Goal: Use online tool/utility: Utilize a website feature to perform a specific function

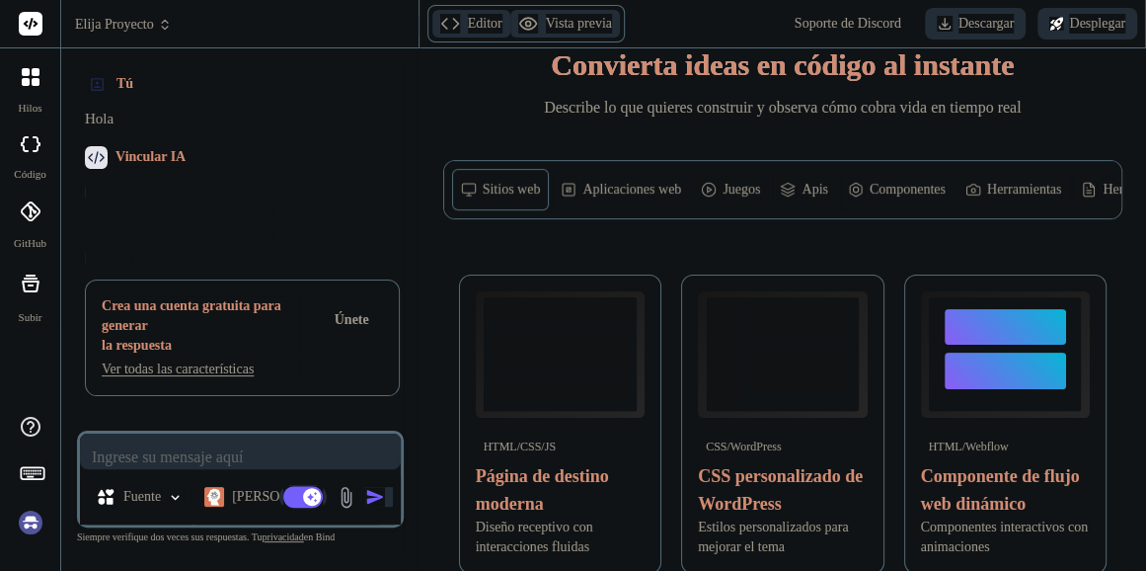
scroll to position [158, 0]
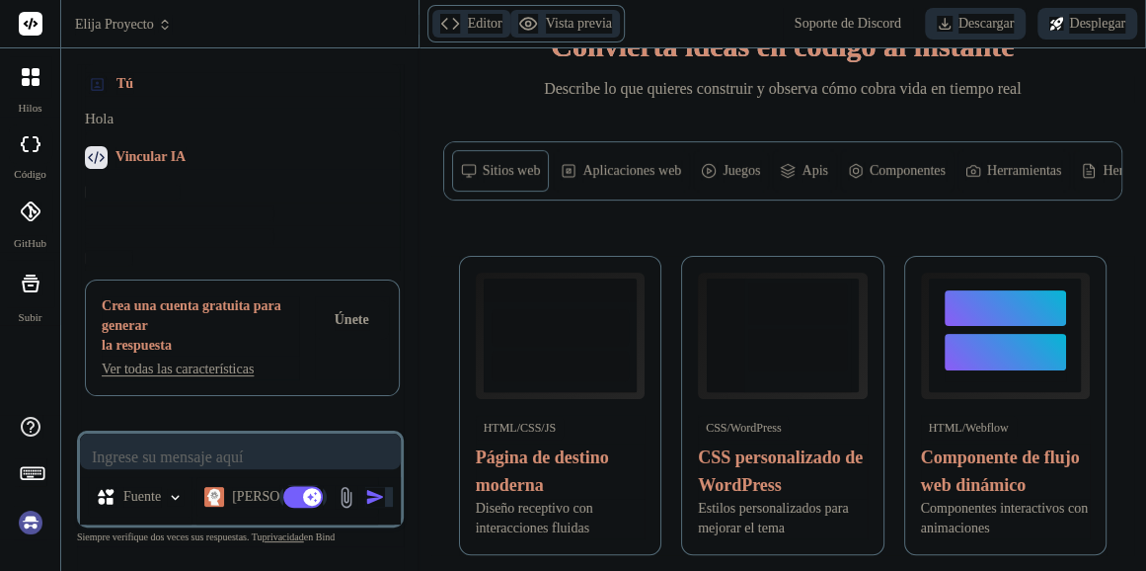
click at [816, 173] on font "Apis" at bounding box center [815, 171] width 26 height 20
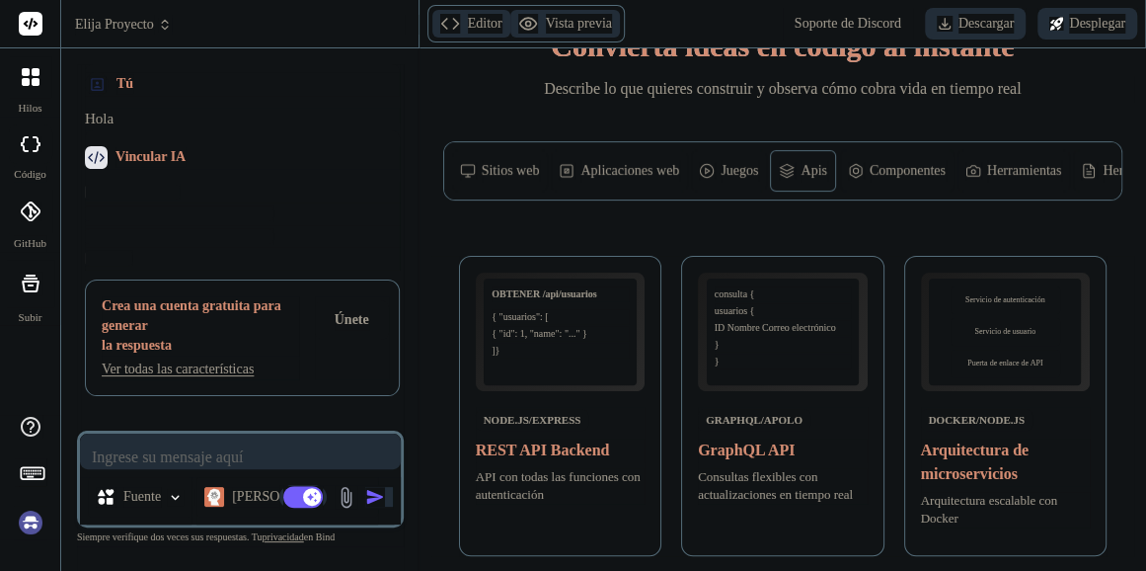
click at [745, 164] on font "Juegos" at bounding box center [740, 171] width 38 height 20
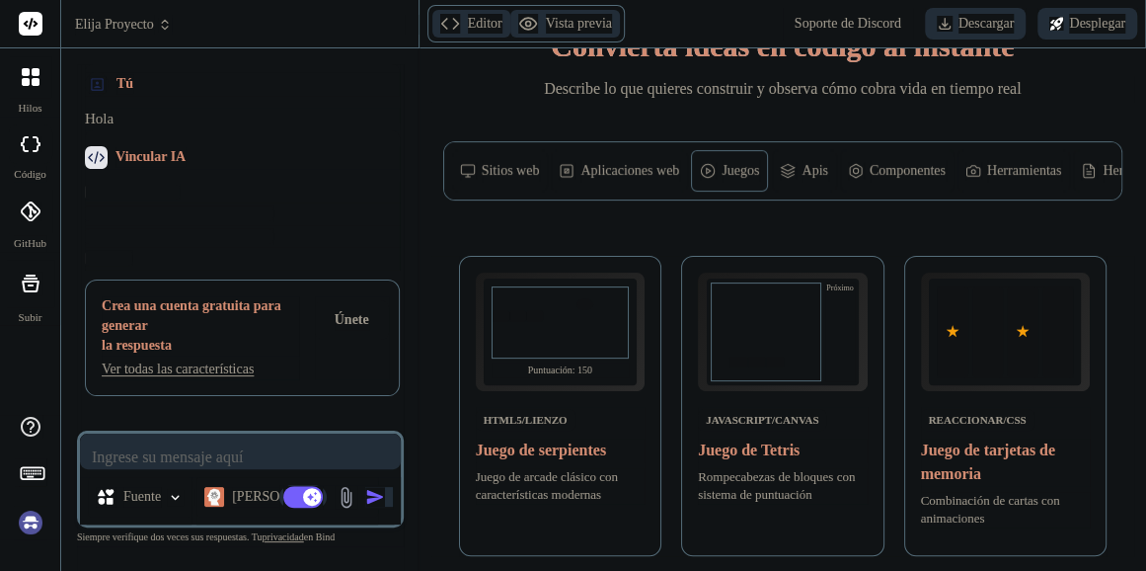
click at [513, 165] on font "Sitios web" at bounding box center [511, 171] width 58 height 20
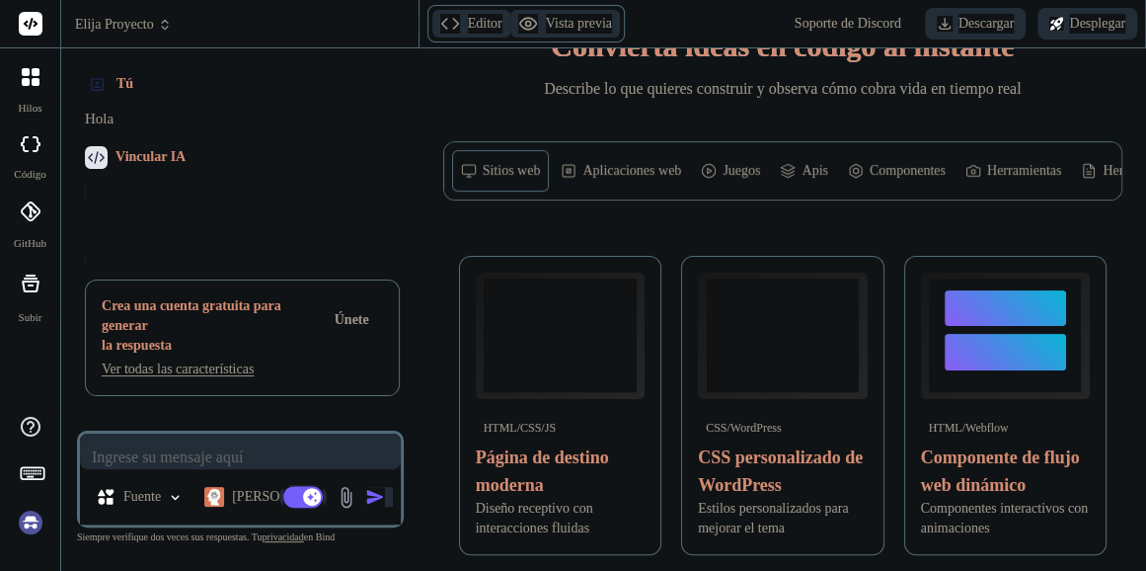
click at [596, 161] on font "Aplicaciones web" at bounding box center [632, 171] width 99 height 20
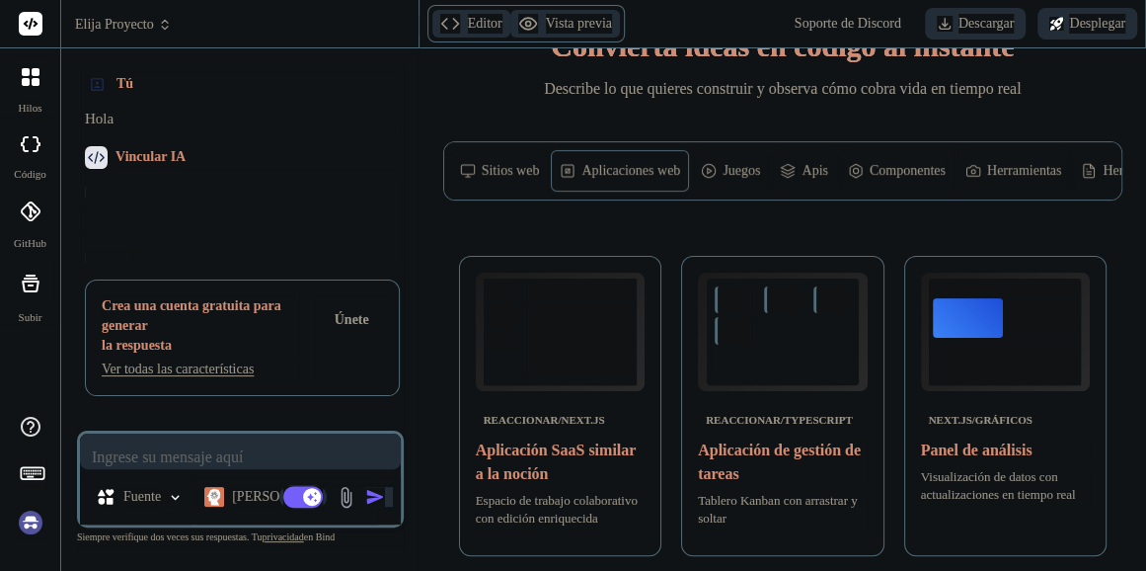
click at [726, 163] on font "Juegos" at bounding box center [742, 171] width 38 height 20
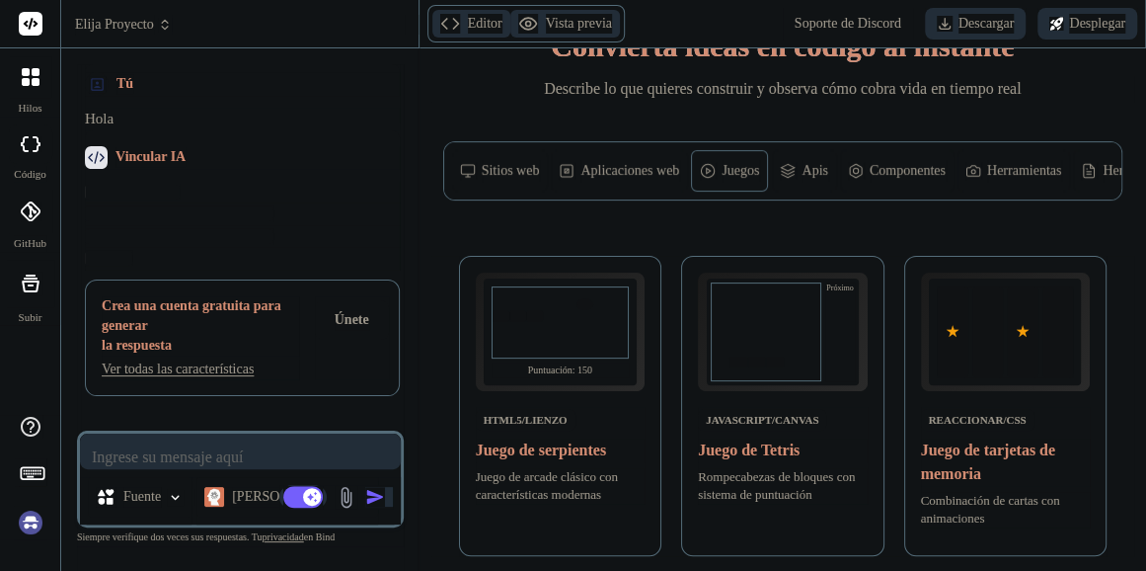
click at [815, 167] on font "Apis" at bounding box center [815, 171] width 26 height 20
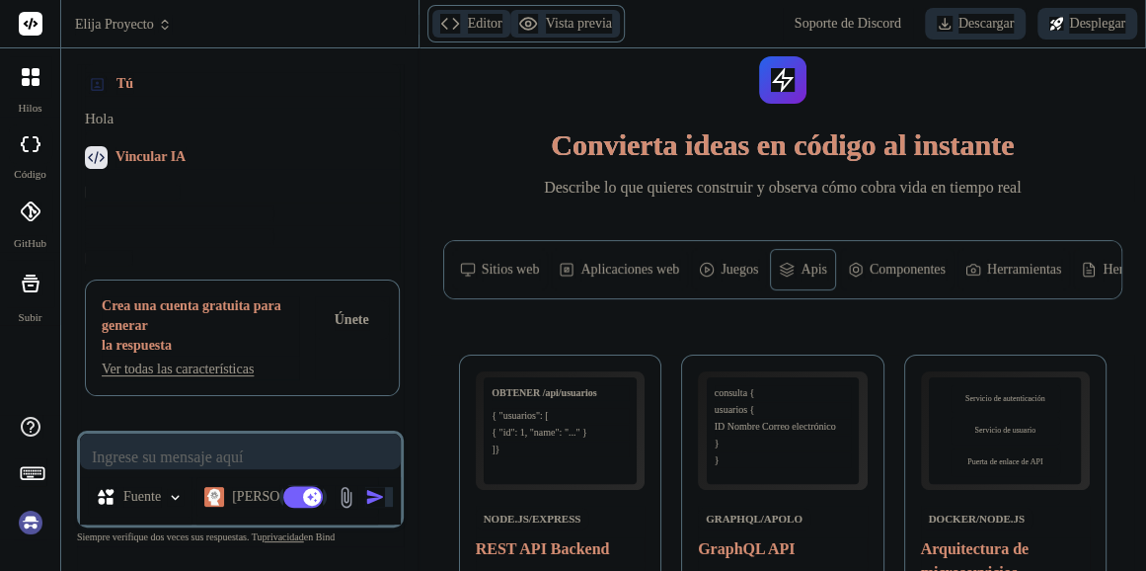
scroll to position [0, 0]
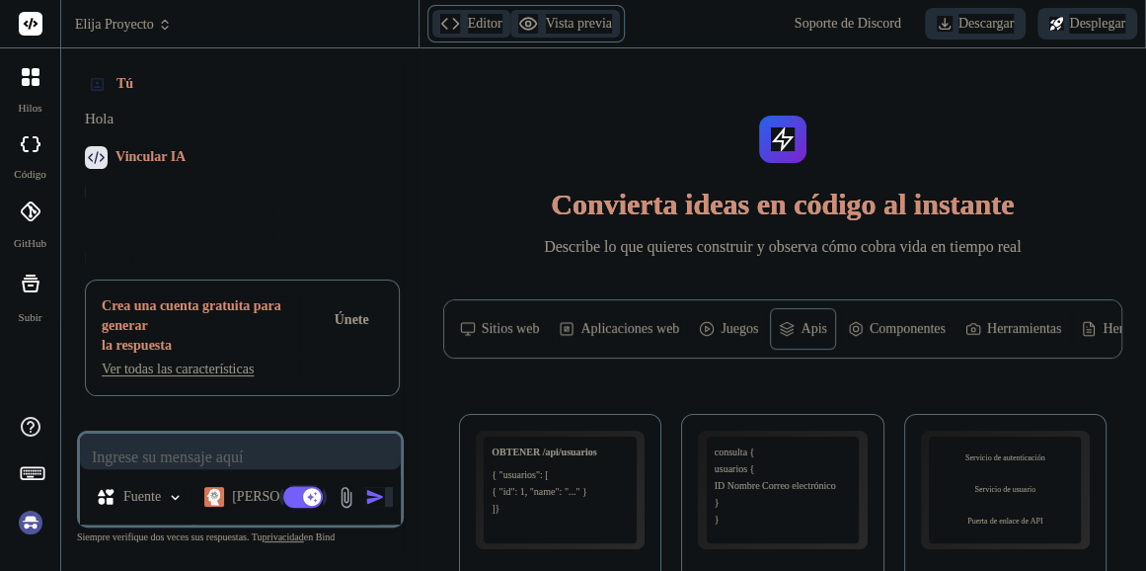
click at [920, 330] on font "Componentes" at bounding box center [908, 329] width 76 height 20
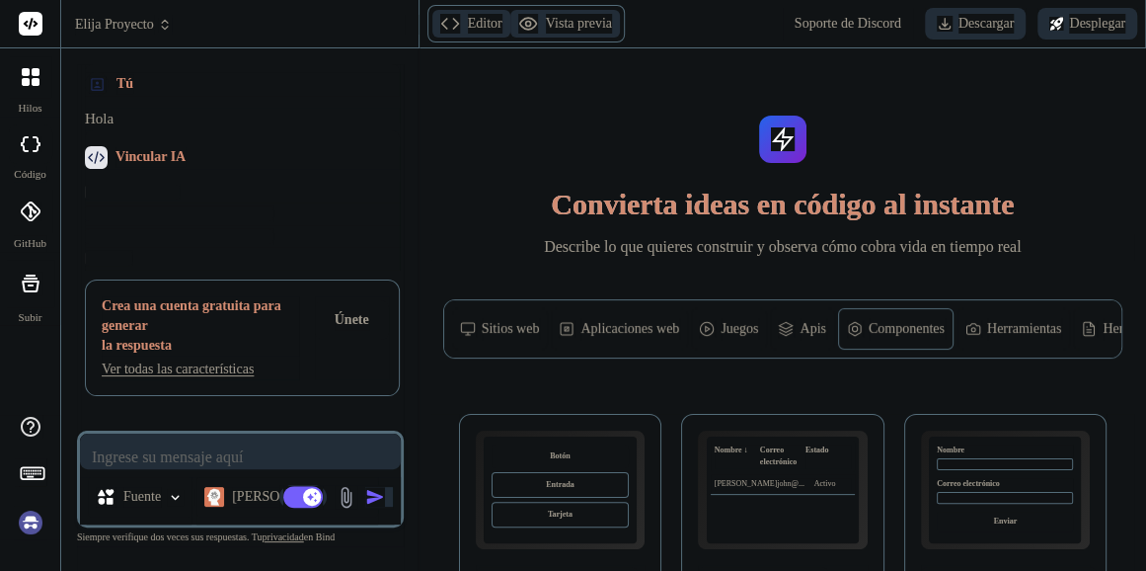
click at [490, 316] on div "Sitios web" at bounding box center [500, 328] width 96 height 41
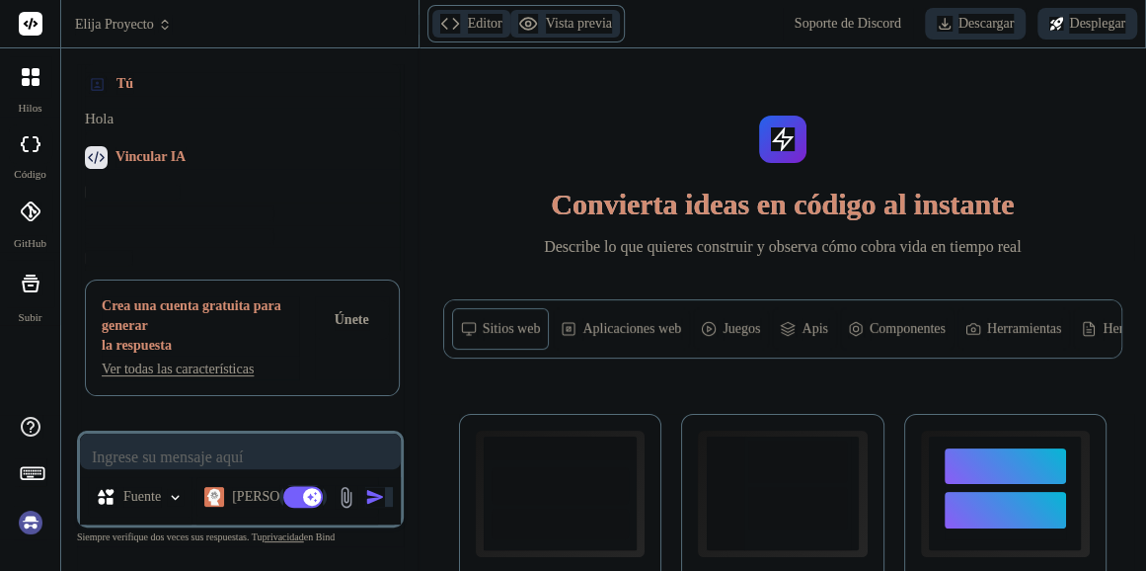
click at [663, 328] on font "Aplicaciones web" at bounding box center [632, 329] width 99 height 20
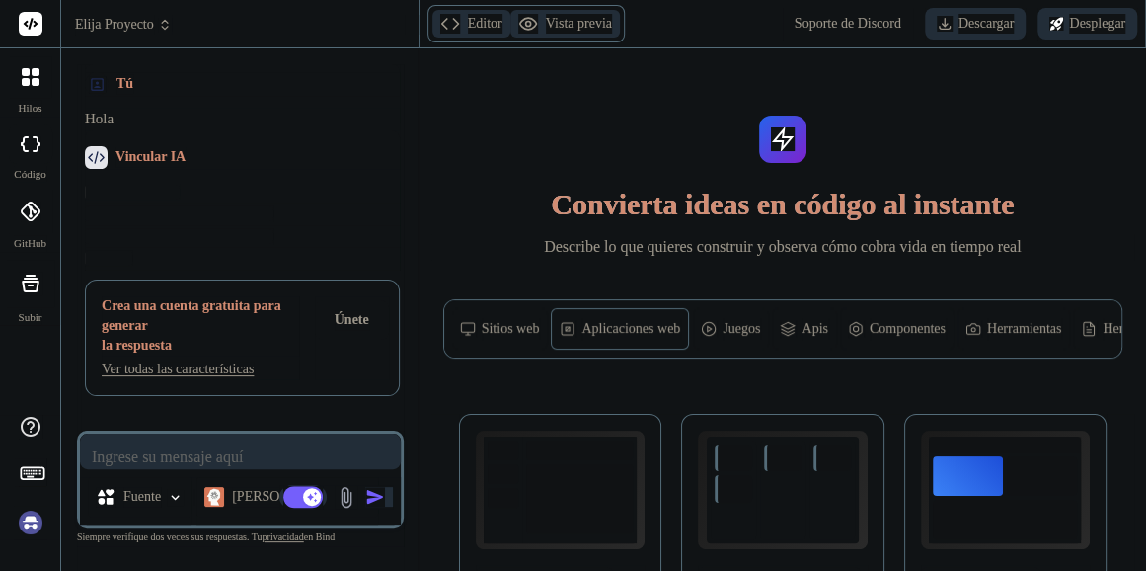
click at [11, 287] on div at bounding box center [30, 283] width 47 height 47
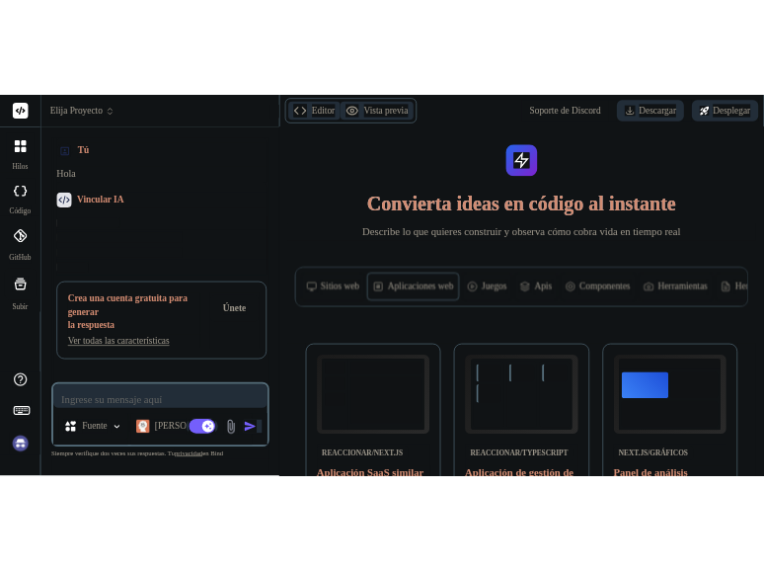
scroll to position [40, 0]
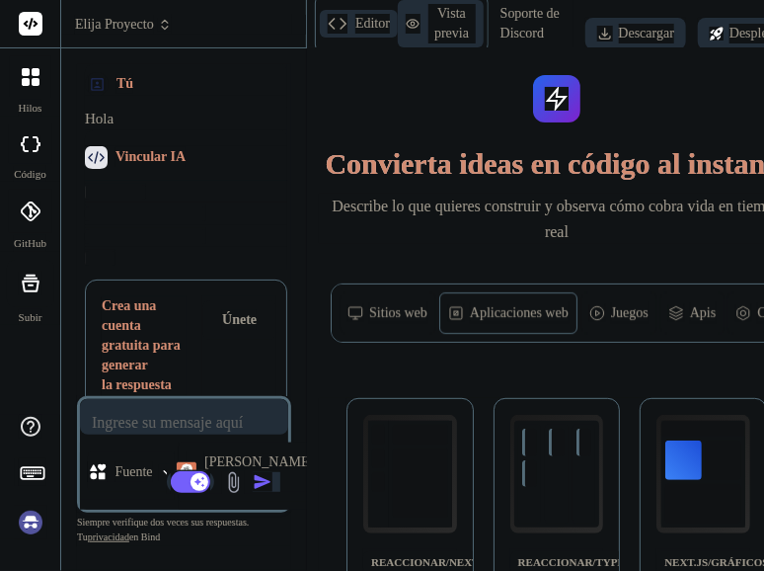
click at [31, 25] on icon at bounding box center [31, 24] width 15 height 12
click at [122, 22] on font "Elija Proyecto" at bounding box center [114, 25] width 79 height 20
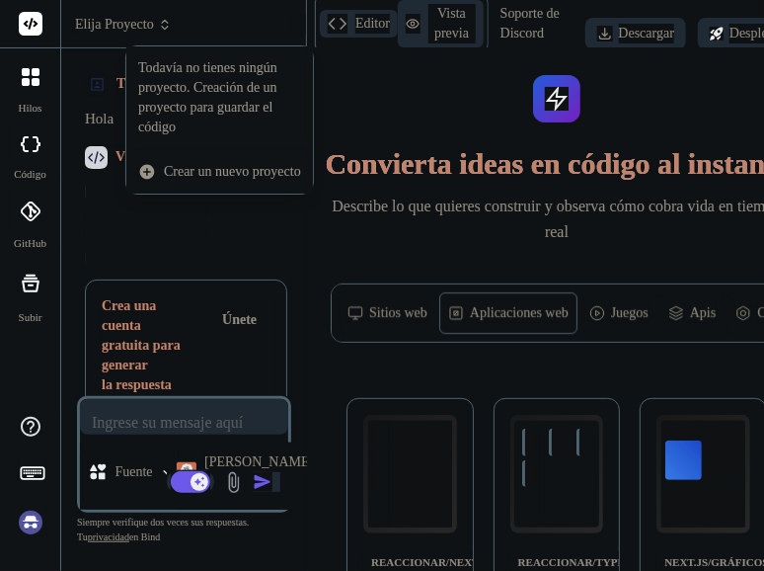
click at [179, 166] on span "Crear un nuevo proyecto" at bounding box center [232, 172] width 137 height 20
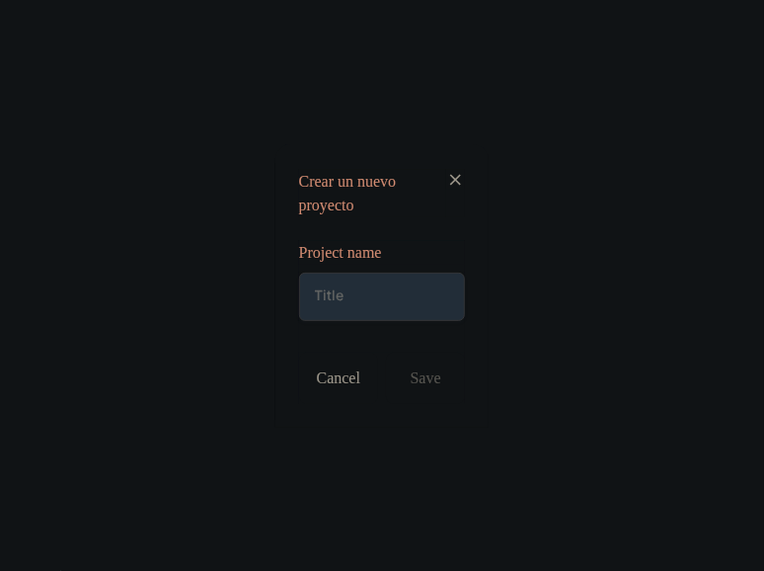
type textarea "x"
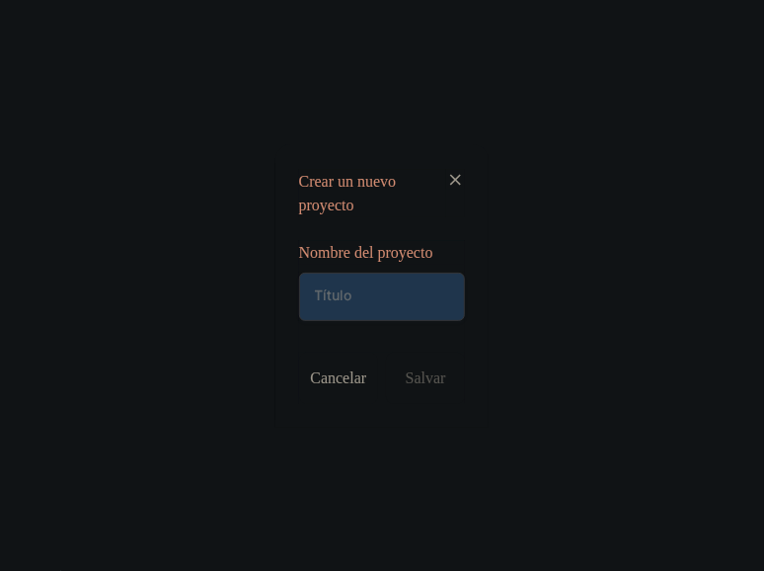
click at [358, 294] on input "text" at bounding box center [382, 297] width 167 height 48
click at [359, 290] on input "text" at bounding box center [382, 297] width 167 height 48
click at [419, 306] on input "text" at bounding box center [382, 297] width 167 height 48
paste input "constructor de agentes y aplicaciones de IA"
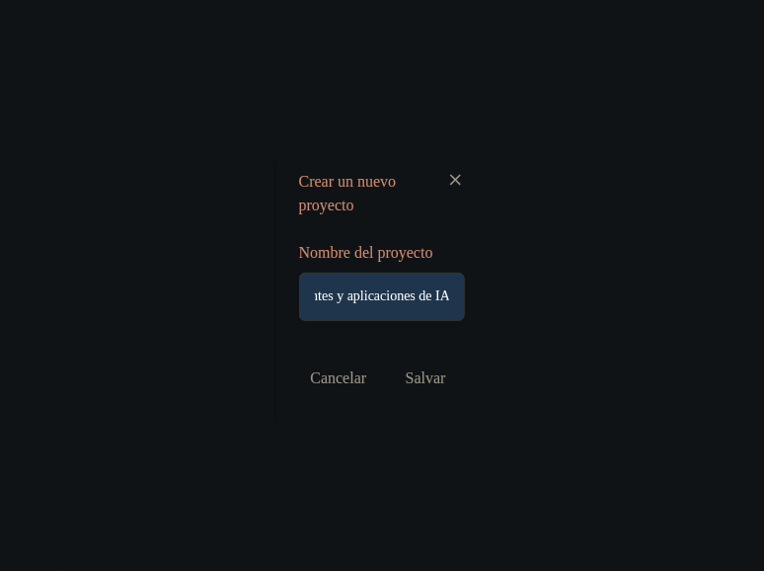
type input "constructor de agentes y aplicaciones de IA"
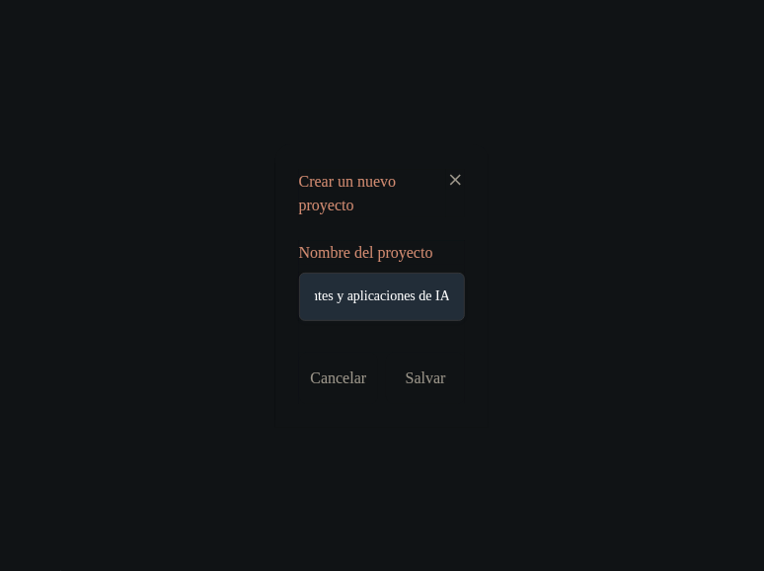
scroll to position [0, 0]
click at [428, 371] on div "Salvar" at bounding box center [425, 378] width 79 height 51
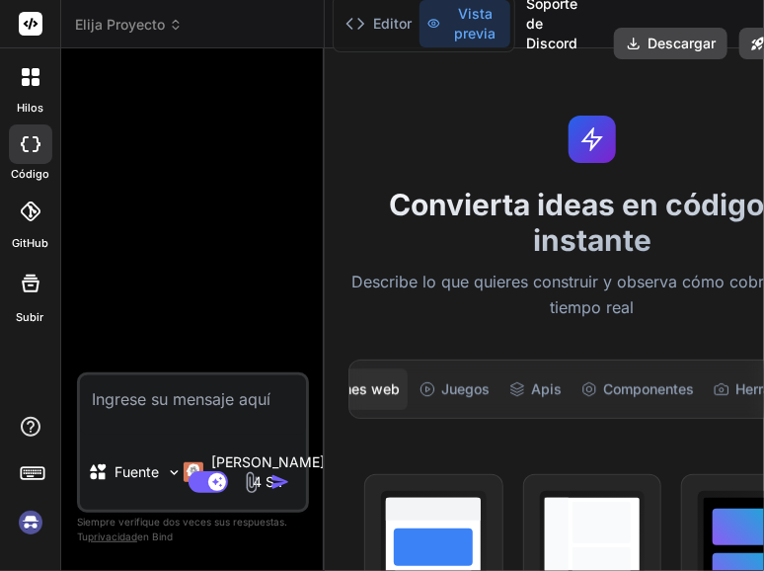
scroll to position [0, 220]
click at [530, 391] on font "Apis" at bounding box center [545, 389] width 31 height 20
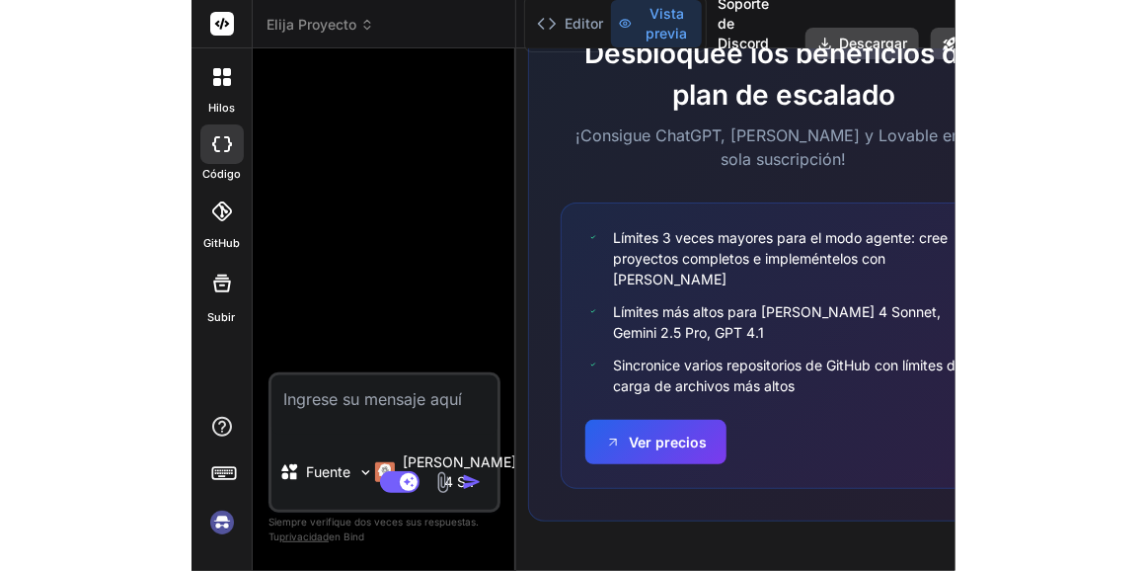
scroll to position [2018, 0]
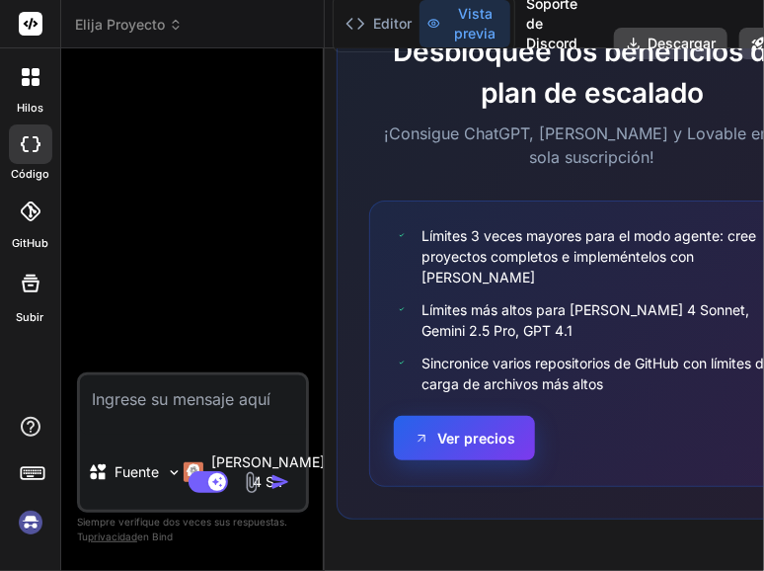
click at [464, 430] on font "Ver precios" at bounding box center [476, 438] width 78 height 21
type textarea "x"
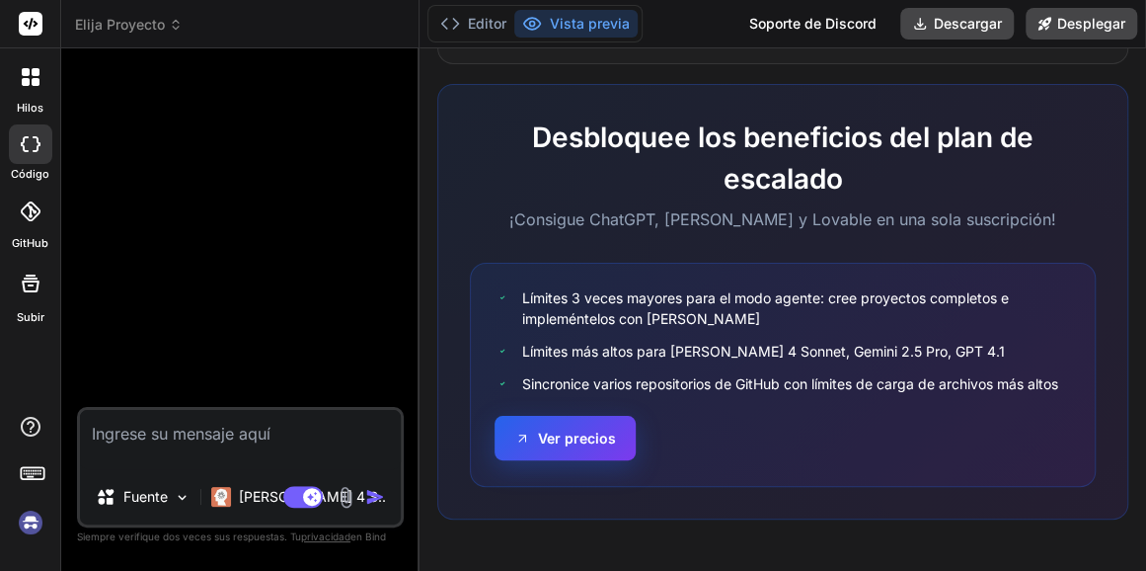
scroll to position [1473, 0]
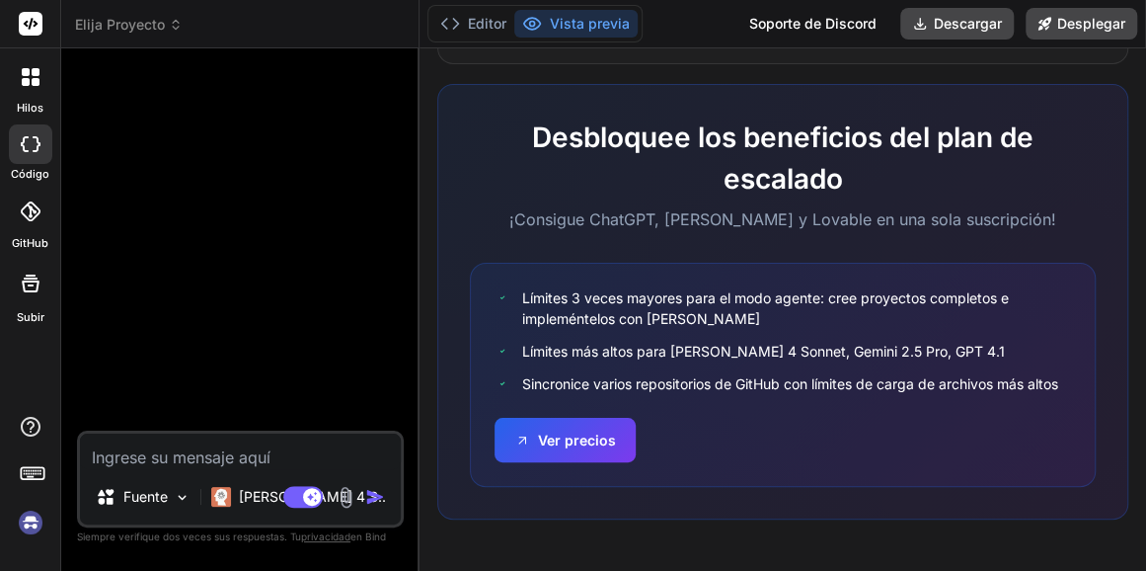
click at [224, 452] on textarea at bounding box center [240, 452] width 321 height 36
click at [142, 453] on textarea at bounding box center [240, 452] width 321 height 36
paste textarea "Características principales Prompt-to-App confiable El usuario describe en leng…"
type textarea "Características principales Prompt-to-App confiable El usuario describe en leng…"
type textarea "x"
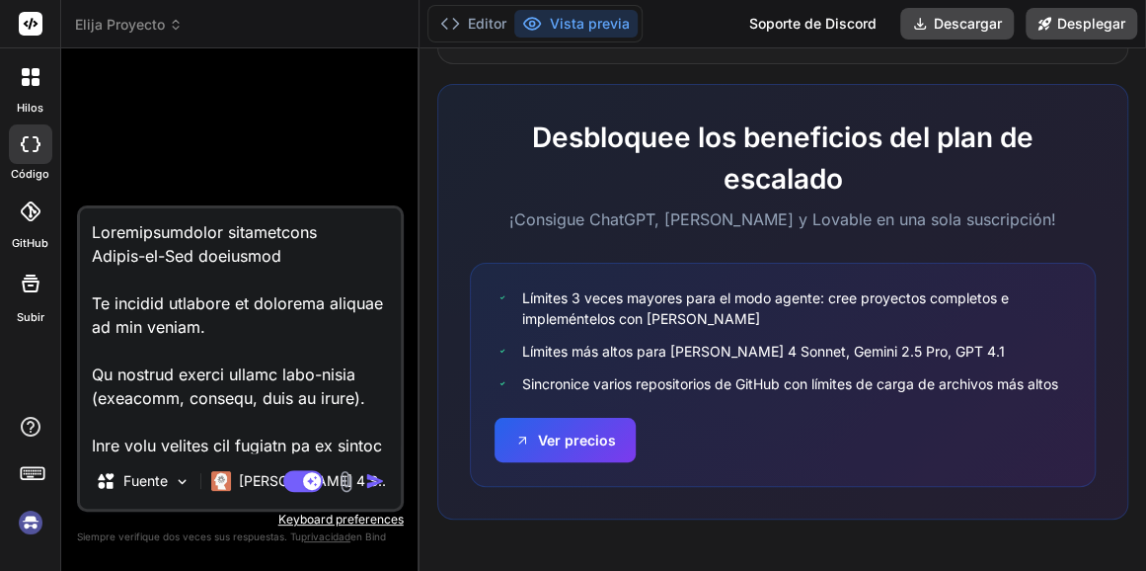
scroll to position [1661, 0]
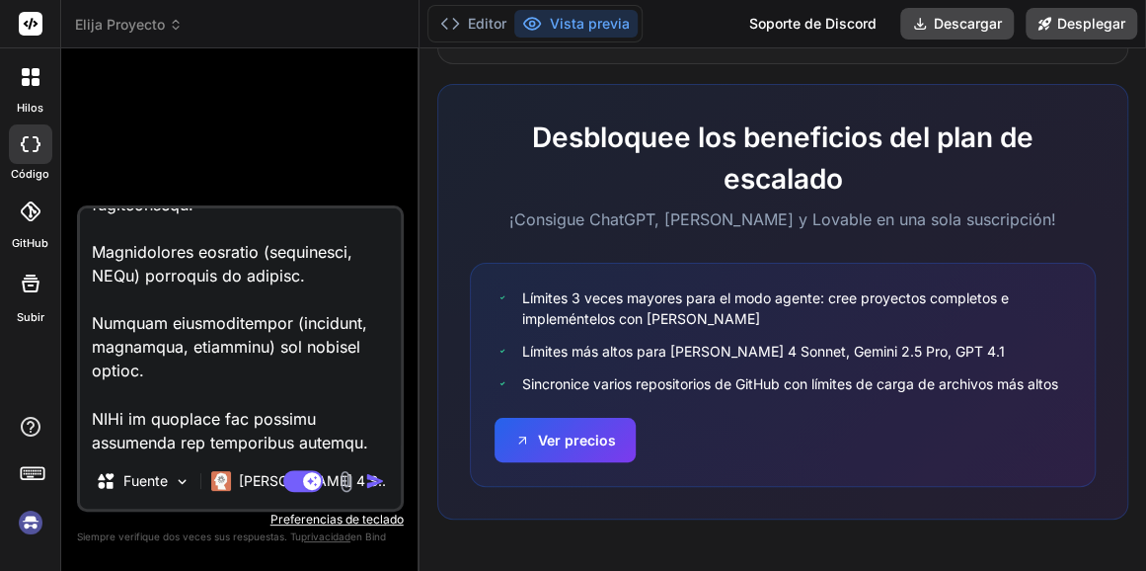
type textarea "Características principales Prompt-to-App confiable El usuario describe en leng…"
click at [374, 479] on img "button" at bounding box center [375, 481] width 20 height 20
type textarea "x"
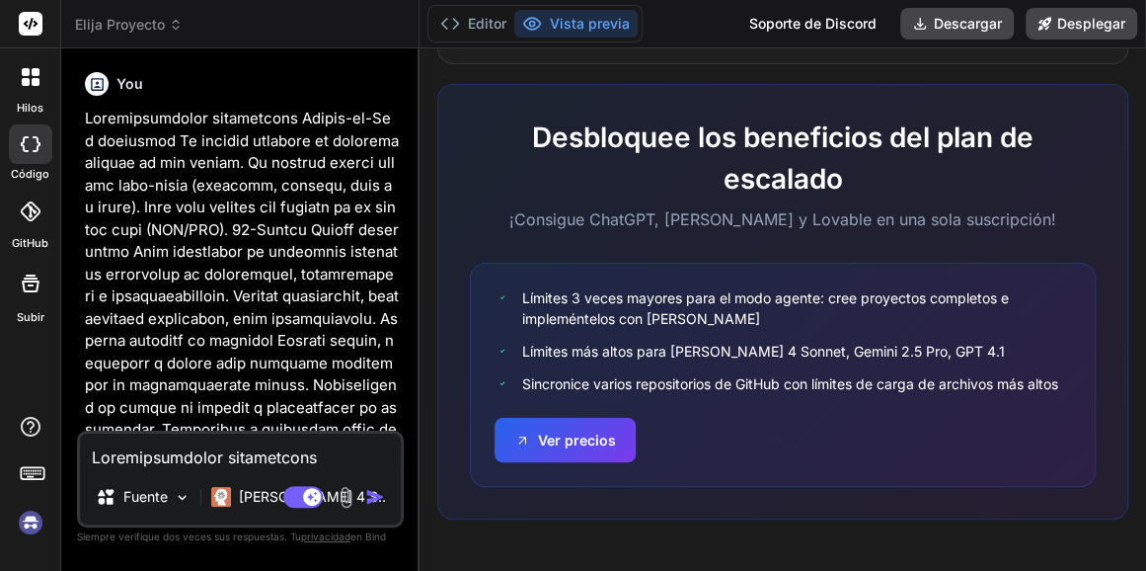
scroll to position [818, 0]
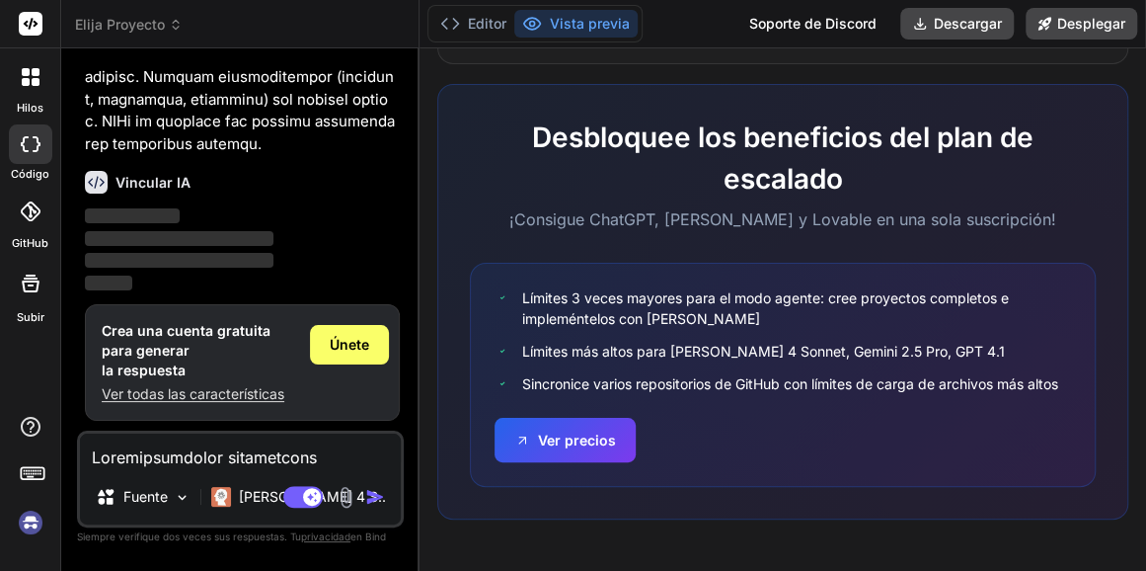
click at [30, 524] on img at bounding box center [31, 523] width 34 height 34
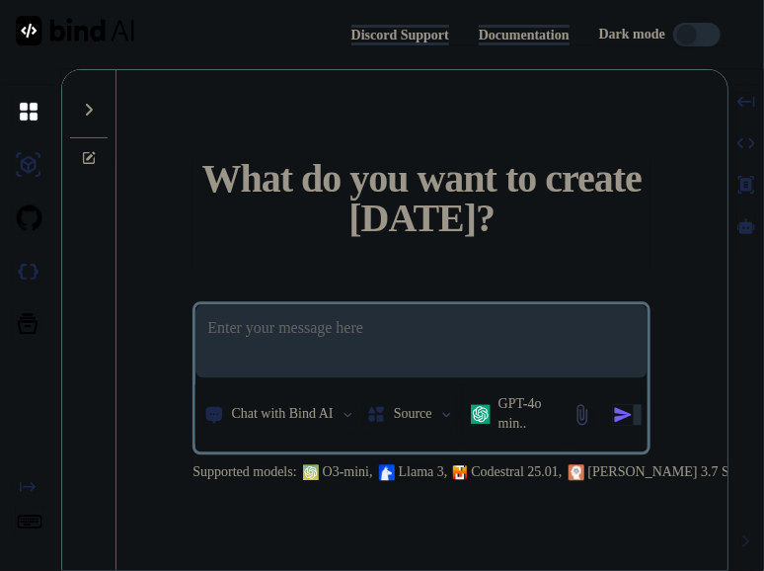
type textarea "x"
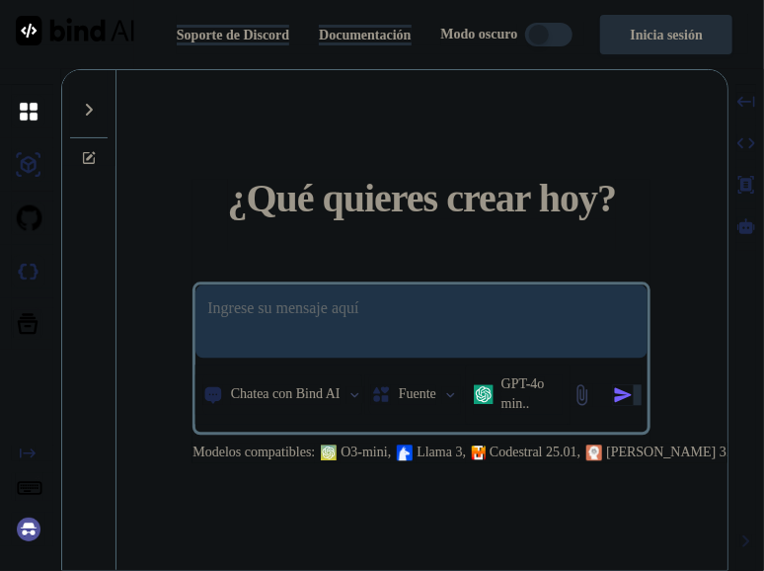
click at [372, 307] on textarea at bounding box center [422, 321] width 452 height 73
click at [525, 329] on textarea at bounding box center [422, 321] width 452 height 73
paste textarea
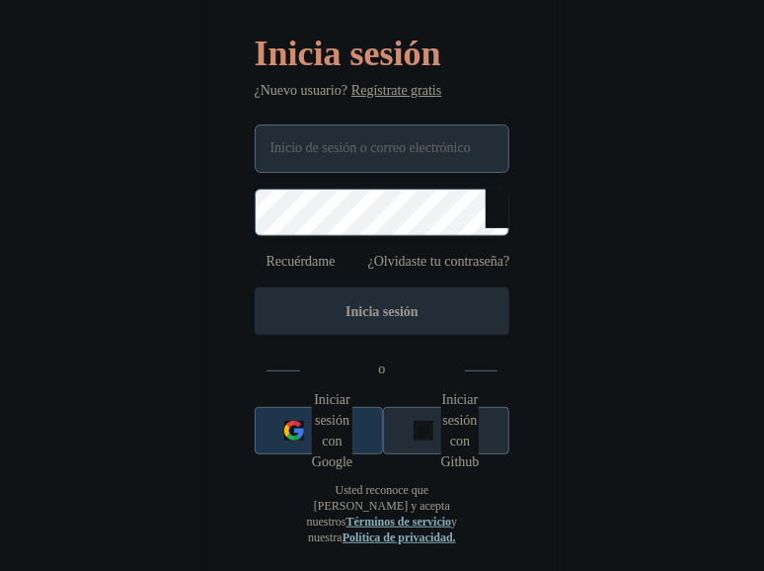
click at [286, 437] on img "button" at bounding box center [294, 431] width 20 height 20
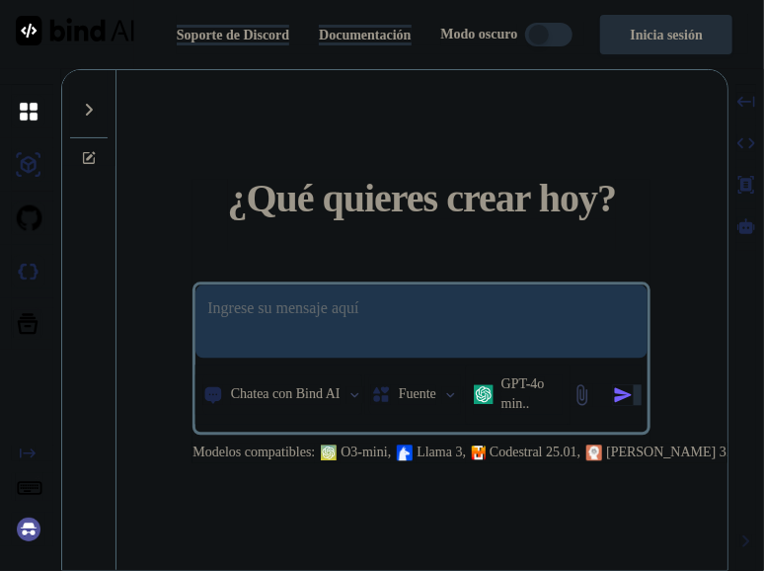
click at [361, 301] on textarea at bounding box center [422, 321] width 452 height 73
paste textarea
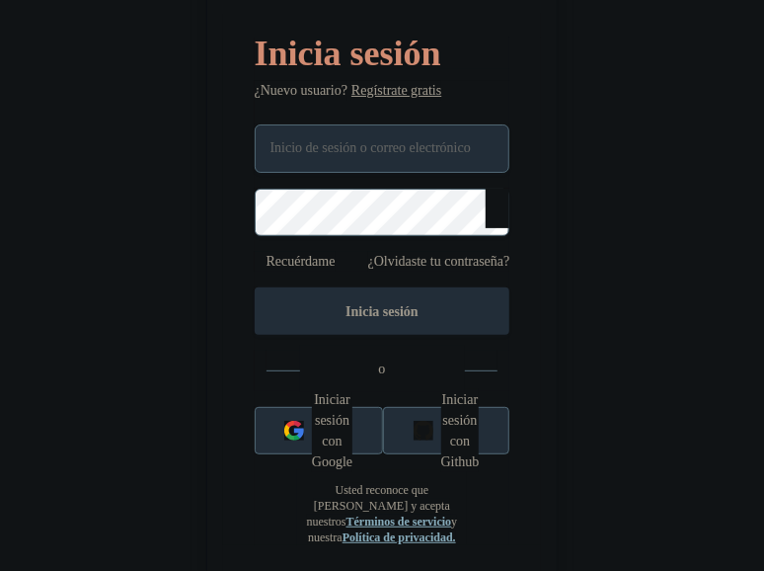
click at [597, 308] on div "Inicia sesión ¿Nuevo usuario? Regístrate gratis Recuérdame ¿Olvidaste tu contra…" at bounding box center [382, 285] width 764 height 571
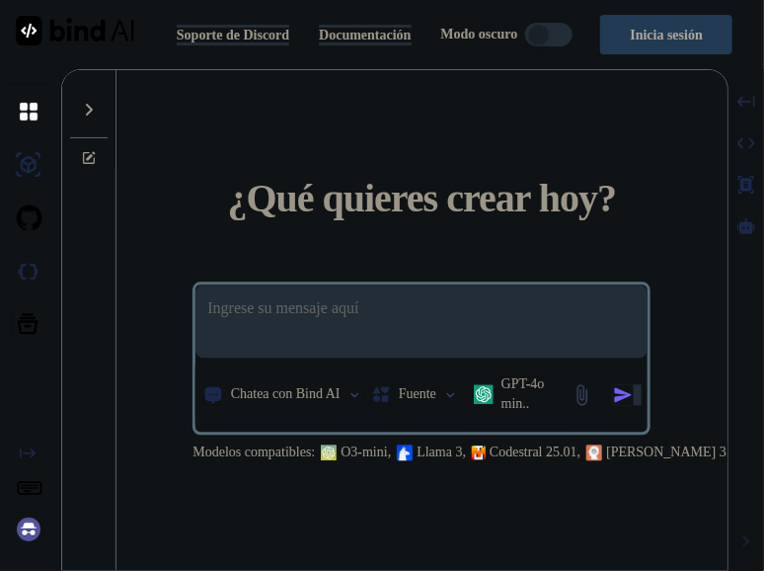
click at [659, 29] on button "Inicia sesión" at bounding box center [666, 35] width 132 height 40
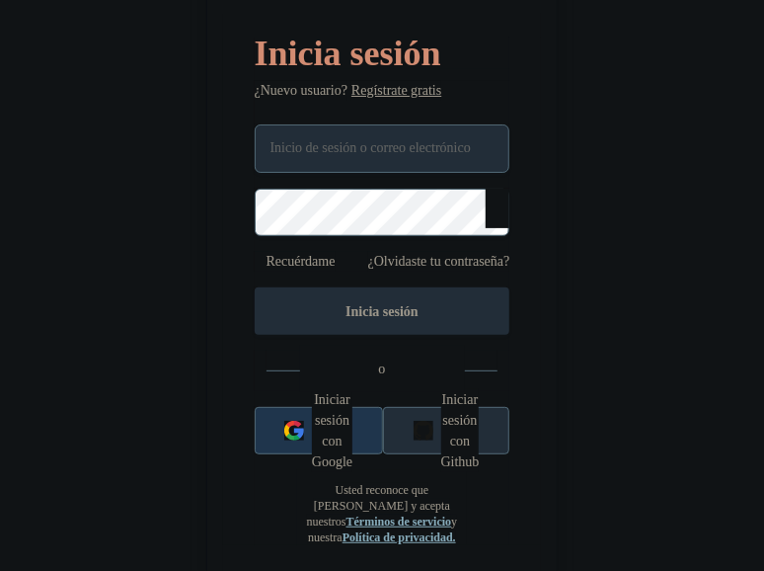
click at [303, 427] on button "Iniciar sesión con Google" at bounding box center [319, 430] width 128 height 47
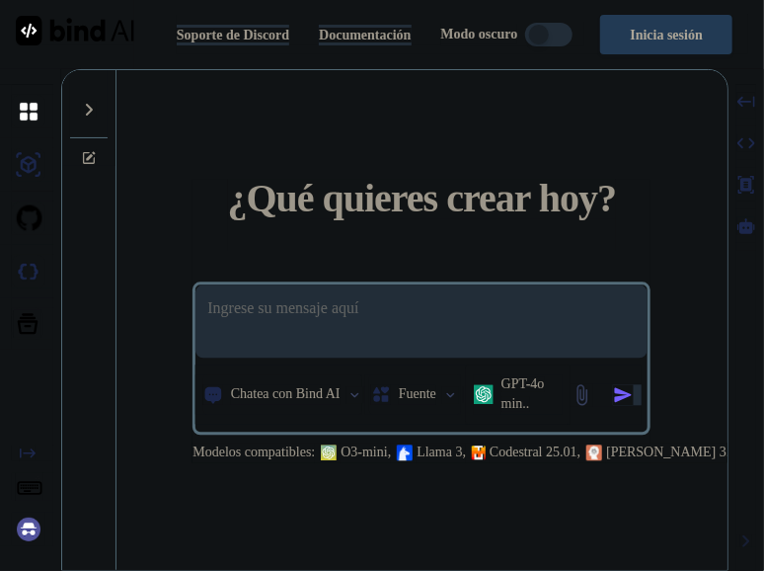
click at [665, 20] on button "Inicia sesión" at bounding box center [666, 35] width 132 height 40
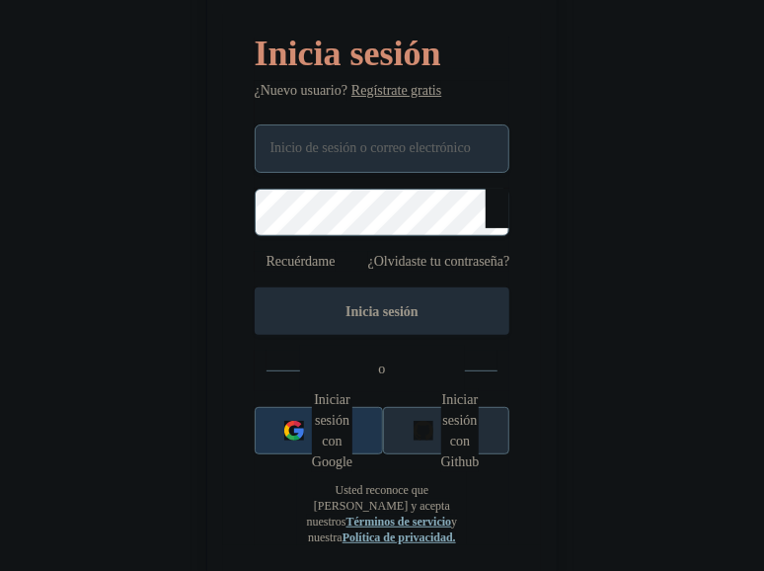
click at [303, 429] on button "Iniciar sesión con Google" at bounding box center [319, 430] width 128 height 47
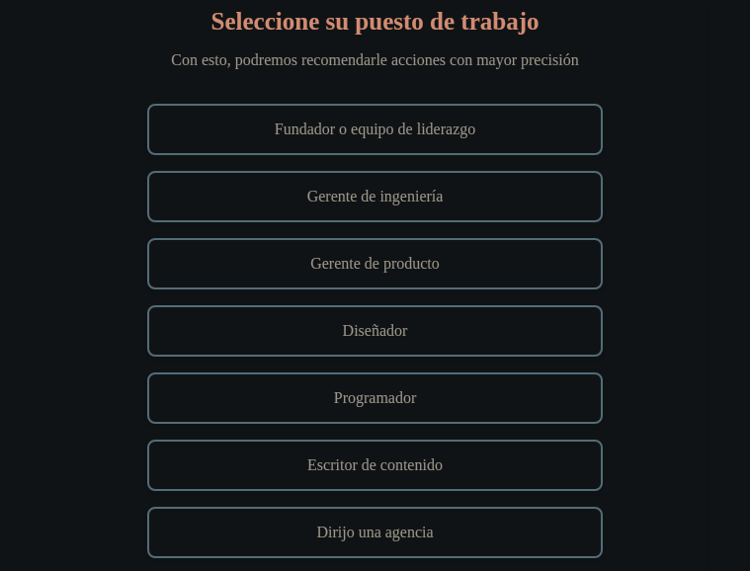
scroll to position [11, 0]
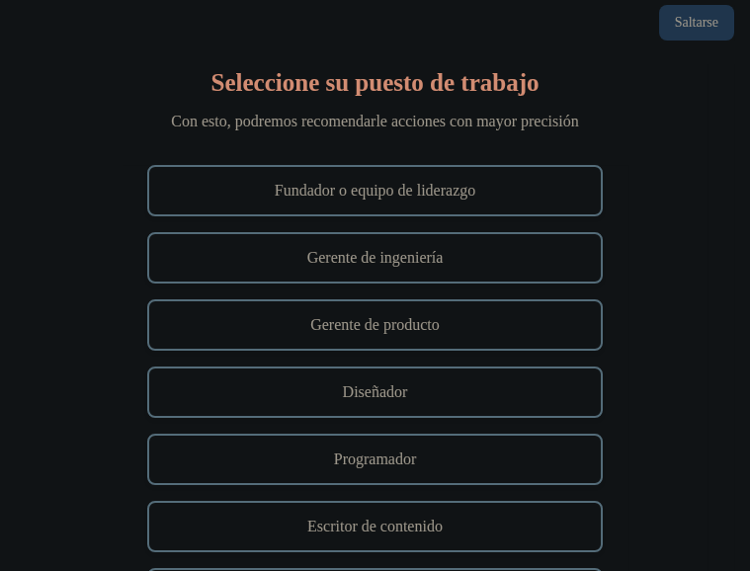
click at [675, 40] on button "Saltarse" at bounding box center [696, 23] width 75 height 36
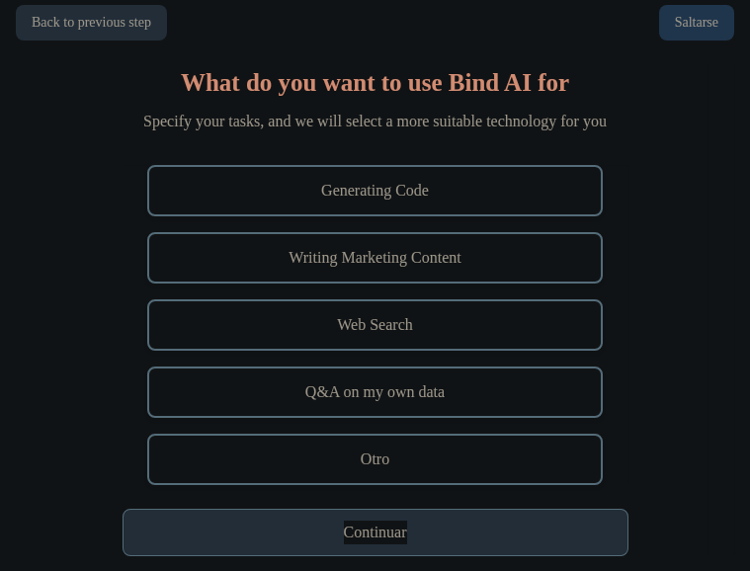
scroll to position [0, 0]
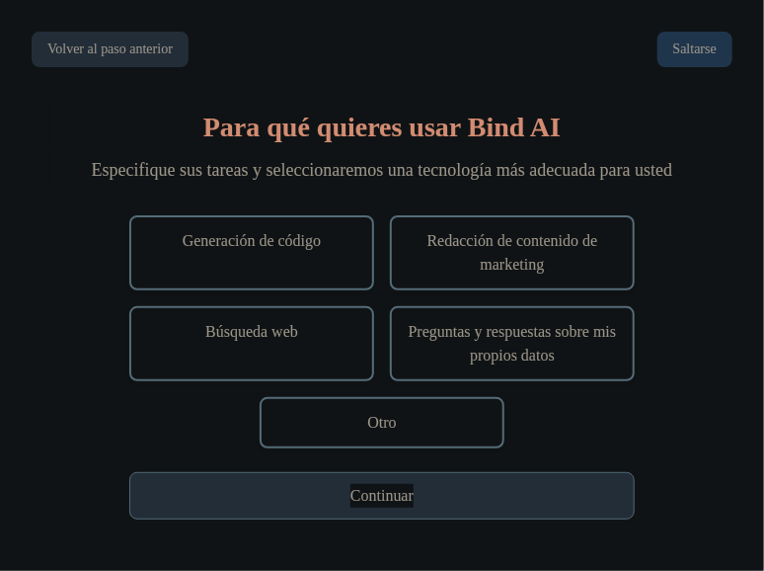
click at [691, 48] on button "Saltarse" at bounding box center [695, 50] width 75 height 36
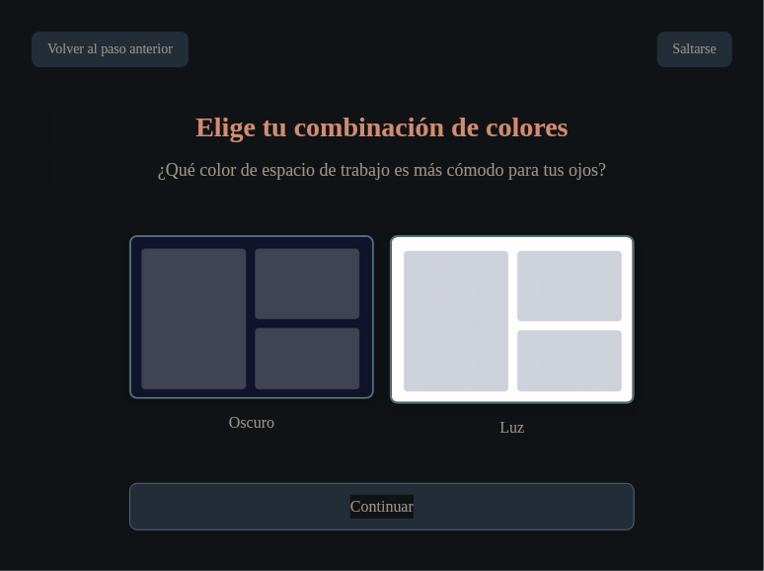
click at [330, 295] on img at bounding box center [251, 317] width 245 height 164
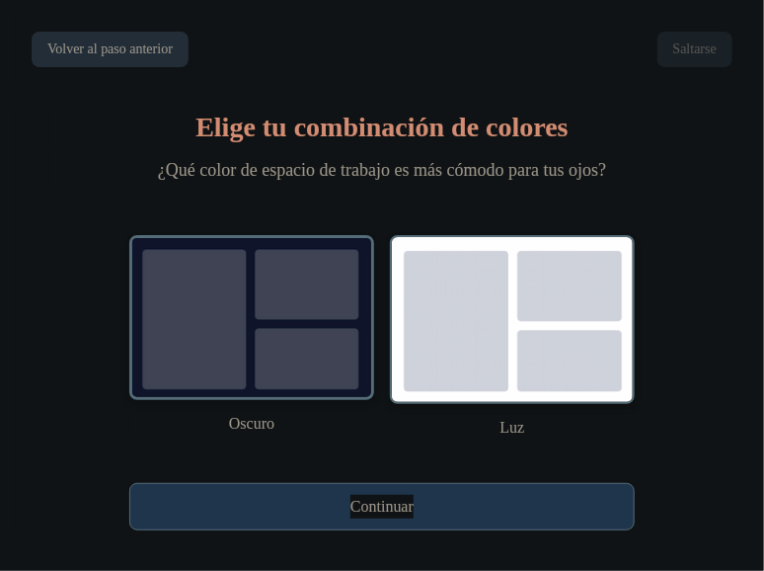
click at [495, 515] on button "Continuar" at bounding box center [382, 506] width 506 height 47
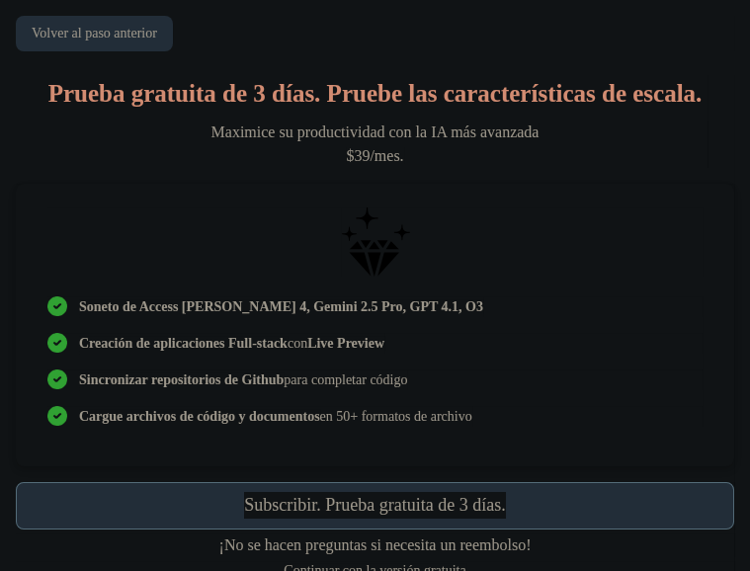
scroll to position [152, 0]
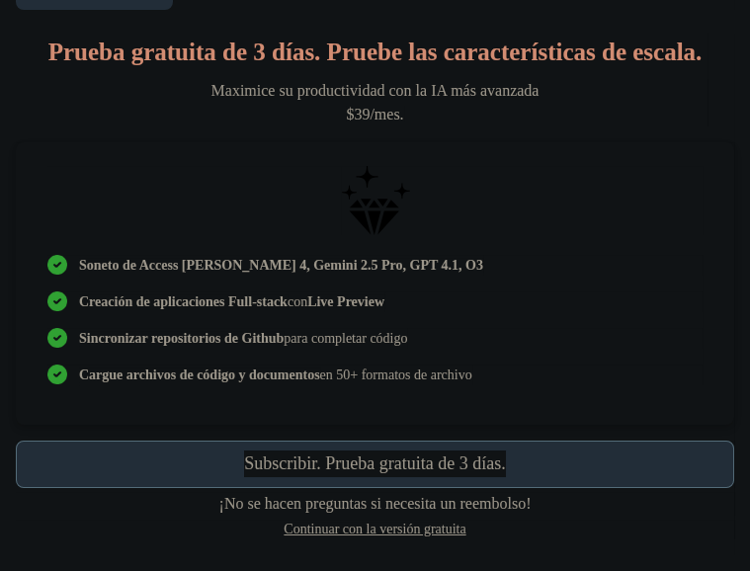
click at [458, 535] on font "Continuar con la versión gratuita" at bounding box center [374, 528] width 182 height 15
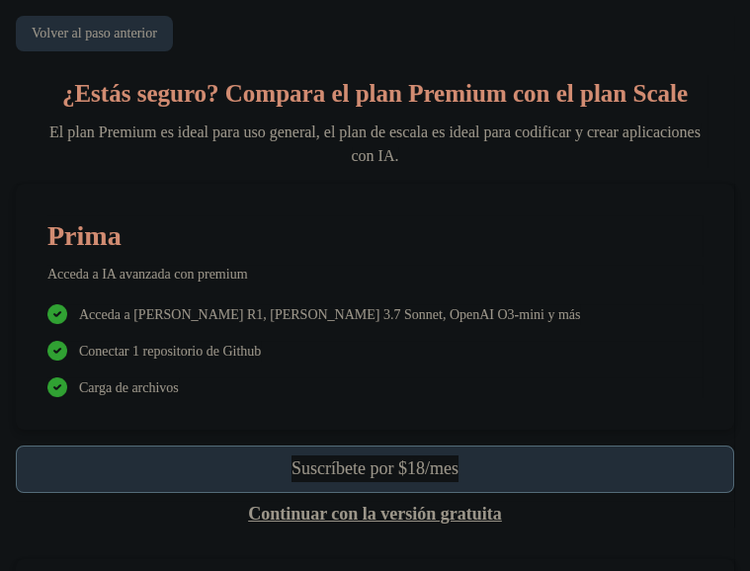
scroll to position [200, 0]
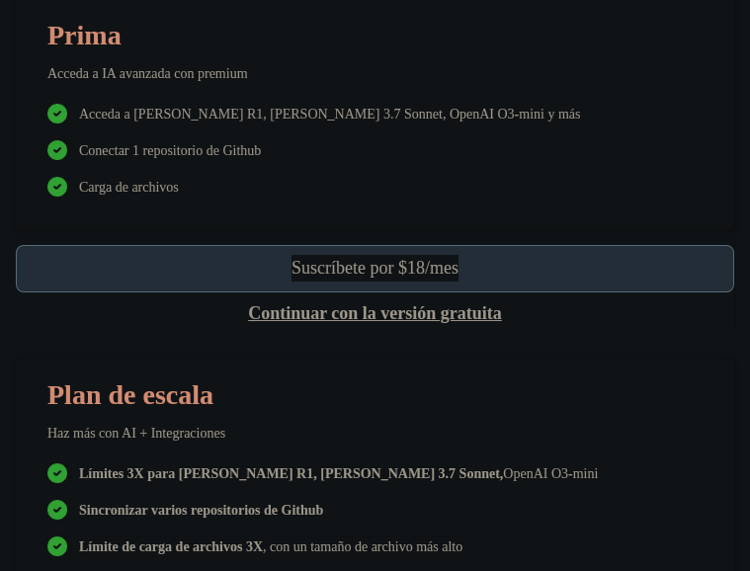
click at [312, 327] on p "Continuar con la versión gratuita" at bounding box center [375, 313] width 718 height 27
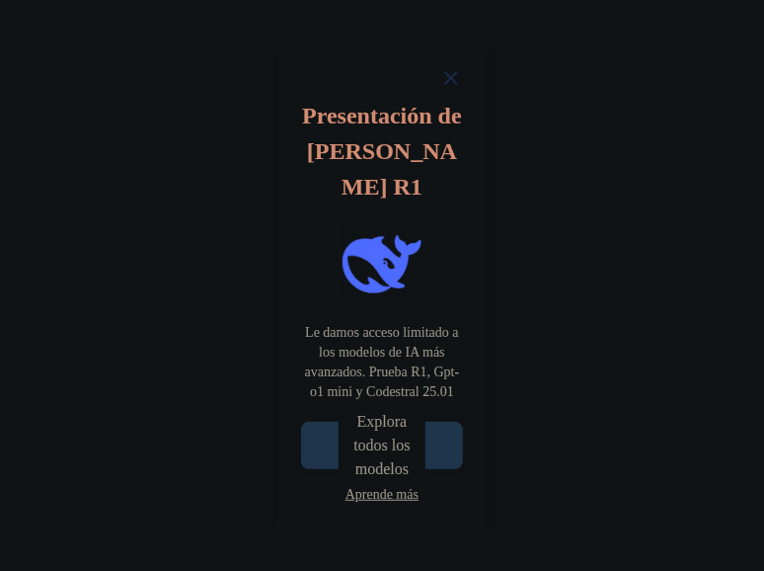
click at [374, 465] on p "Explora todos los modelos" at bounding box center [383, 445] width 88 height 71
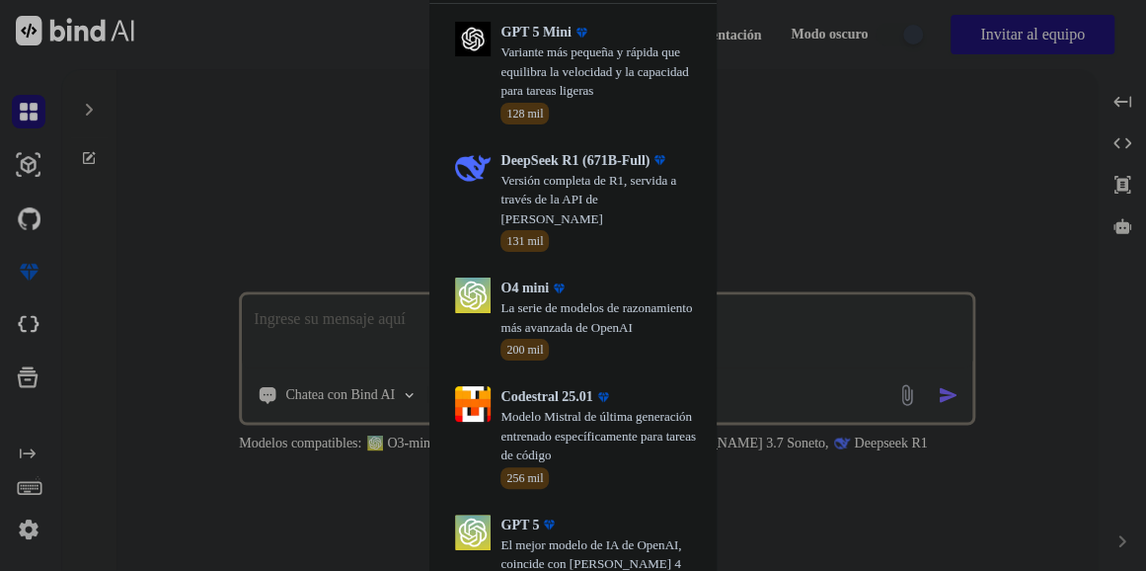
click at [334, 196] on div "All GPT 5 Mini Variante más pequeña y rápida que equilibra la velocidad y la ca…" at bounding box center [573, 285] width 1146 height 571
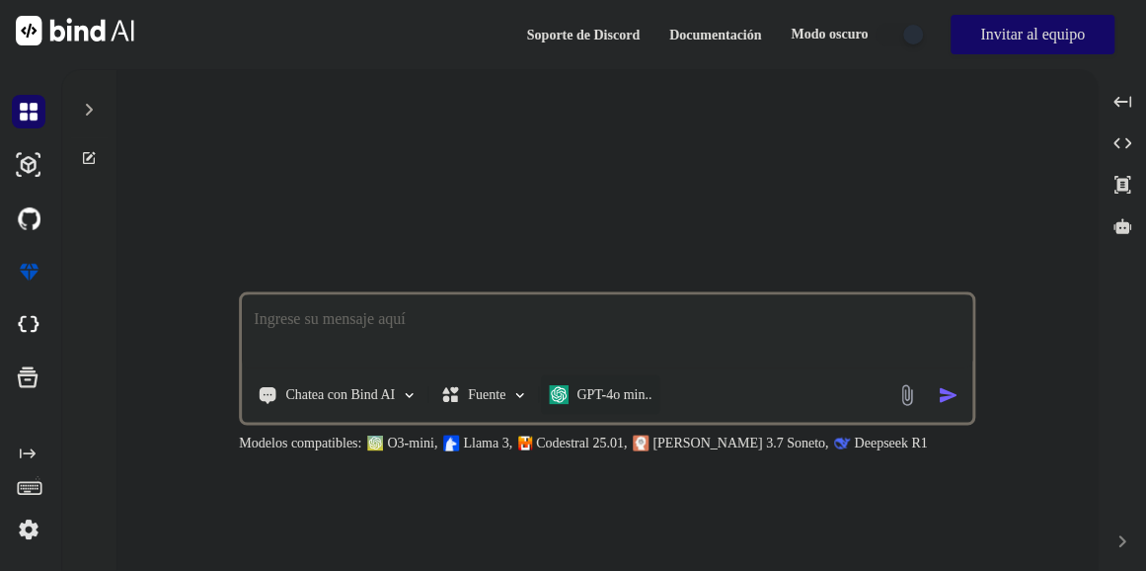
click at [577, 397] on div "GPT-4o min.." at bounding box center [600, 395] width 103 height 20
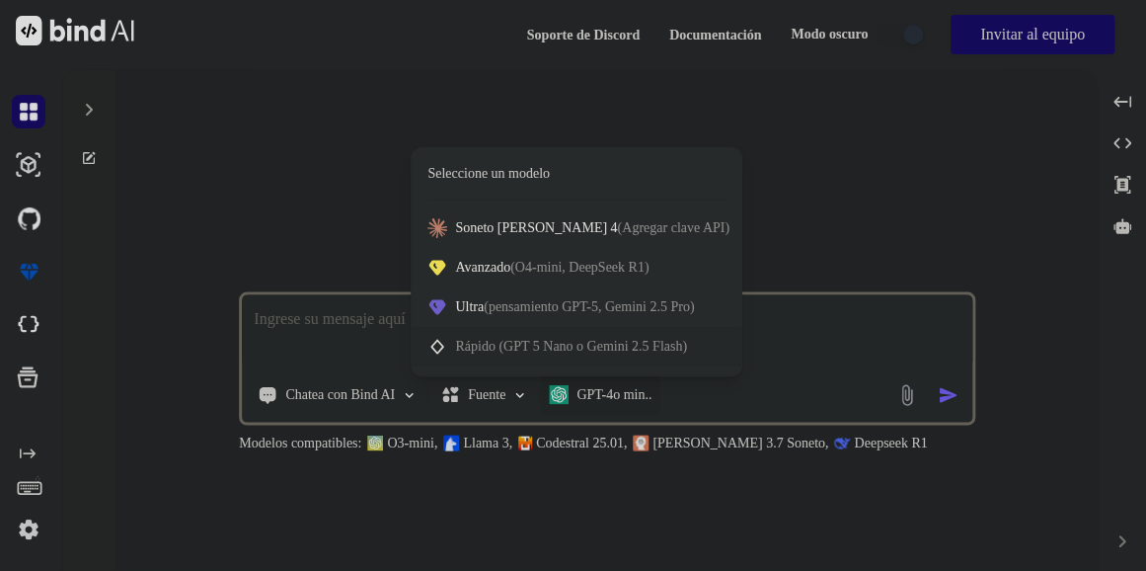
click at [570, 343] on span "Rápido (GPT 5 Nano o Gemini 2.5 Flash)" at bounding box center [571, 346] width 232 height 15
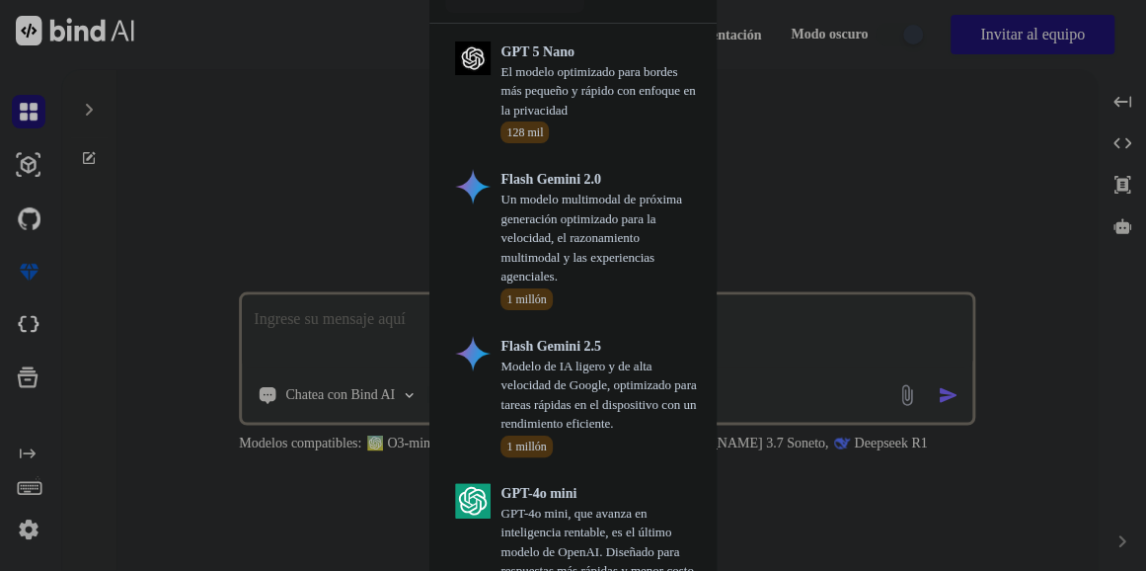
scroll to position [14, 0]
click at [608, 519] on p "GPT-4o mini, que avanza en inteligencia rentable, es el último modelo de OpenAI…" at bounding box center [600, 542] width 199 height 77
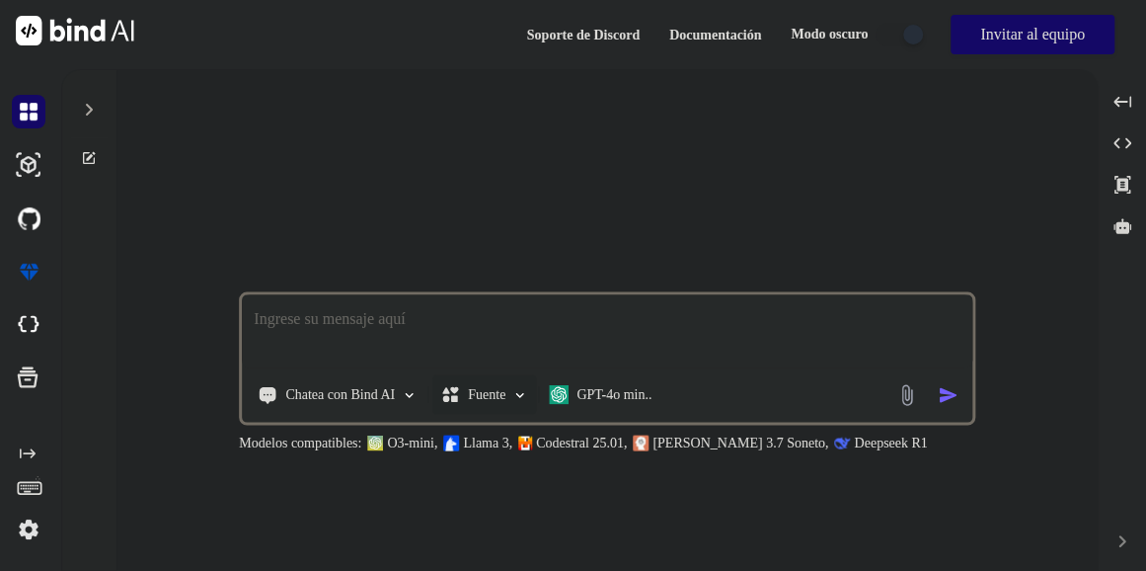
click at [486, 388] on p "Fuente" at bounding box center [487, 395] width 38 height 20
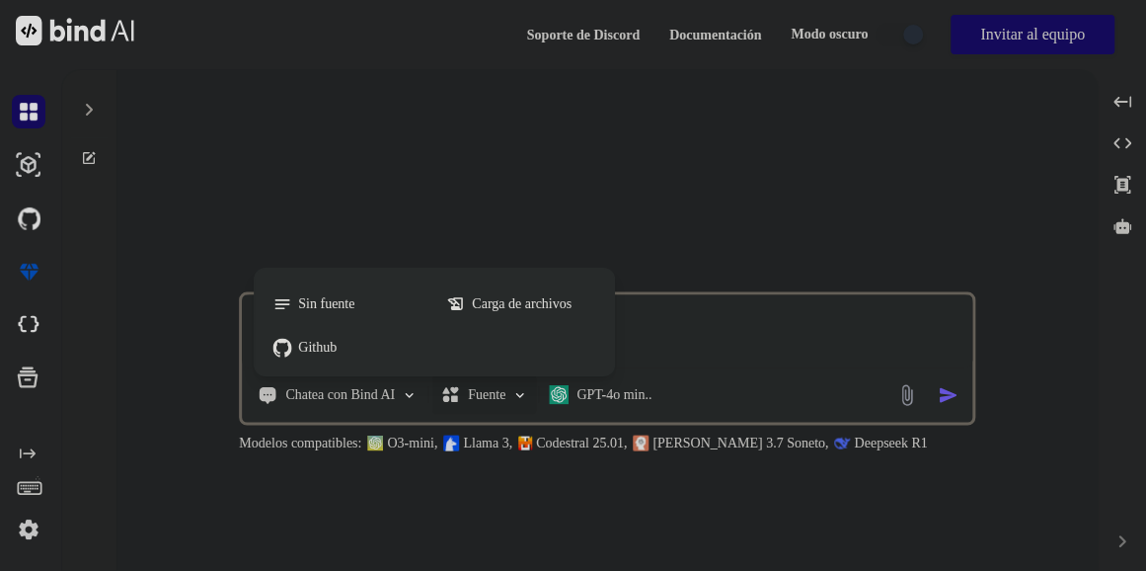
click at [384, 387] on div at bounding box center [573, 285] width 1146 height 571
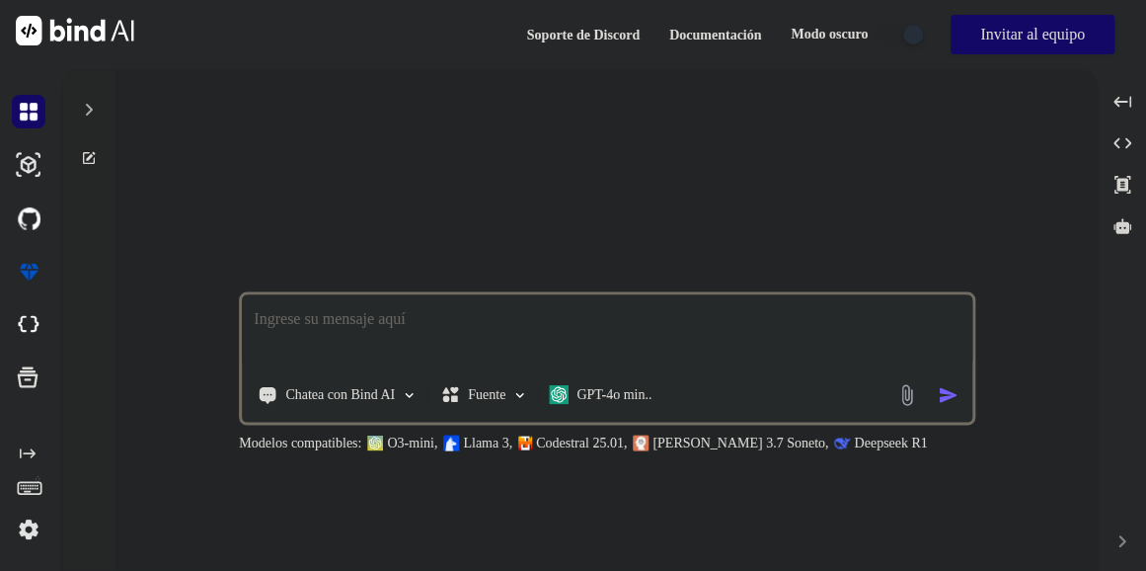
click at [384, 387] on p "Chatea con Bind AI" at bounding box center [340, 395] width 110 height 20
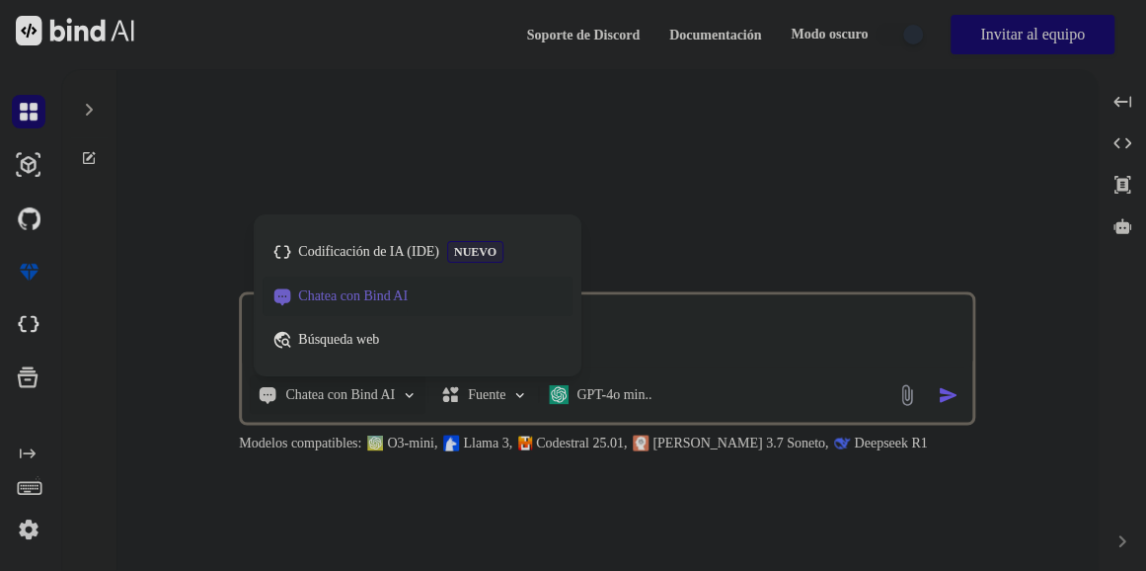
click at [384, 387] on div at bounding box center [573, 285] width 1146 height 571
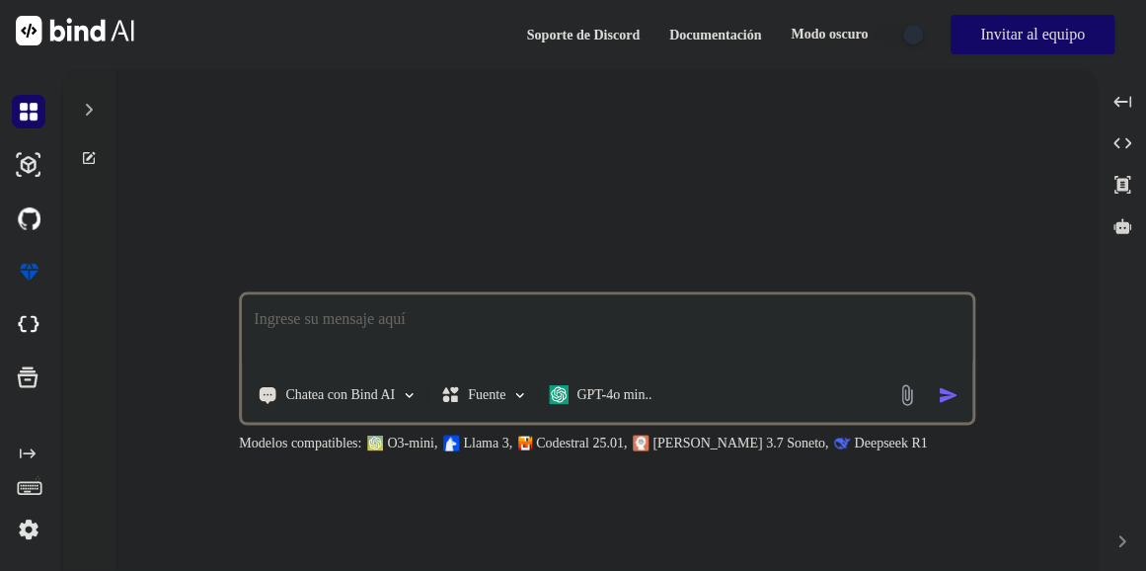
click at [29, 530] on img at bounding box center [29, 530] width 34 height 34
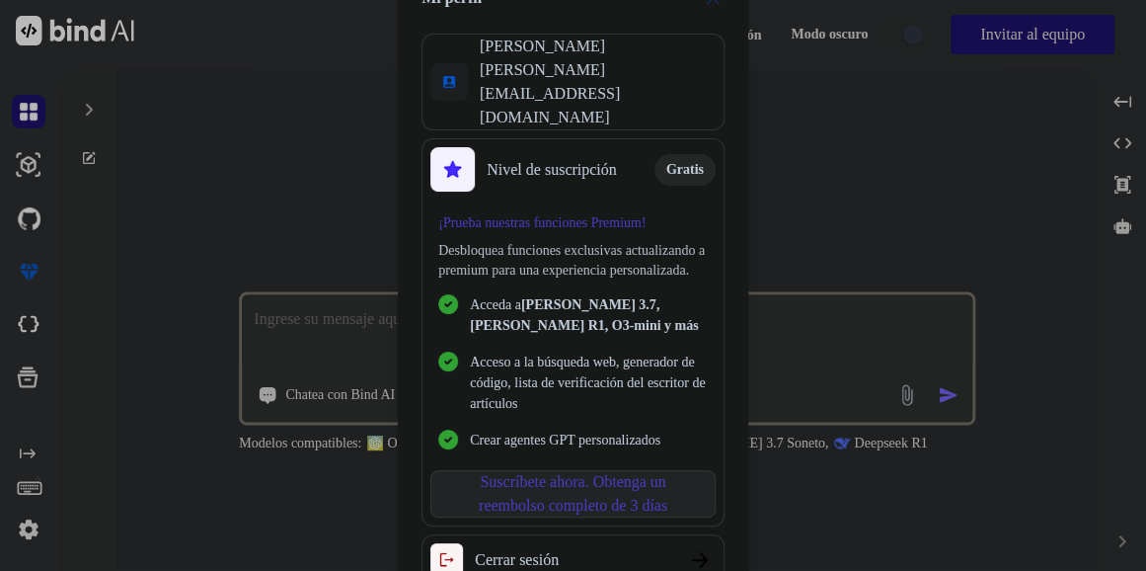
click at [286, 188] on div "Mi perfil [PERSON_NAME] Vázquez [EMAIL_ADDRESS][DOMAIN_NAME] Nivel de suscripci…" at bounding box center [573, 285] width 1146 height 571
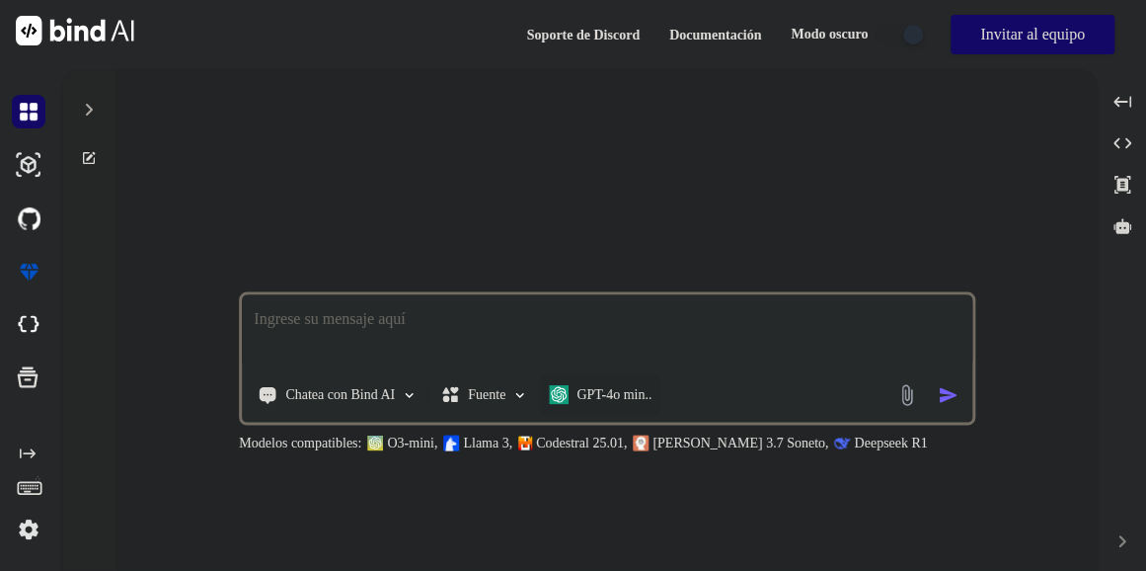
click at [604, 405] on div "GPT-4o min.." at bounding box center [600, 395] width 119 height 40
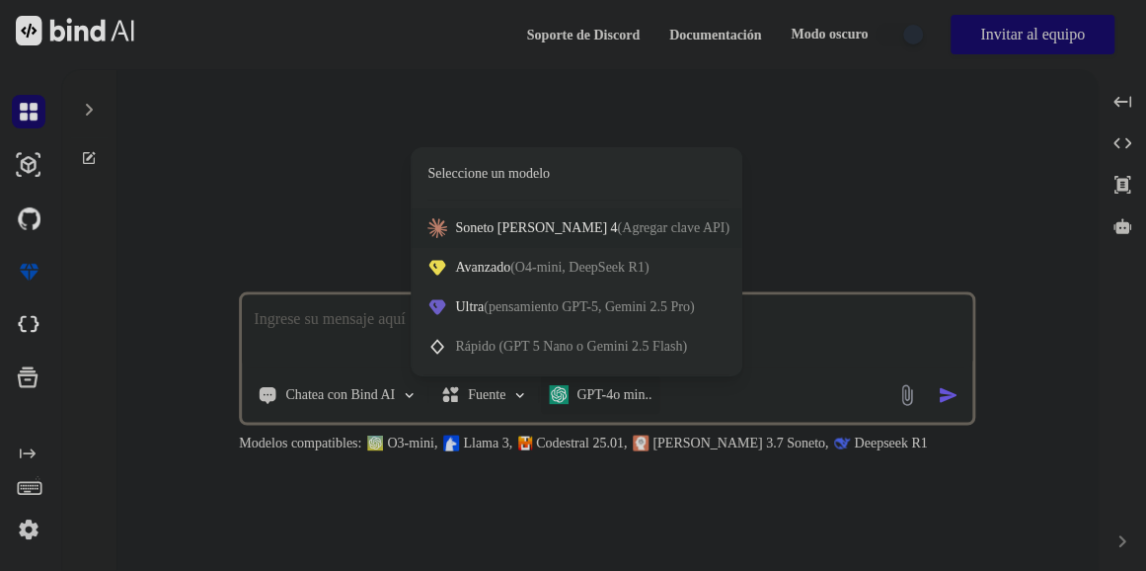
click at [536, 234] on span "Soneto de Claude 4 (Agregar clave API)" at bounding box center [592, 228] width 275 height 20
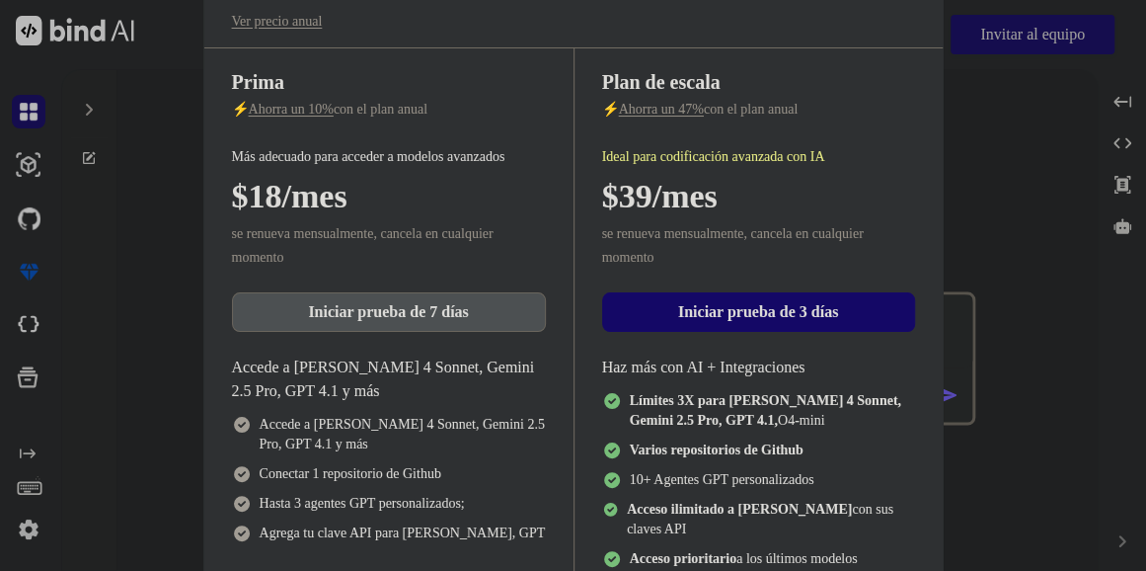
click at [763, 202] on div "Actualice para acceder a Advanced AI & Integrations Ver precio anual Prima ⚡ Ah…" at bounding box center [573, 285] width 1146 height 571
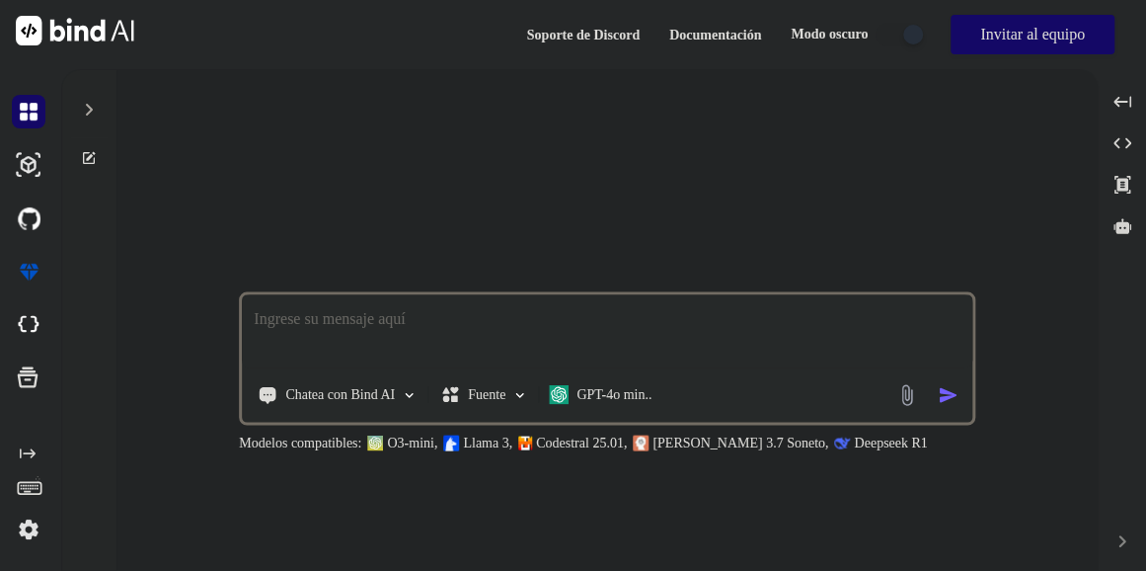
click at [686, 445] on p "Claude 3.7 Soneto," at bounding box center [741, 444] width 176 height 20
click at [763, 445] on p "Deepseek R1" at bounding box center [890, 444] width 73 height 20
click at [329, 435] on p "Modelos compatibles:" at bounding box center [300, 444] width 122 height 20
click at [362, 391] on p "Chatea con Bind AI" at bounding box center [340, 395] width 110 height 20
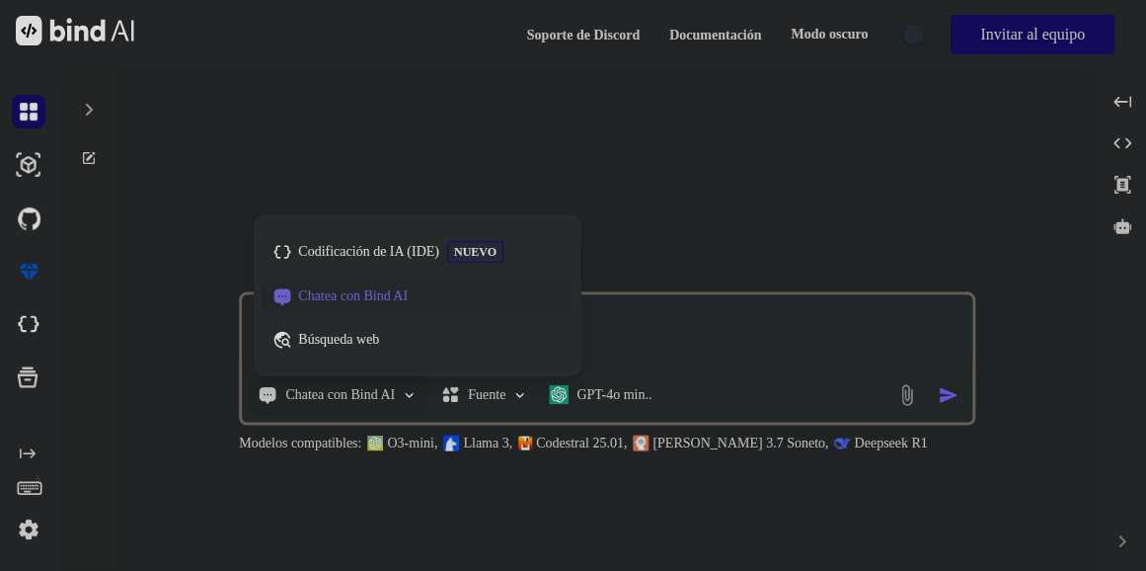
click at [362, 391] on div at bounding box center [573, 285] width 1146 height 571
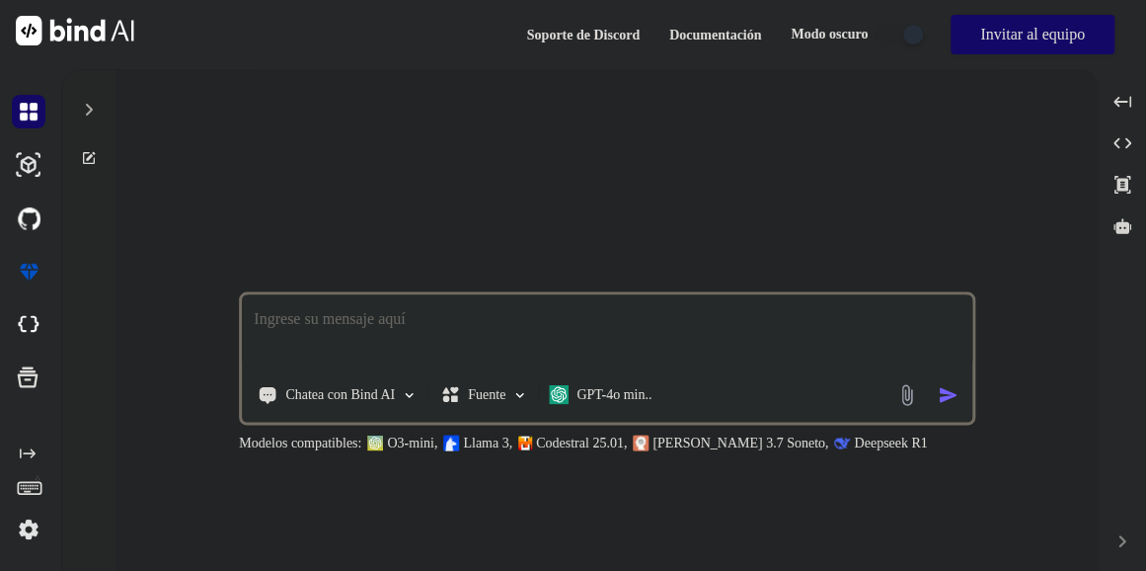
click at [67, 112] on div at bounding box center [88, 118] width 53 height 96
click at [82, 113] on icon at bounding box center [89, 110] width 16 height 16
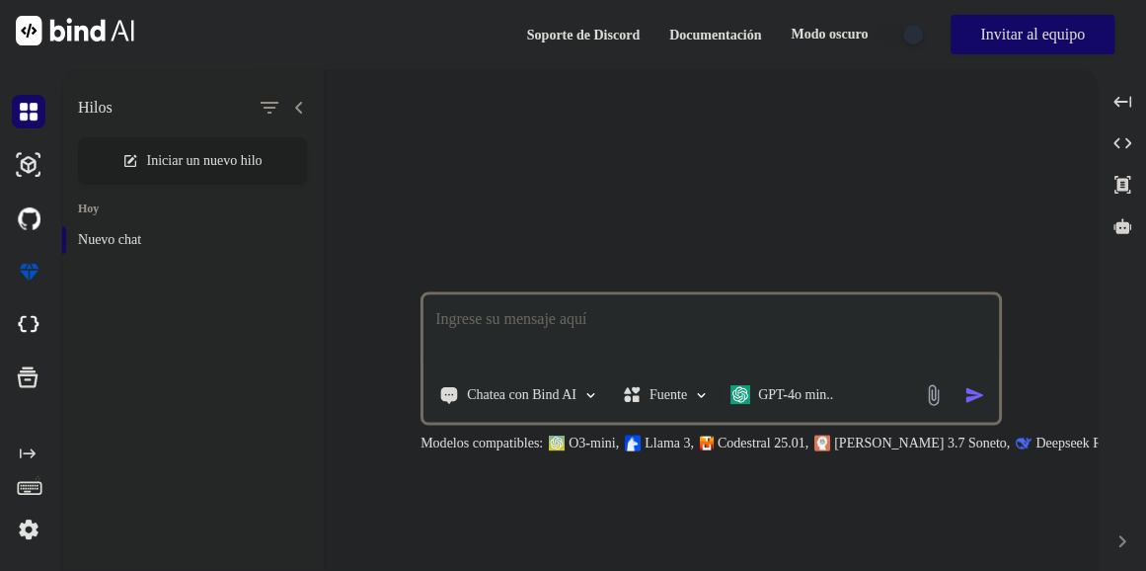
click at [82, 113] on h1 "Hilos" at bounding box center [95, 108] width 35 height 24
click at [96, 165] on div "Iniciar un nuevo hilo" at bounding box center [192, 160] width 229 height 47
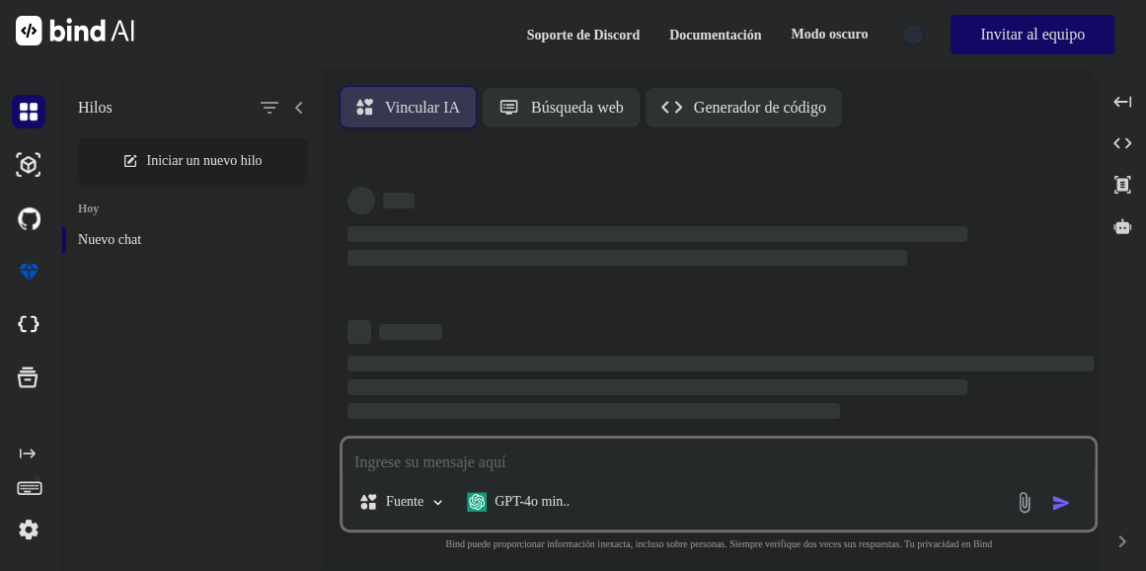
click at [81, 105] on h1 "Hilos" at bounding box center [95, 108] width 35 height 24
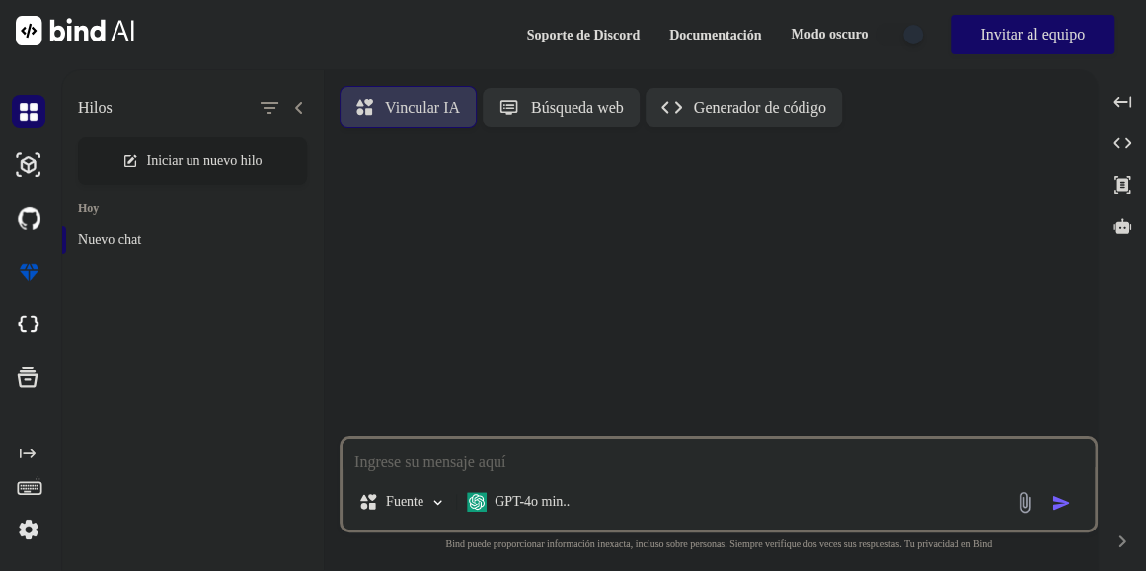
click at [453, 258] on div at bounding box center [721, 289] width 754 height 291
click at [763, 41] on div at bounding box center [914, 35] width 20 height 20
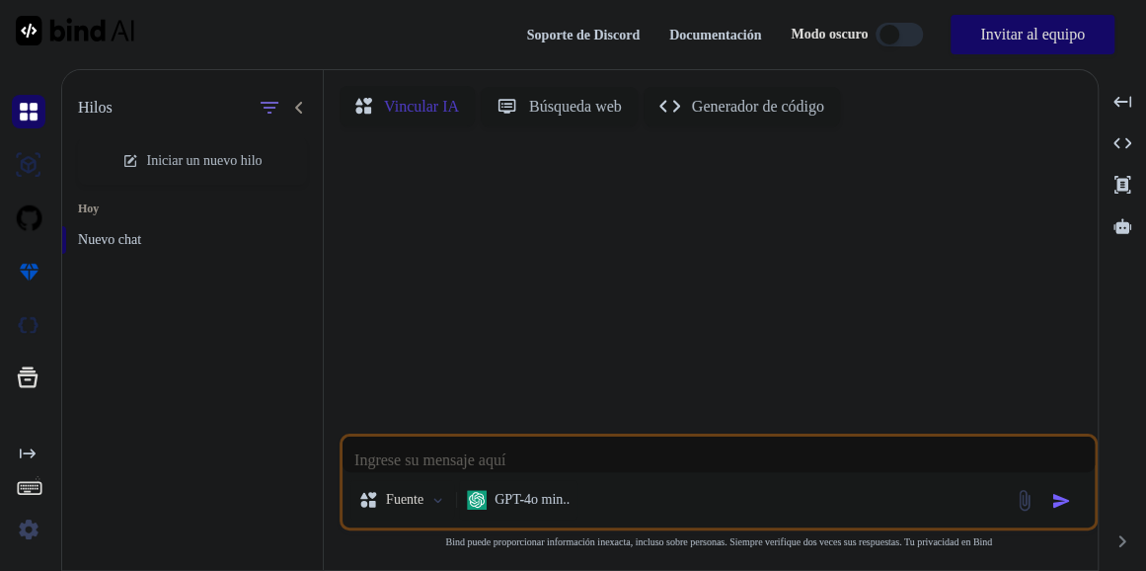
click at [763, 41] on span "Modo oscuro" at bounding box center [829, 35] width 77 height 20
click at [763, 40] on div at bounding box center [890, 35] width 20 height 20
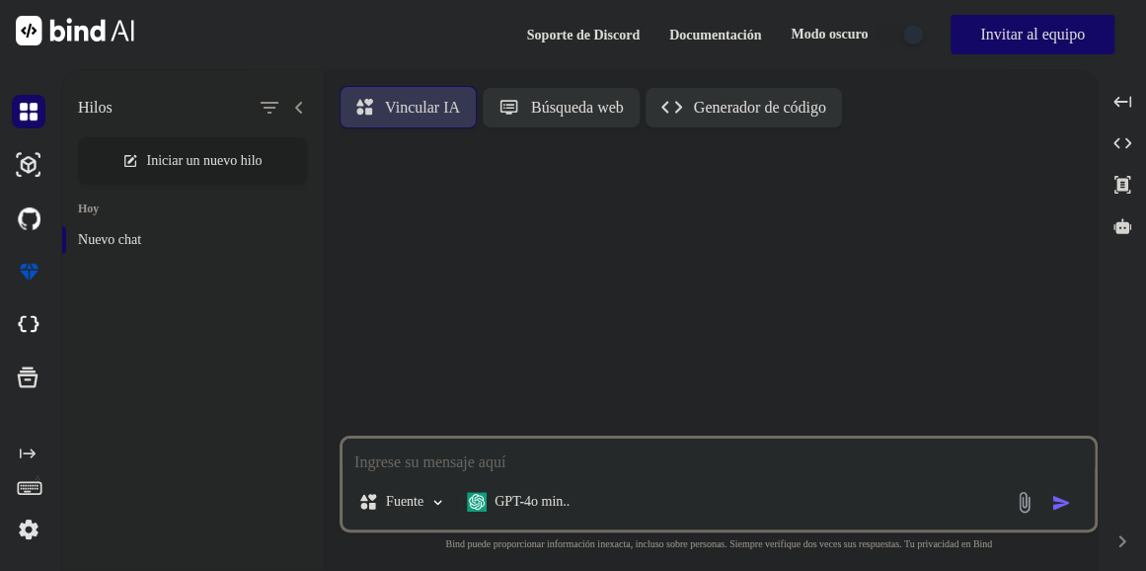
click at [763, 40] on button at bounding box center [899, 35] width 47 height 24
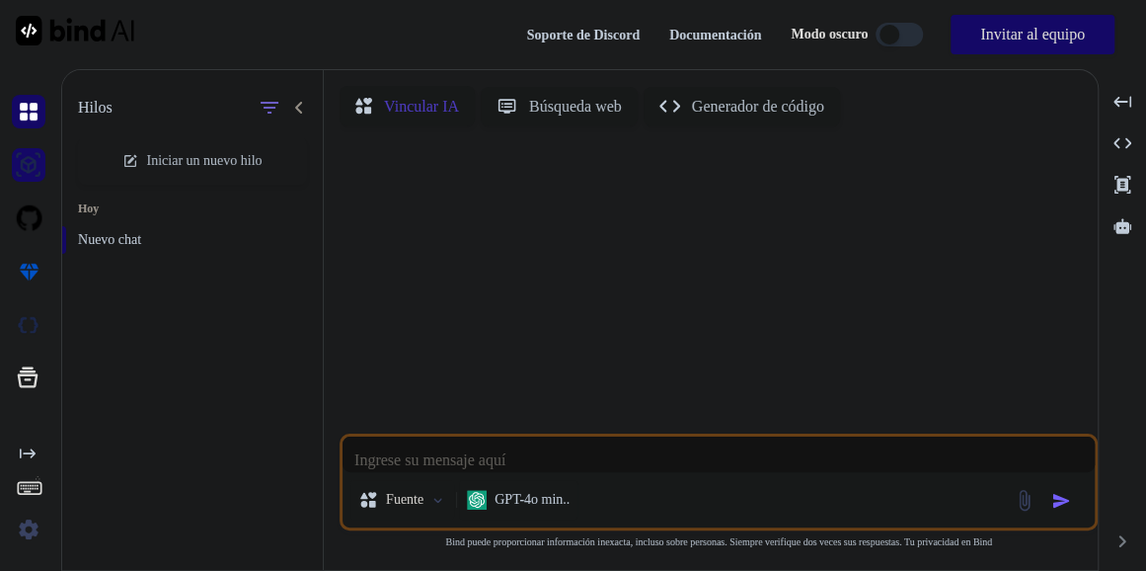
click at [21, 181] on img at bounding box center [29, 165] width 34 height 34
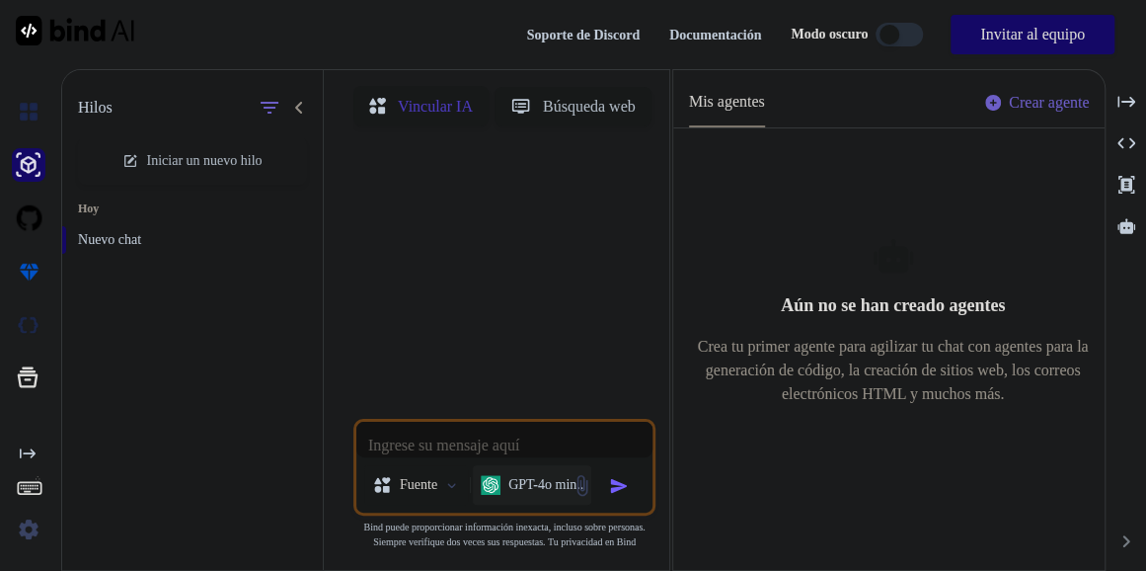
click at [531, 477] on font "GPT-4o min.." at bounding box center [546, 484] width 75 height 15
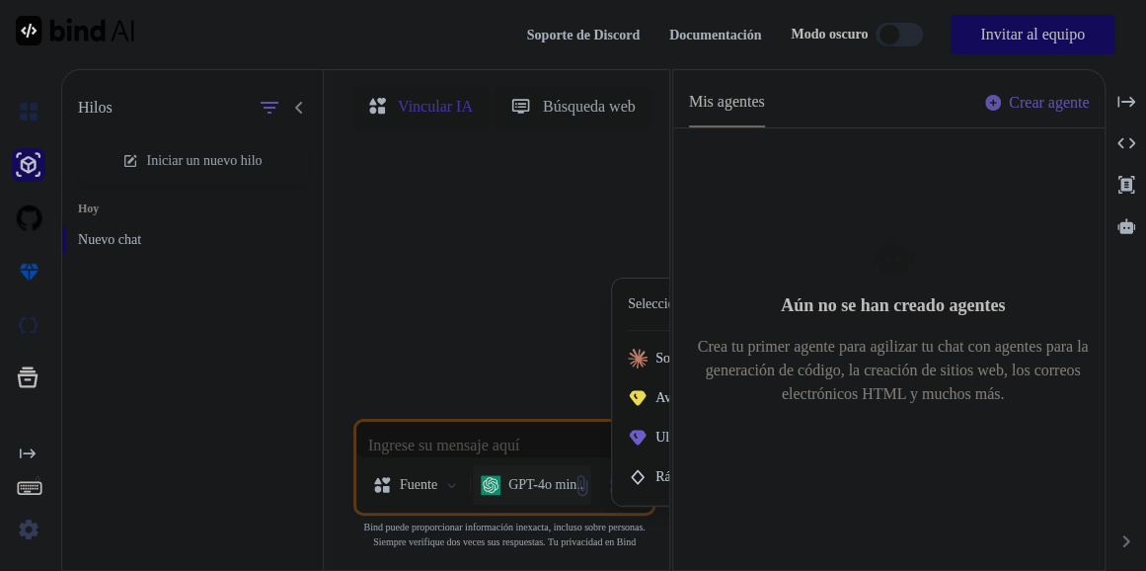
click at [531, 469] on div at bounding box center [573, 285] width 1146 height 571
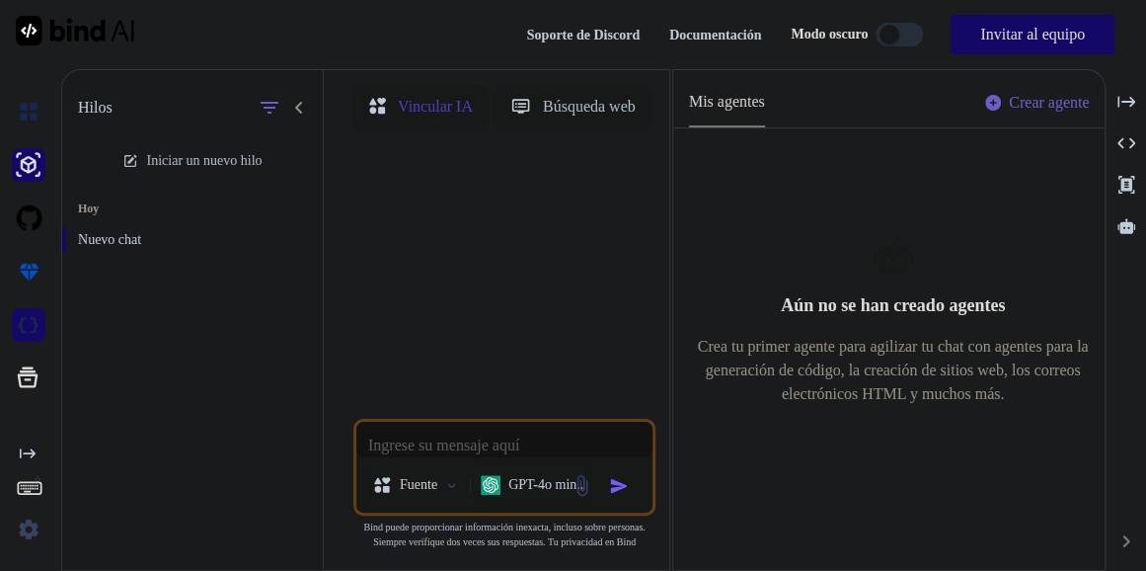
click at [22, 333] on img at bounding box center [29, 325] width 34 height 34
click at [109, 37] on img at bounding box center [75, 31] width 119 height 30
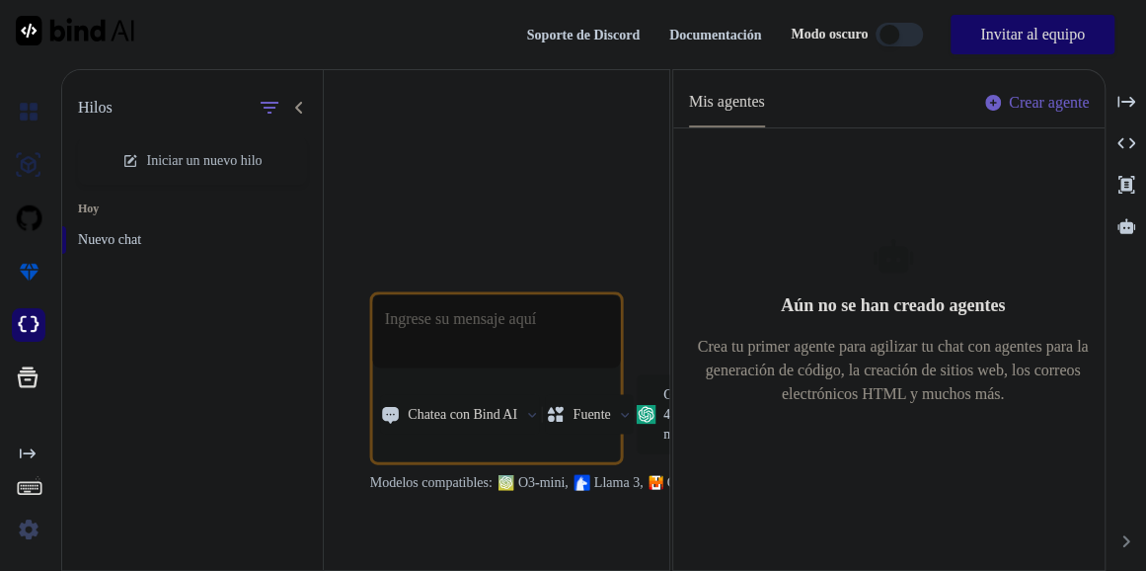
type textarea "x"
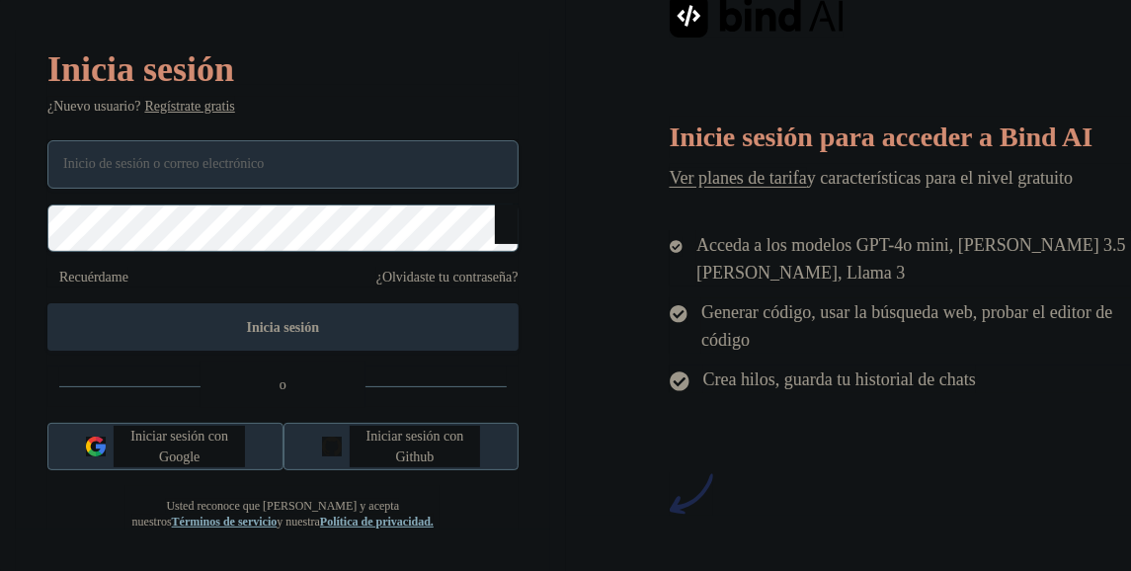
click at [114, 188] on div "Recuérdame ¿Olvidaste tu contraseña? Inicia sesión o Iniciar sesión con Google …" at bounding box center [282, 335] width 471 height 390
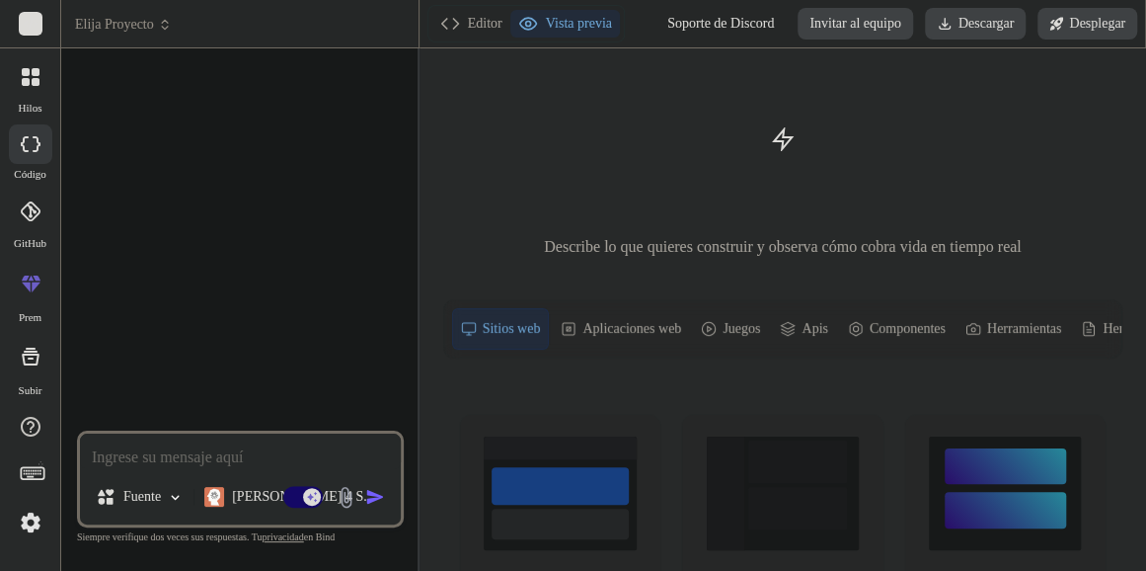
type textarea "x"
click at [184, 448] on textarea at bounding box center [240, 452] width 321 height 36
type textarea "Loremipsumdolor sitametcons Adipis-el-Sed doeiusmod Te incidid utlabore et dolo…"
type textarea "x"
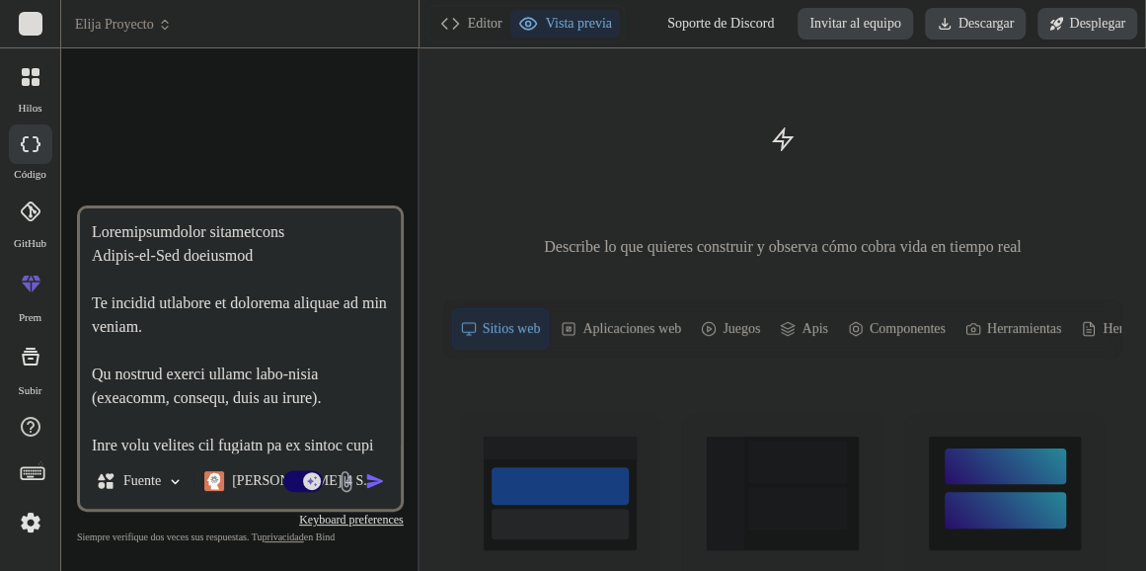
scroll to position [1637, 0]
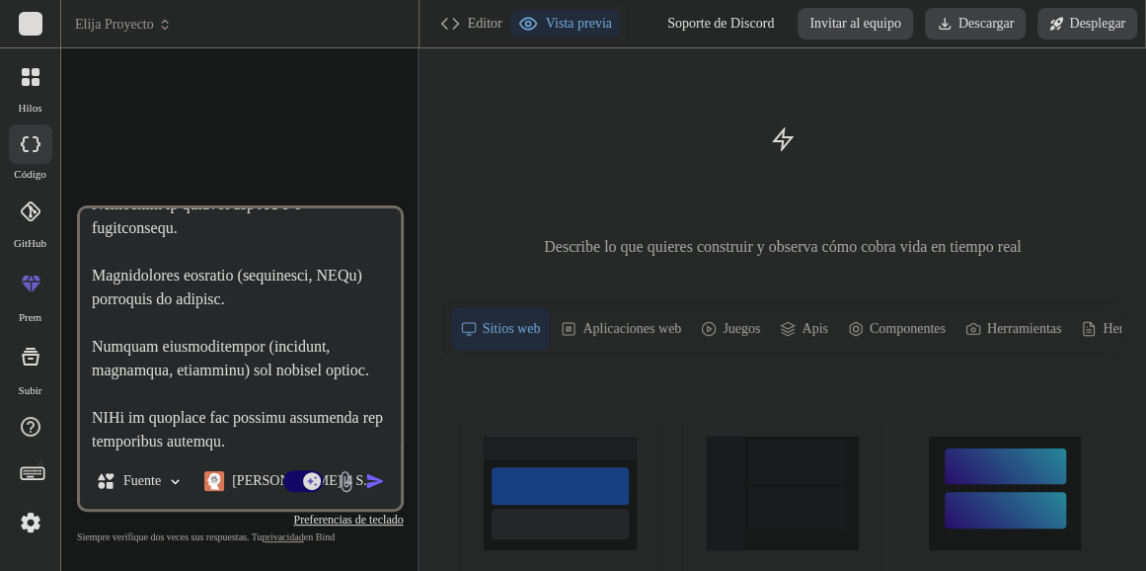
type textarea "Loremipsumdolor sitametcons Adipis-el-Sed doeiusmod Te incidid utlabore et dolo…"
click at [383, 482] on img "button" at bounding box center [375, 481] width 20 height 20
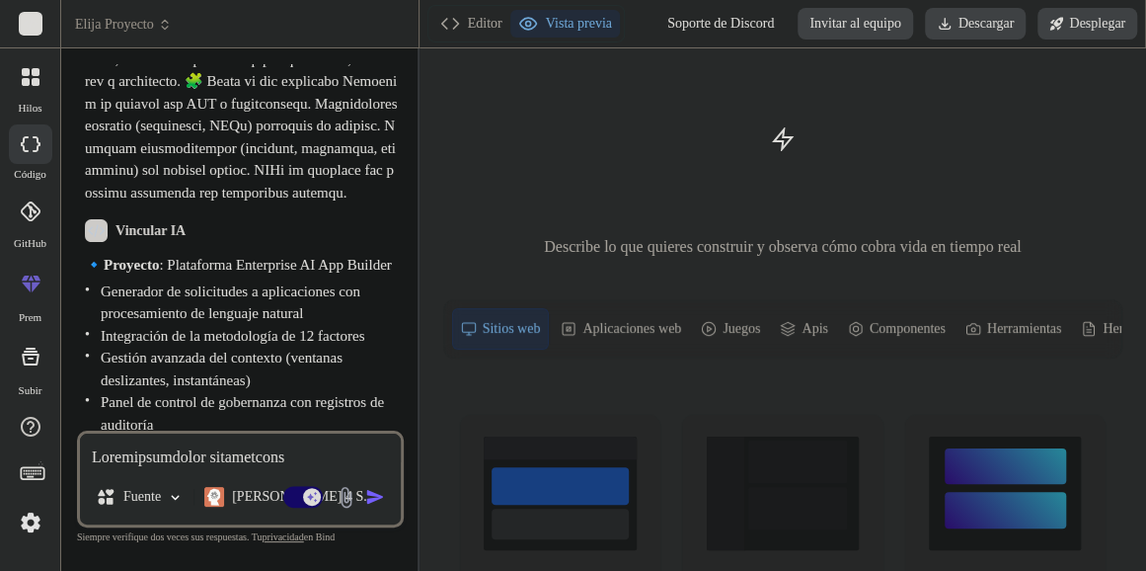
scroll to position [615, 0]
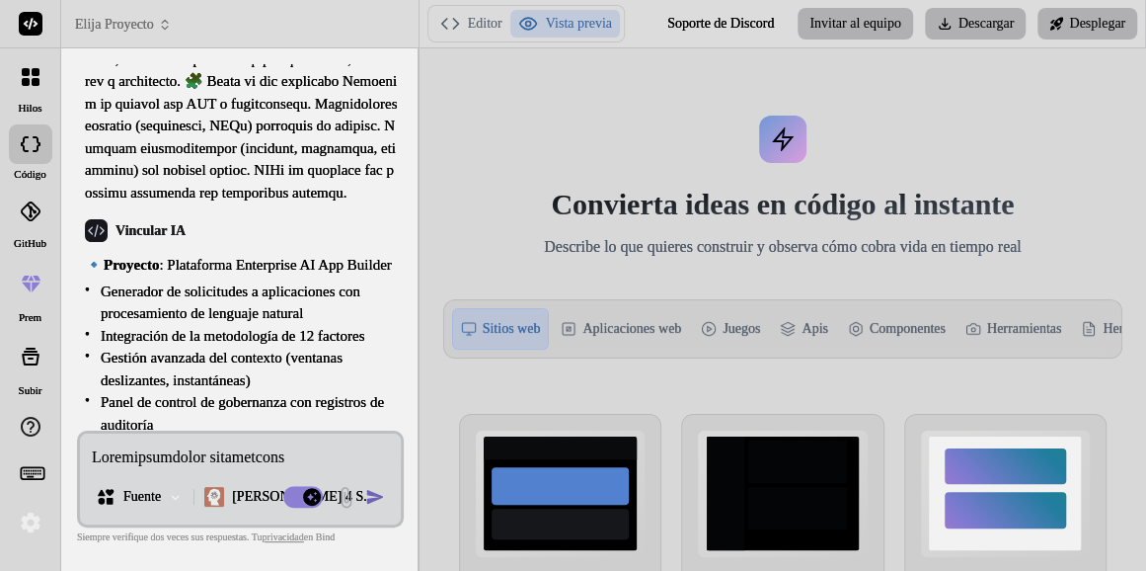
type textarea "x"
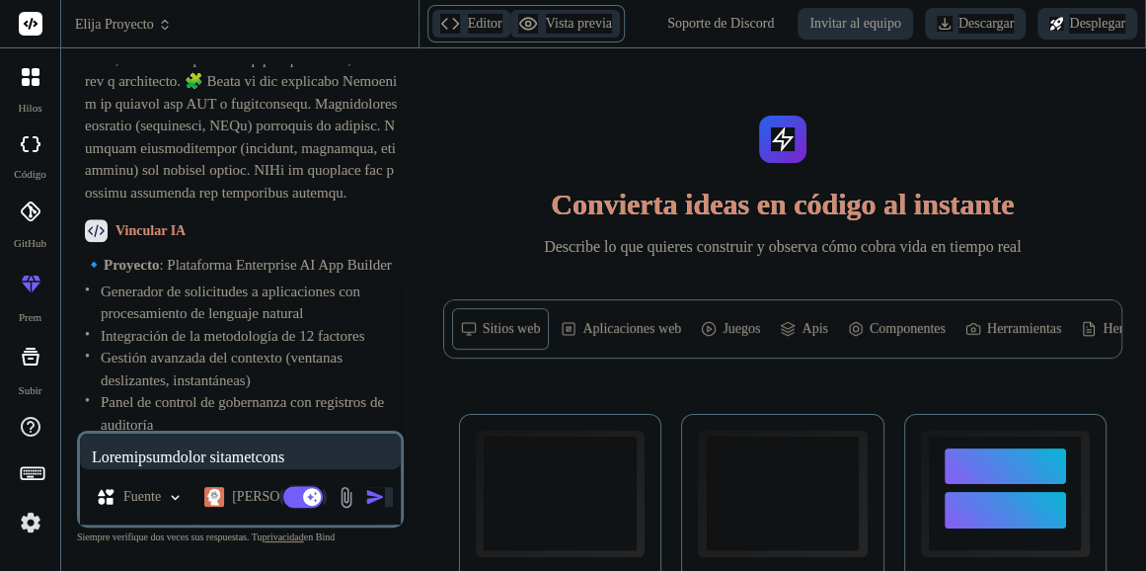
click at [830, 116] on div "Convierta ideas en código al instante Describe lo que quieres construir y obser…" at bounding box center [783, 309] width 727 height 522
click at [29, 522] on img at bounding box center [31, 523] width 34 height 34
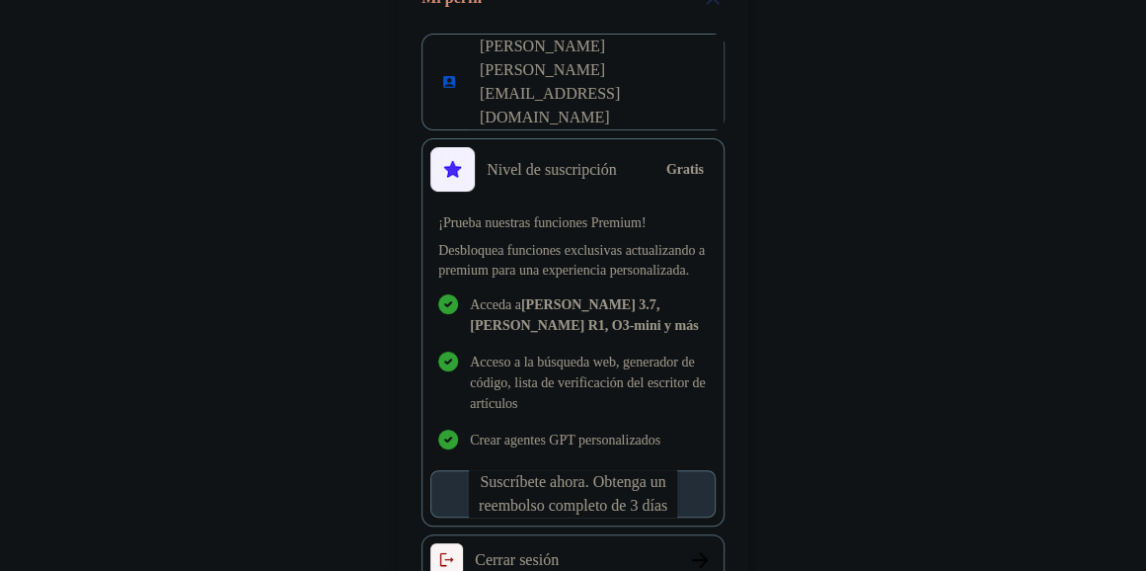
click at [337, 165] on div "Mi perfil [PERSON_NAME] Vázquez [EMAIL_ADDRESS][DOMAIN_NAME] Nivel de suscripci…" at bounding box center [573, 285] width 1146 height 571
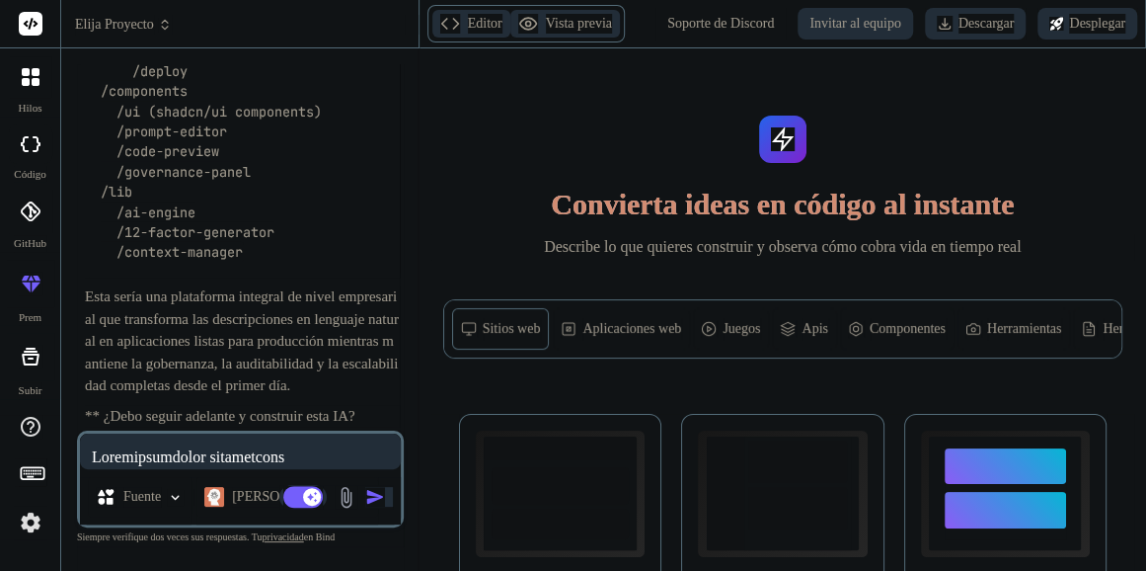
scroll to position [1446, 0]
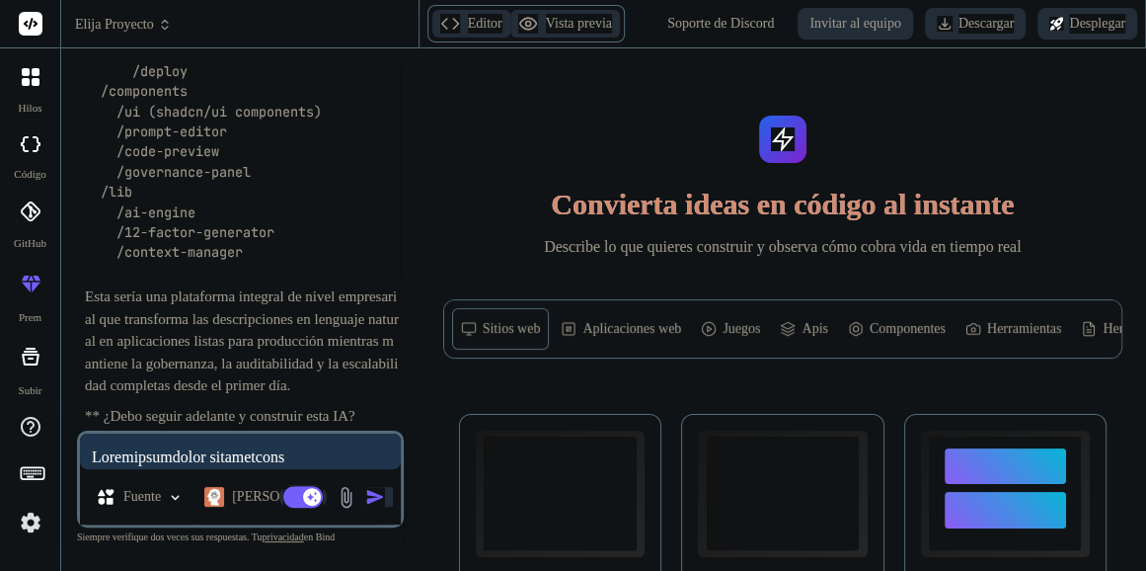
click at [187, 461] on textarea at bounding box center [240, 452] width 321 height 36
paste textarea "continúe"
type textarea "continúe"
type textarea "x"
type textarea "continúe"
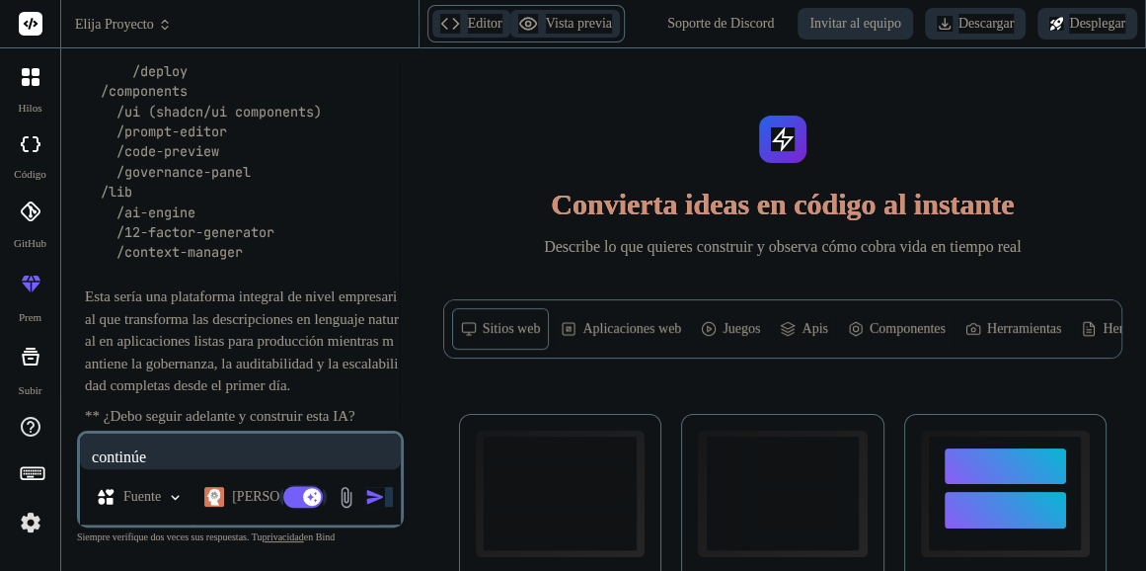
click at [371, 498] on img "button" at bounding box center [375, 497] width 20 height 20
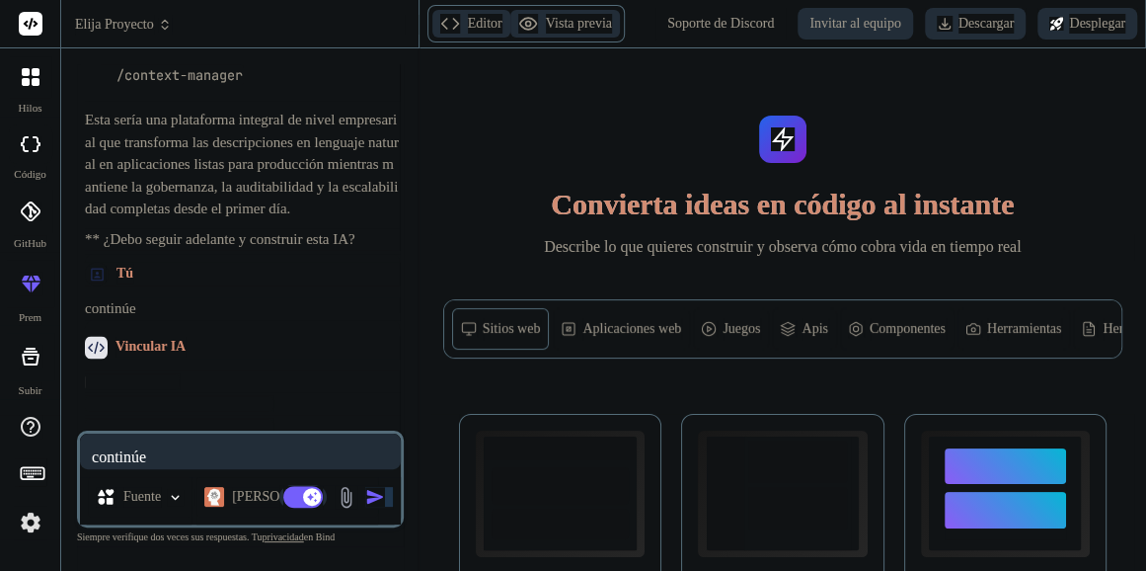
scroll to position [1649, 0]
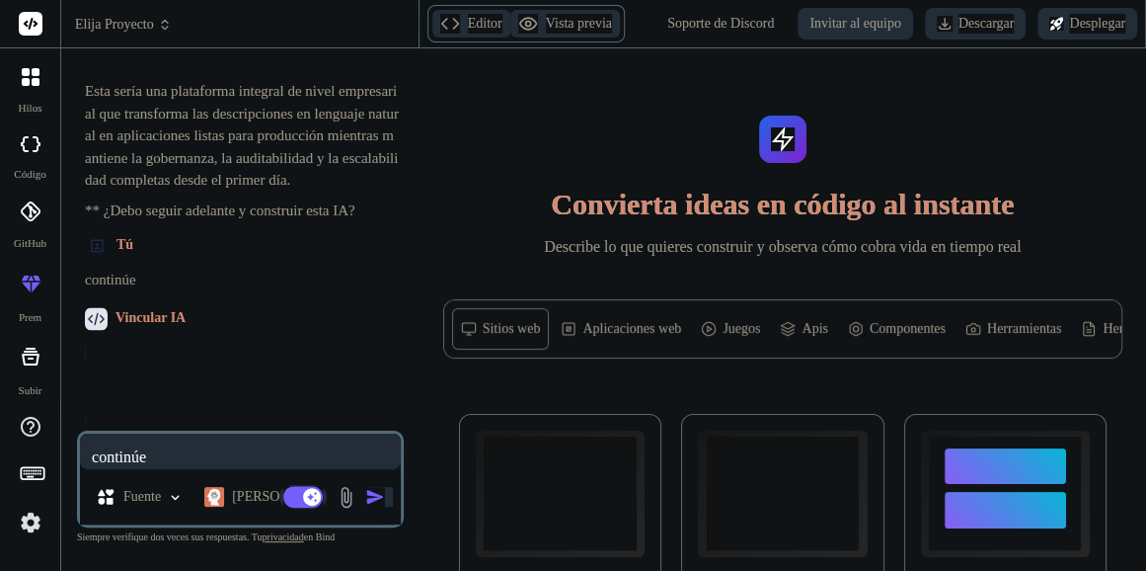
click at [164, 502] on div "Fuente" at bounding box center [140, 497] width 104 height 40
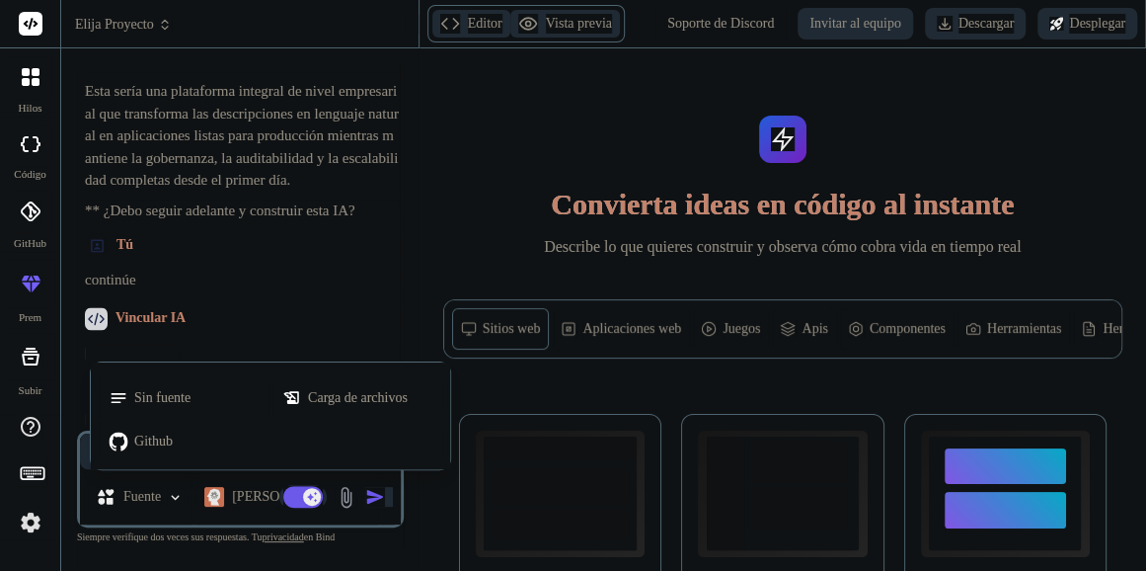
click at [164, 502] on div at bounding box center [573, 285] width 1146 height 571
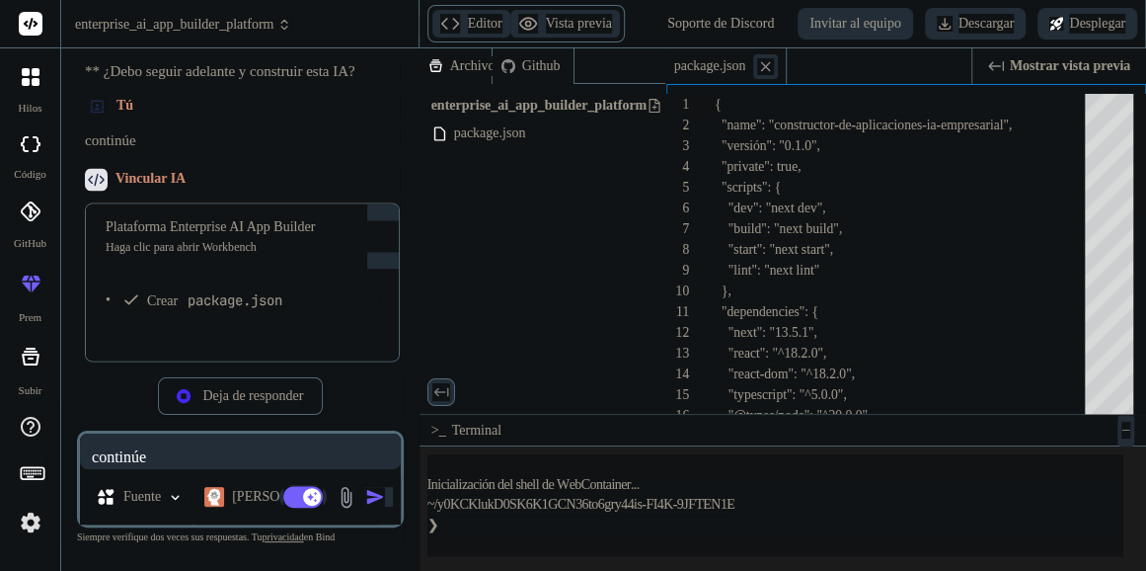
type textarea "x"
type textarea "module.exports = nextConfig"
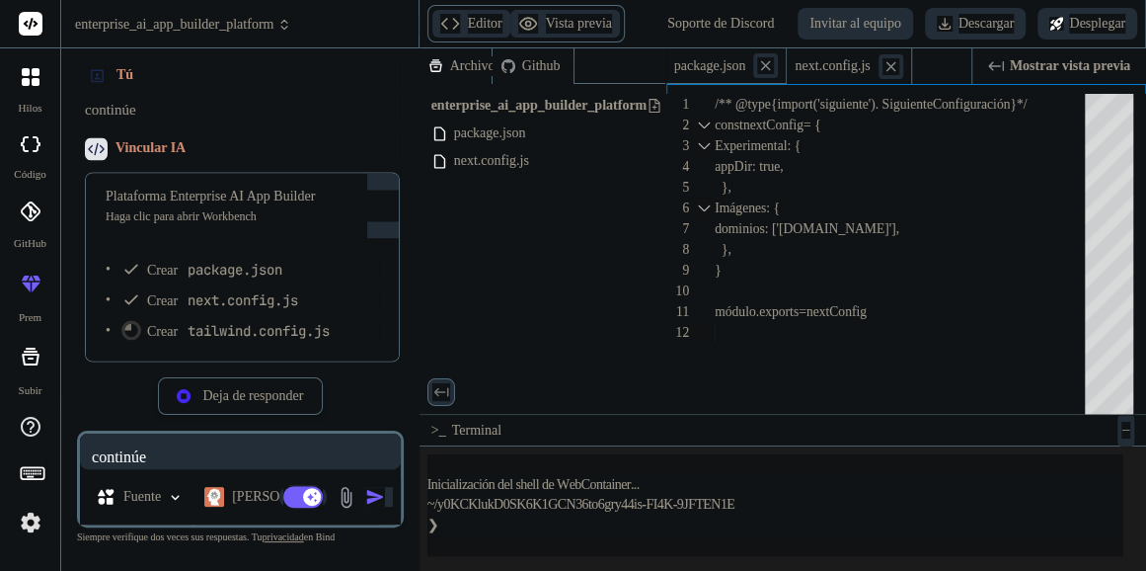
type textarea "x"
type textarea ""accordion-up": "accordion-up 0.2s ease-out", }, }, }, plugins: [], }"
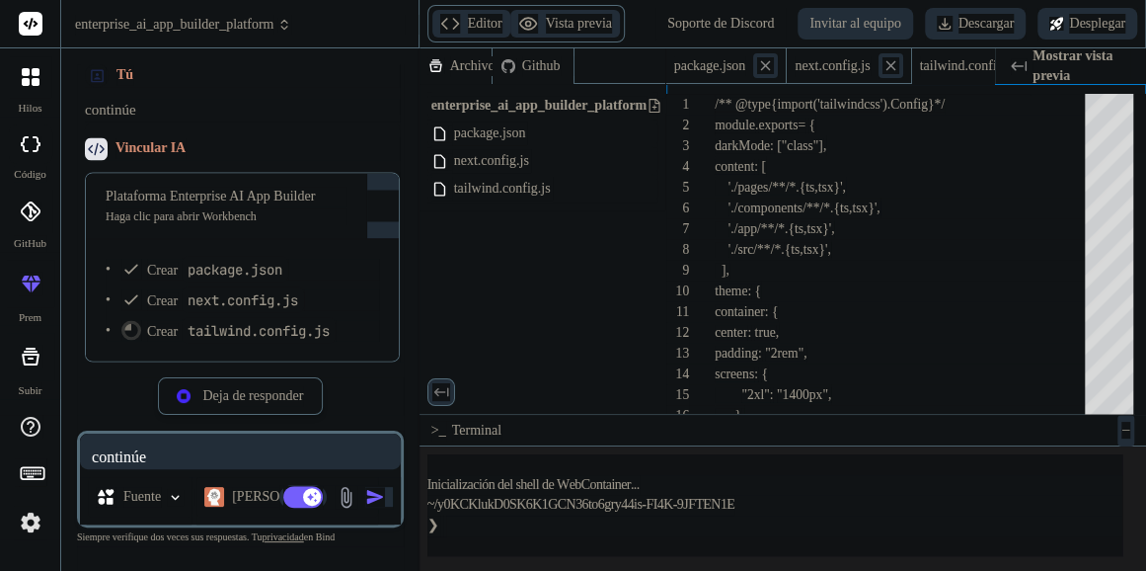
scroll to position [0, 63]
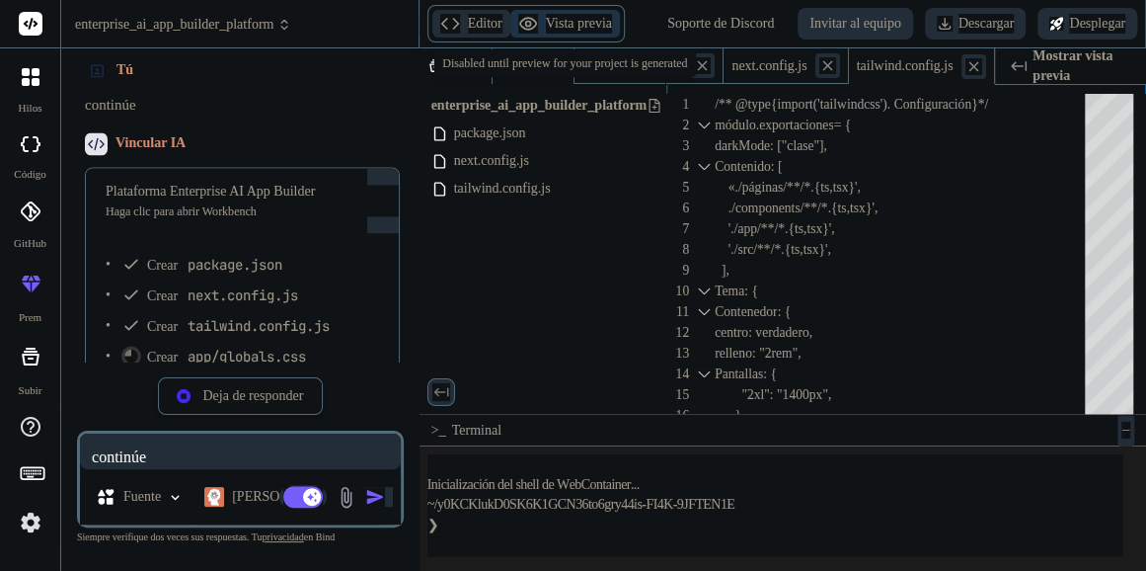
type textarea "x"
type textarea "@layer base { * { @apply border-border; } body { @apply bg-background text-fore…"
type textarea "x"
type textarea "<body className={inter.className}>{children}</body> </html> ) }"
type textarea "x"
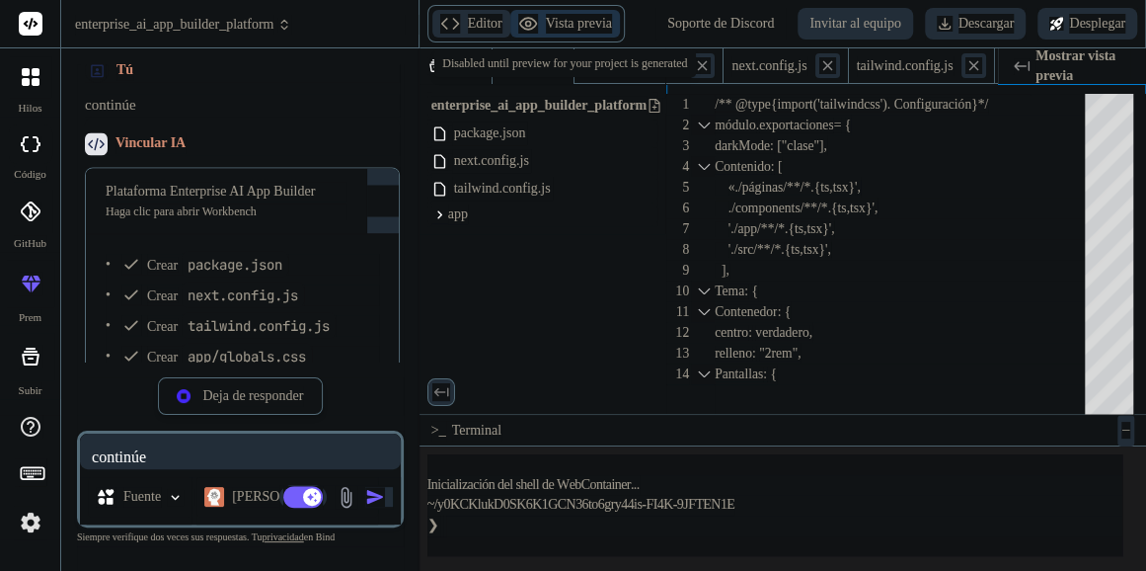
type textarea "ready</p> </CardContent> </Card> </div> </main> </div> ) }"
type textarea "x"
type textarea "/> ) } ) Button.displayName = "Button" export { Button, buttonVariants }"
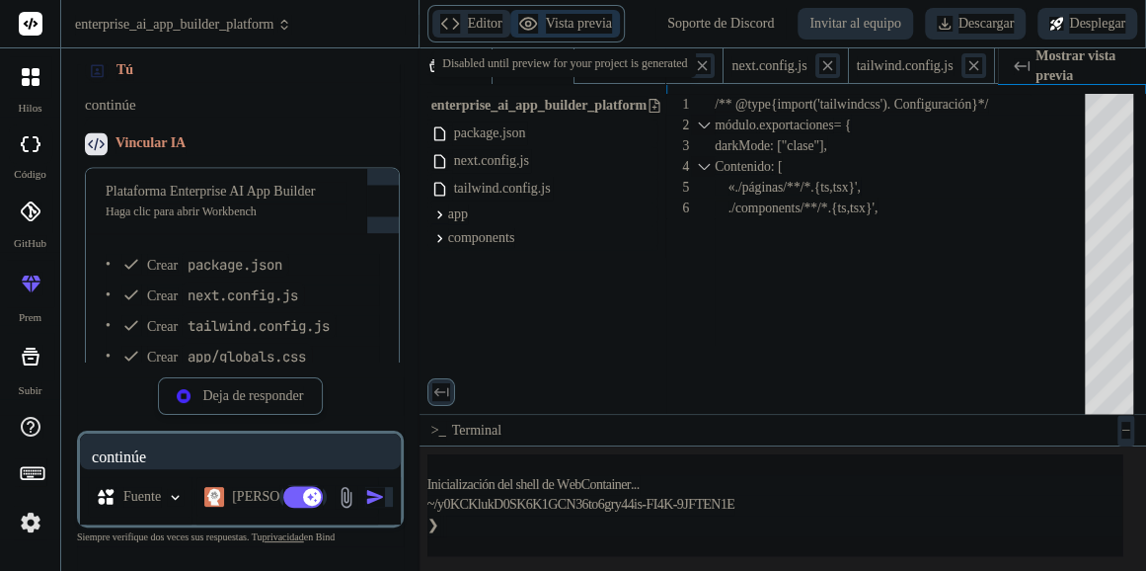
type textarea "x"
type textarea ")) CardFooter.displayName = "CardFooter" export { Card, CardHeader, CardFooter,…"
type textarea "x"
type textarea "export { Tabs, TabsList, TabsTrigger, TabsContent }"
type textarea "x"
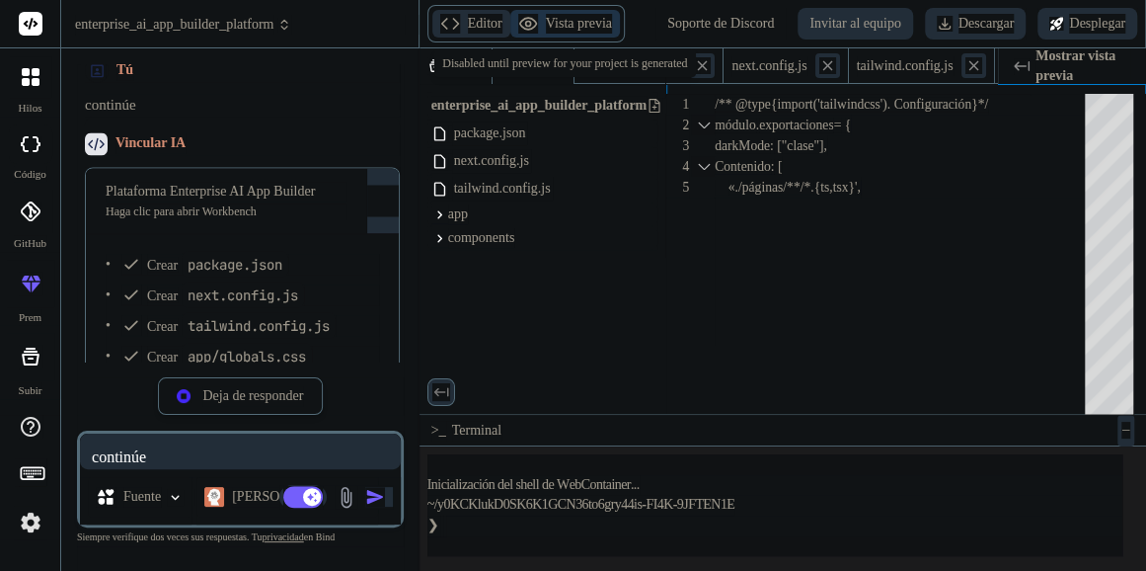
type textarea ": BadgeProps) { return ( <div className={cn(badgeVariants({ variant }), classNa…"
type textarea "x"
type textarea "Progress.displayName = ProgressPrimitive.Root.displayName export { Progress }"
type textarea "x"
type textarea ") }"
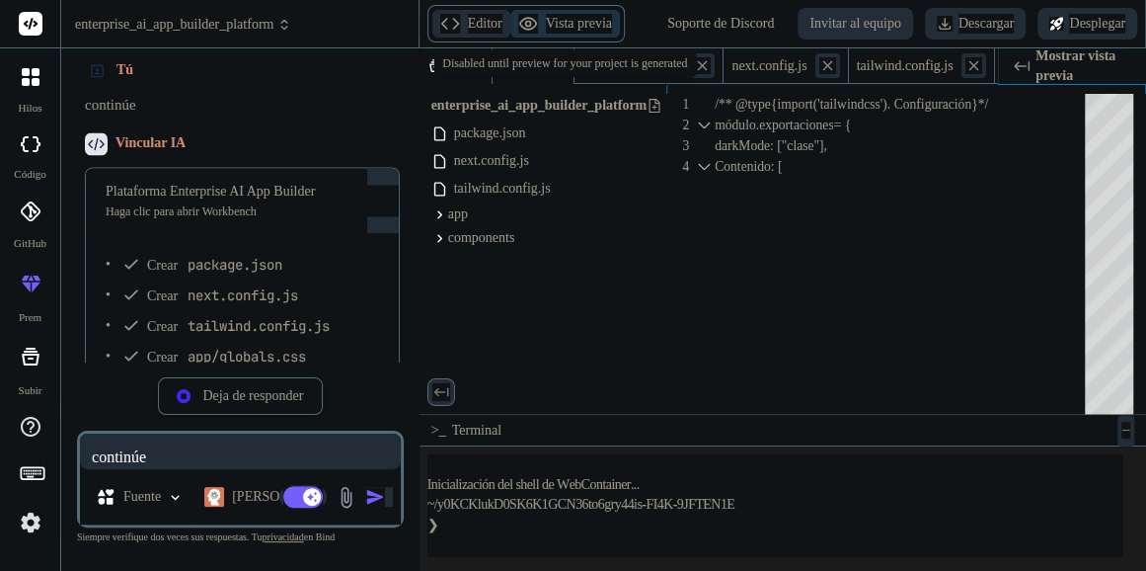
type textarea "x"
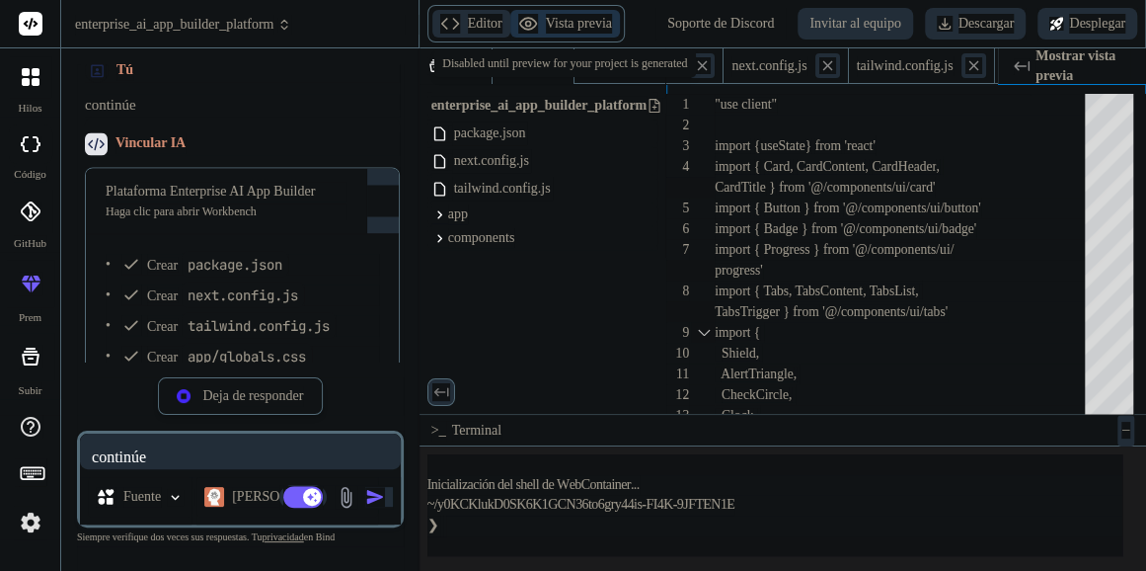
type textarea "x"
type textarea "</Card> </TabsContent> </Tabs> </div> ) }"
type textarea "x"
type textarea "import { type ClassValue, clsx } from "clsx" import { twMerge } from "tailwind-…"
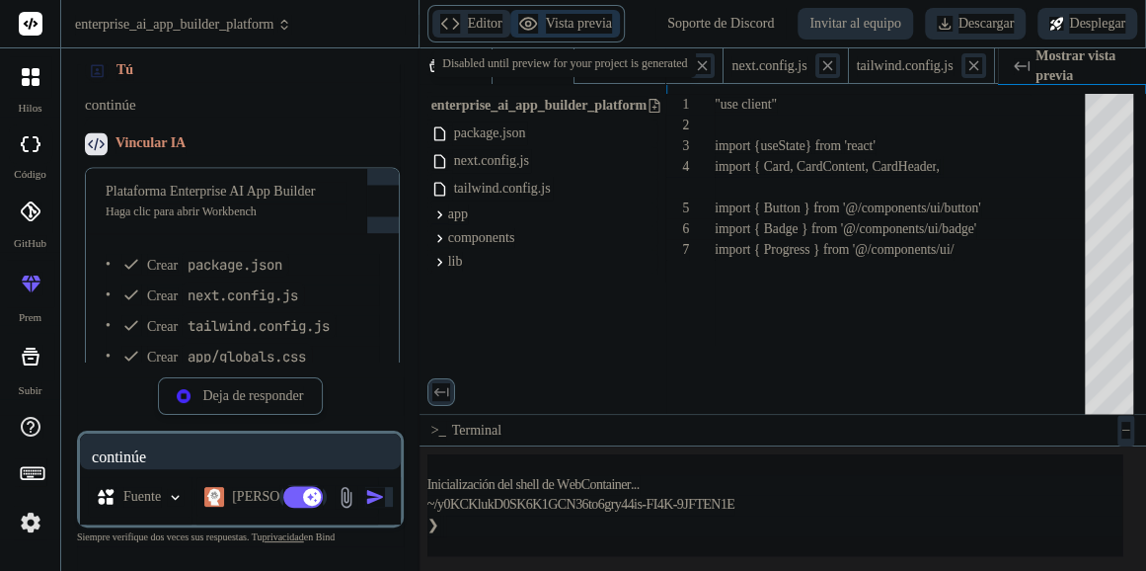
type textarea "x"
type textarea ""baseUrl": ".", "paths": { "@/*": ["./*"] } }, "include": ["next-env.d.ts", "**…"
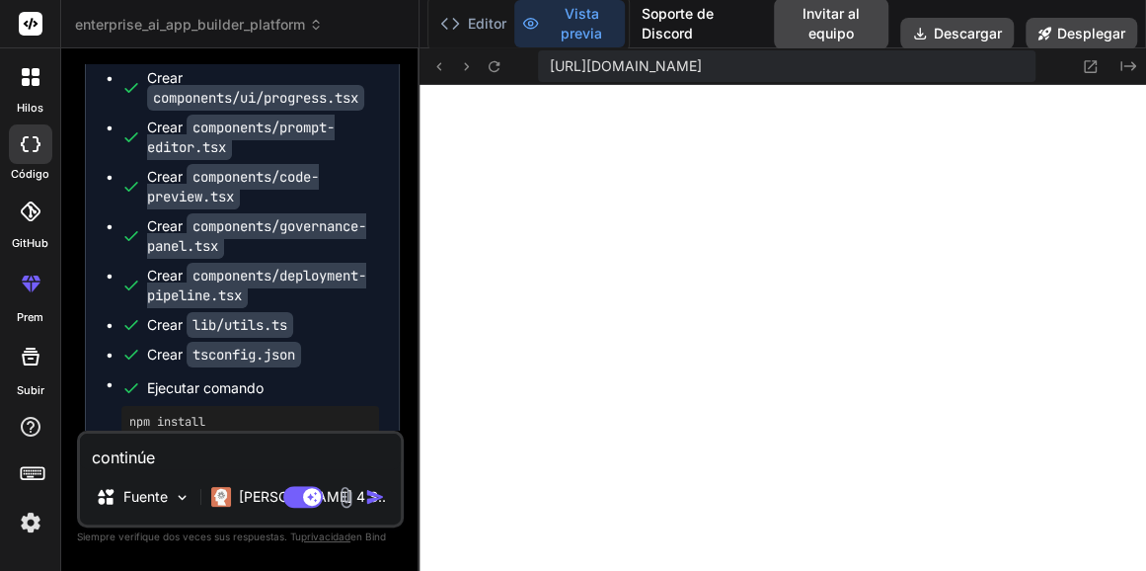
scroll to position [2574, 0]
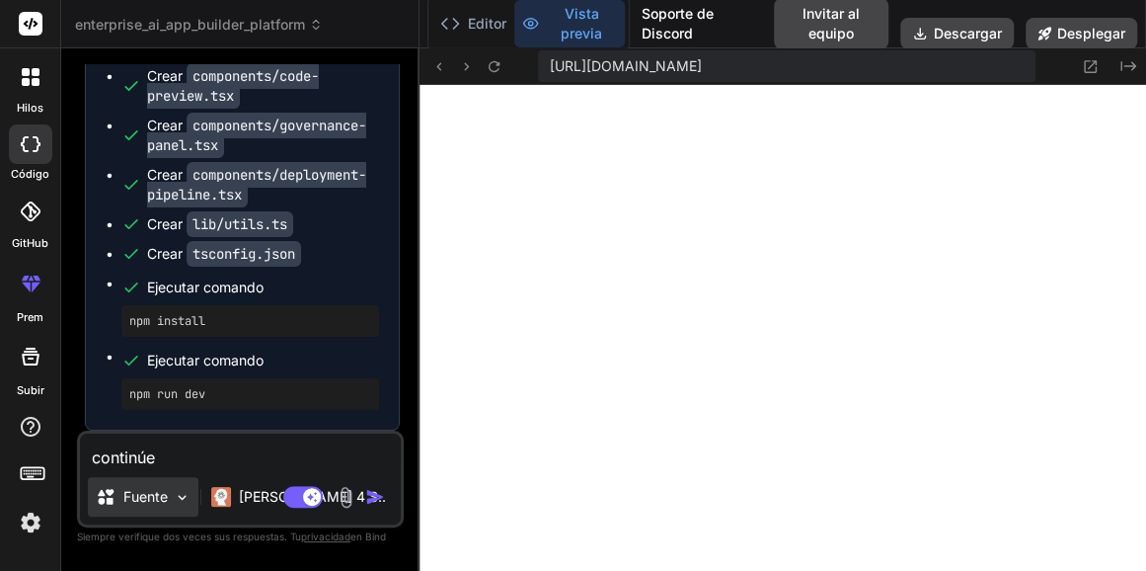
click at [176, 502] on img at bounding box center [182, 497] width 17 height 17
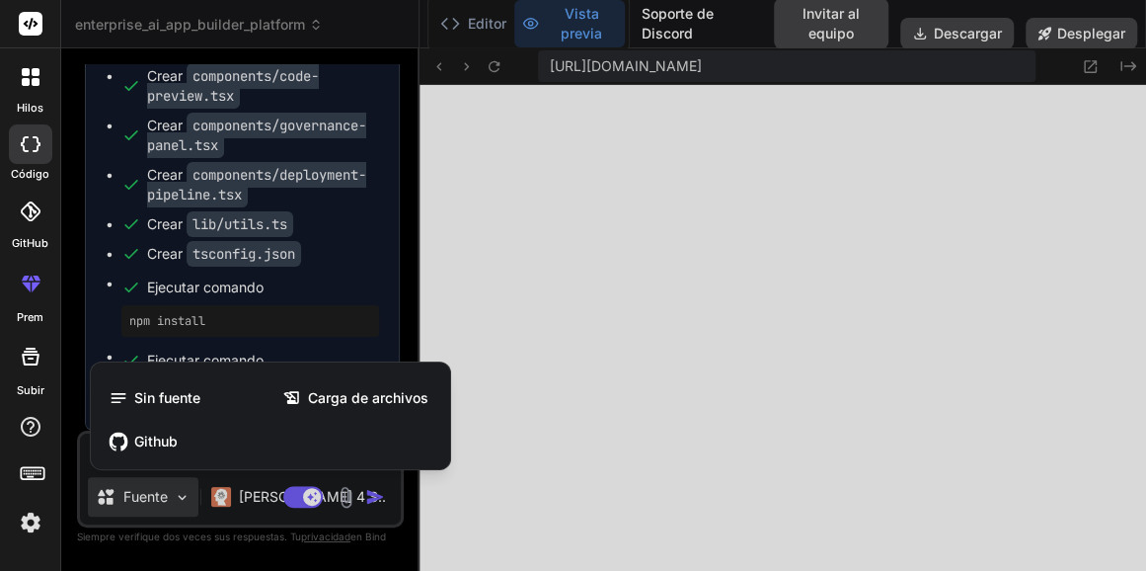
click at [176, 502] on div at bounding box center [573, 285] width 1146 height 571
type textarea "x"
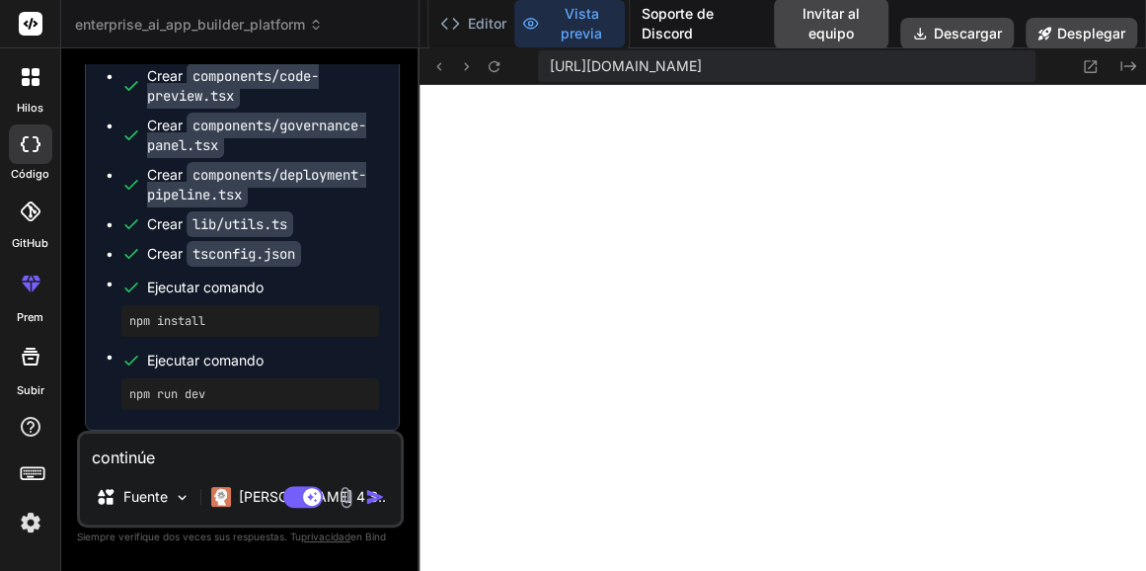
click at [244, 459] on textarea "continúe" at bounding box center [240, 452] width 321 height 36
type textarea "Mej"
type textarea "x"
type textarea "Mejor"
type textarea "x"
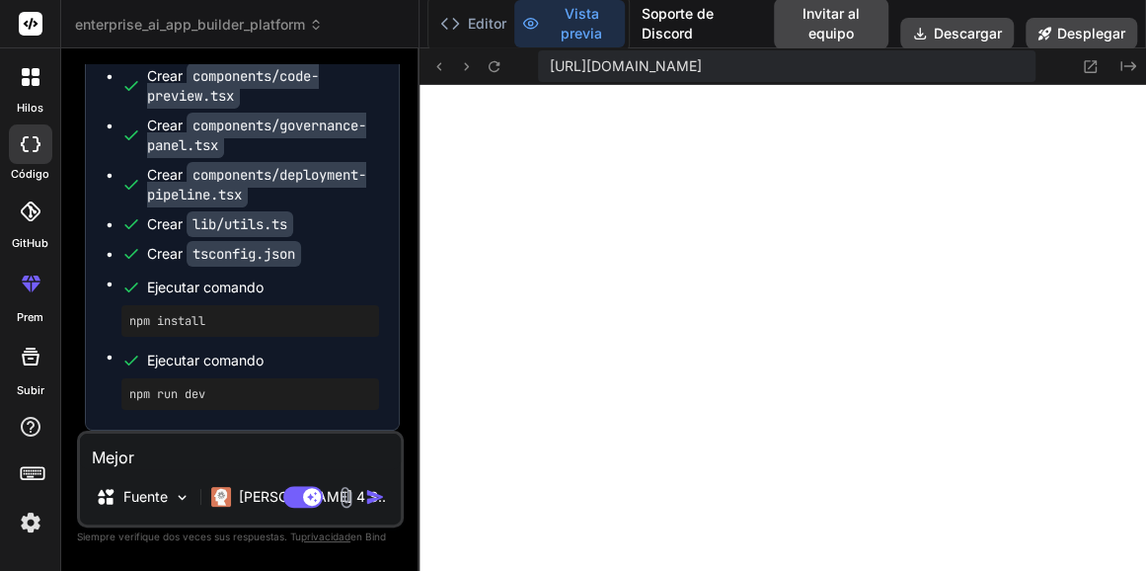
type textarea "Mejor la"
type textarea "x"
type textarea "Mejor la in"
type textarea "x"
type textarea "Mejor la inter"
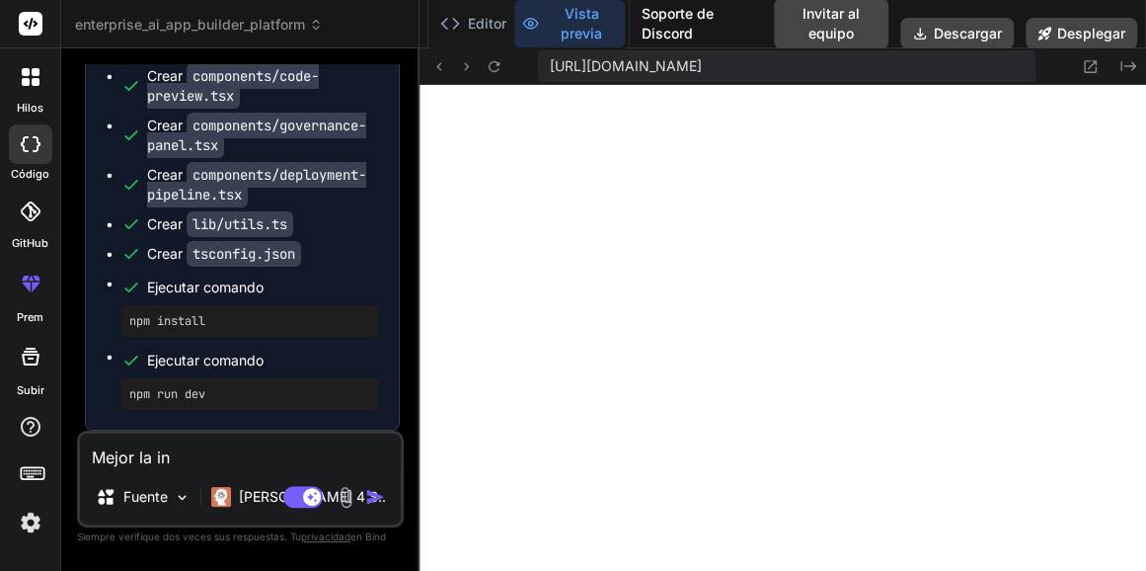
type textarea "x"
type textarea "Mejor la interfa"
type textarea "x"
type textarea "Mejor la interfaz"
type textarea "x"
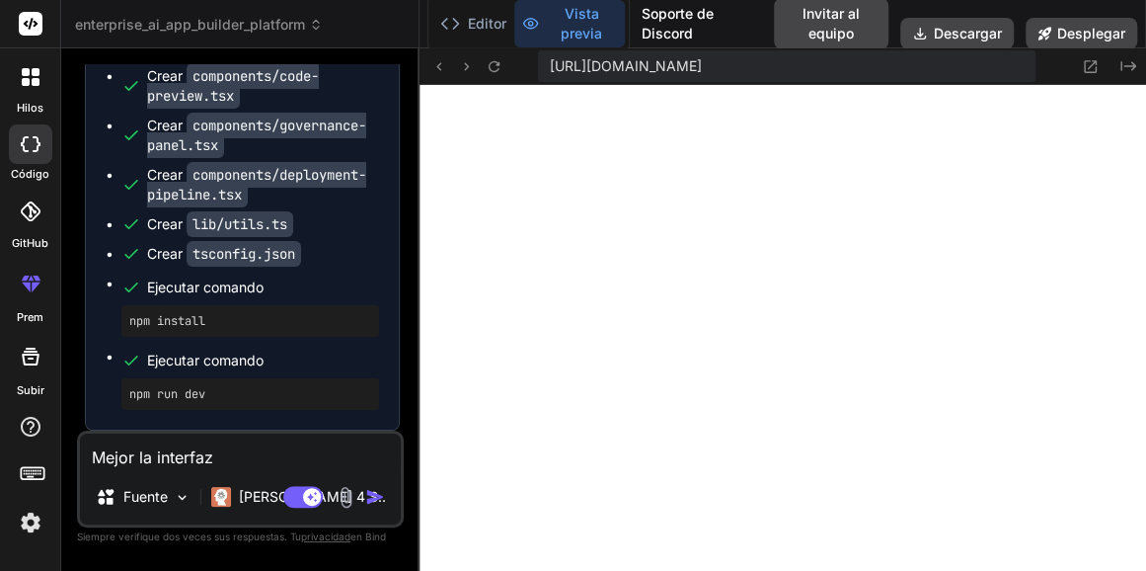
type textarea "Mejor interfaz in"
type textarea "x"
type textarea "Mejor la interfaz in"
type textarea "x"
type textarea "Mejor la interfaz inte"
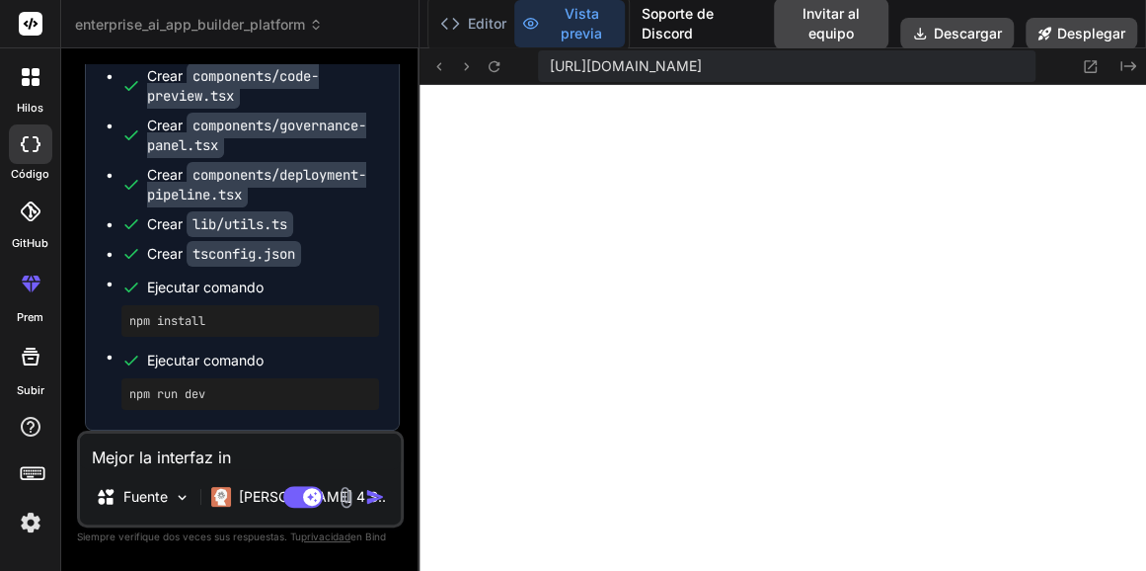
type textarea "x"
type textarea "Mejor la interfaz integra"
type textarea "x"
type textarea "Mejor la interfaz integra le"
type textarea "x"
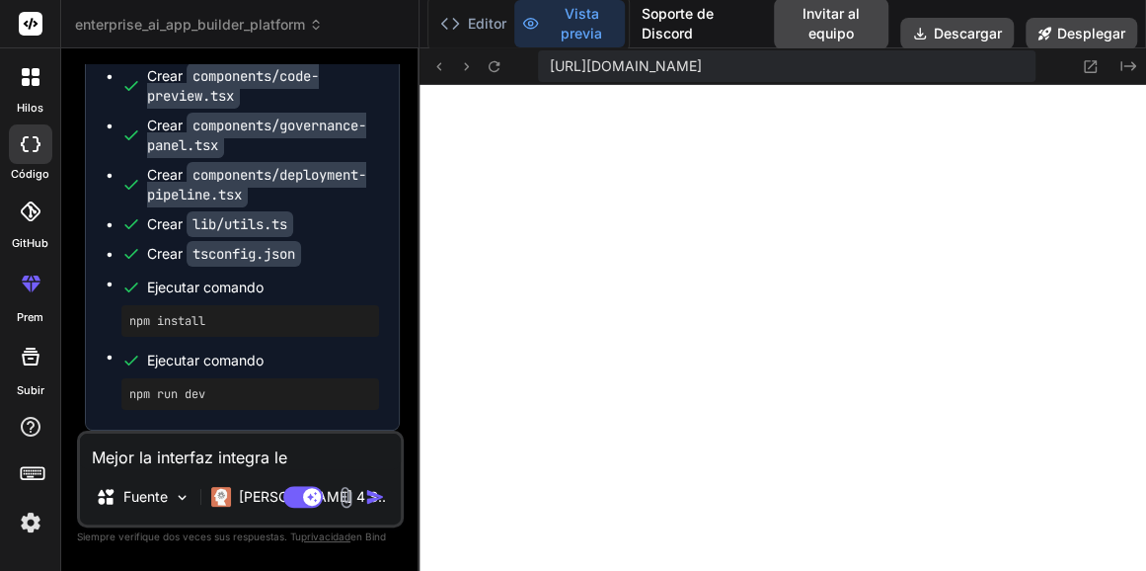
type textarea "Mejor la interfaz integra el idi"
type textarea "x"
type textarea "Mejor la interfaz integra el idioma"
type textarea "x"
type textarea "Mejor la interfaz integra el idioma en"
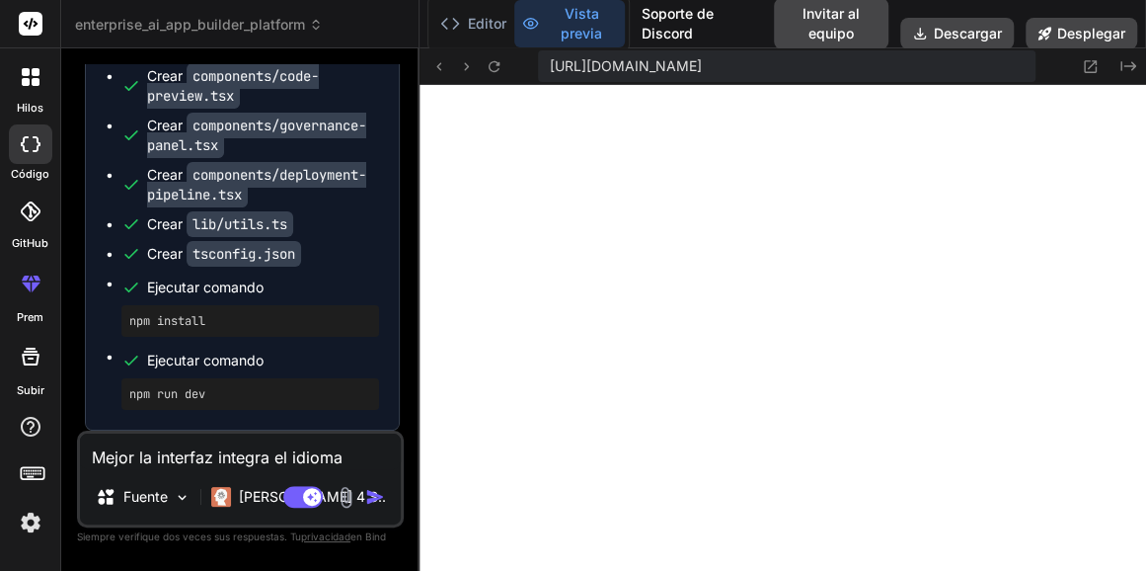
type textarea "x"
type textarea "Mejor la interfaz integra el idioma en es"
type textarea "x"
type textarea "Mejor la interfaz integra el idioma en español"
type textarea "x"
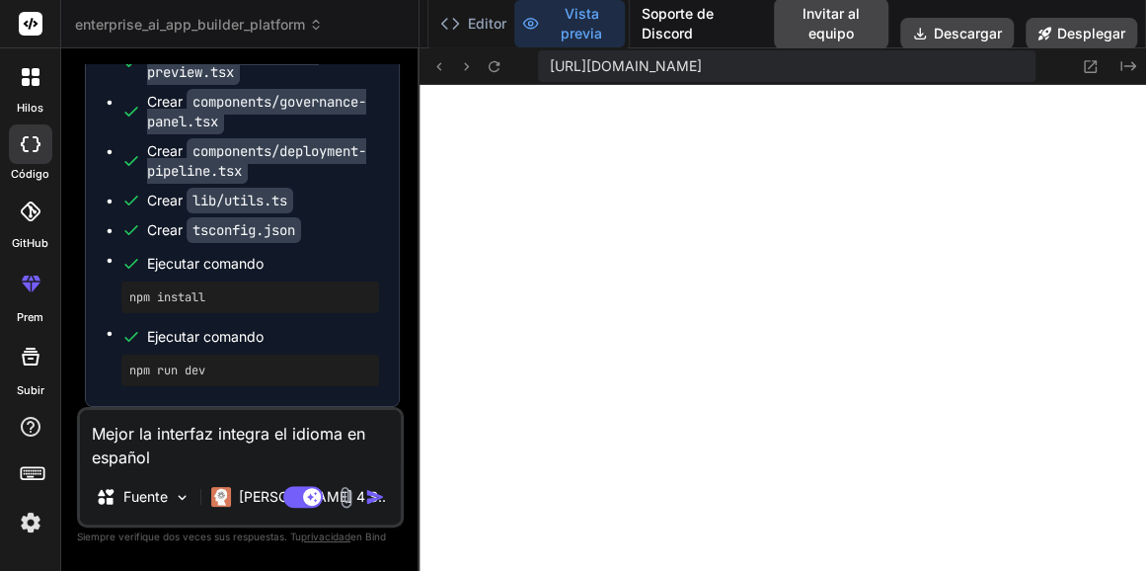
type textarea "Mejor la interfaz integra el idioma en español mo"
type textarea "x"
type textarea "Mejor la interfaz integra el idioma en español modo"
type textarea "x"
type textarea "Mejor la interfaz integra el idioma en español modo obs"
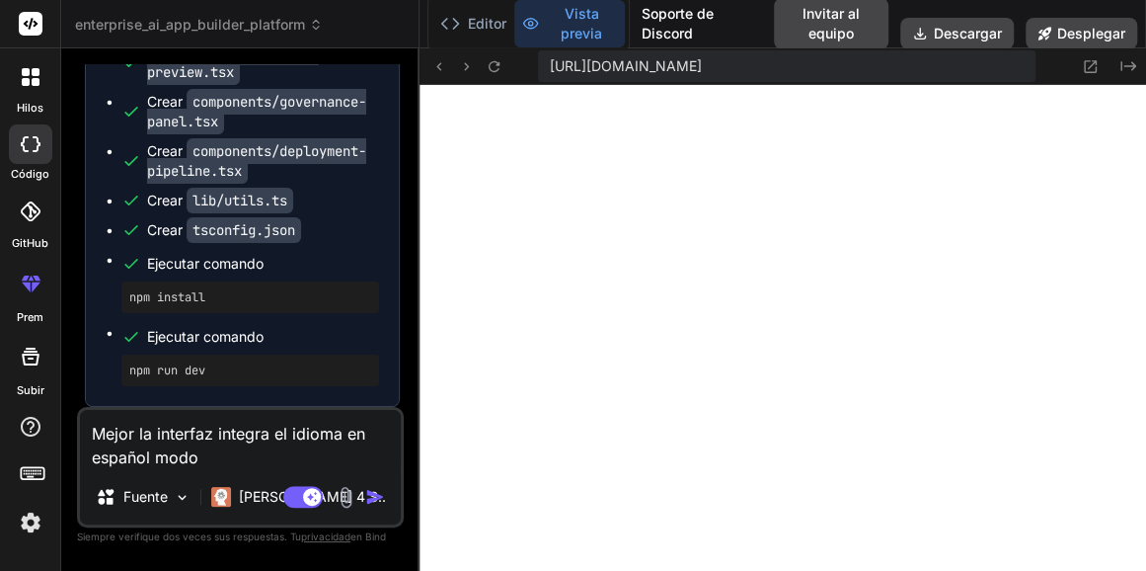
type textarea "x"
type textarea "Mejor la interfaz integra el idioma en español modo obscuro"
type textarea "x"
type textarea "Mejor la interfaz integra el idioma en español modo obscuro In"
type textarea "x"
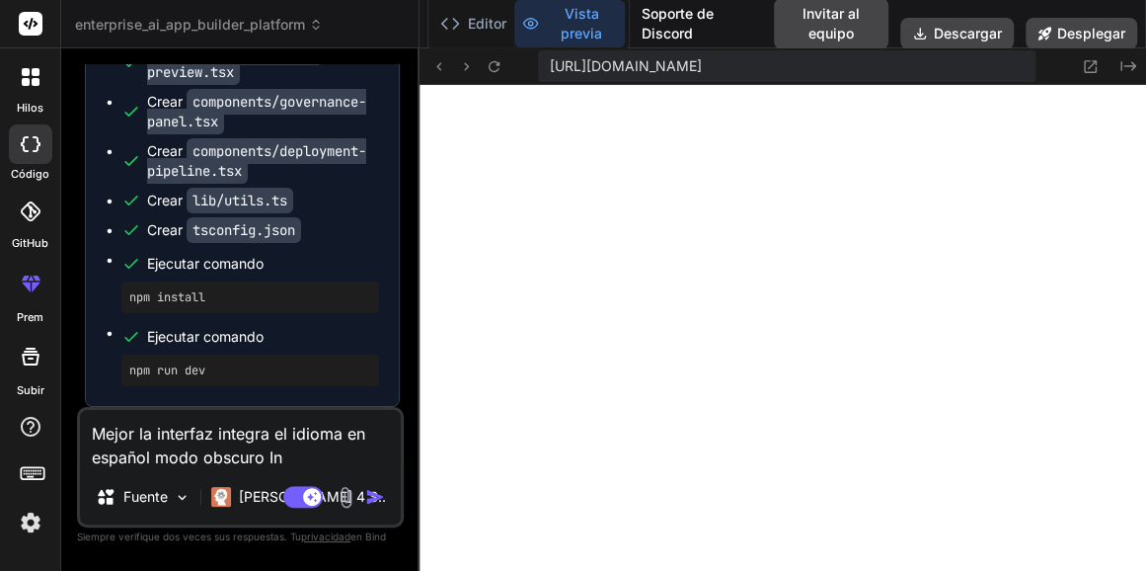
type textarea "Mejor la interfaz integra el idioma en español modo obscuro Inte"
type textarea "x"
type textarea "Mejor la interfaz integra el idioma en español modo obscuro Integra"
type textarea "x"
type textarea "Mejor la interfaz integra el idioma en español modo obscuro Integra tod"
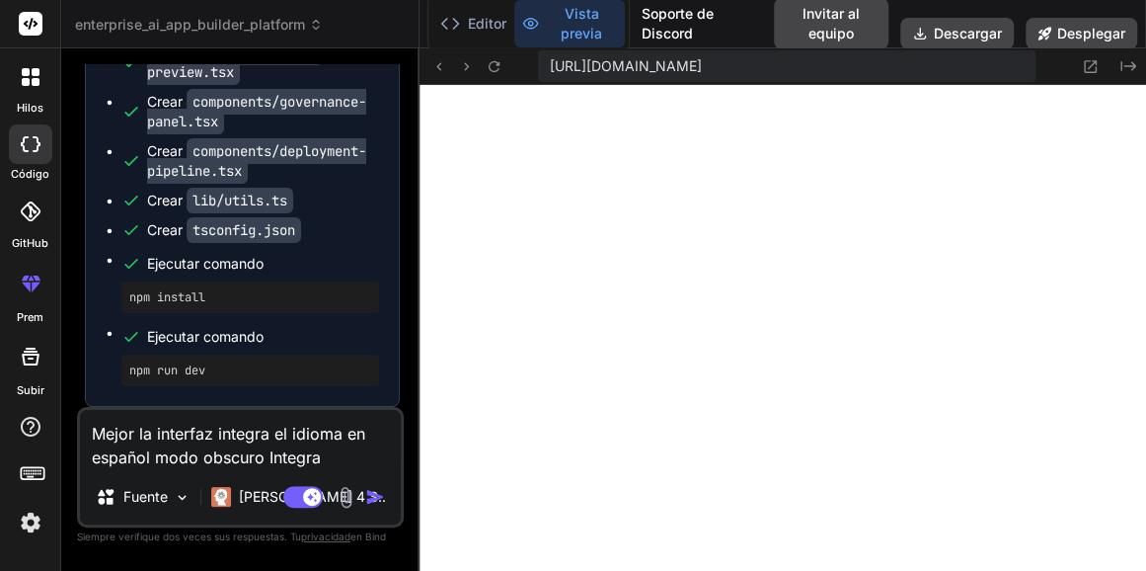
type textarea "x"
type textarea "Mejor la interfaz integra el idioma en español modo obscuro Integra todas las"
type textarea "x"
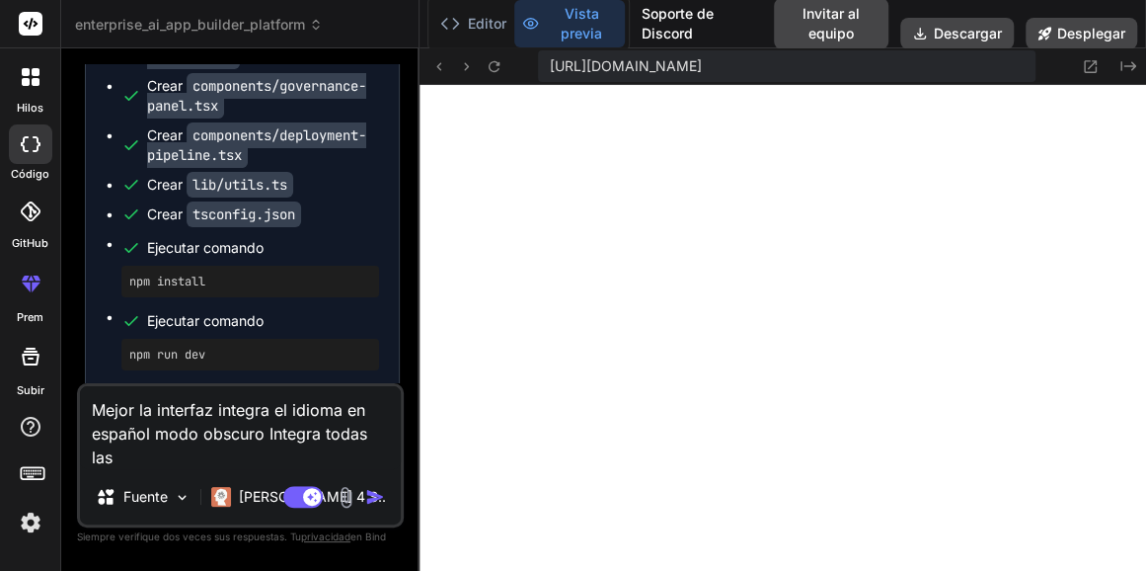
type textarea "Mejor la interfaz integra el idioma en español modo obscuro Integra todas las f…"
type textarea "x"
type textarea "Mejor la interfaz integra el idioma en español modo obscuro Integra todas las f…"
type textarea "x"
type textarea "Mejor la interfaz integra el idioma en español modo obscuro Integra todas las f…"
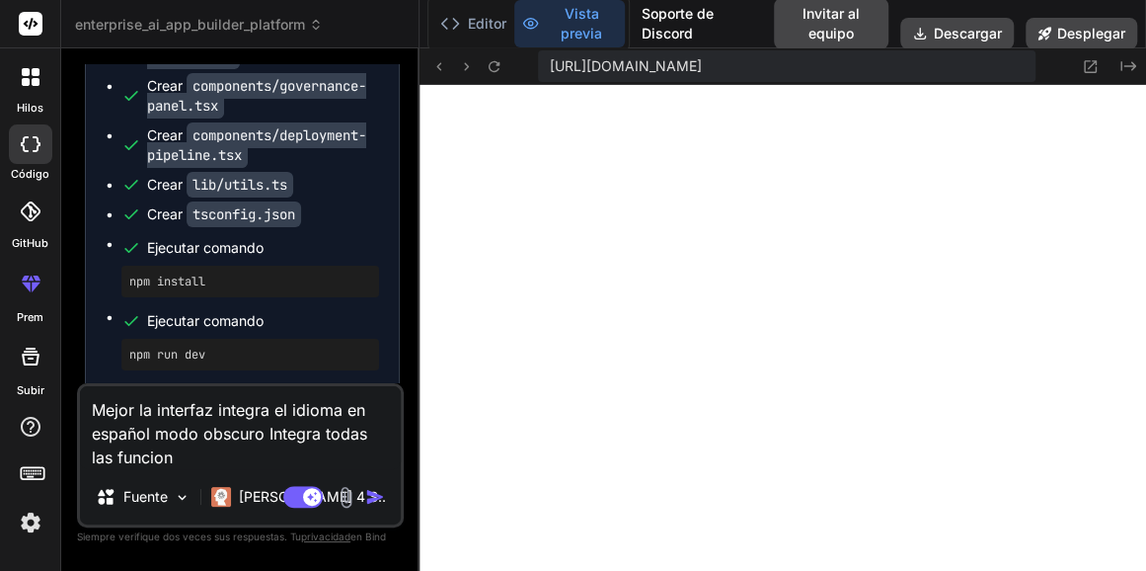
type textarea "x"
type textarea "Mejor la interfaz integra el idioma en español modo obscuro Integra todas las f…"
type textarea "x"
type textarea "Mejor la interfaz integra el idioma en español modo obscuro Integra todas las f…"
type textarea "x"
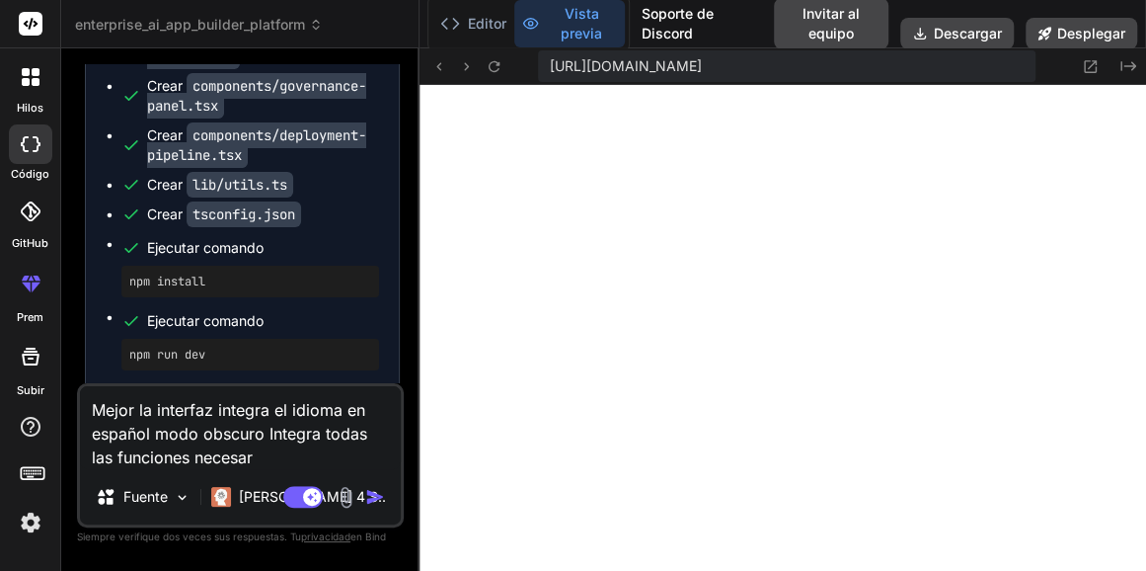
type textarea "Mejor la interfaz integra el idioma en español modo obscuro Integra todas las f…"
type textarea "x"
type textarea "Mejor la interfaz integra el idioma en español modo obscuro Integra todas las f…"
type textarea "x"
type textarea "Mejor la interfaz integra el idioma en español modo obscuro Integra todas las f…"
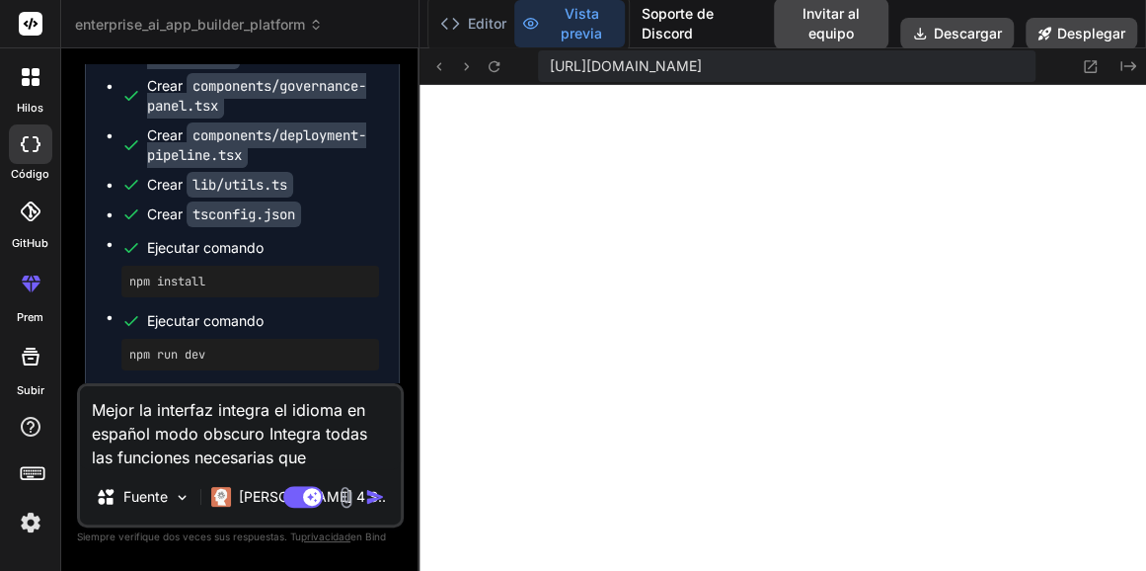
type textarea "x"
type textarea "Mejor la interfaz integra el idioma en español modo obscuro Integra todas las f…"
type textarea "x"
type textarea "Mejor la interfaz integra el idioma en español modo obscuro Integra todas las f…"
type textarea "x"
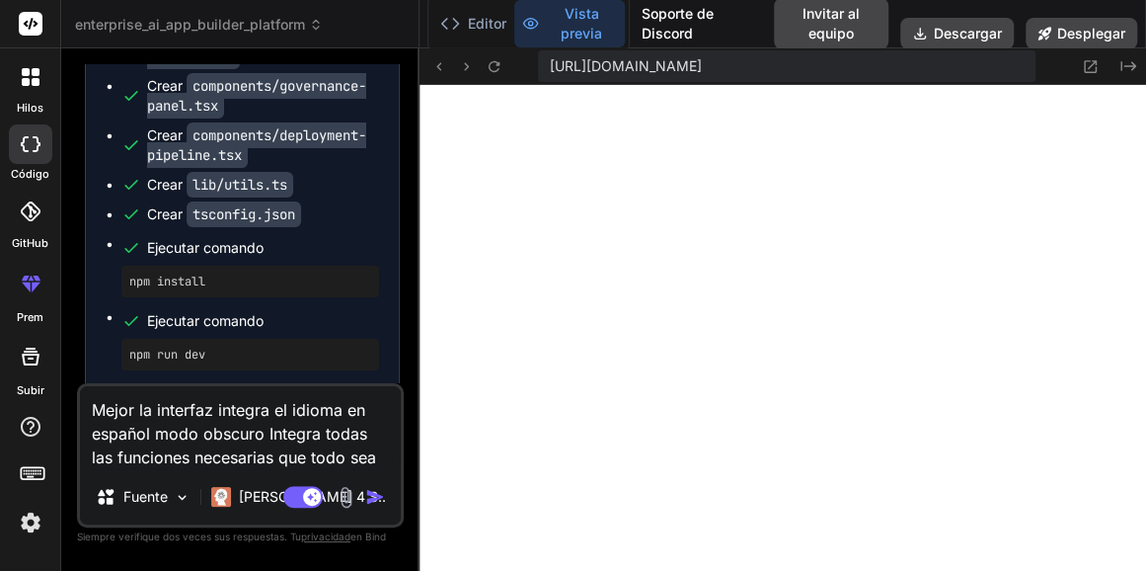
type textarea "Mejor la interfaz integra el idioma en español modo obscuro Integra todas las f…"
type textarea "x"
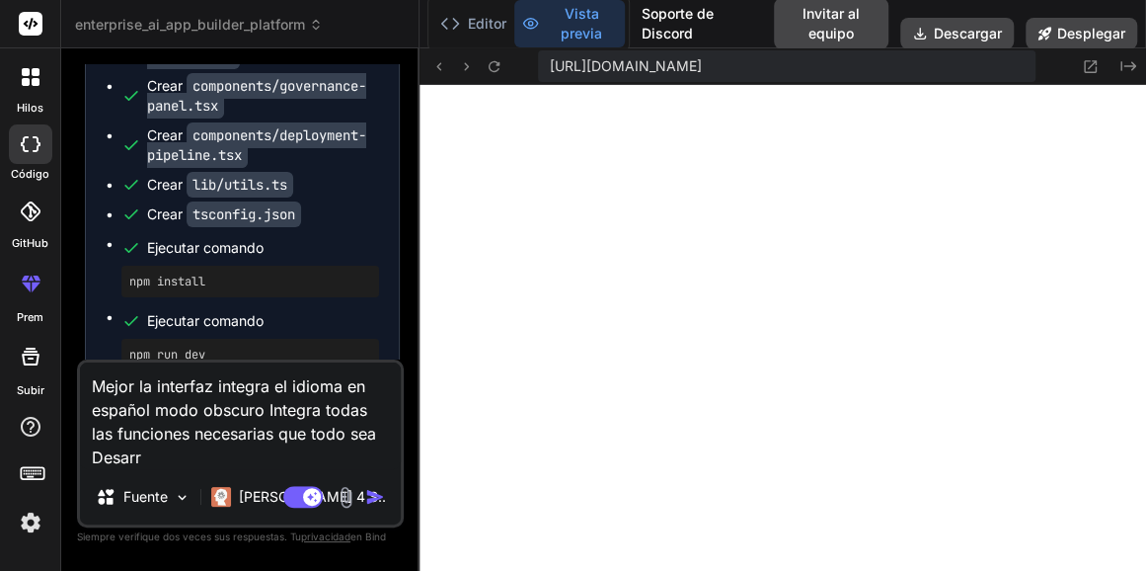
type textarea "Mejor la interfaz integra el idioma en español modo obscuro Integra todas las f…"
type textarea "x"
type textarea "Mejor la interfaz integra el idioma en español modo obscuro Integra todas las f…"
type textarea "x"
type textarea "Mejor la interfaz integra el idioma en español modo obscuro Integra todas las f…"
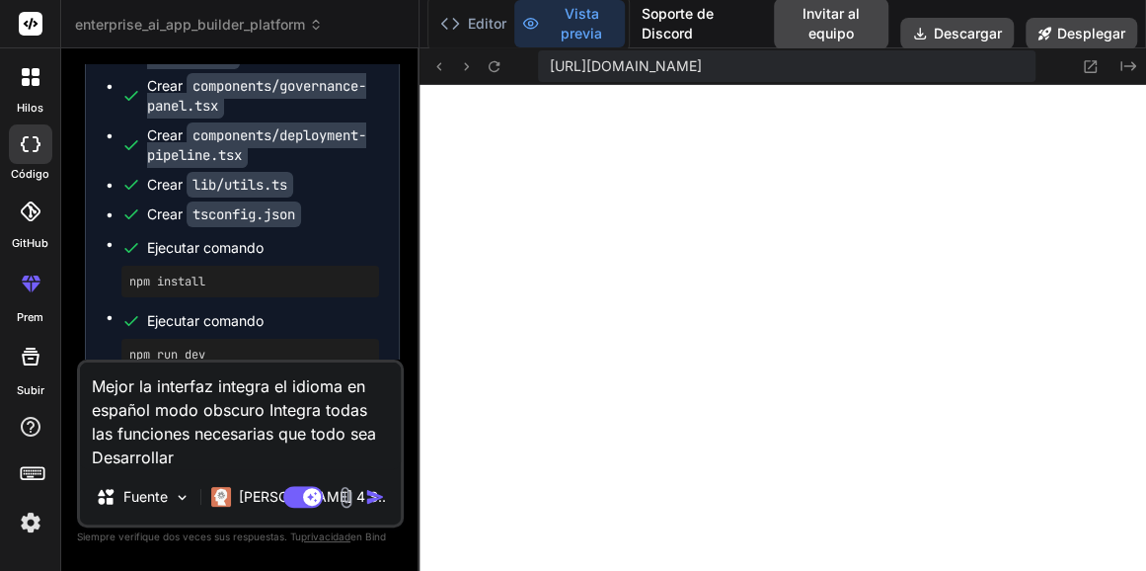
type textarea "x"
type textarea "Mejor la interfaz integra el idioma en español modo obscuro Integra todas las f…"
type textarea "x"
type textarea "Mejor la interfaz integra el idioma en español modo obscuro Integra todas las f…"
type textarea "x"
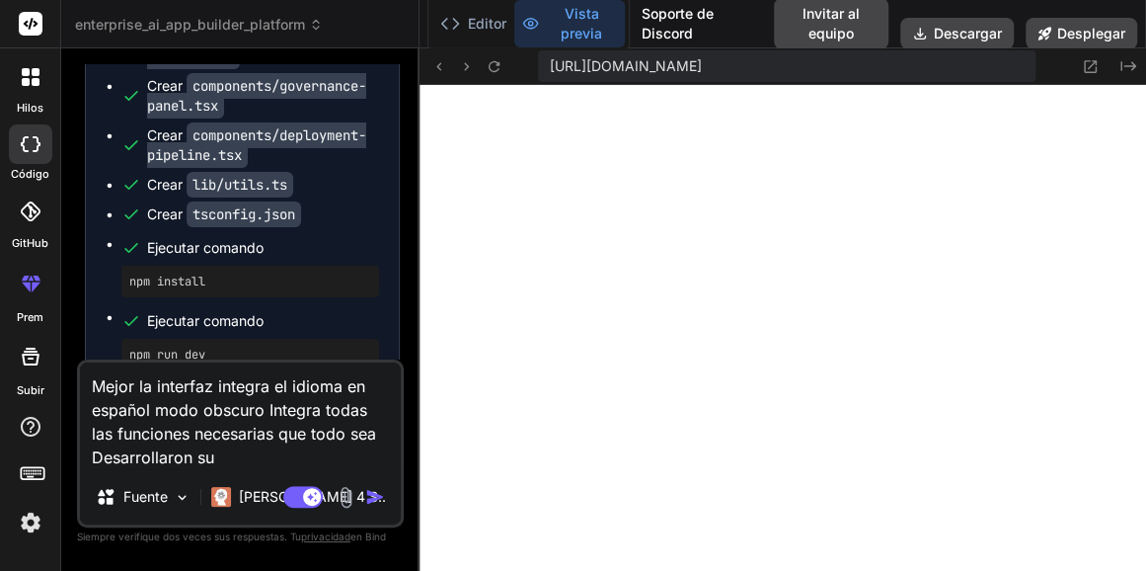
type textarea "Mejor la interfaz integra el idioma en español modo obscuro Integra todas las f…"
type textarea "x"
type textarea "Mejor la interfaz integra el idioma en español modo obscuro Integra todas las f…"
type textarea "x"
type textarea "Mejor la interfaz integra el idioma en español modo obscuro Integra todas las f…"
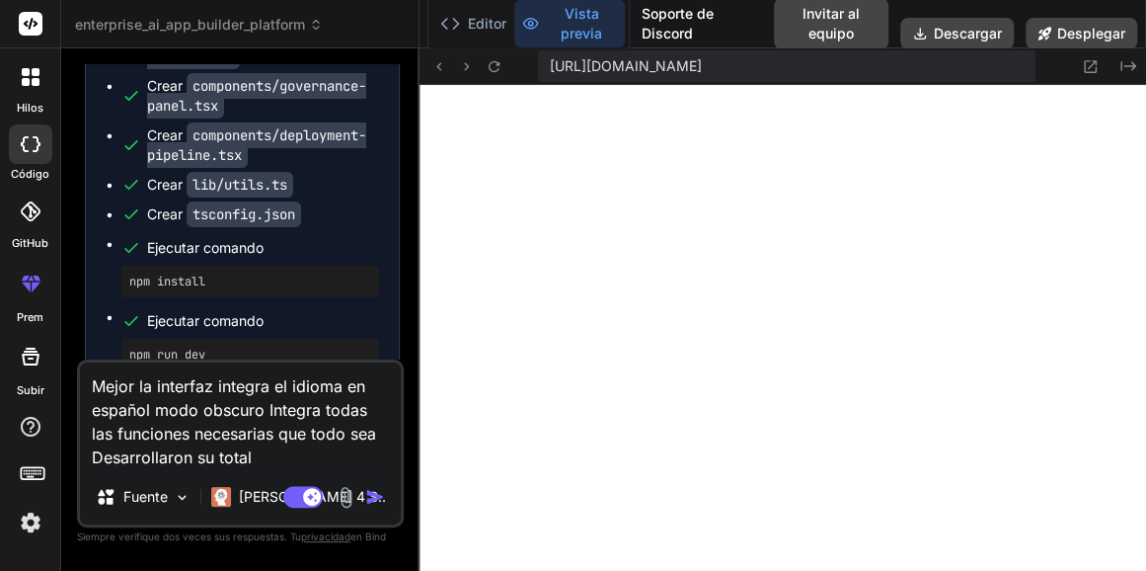
type textarea "x"
type textarea "Mejor la interfaz integra el idioma en español modo obscuro Integra todas las f…"
type textarea "x"
type textarea "Mejor la interfaz integra el idioma en español modo obscuro Integra todas las f…"
type textarea "x"
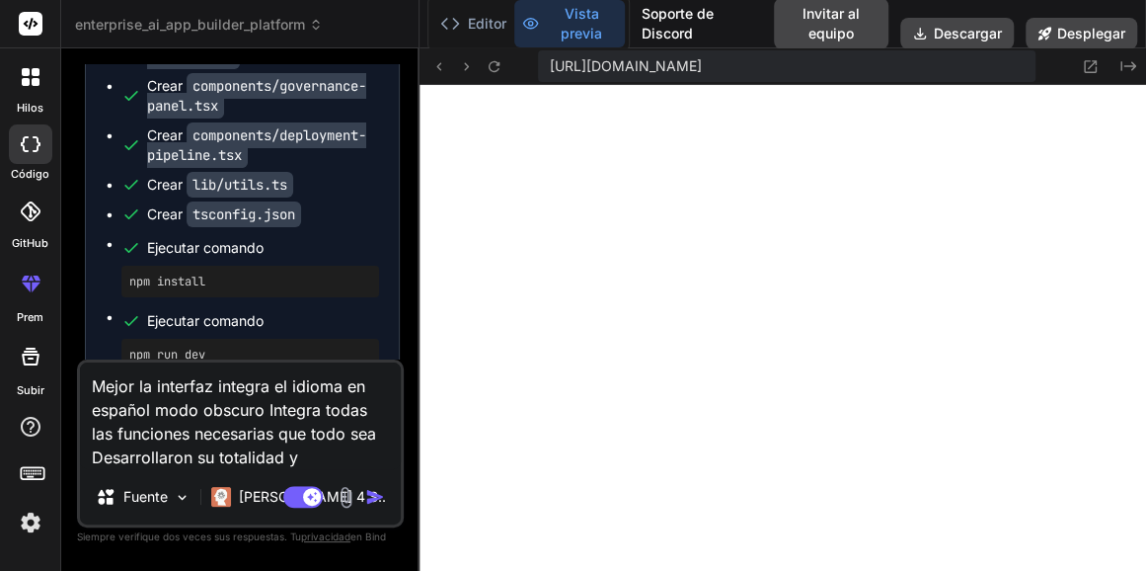
type textarea "Mejor la interfaz integra el idioma en español modo obscuro Integra todas las f…"
type textarea "x"
type textarea "Mejor la interfaz integra el idioma en español modo obscuro Integra todas las f…"
type textarea "x"
type textarea "Mejor la interfaz integra el idioma en español modo obscuro Integra todas las f…"
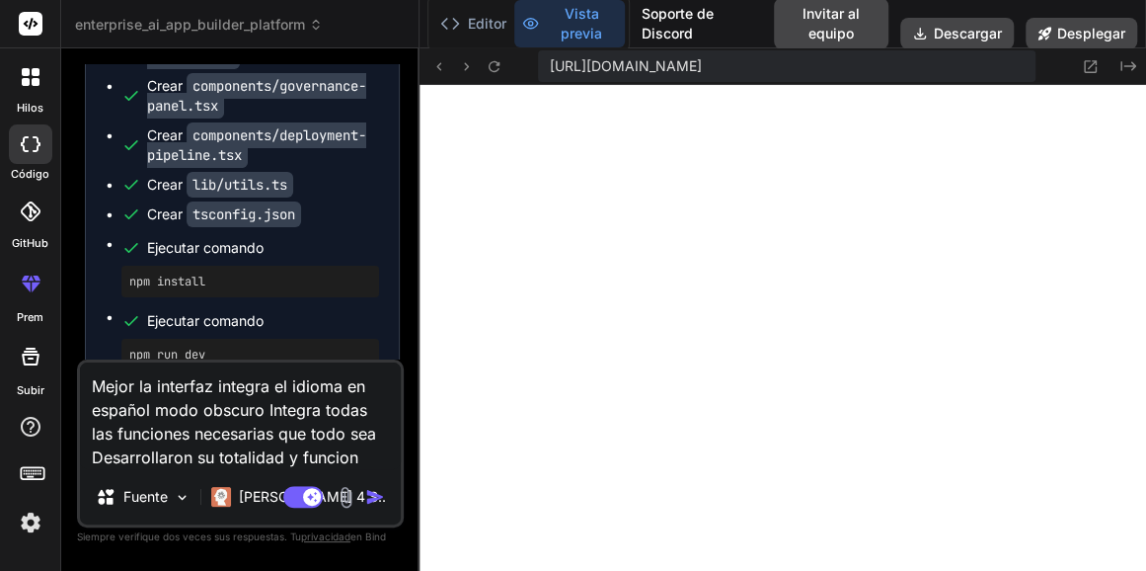
type textarea "x"
type textarea "Mejor la interfaz integra el idioma en español modo obscuro Integra todas las f…"
type textarea "x"
type textarea "Mejor la interfaz integra el idioma en español modo obscuro Integra todas las f…"
type textarea "x"
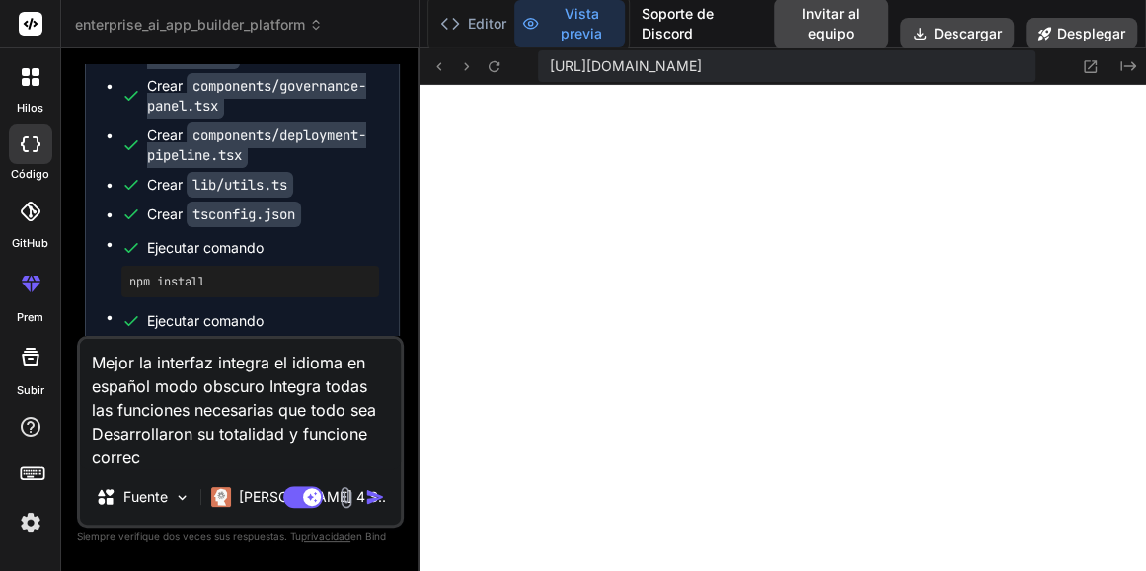
type textarea "Mejor la interfaz integra el idioma en español modo obscuro Integra todas las f…"
type textarea "x"
type textarea "Mejor la interfaz integra el idioma en español modo obscuro Integra todas las f…"
click at [366, 490] on img "button" at bounding box center [375, 497] width 20 height 20
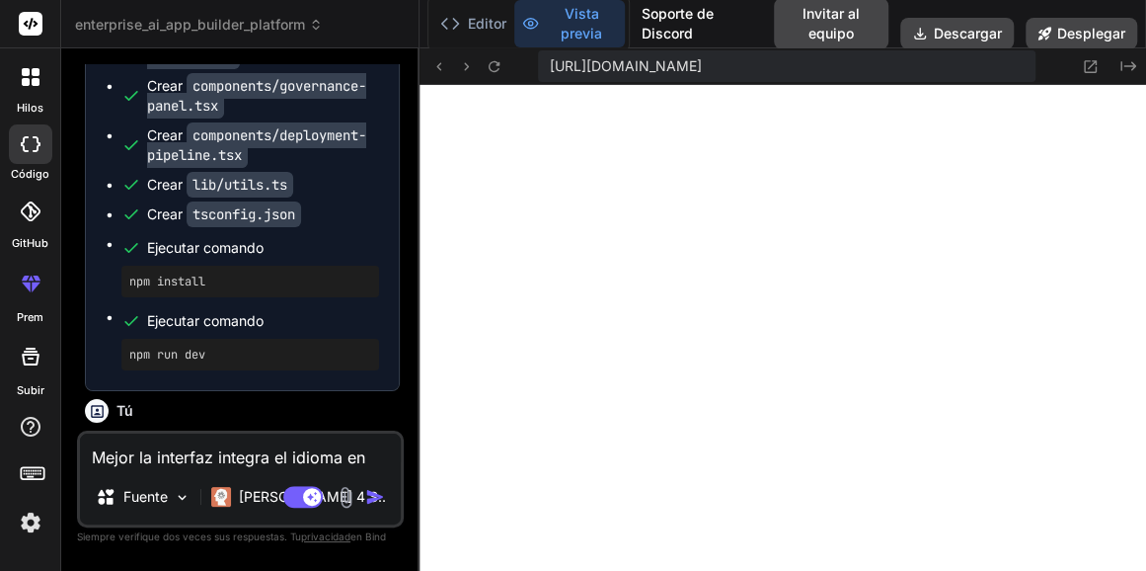
scroll to position [2846, 0]
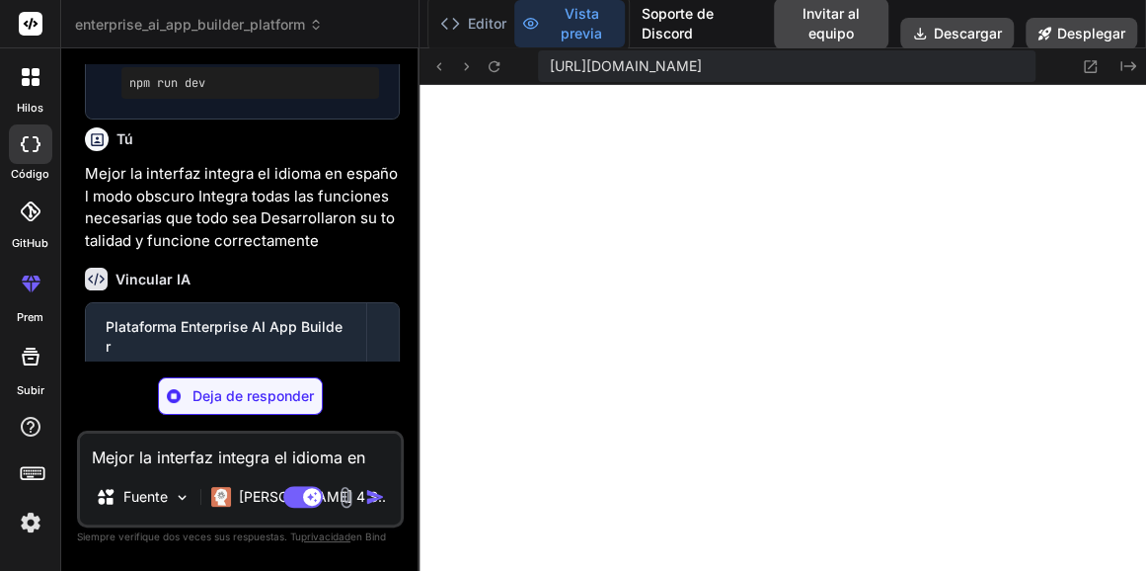
type textarea "x"
type textarea "</main> </div> </div> ) }"
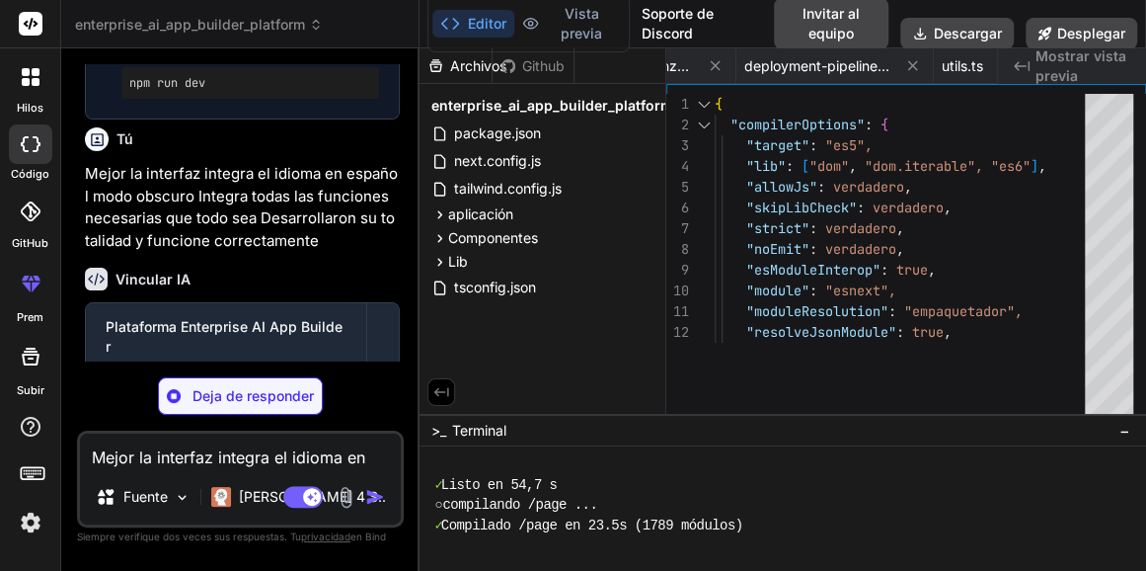
type textarea "x"
type textarea "</div> </CardContent> </Card> </div> </div> ) }"
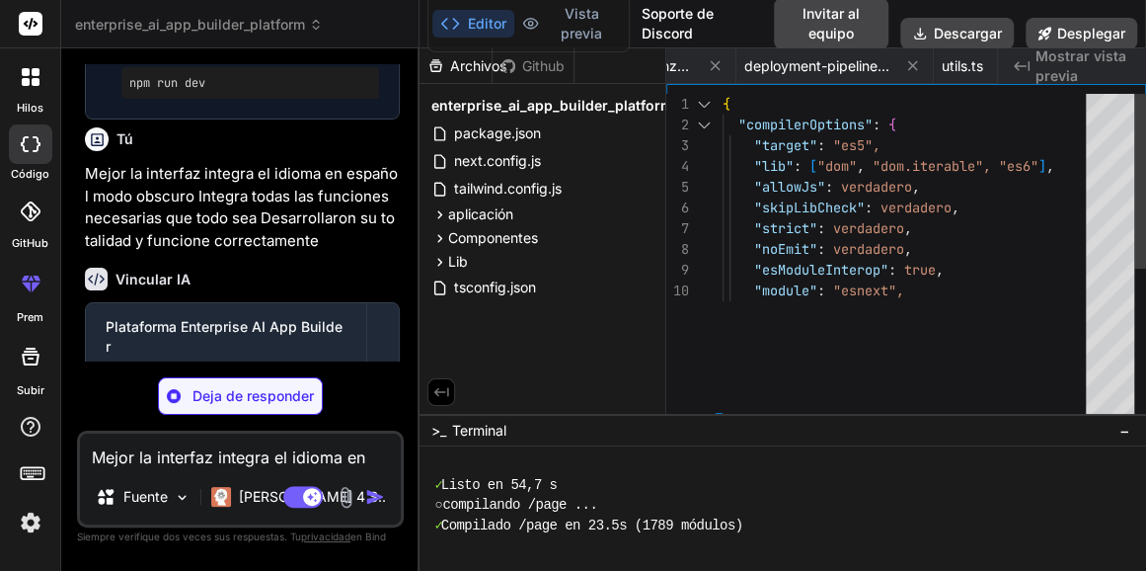
type textarea "x"
type textarea "</Button> </div> </div> </CardContent> </Card> </div> ) }"
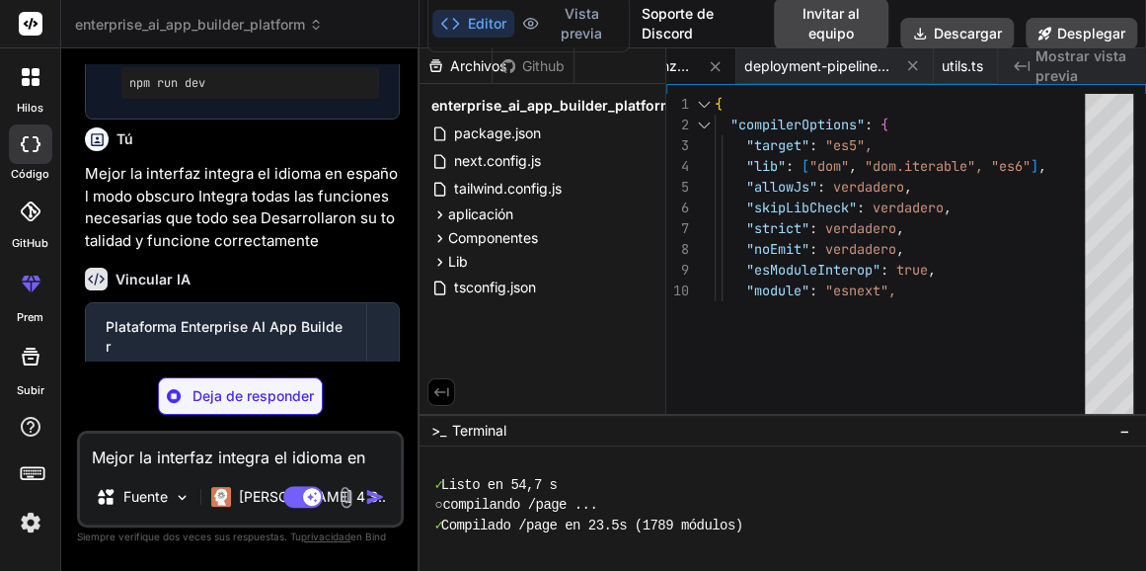
type textarea "x"
type textarea "</div> </CardContent> </Card> </TabsContent> </Tabs> </div> ) }"
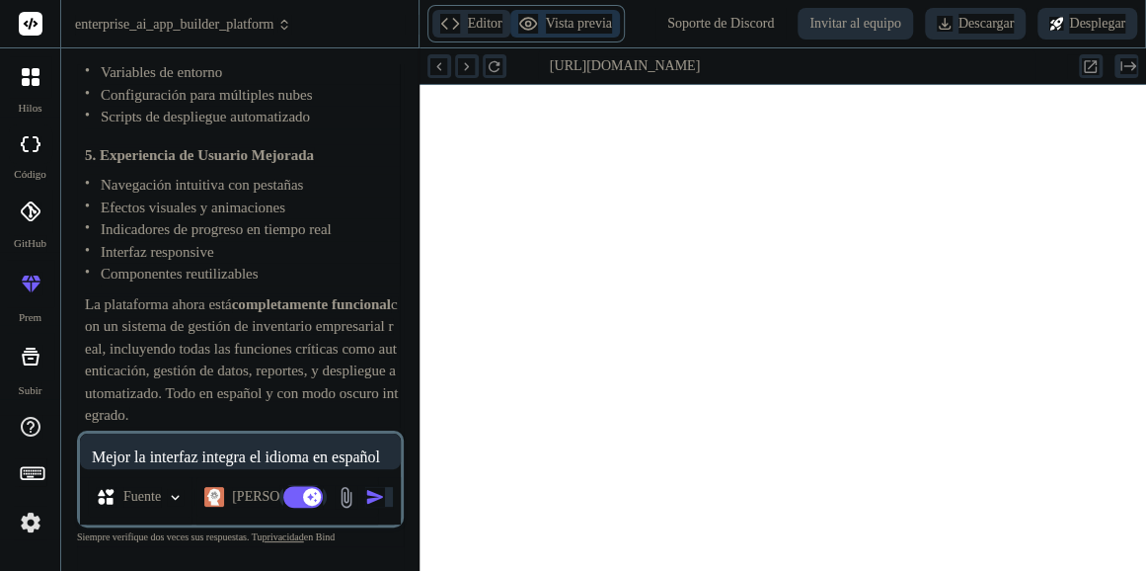
scroll to position [4641, 0]
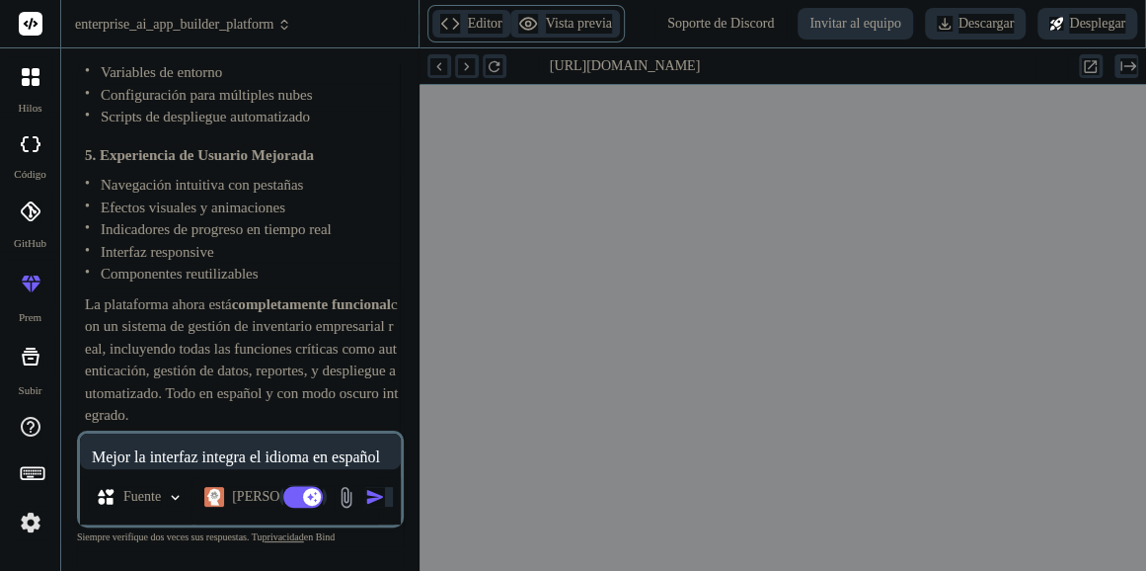
click at [168, 498] on img at bounding box center [175, 497] width 17 height 17
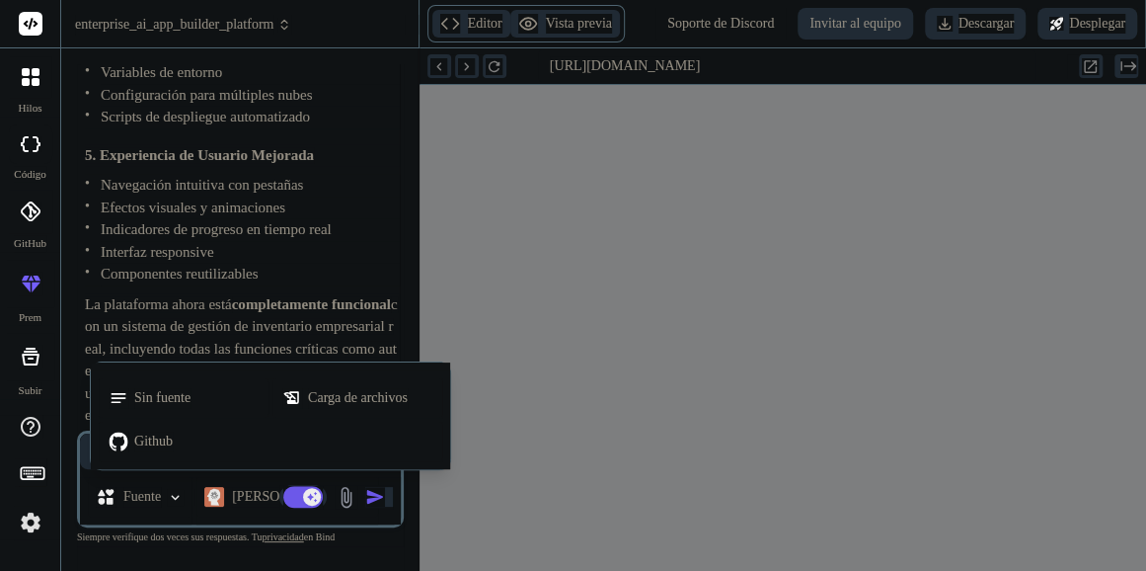
click at [168, 498] on div at bounding box center [573, 285] width 1146 height 571
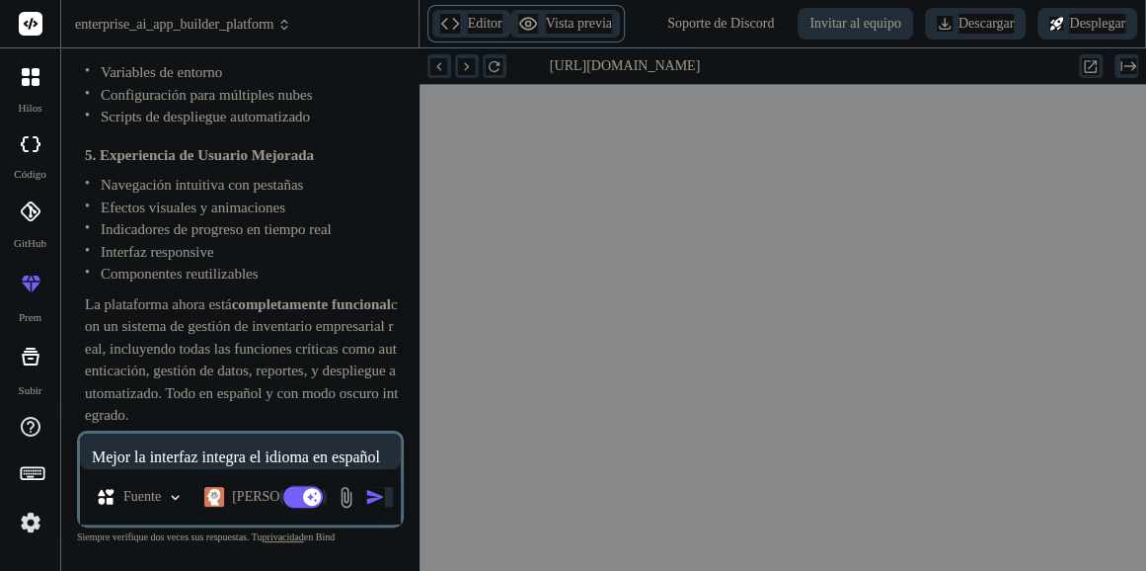
click at [252, 499] on font "Claude 4 S.." at bounding box center [301, 496] width 138 height 15
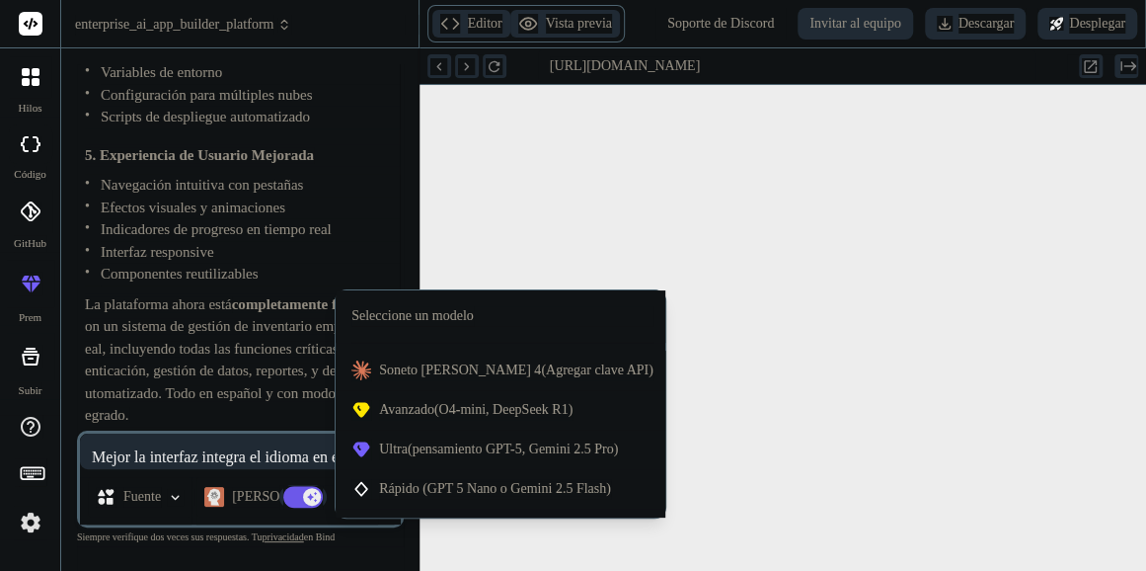
click at [472, 483] on span "Rápido (GPT 5 Nano o Gemini 2.5 Flash)" at bounding box center [495, 488] width 232 height 15
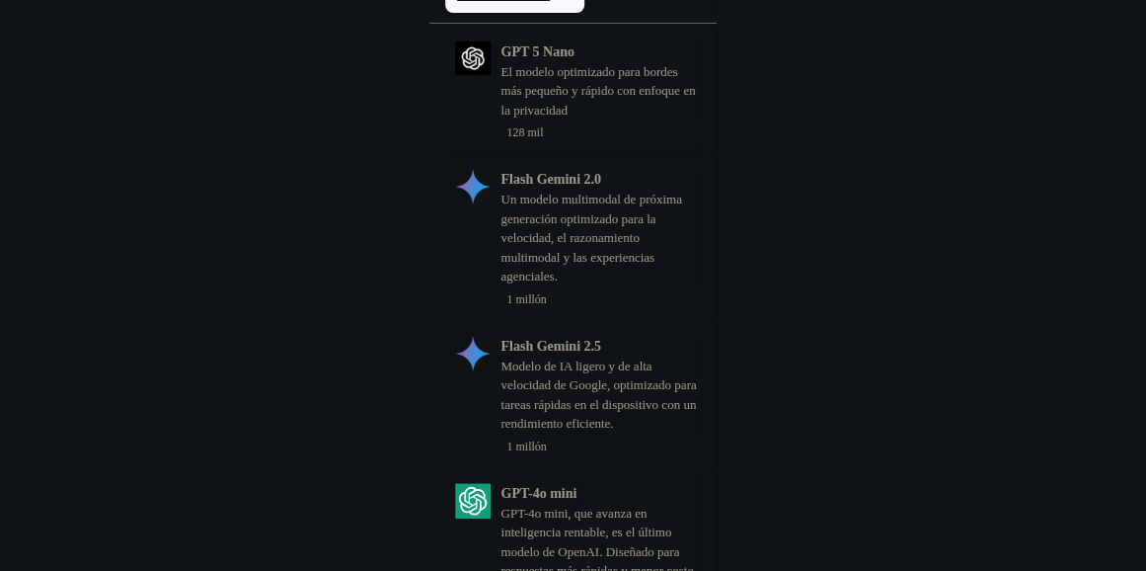
scroll to position [0, 0]
click at [593, 91] on p "El modelo optimizado para bordes más pequeño y rápido con enfoque en la privaci…" at bounding box center [600, 91] width 199 height 58
type textarea "x"
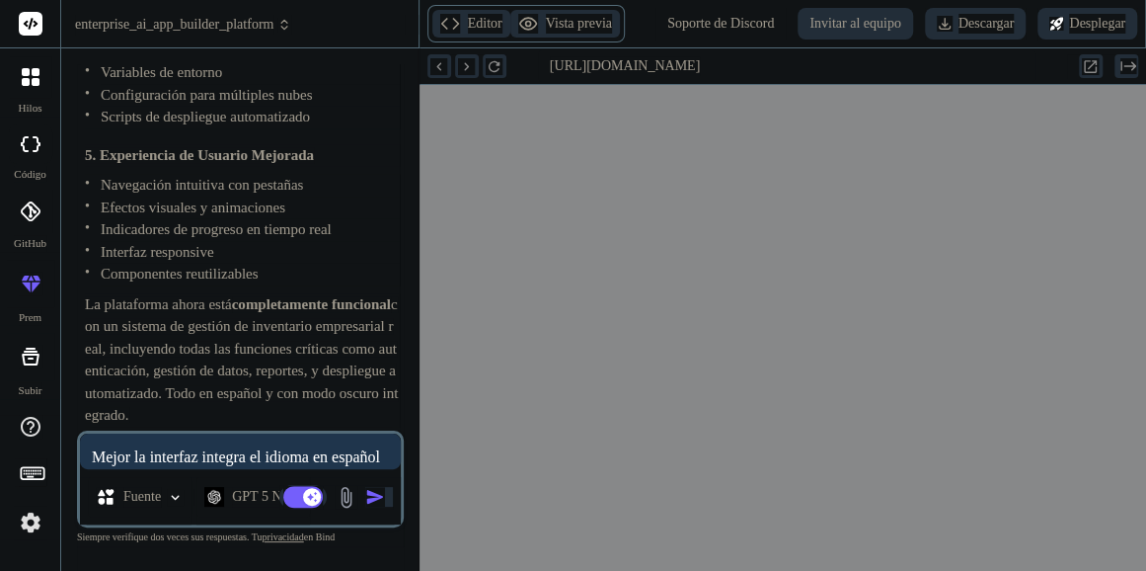
click at [250, 461] on textarea "Mejor la interfaz integra el idioma en español modo obscuro Integra todas las f…" at bounding box center [240, 452] width 321 height 36
click at [220, 458] on textarea "Mejor la interfaz integra el idioma en español modo obscuro Integra todas las f…" at bounding box center [240, 452] width 321 height 36
click at [231, 448] on textarea "Mejor la interfaz integra el idioma en español modo obscuro Integra todas las f…" at bounding box center [240, 452] width 321 height 36
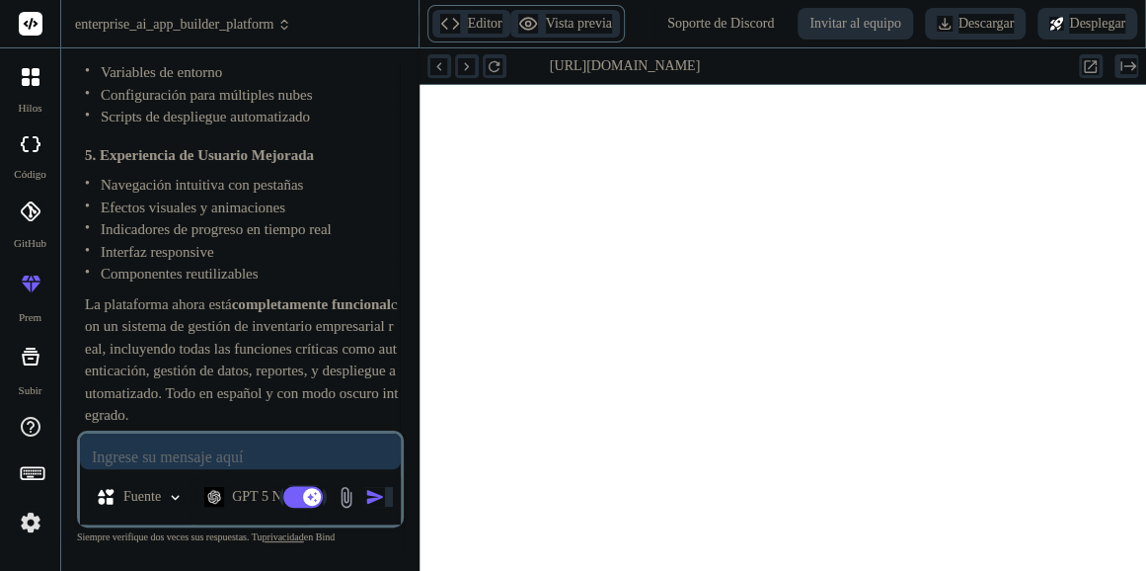
type textarea "An"
type textarea "x"
type textarea "Analiz"
type textarea "x"
type textarea "Analizaste"
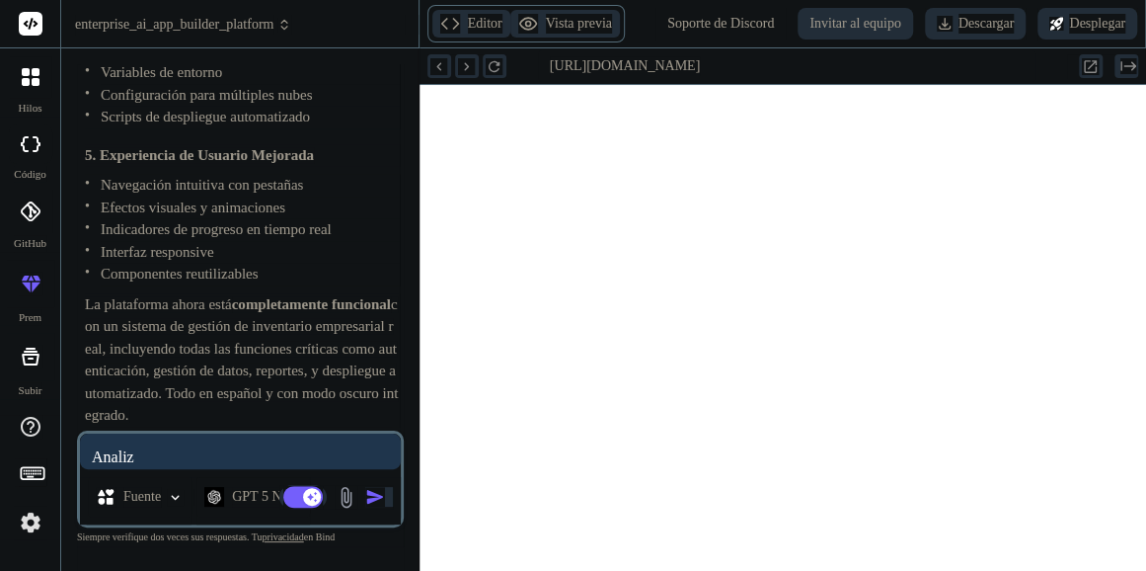
type textarea "x"
type textarea "Analiza"
type textarea "x"
type textarea "Analiza es"
type textarea "x"
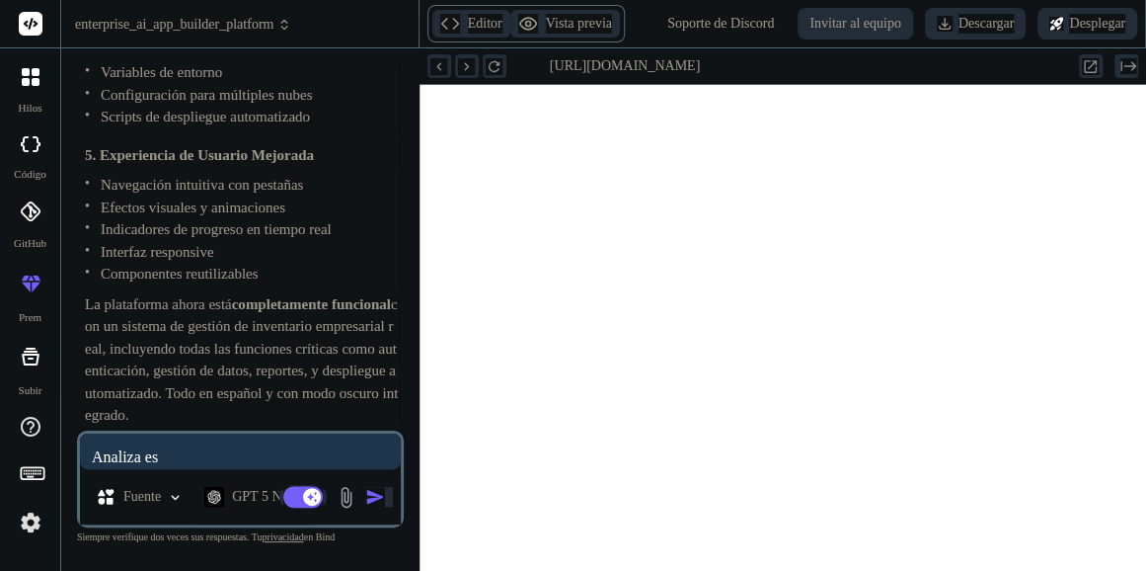
type textarea "Analiza este"
type textarea "x"
type textarea "Analiza este pro"
type textarea "x"
type textarea "Analiza este proyecto"
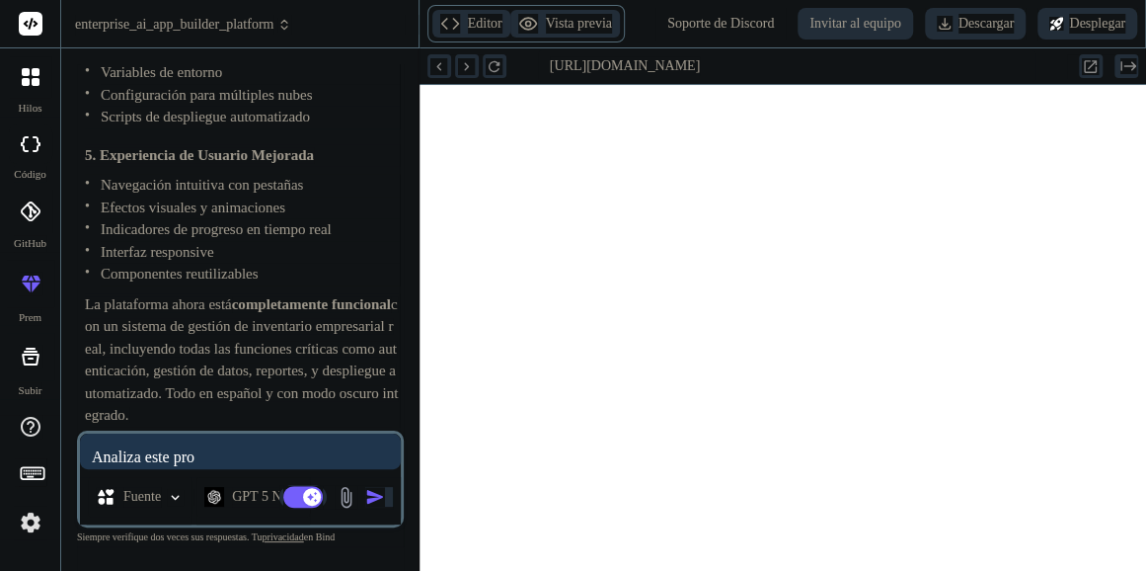
type textarea "x"
type textarea "Analiza este proyecto que"
type textarea "x"
type textarea "Analiza este proyecto que des"
type textarea "x"
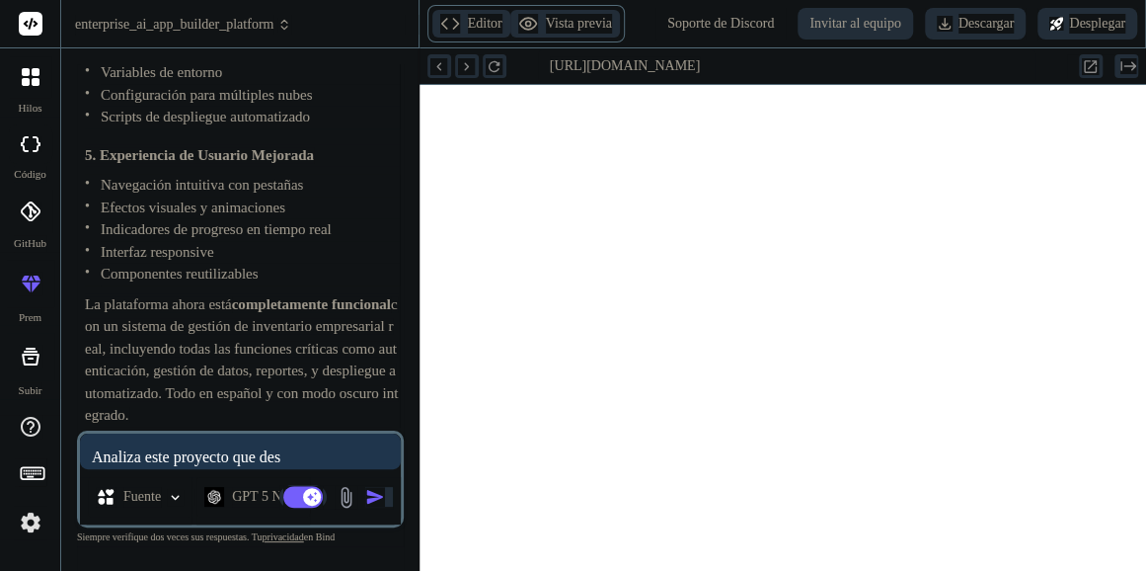
type textarea "Analiza este proyecto que desarr"
type textarea "x"
type textarea "Analiza este proyecto que desarrollar"
type textarea "x"
type textarea "Analiza este proyecto que desarrollaría"
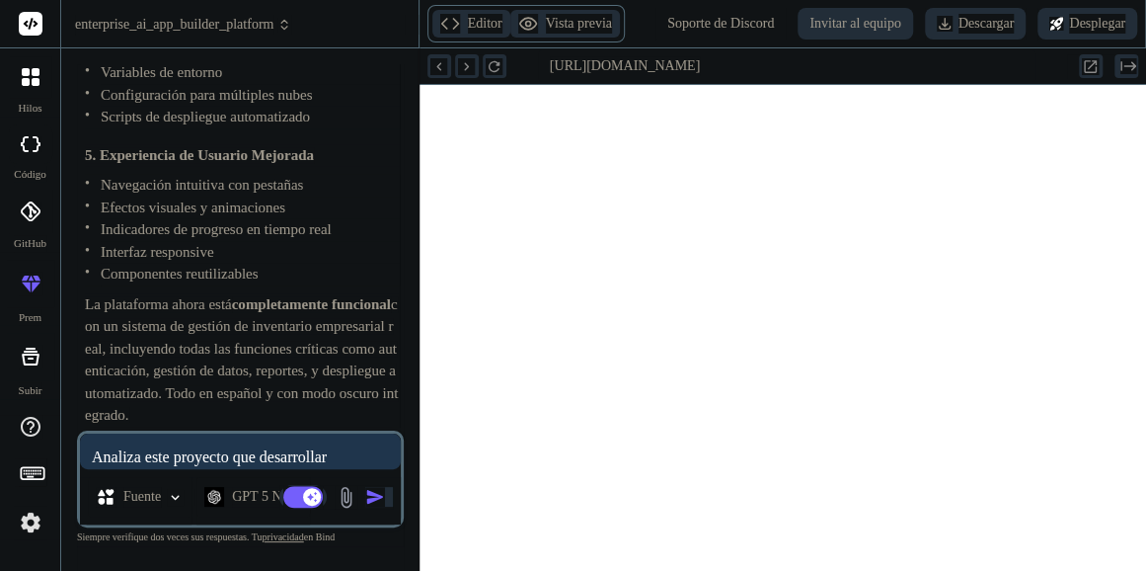
type textarea "x"
type textarea "Analiza este proyecto que desarrollaría lo"
type textarea "x"
type textarea "Analiza este proyecto que desarrollaría lo que"
type textarea "x"
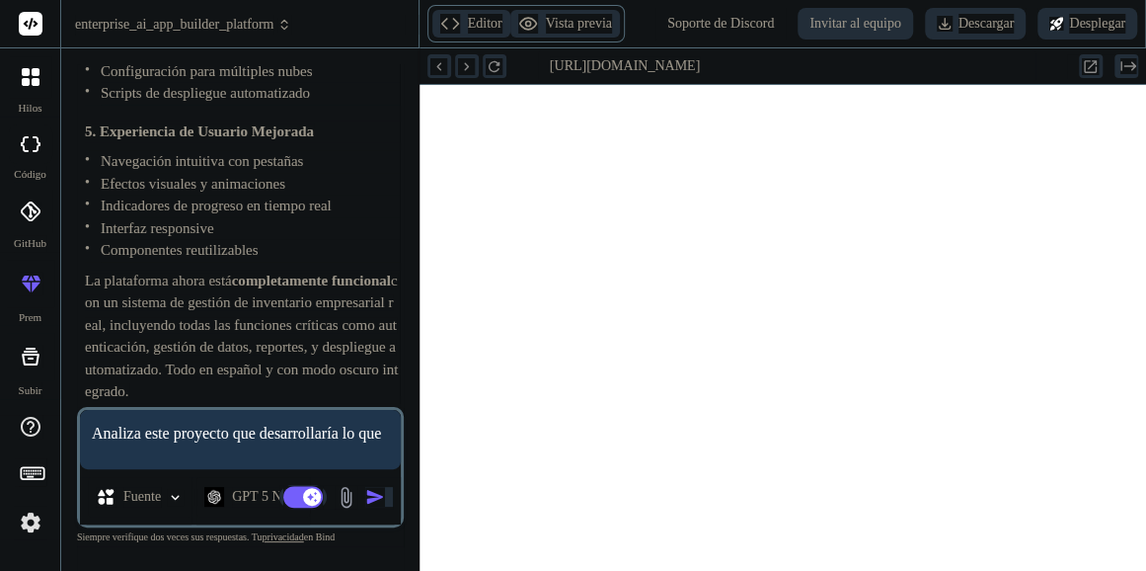
type textarea "Analiza este proyecto que desarrollaría lo que to"
type textarea "x"
type textarea "Analiza este proyecto que desarrollaría lo que todo"
type textarea "x"
type textarea "Analiza este proyecto que desarrollaría lo que todo sea"
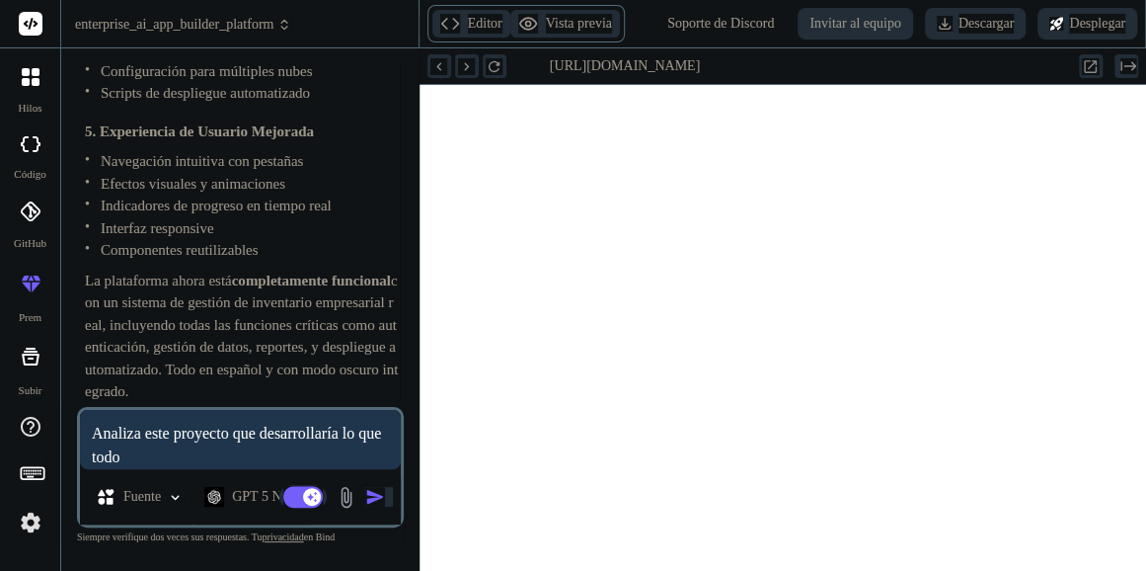
type textarea "x"
type textarea "Analiza este proyecto que desarrollaría lo que todo sea to"
type textarea "x"
type textarea "Analiza este proyecto que desarrollaría lo que todo sea totalm"
type textarea "x"
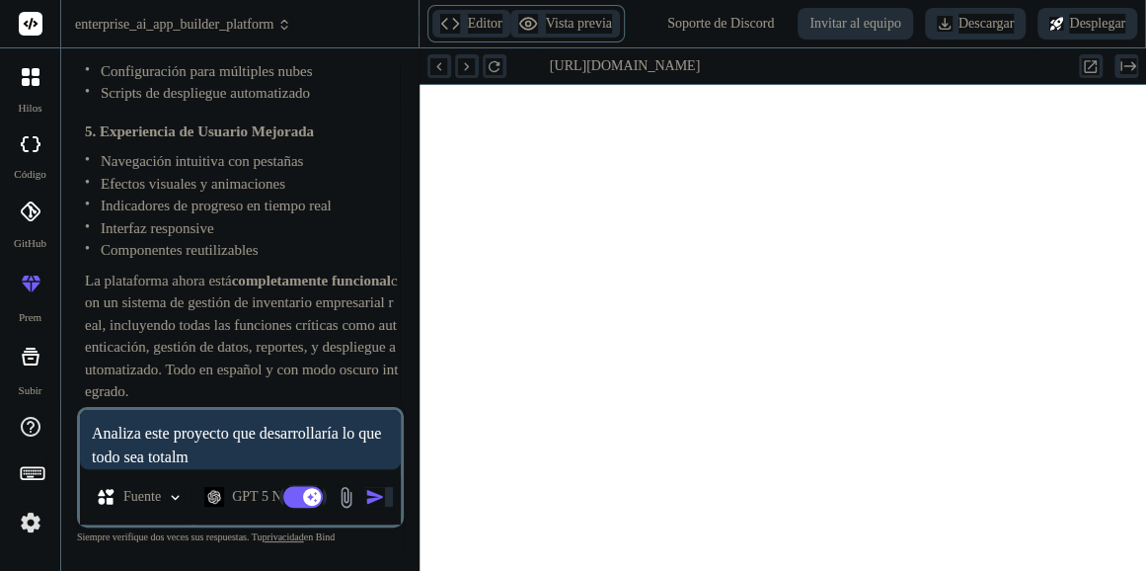
type textarea "Analiza este proyecto que desarrollaría lo que todo sea totalmente"
type textarea "x"
type textarea "Analiza este proyecto que desarrollaría lo que todo sea totalmente fun"
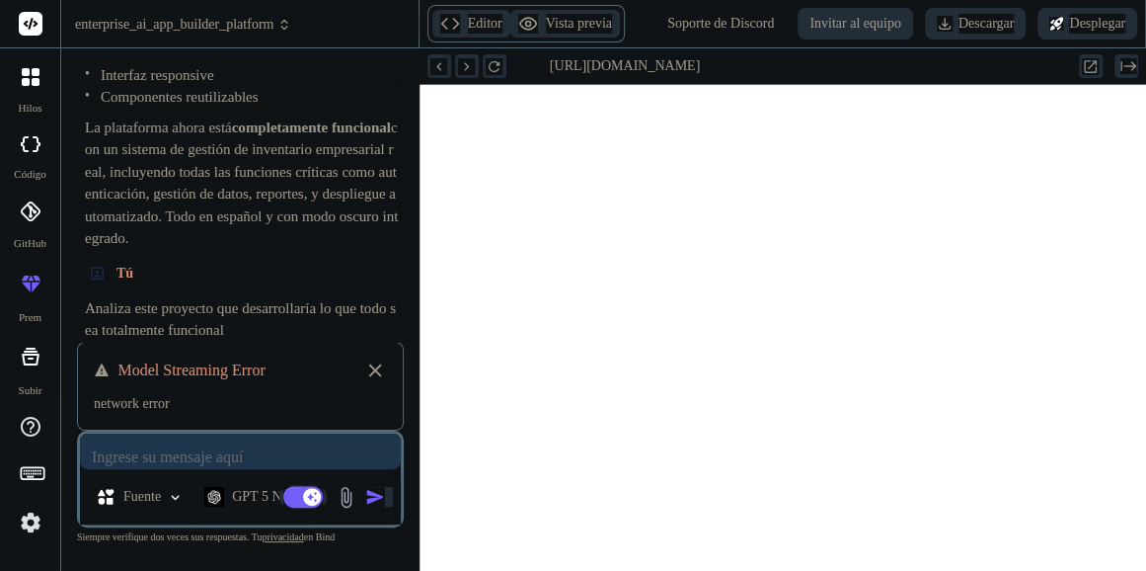
scroll to position [4817, 0]
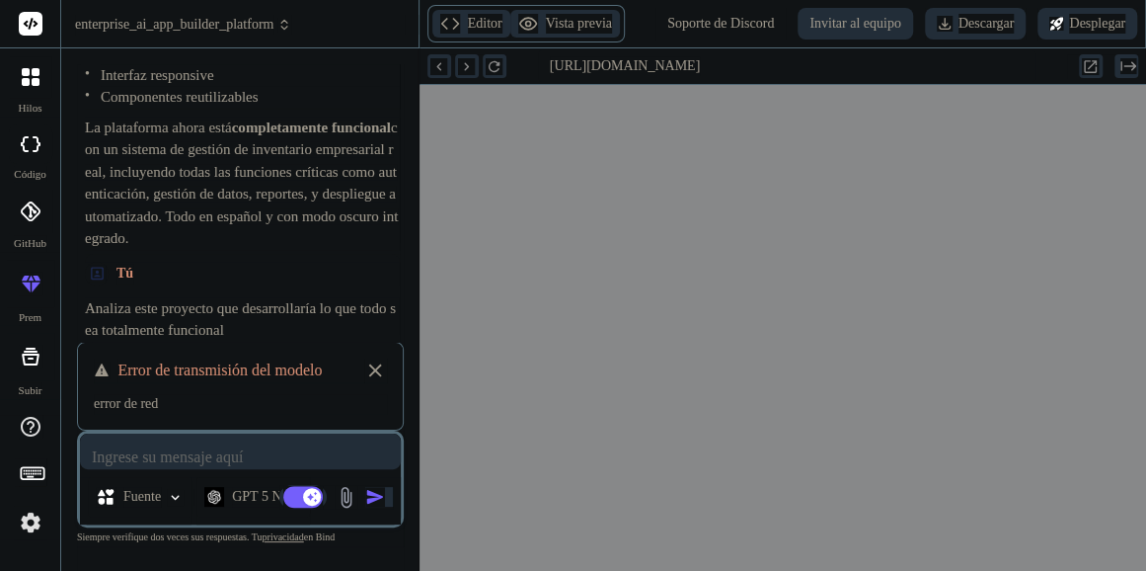
click at [381, 367] on icon at bounding box center [375, 370] width 22 height 24
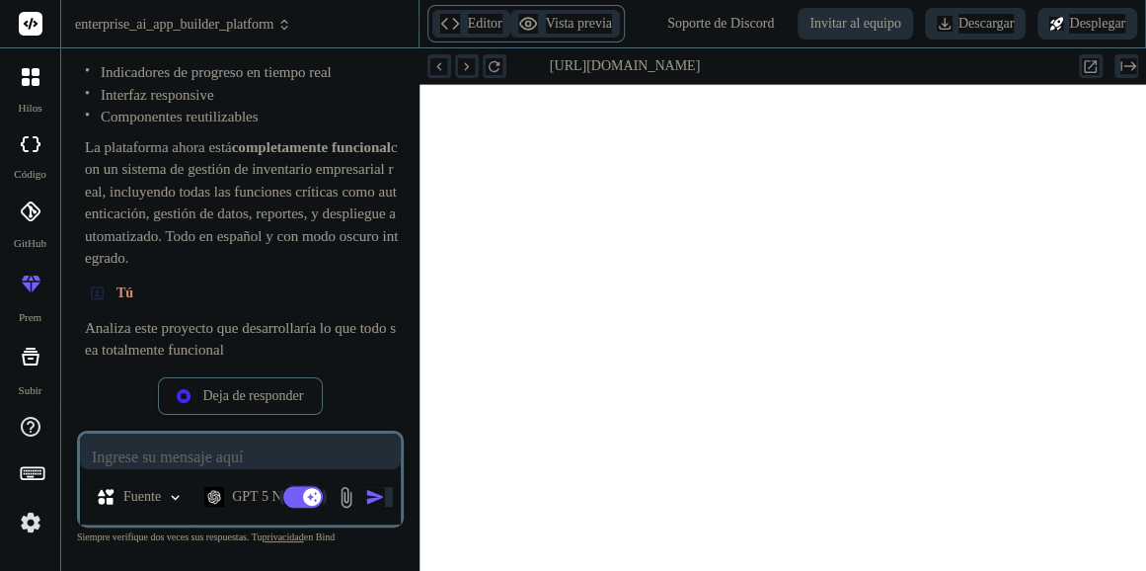
scroll to position [4797, 0]
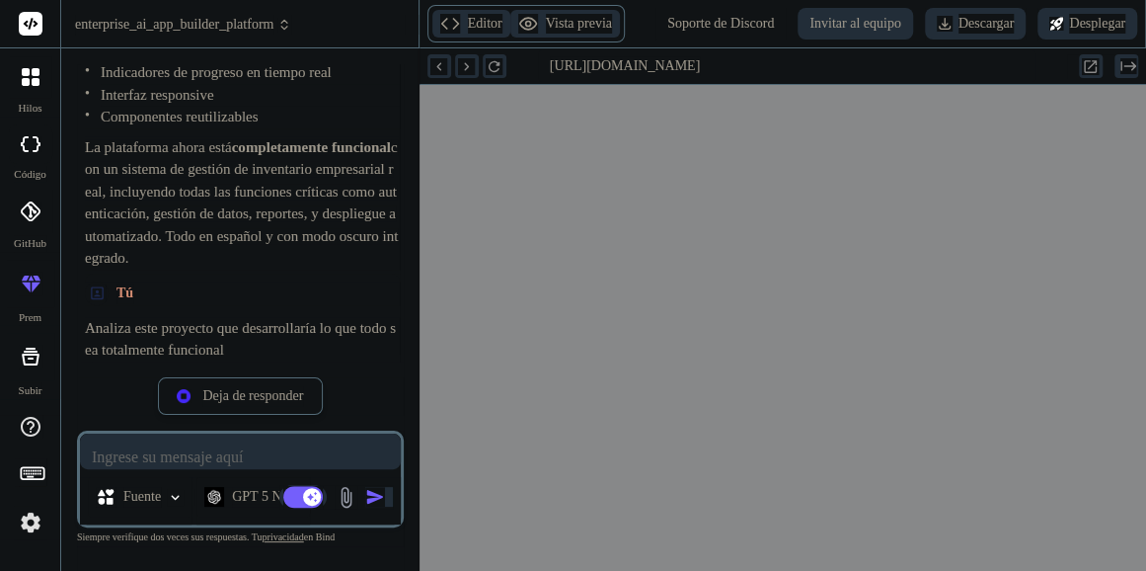
click at [255, 501] on font "GPT 5 Nano" at bounding box center [267, 496] width 70 height 15
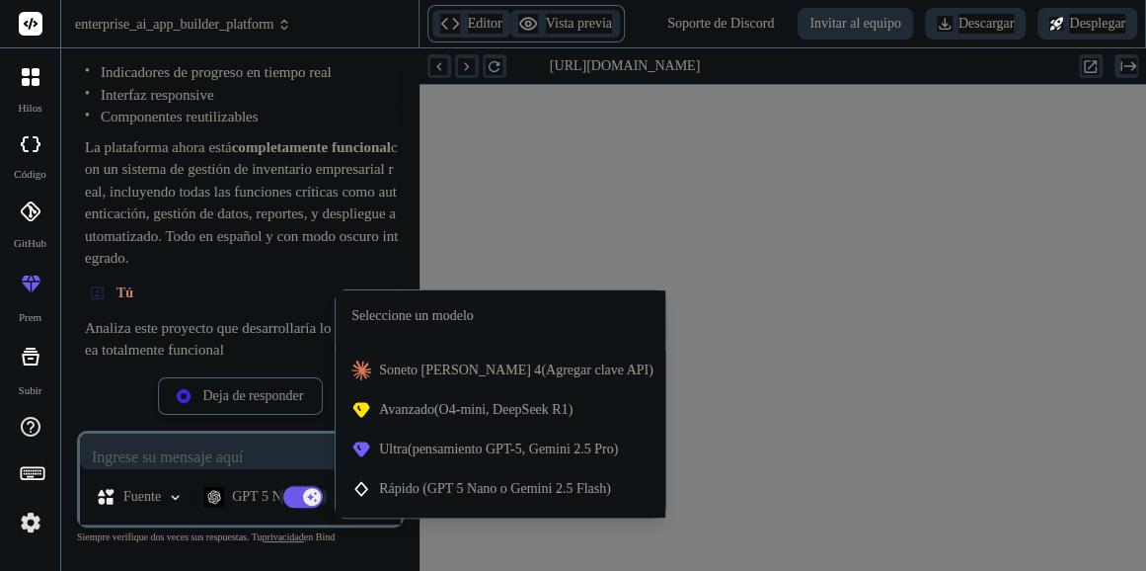
click at [255, 501] on div at bounding box center [573, 285] width 1146 height 571
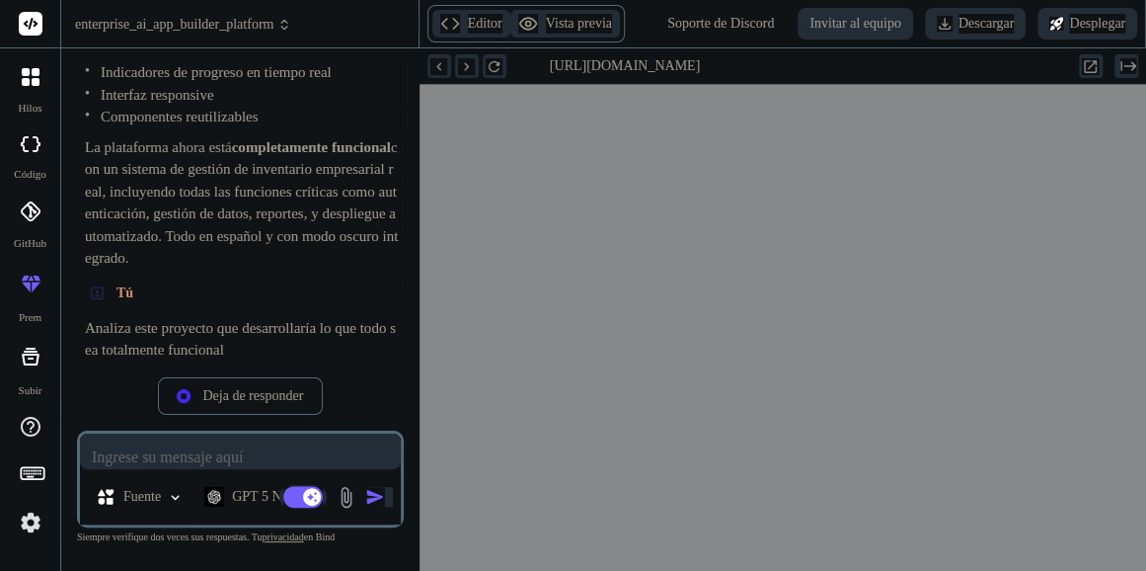
click at [122, 287] on h6 "Tú" at bounding box center [125, 293] width 17 height 20
drag, startPoint x: 146, startPoint y: 406, endPoint x: 194, endPoint y: 399, distance: 47.9
click at [194, 399] on div "Deja de responder" at bounding box center [240, 396] width 327 height 38
click at [194, 399] on div "Deja de responder" at bounding box center [240, 396] width 165 height 38
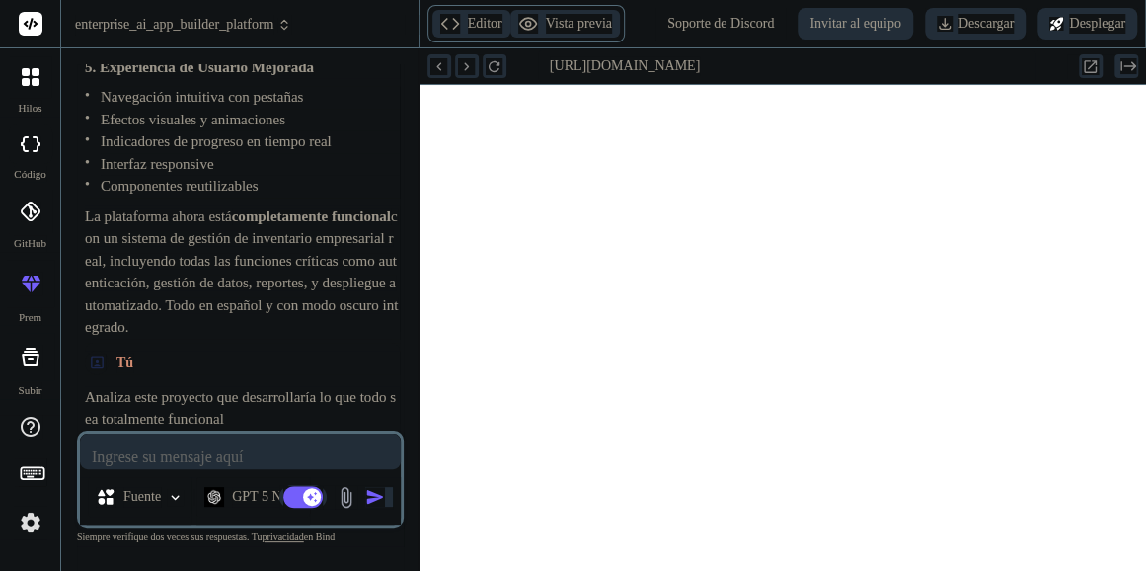
click at [233, 402] on p "Analiza este proyecto que desarrollaría lo que todo sea totalmente funcional" at bounding box center [242, 408] width 315 height 44
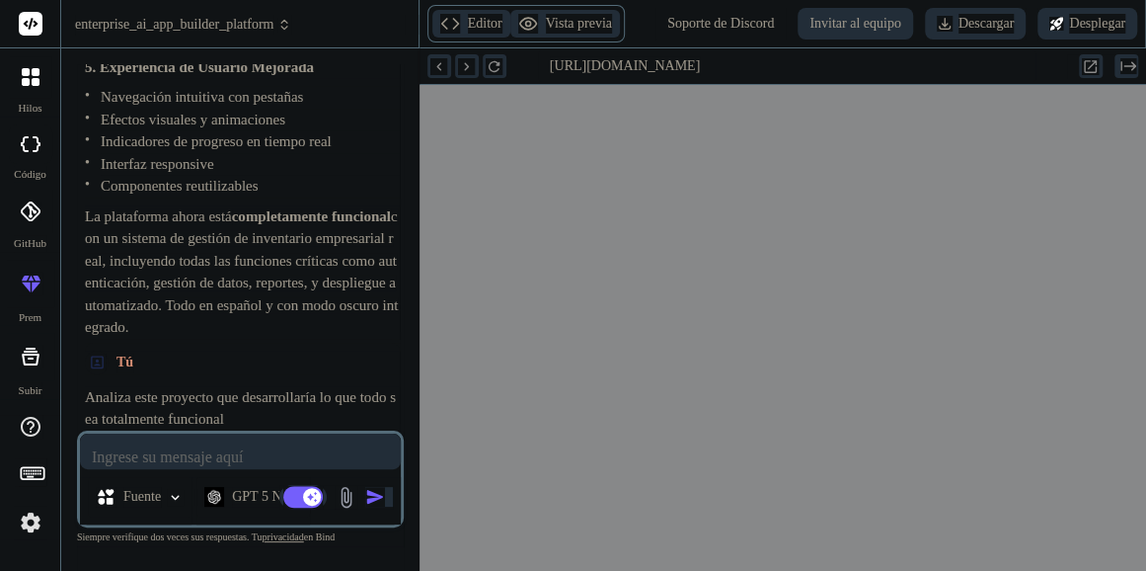
click at [240, 498] on font "GPT 5 Nano" at bounding box center [267, 496] width 70 height 15
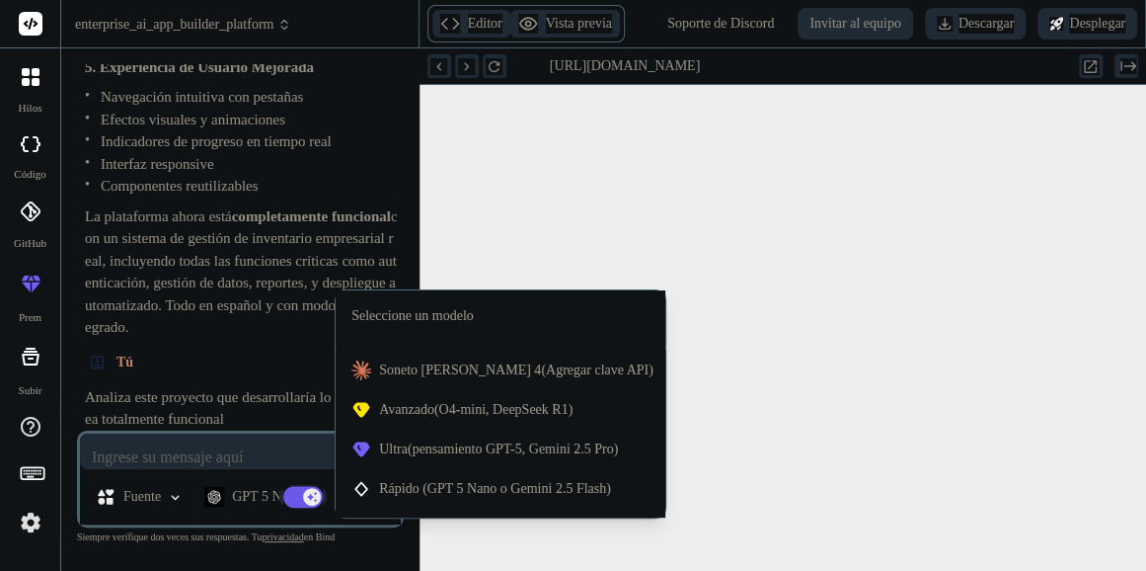
click at [472, 485] on span "Rápido (GPT 5 Nano o Gemini 2.5 Flash)" at bounding box center [495, 488] width 232 height 15
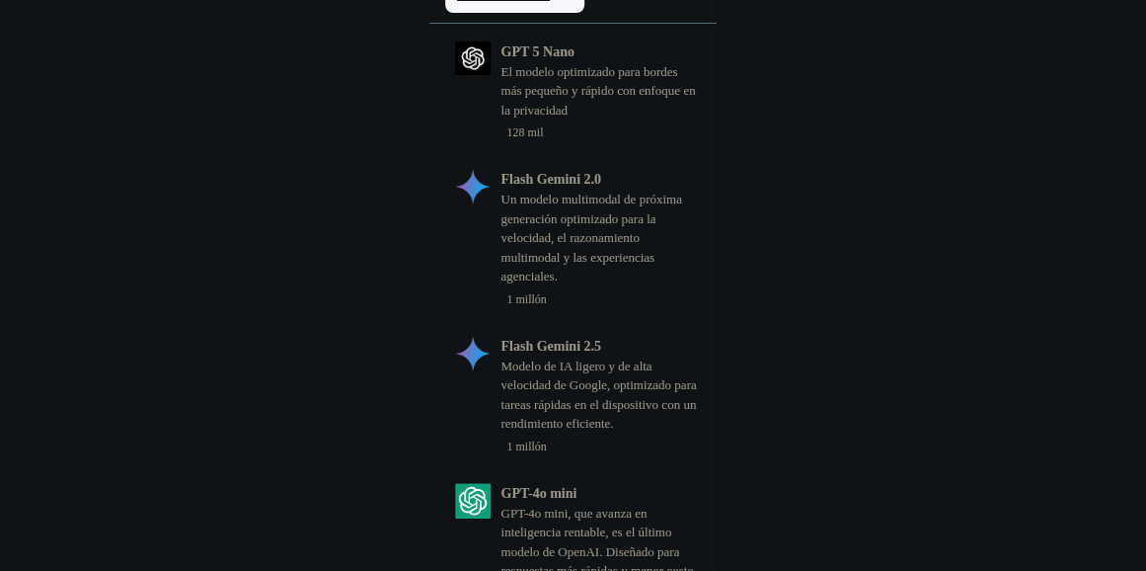
click at [523, 336] on p "Flash Gemini 2.5" at bounding box center [551, 346] width 101 height 21
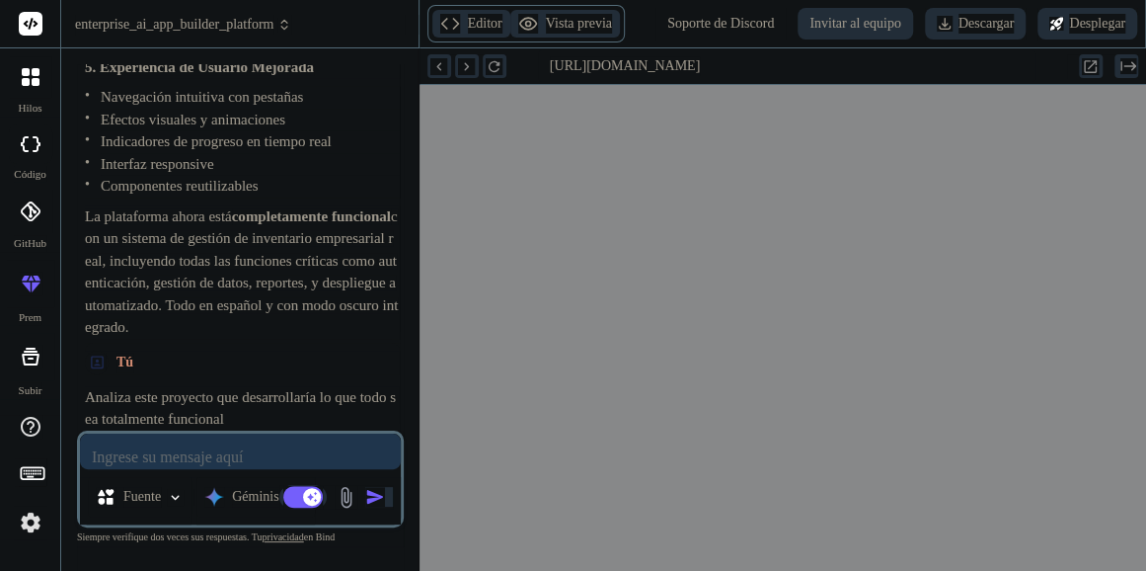
click at [216, 457] on textarea at bounding box center [240, 452] width 321 height 36
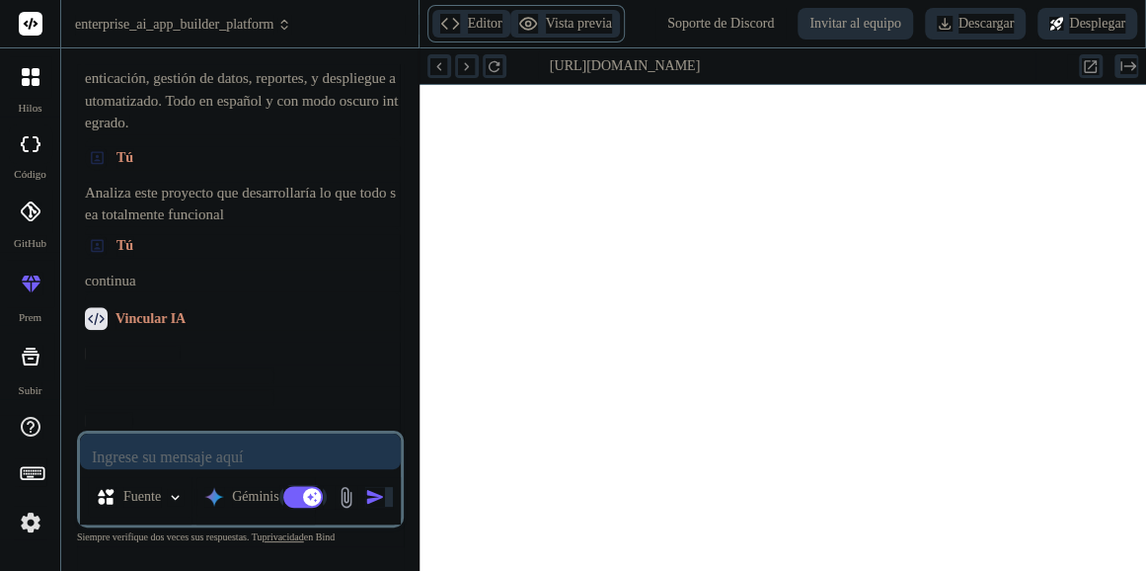
scroll to position [4934, 0]
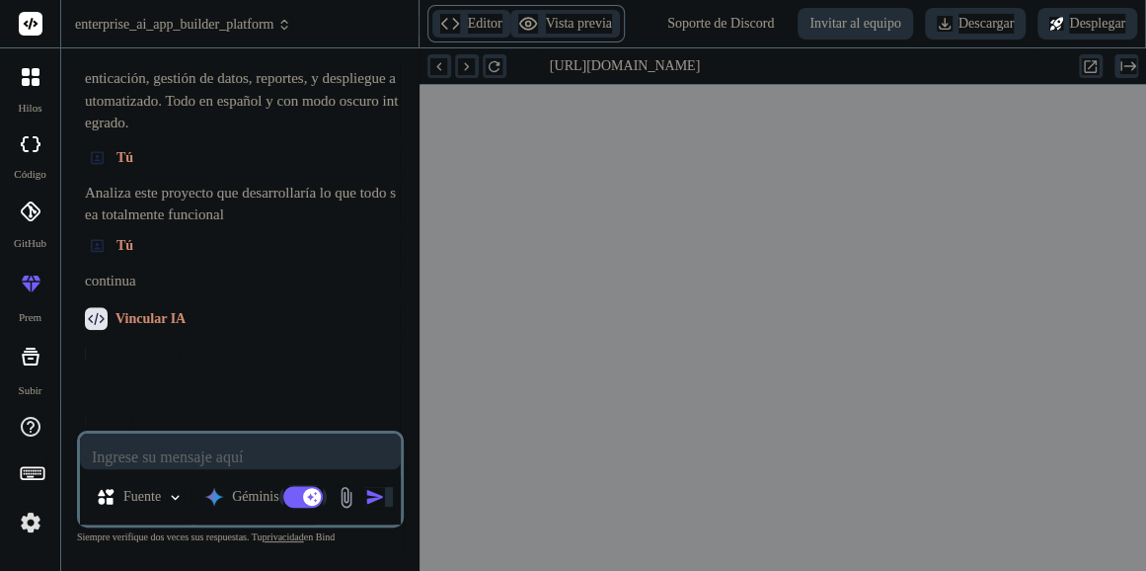
click at [100, 322] on icon at bounding box center [96, 318] width 17 height 12
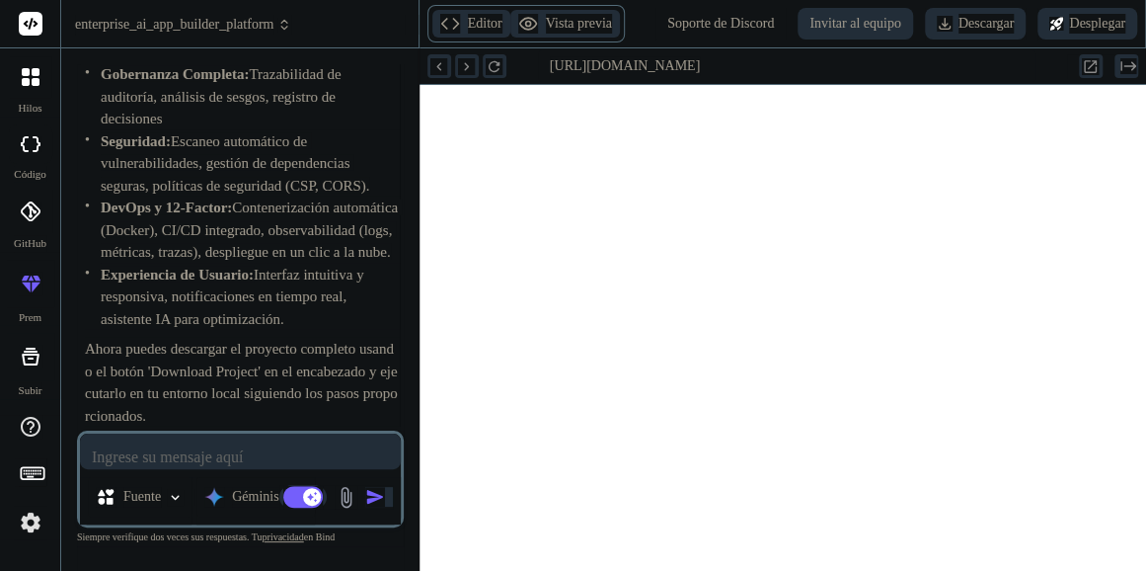
scroll to position [6604, 0]
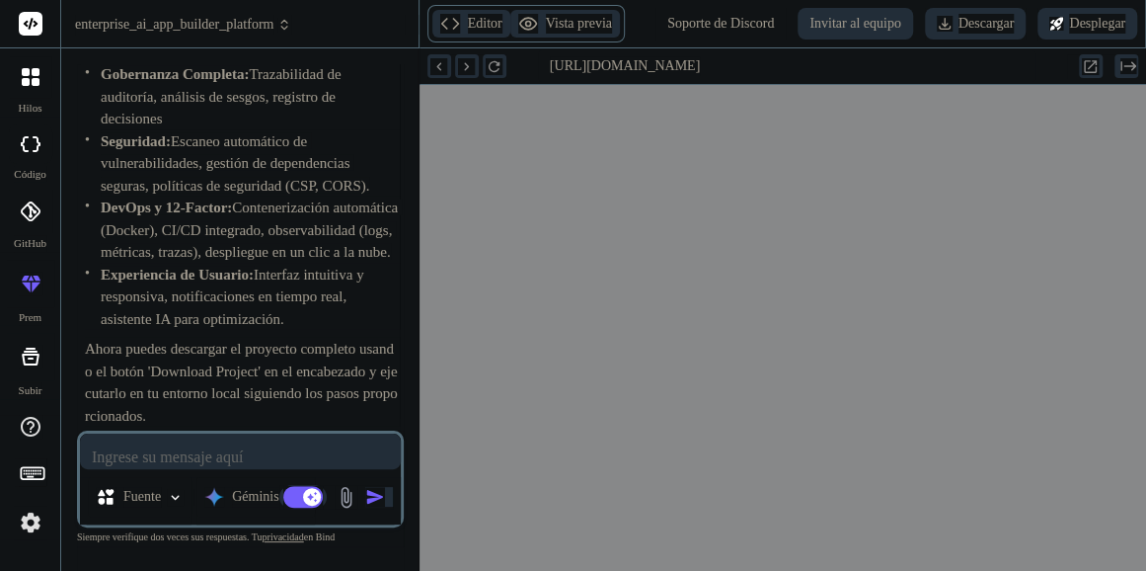
click at [248, 496] on font "Géminis 2.5.." at bounding box center [269, 496] width 74 height 15
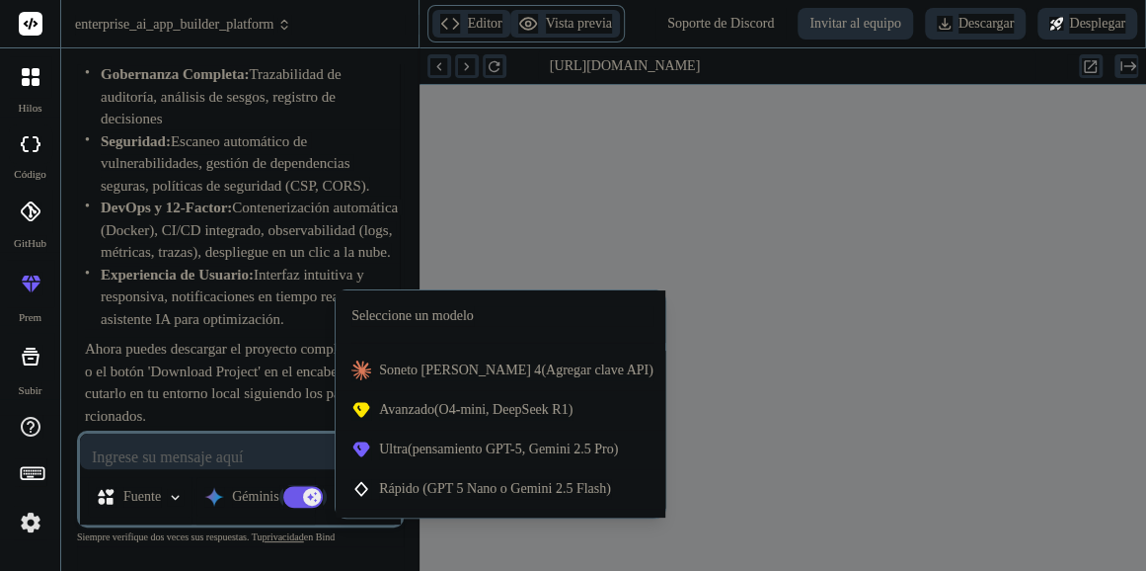
click at [397, 490] on span "Rápido (GPT 5 Nano o Gemini 2.5 Flash)" at bounding box center [495, 488] width 232 height 15
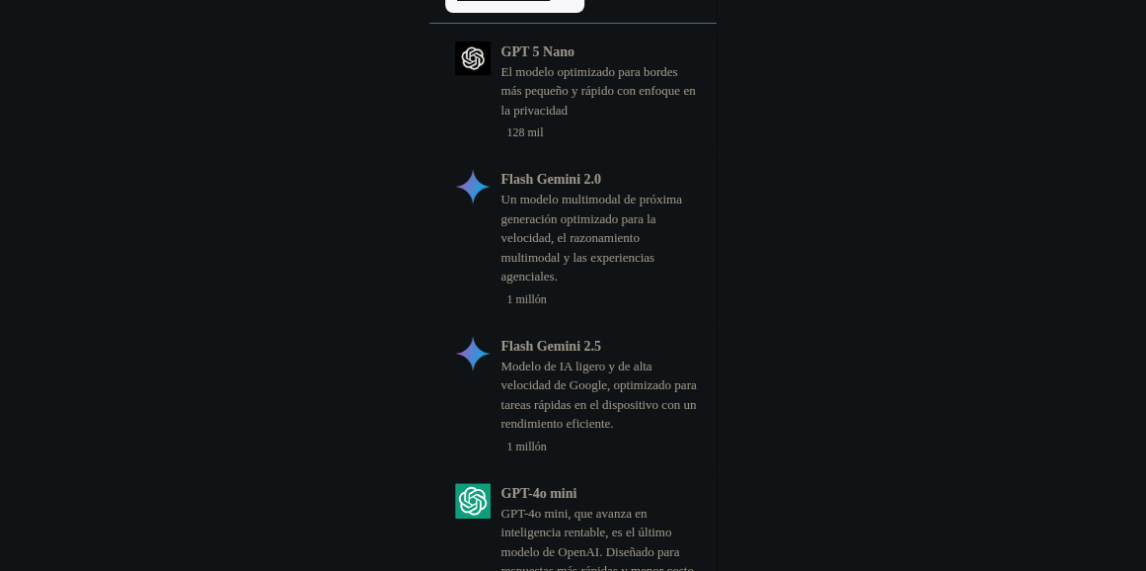
scroll to position [14, 0]
click at [541, 336] on p "Flash Gemini 2.5" at bounding box center [551, 346] width 101 height 21
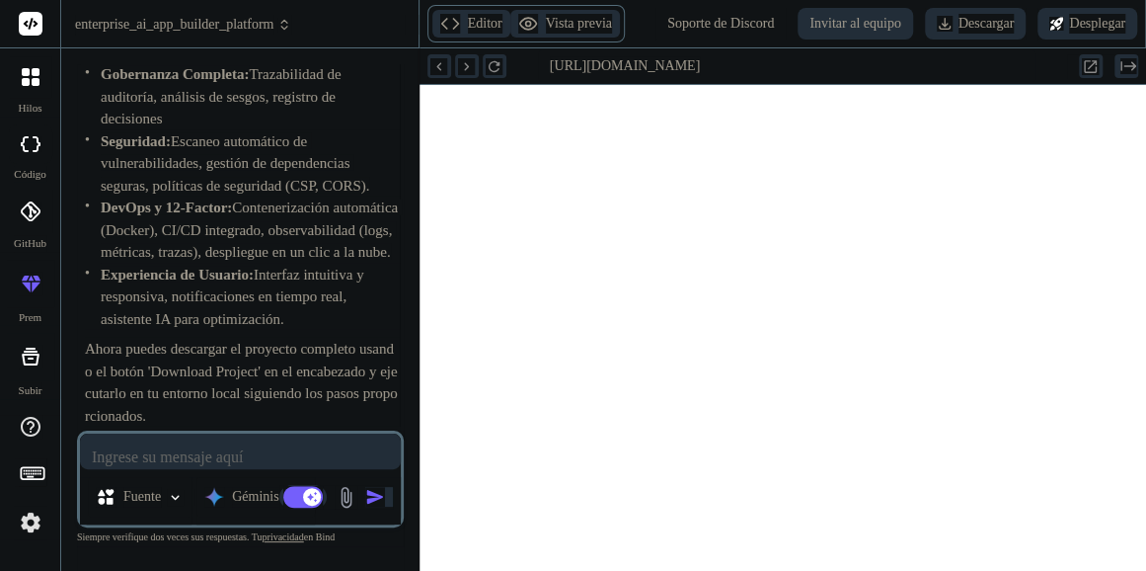
click at [264, 492] on font "Géminis 2.5.." at bounding box center [269, 496] width 74 height 15
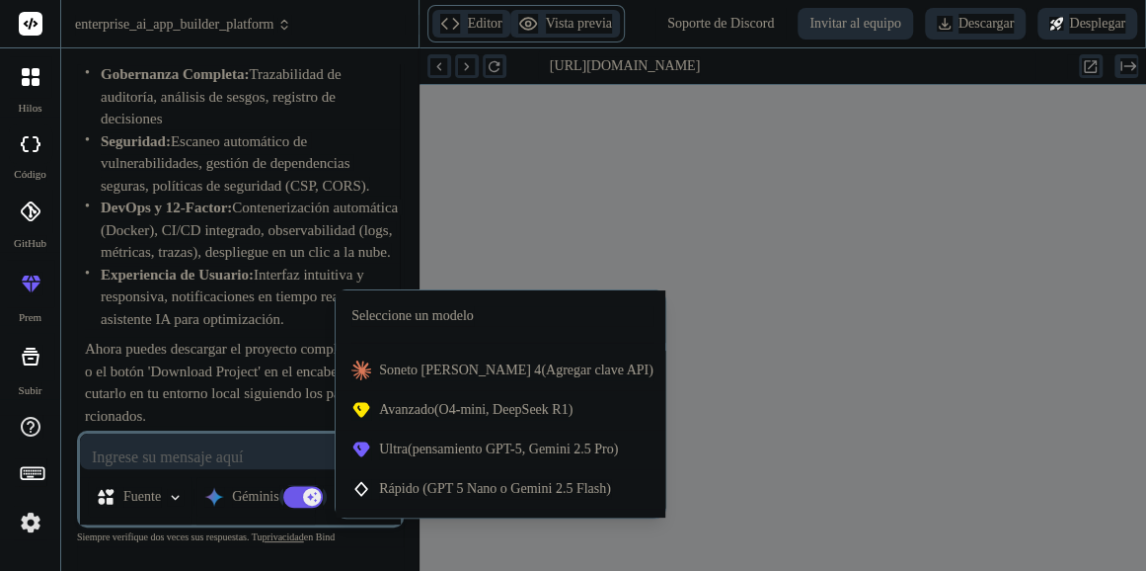
click at [394, 496] on span "Rápido (GPT 5 Nano o Gemini 2.5 Flash)" at bounding box center [495, 488] width 232 height 15
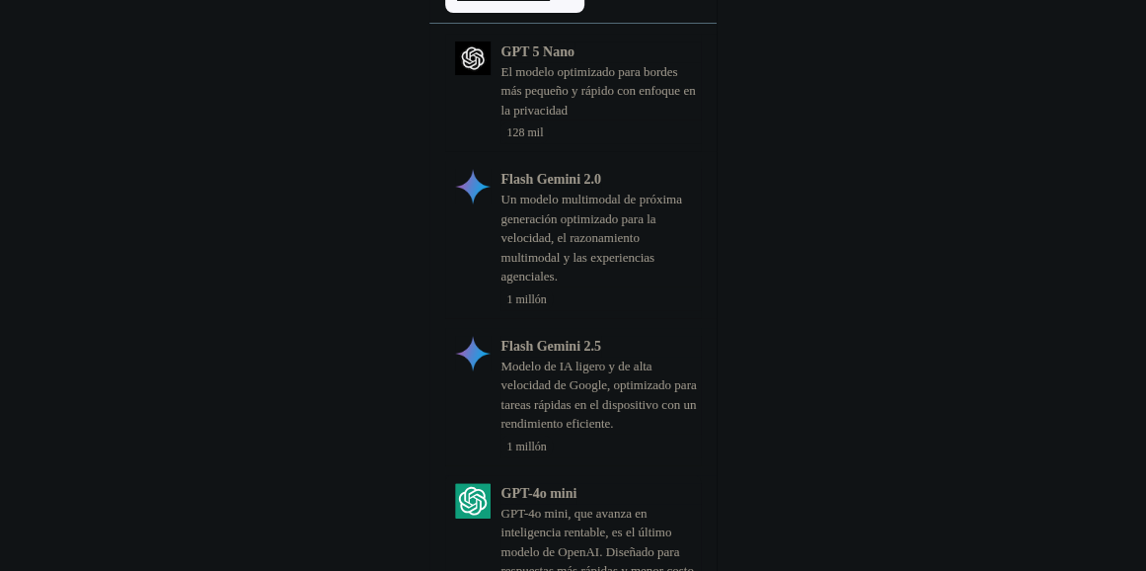
scroll to position [0, 0]
click at [522, 72] on p "El modelo optimizado para bordes más pequeño y rápido con enfoque en la privaci…" at bounding box center [600, 91] width 199 height 58
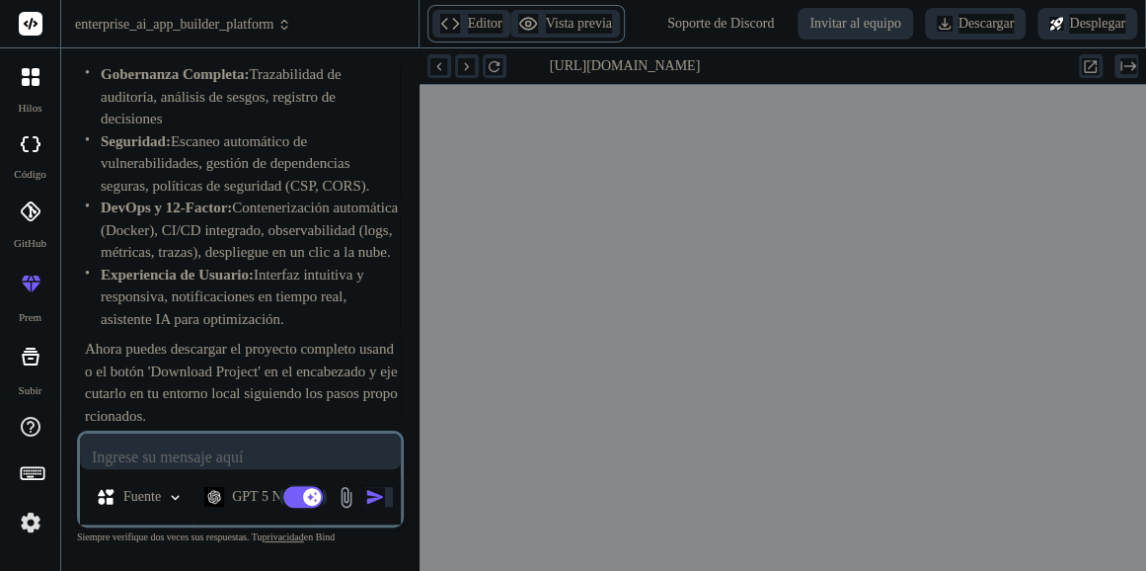
click at [263, 489] on font "GPT 5 Nano" at bounding box center [267, 496] width 70 height 15
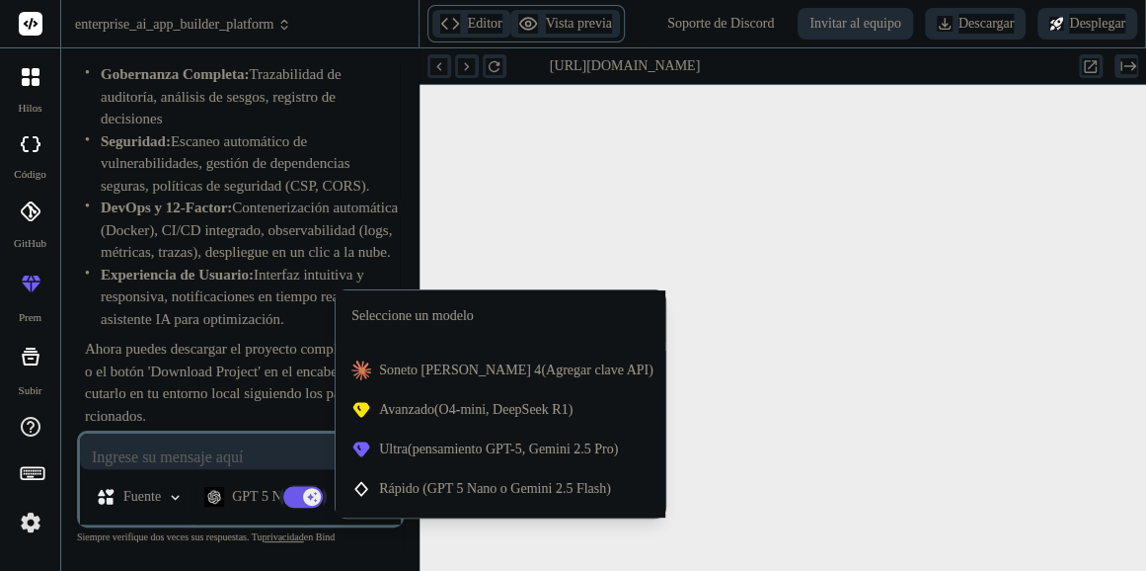
click at [390, 444] on span "Ultra (pensamiento GPT-5, Gemini 2.5 Pro)" at bounding box center [498, 449] width 239 height 20
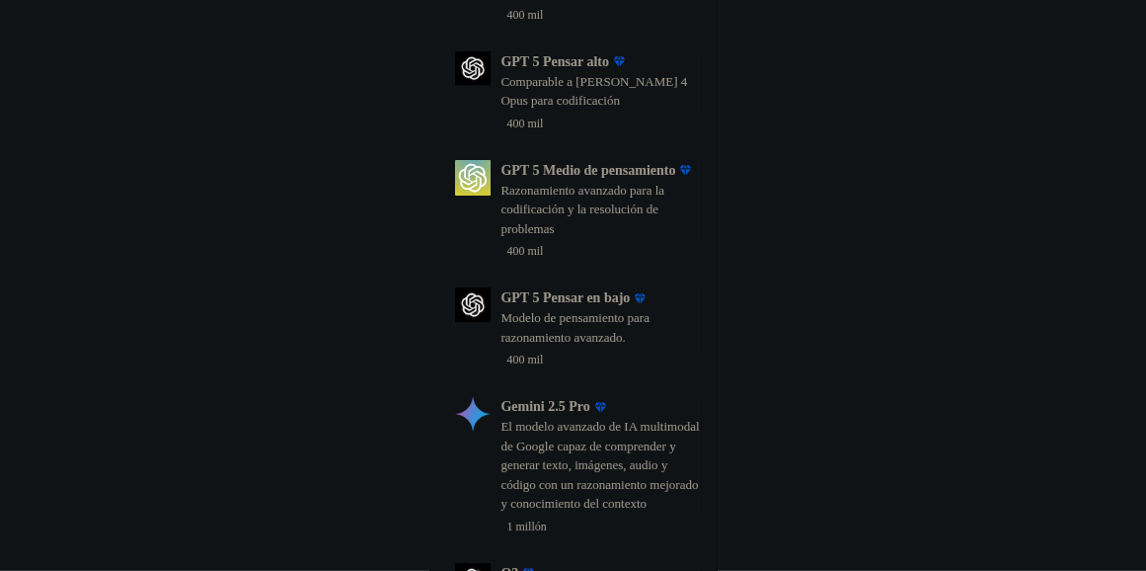
scroll to position [249, 0]
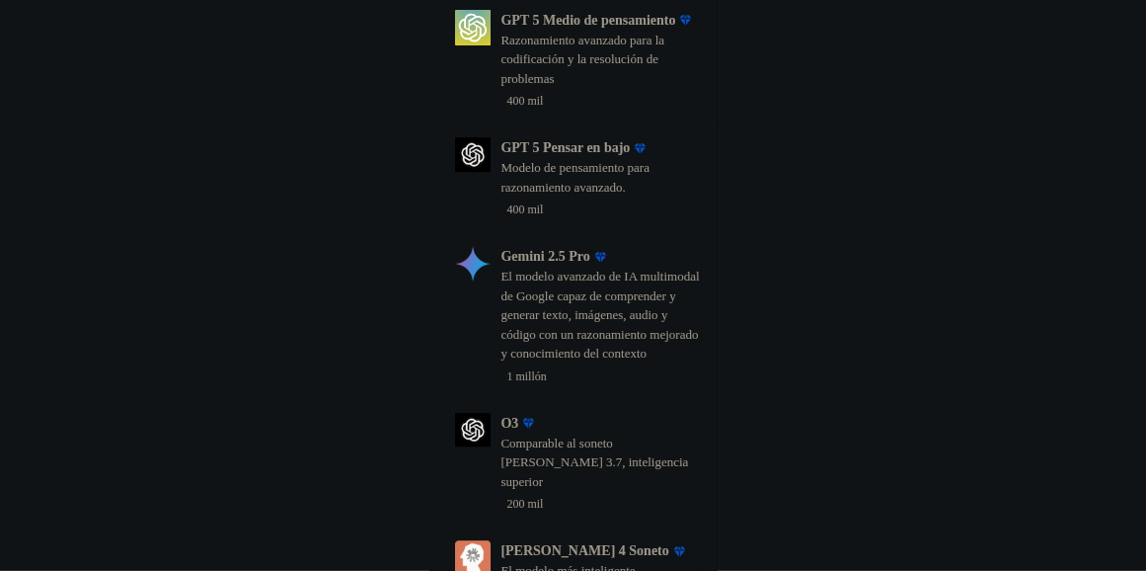
click at [556, 267] on p "Gemini 2.5 Pro" at bounding box center [545, 256] width 89 height 21
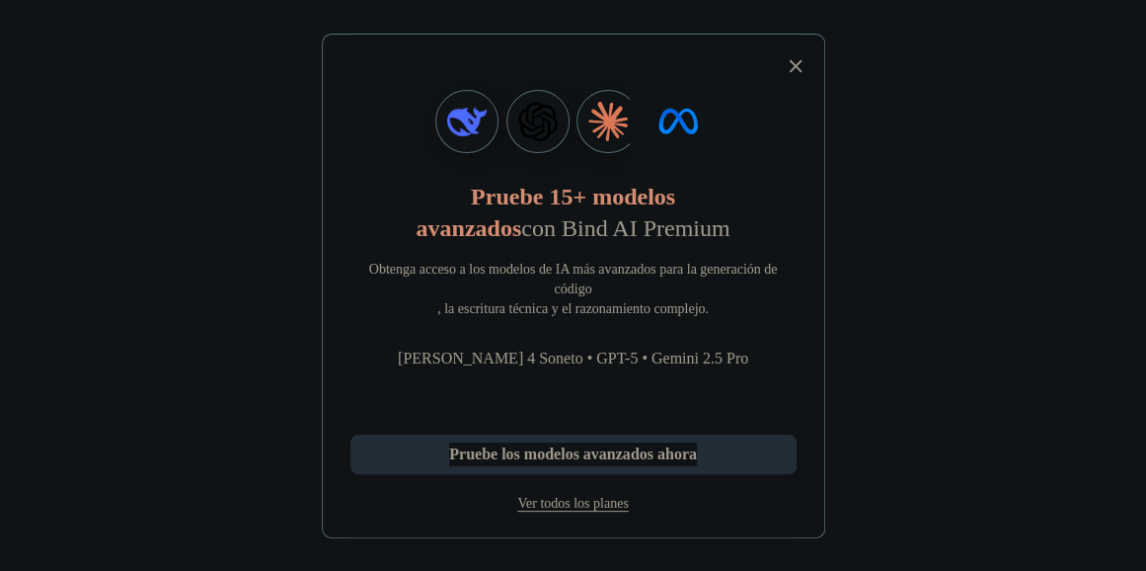
click at [803, 56] on icon at bounding box center [796, 66] width 22 height 22
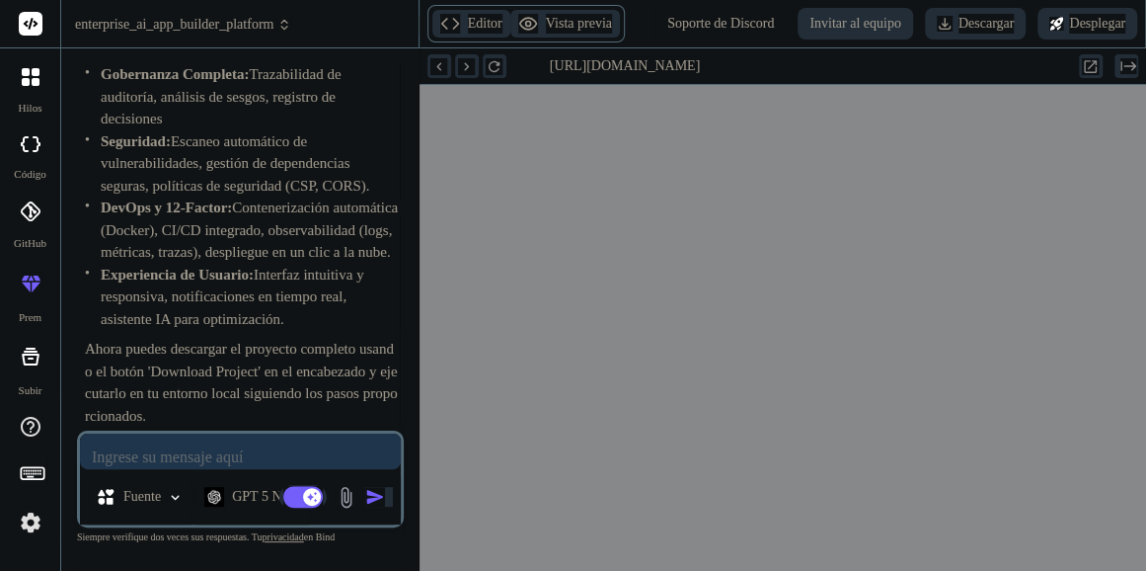
click at [229, 459] on textarea at bounding box center [240, 452] width 321 height 36
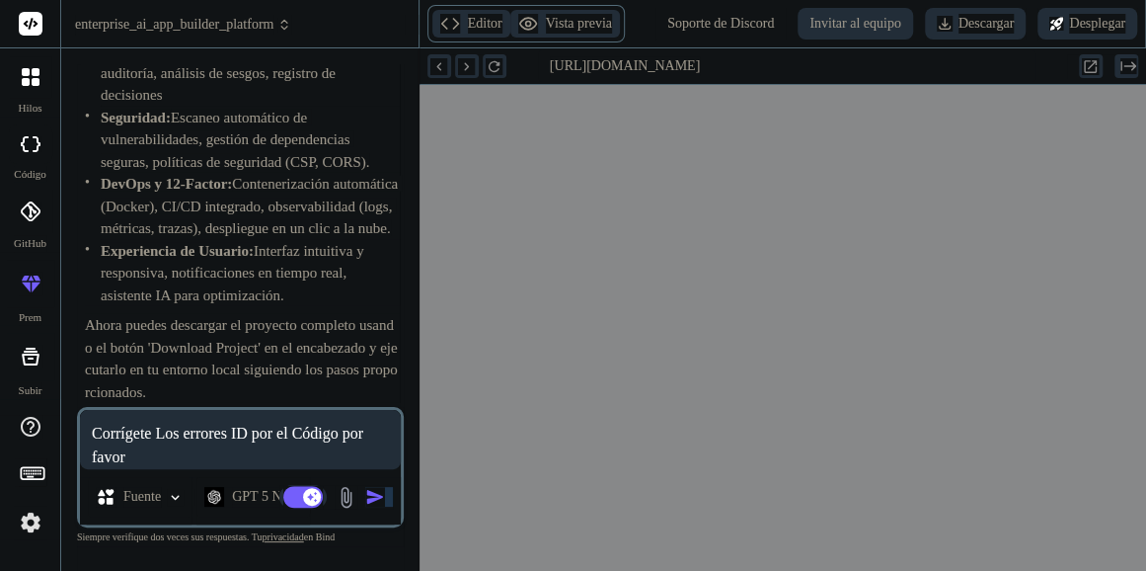
click at [368, 504] on img "button" at bounding box center [375, 497] width 20 height 20
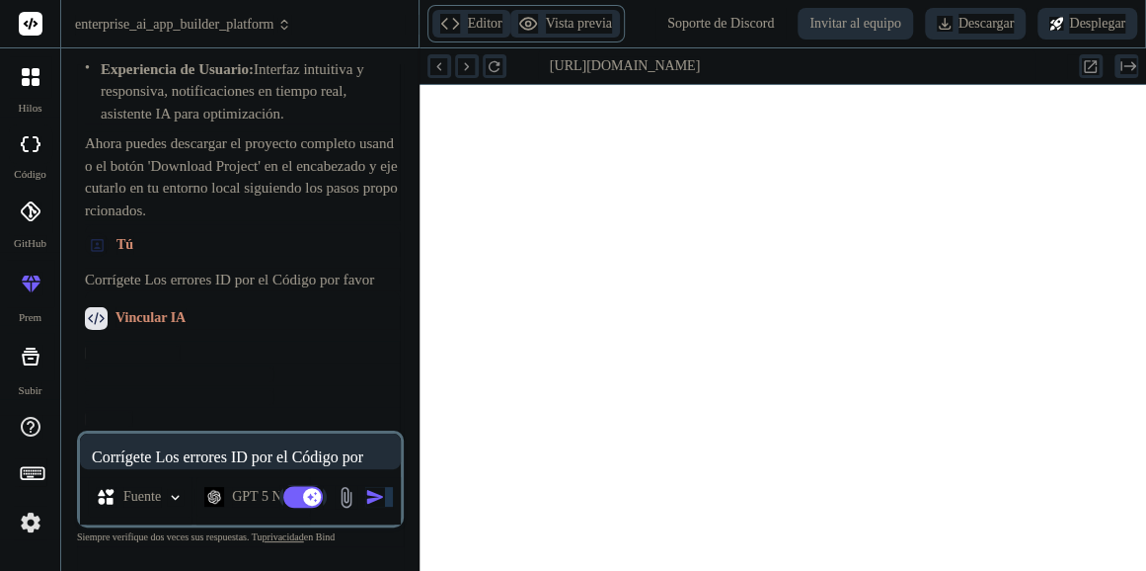
scroll to position [6831, 0]
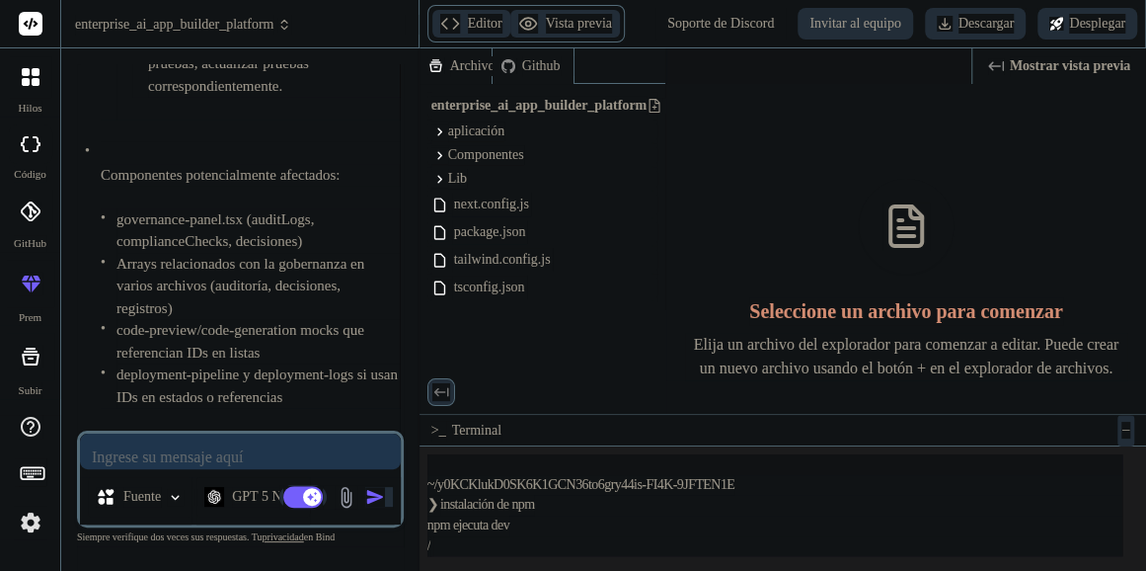
scroll to position [11915, 0]
click at [221, 455] on textarea at bounding box center [240, 452] width 321 height 36
type textarea "x"
type textarea "c"
type textarea "x"
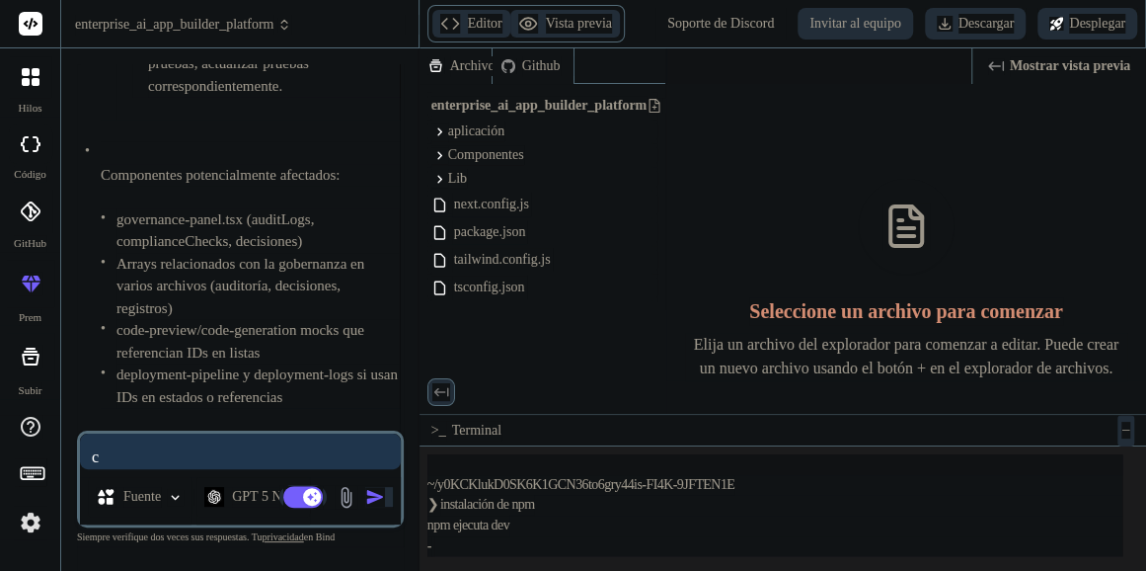
type textarea "co"
type textarea "x"
type textarea "con"
type textarea "x"
type textarea "cont"
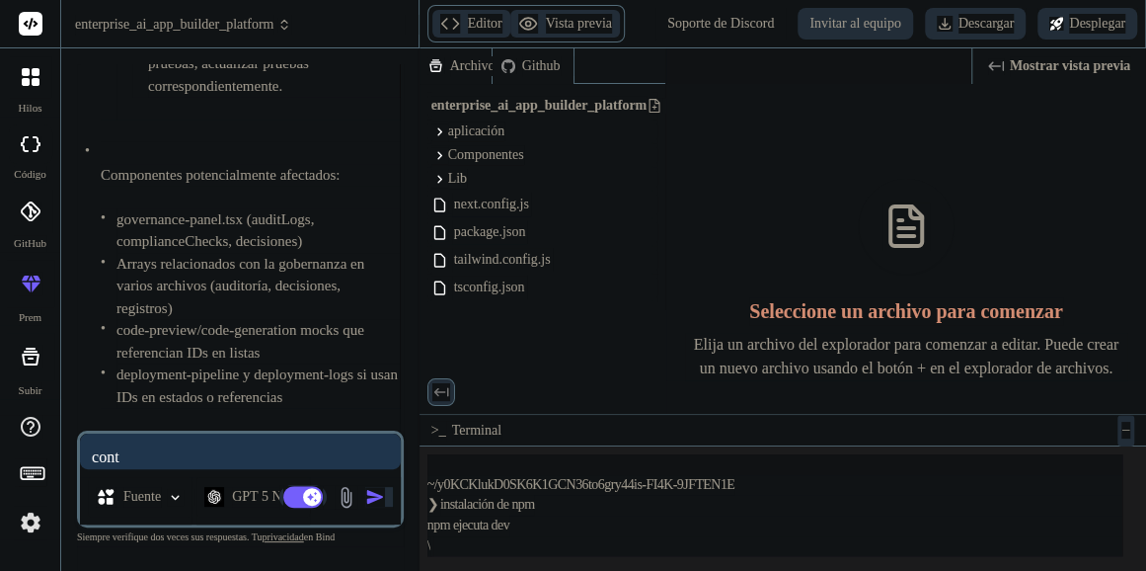
type textarea "x"
type textarea "conti"
type textarea "x"
type textarea "contin"
type textarea "x"
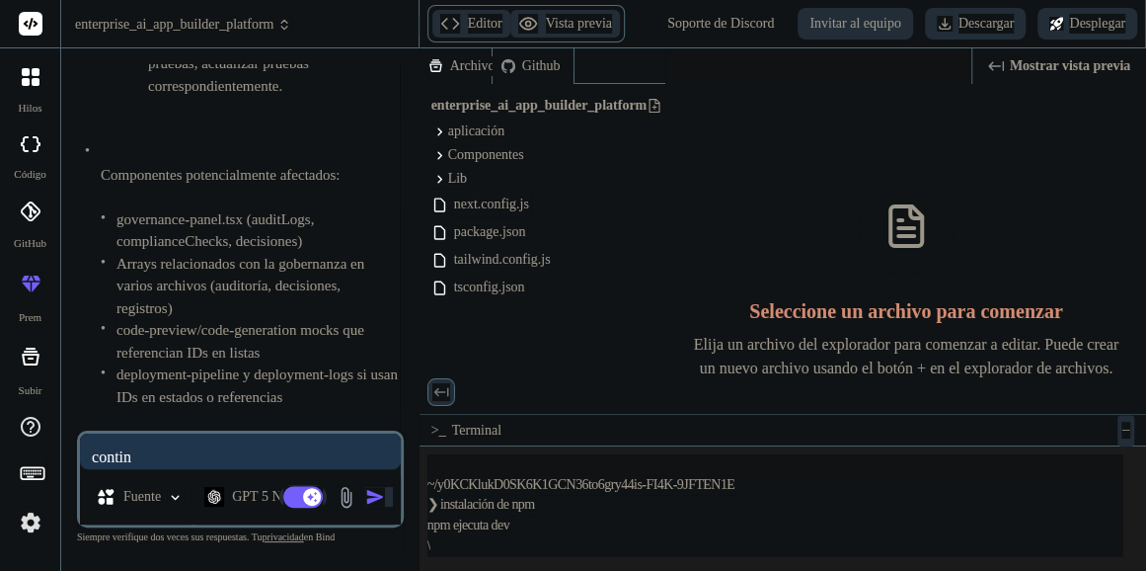
type textarea "continu"
type textarea "x"
type textarea "continua"
type textarea "x"
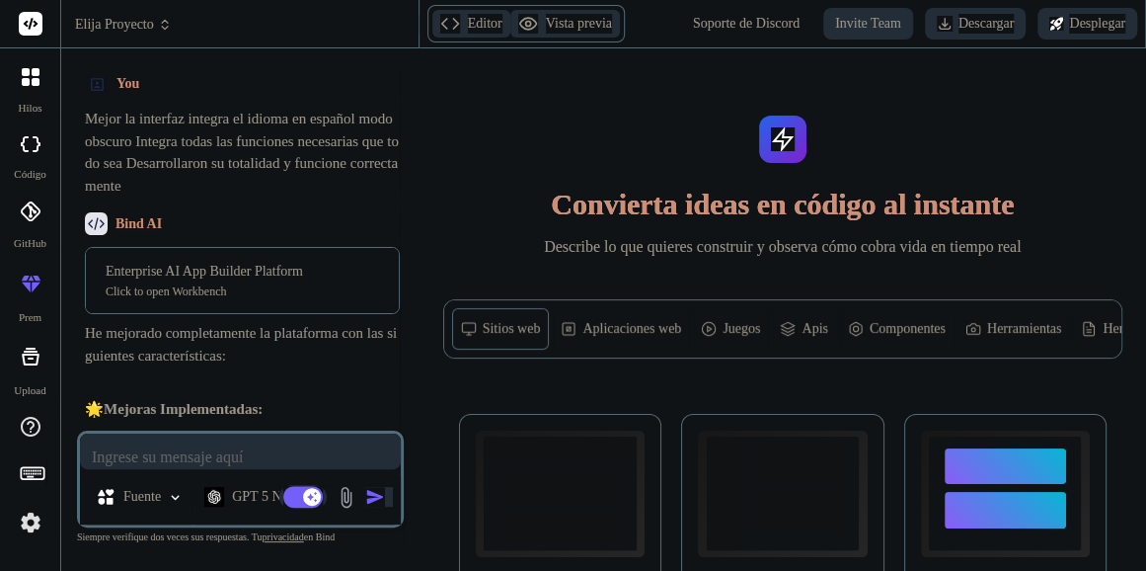
type textarea "x"
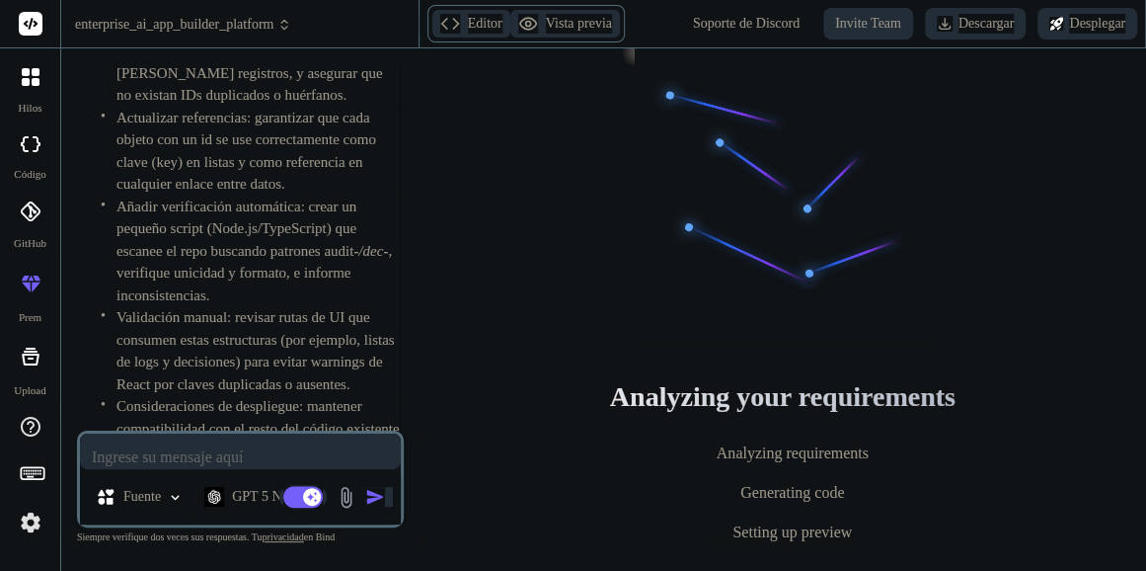
scroll to position [11337, 0]
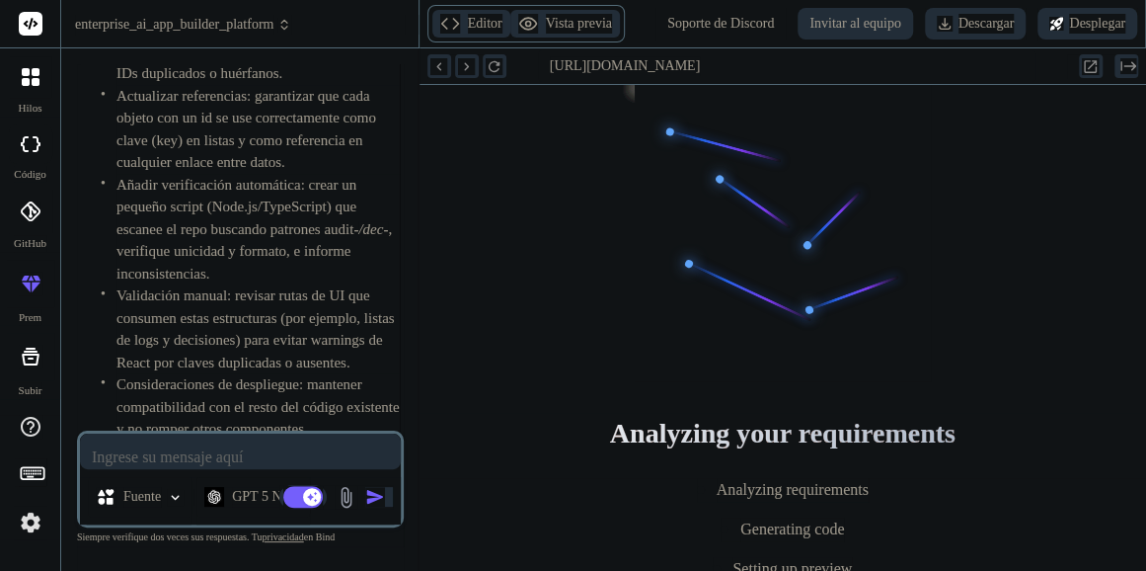
type textarea "x"
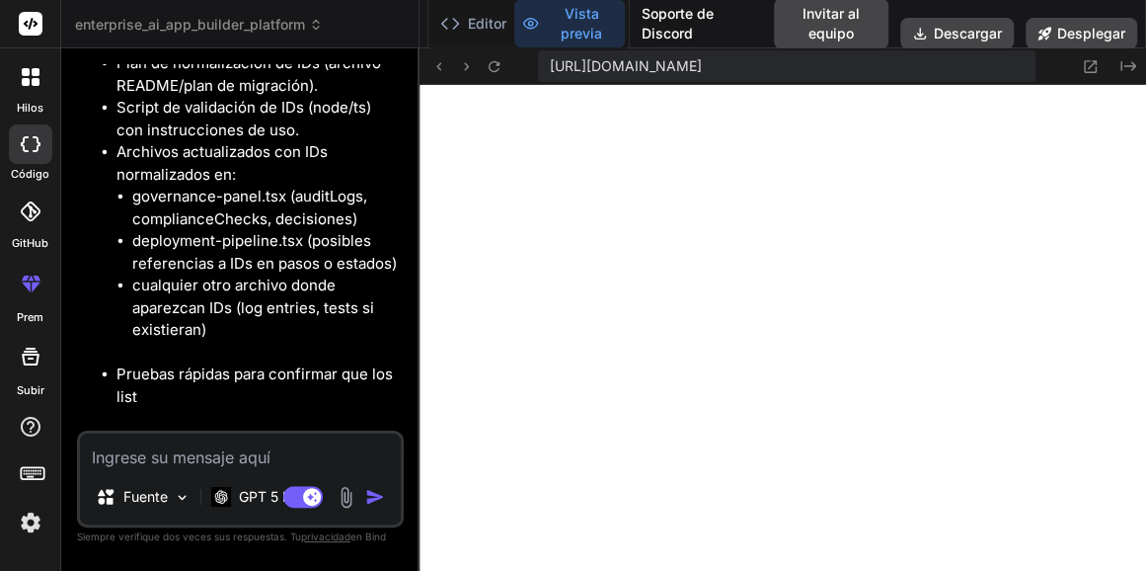
scroll to position [13357, 0]
click at [191, 451] on textarea at bounding box center [240, 452] width 321 height 36
type textarea "c"
type textarea "x"
type textarea "co"
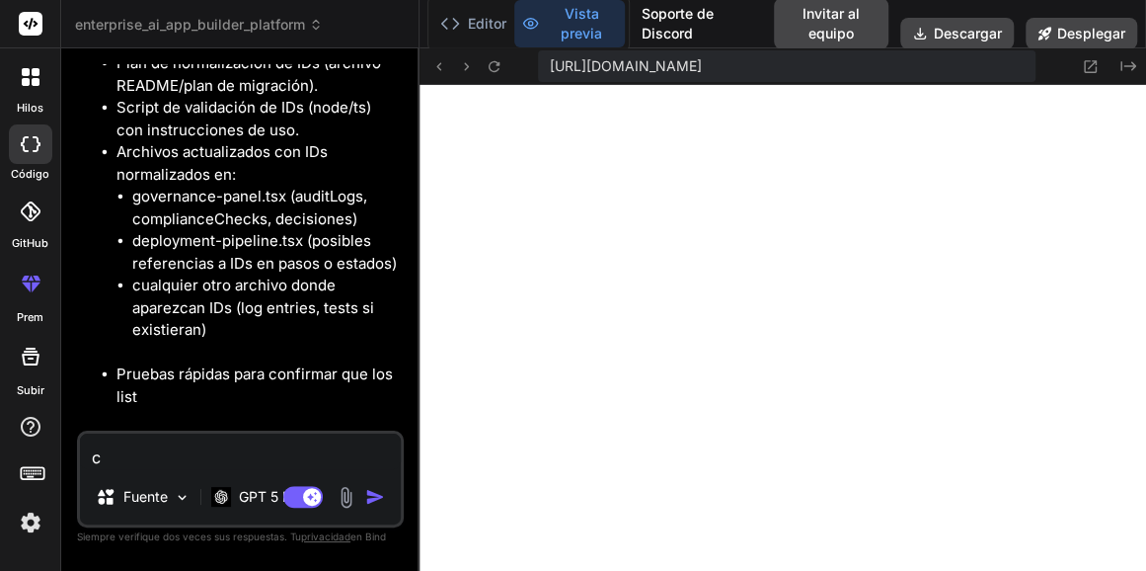
type textarea "x"
type textarea "con"
type textarea "x"
type textarea "cont"
type textarea "x"
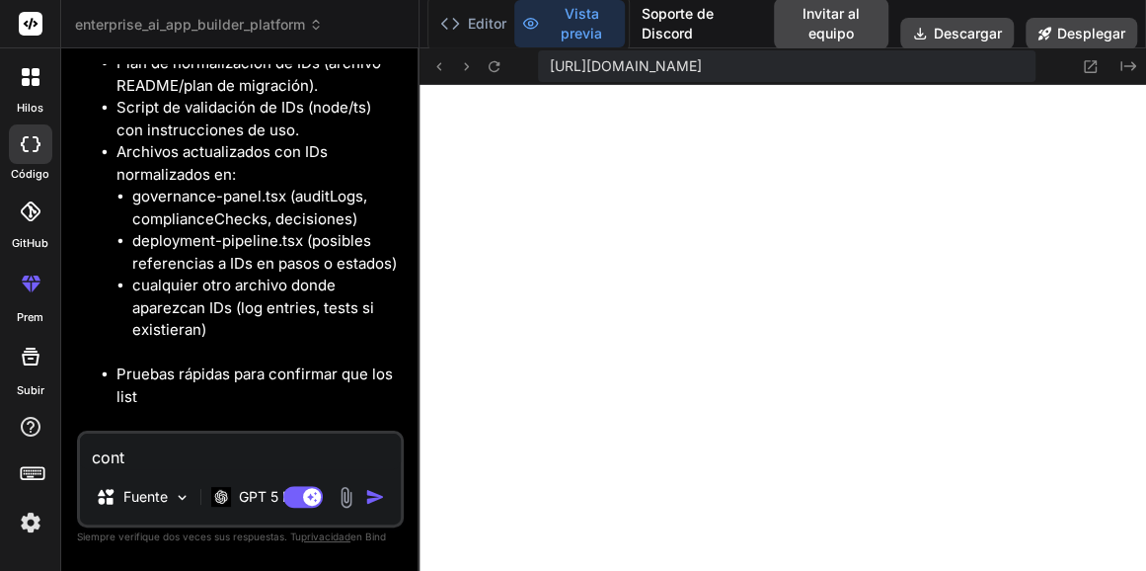
type textarea "conti"
type textarea "x"
type textarea "contin"
type textarea "x"
type textarea "continu"
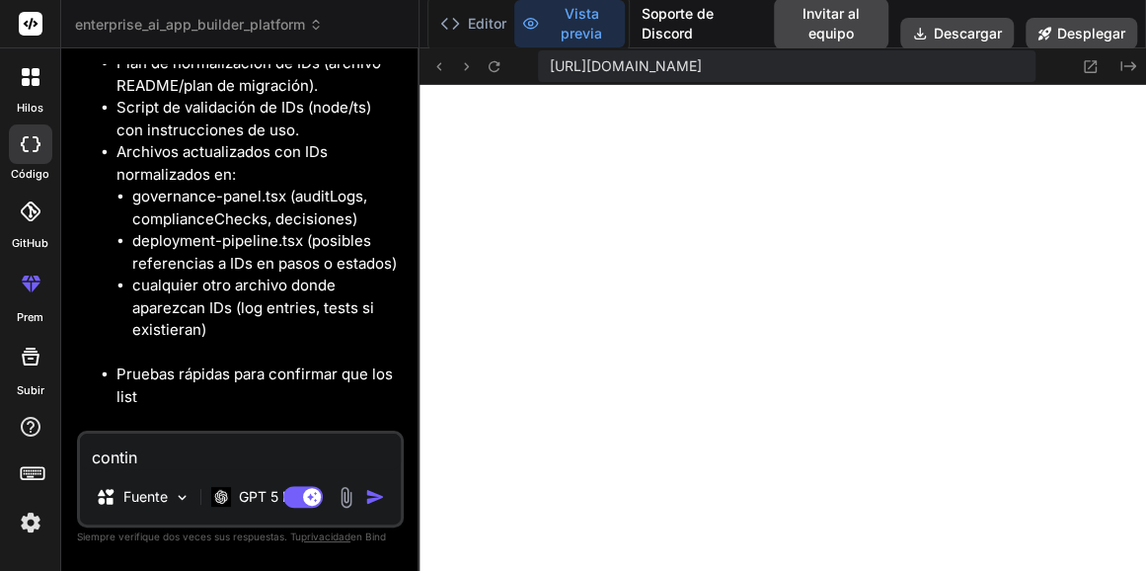
type textarea "x"
type textarea "continua"
type textarea "x"
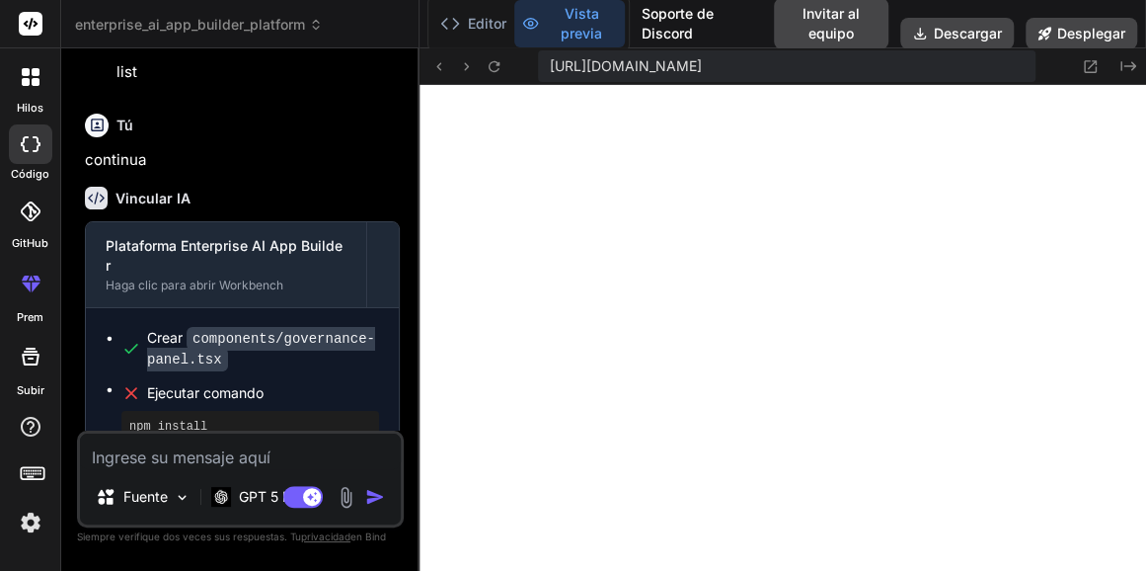
scroll to position [13767, 0]
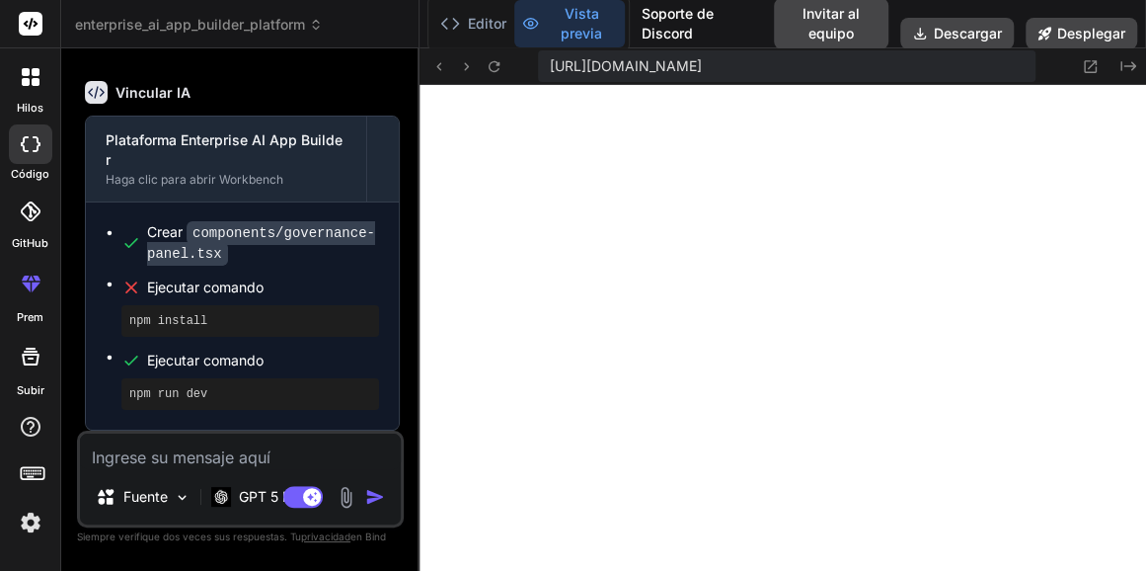
click at [225, 280] on span "Ejecutar comando" at bounding box center [263, 287] width 232 height 20
click at [240, 495] on font "GPT 5 Nano" at bounding box center [278, 496] width 78 height 17
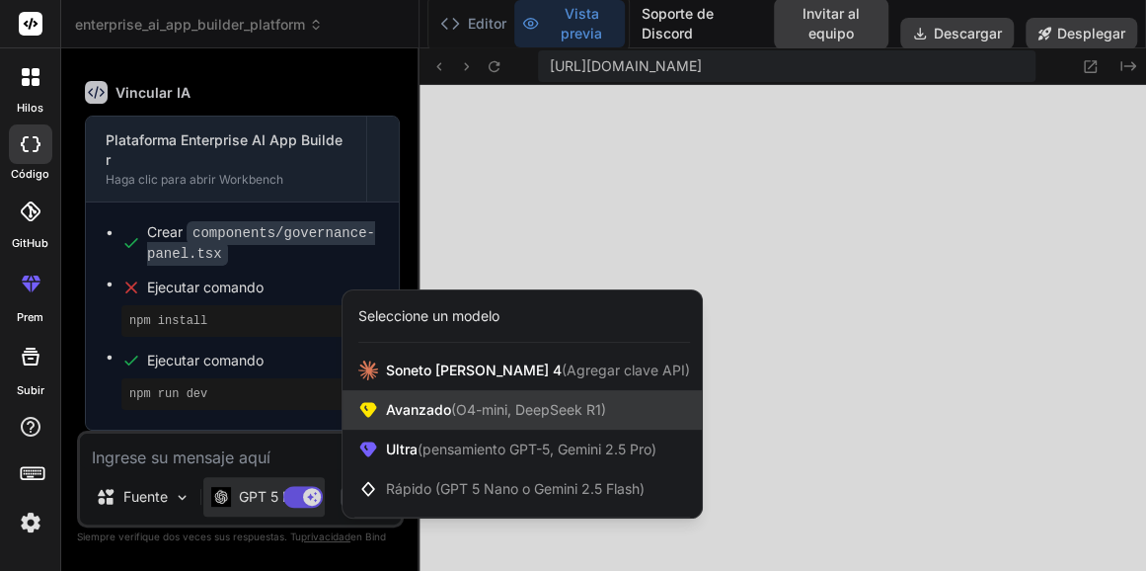
click at [414, 400] on span "Avanzado (O4-mini, DeepSeek R1)" at bounding box center [496, 410] width 220 height 20
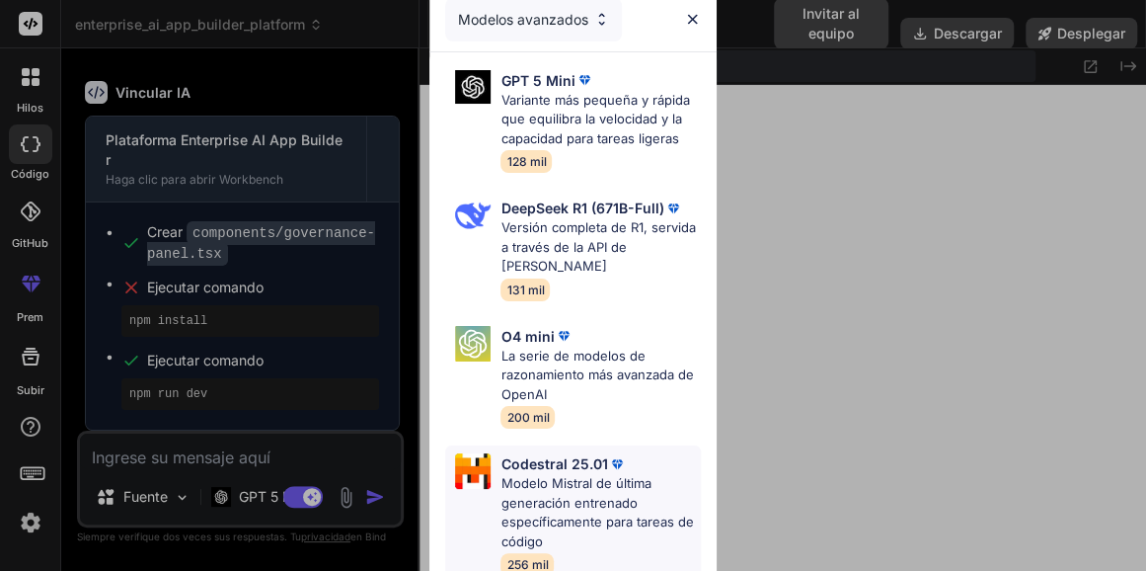
click at [581, 500] on p "Modelo Mistral de última generación entrenado específicamente para tareas de có…" at bounding box center [600, 512] width 199 height 77
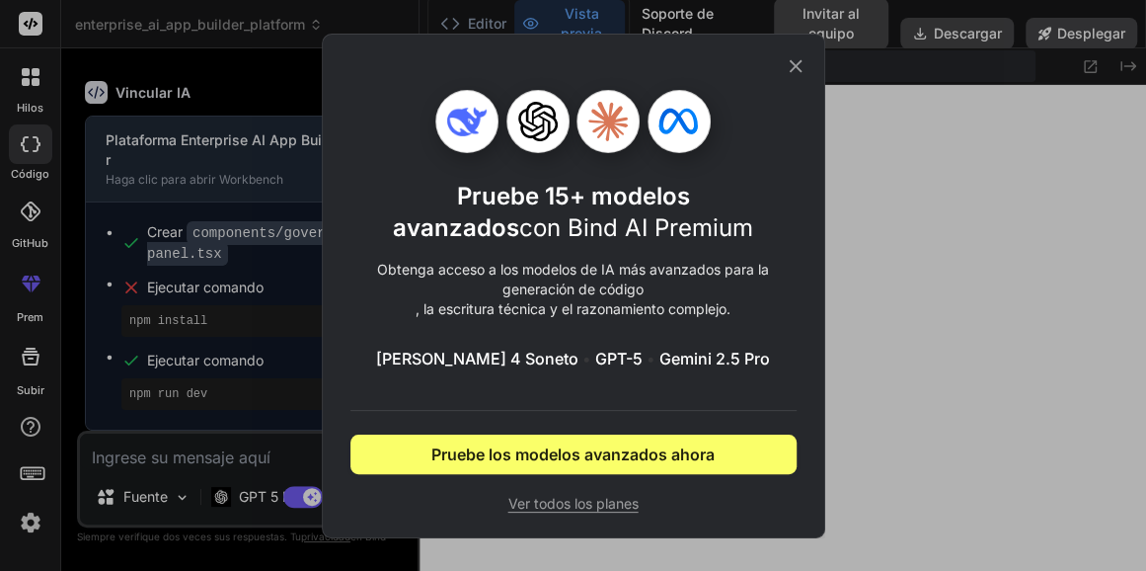
click at [800, 63] on icon at bounding box center [796, 66] width 22 height 22
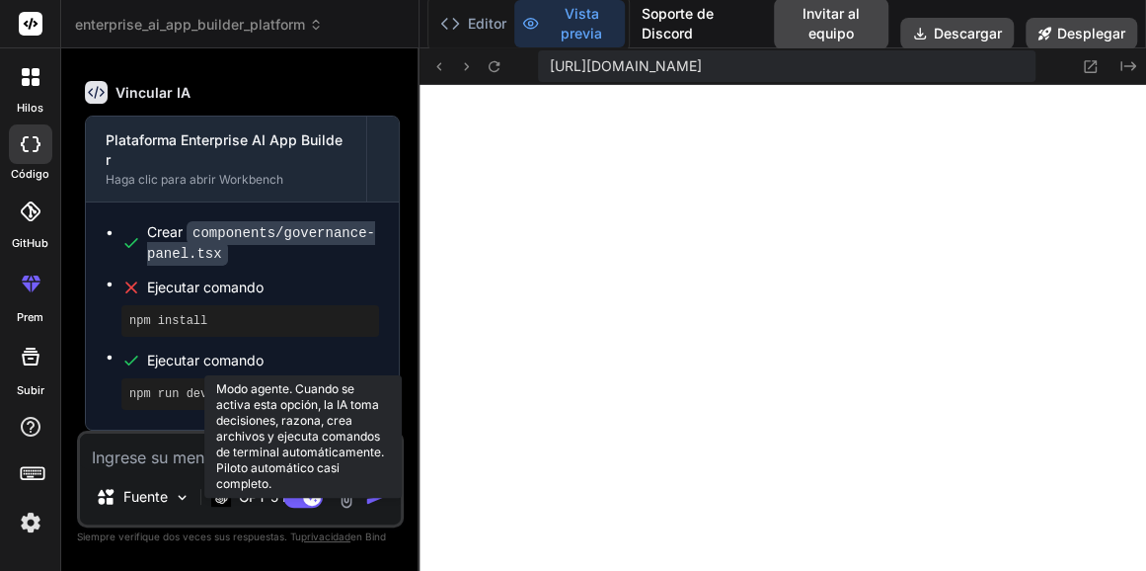
click at [307, 494] on rect at bounding box center [312, 497] width 18 height 18
click at [307, 494] on rect at bounding box center [303, 497] width 40 height 22
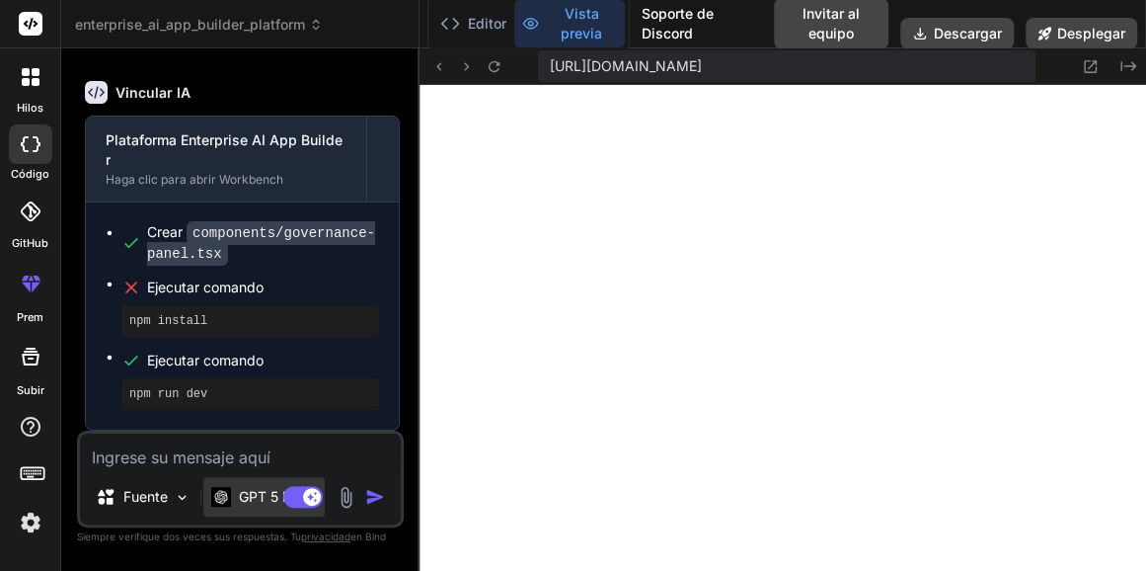
click at [253, 502] on font "GPT 5 Nano" at bounding box center [278, 496] width 78 height 17
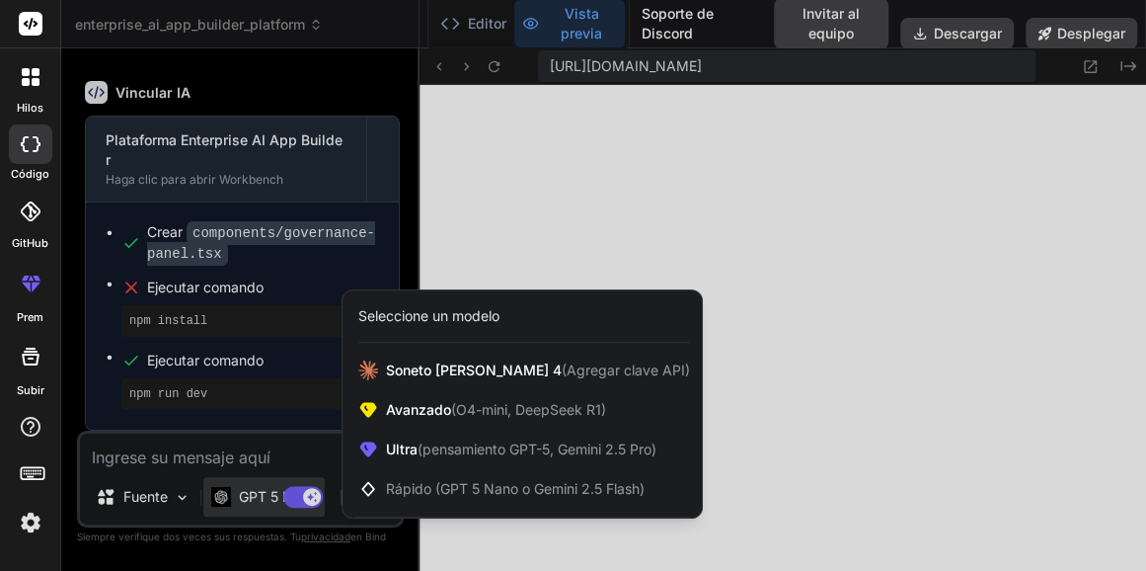
click at [289, 502] on div at bounding box center [573, 285] width 1146 height 571
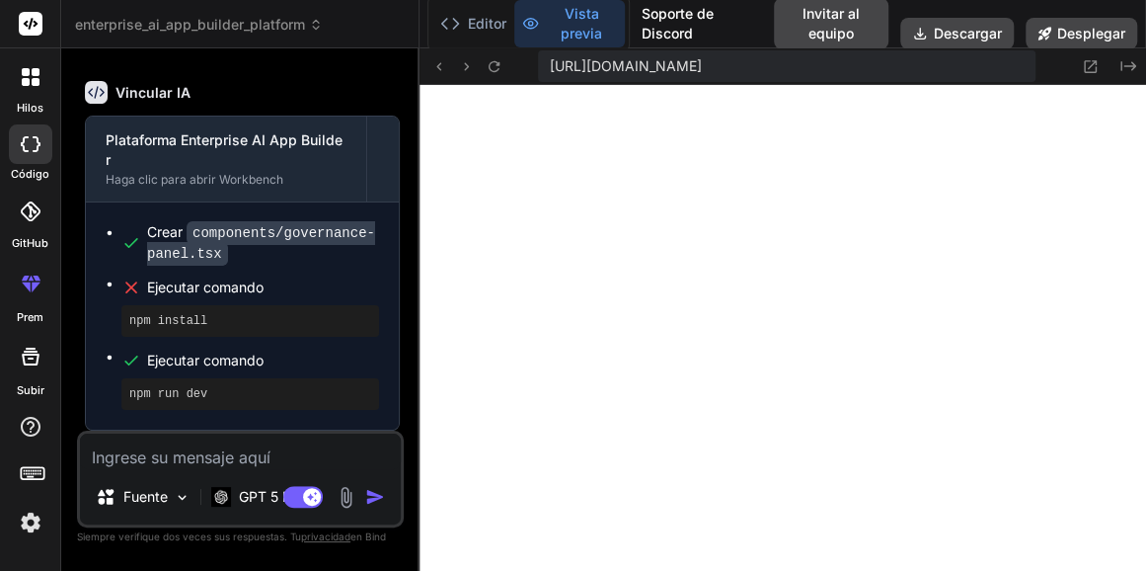
click at [289, 502] on rect at bounding box center [303, 497] width 40 height 22
click at [259, 496] on div "Fuente" at bounding box center [240, 500] width 321 height 47
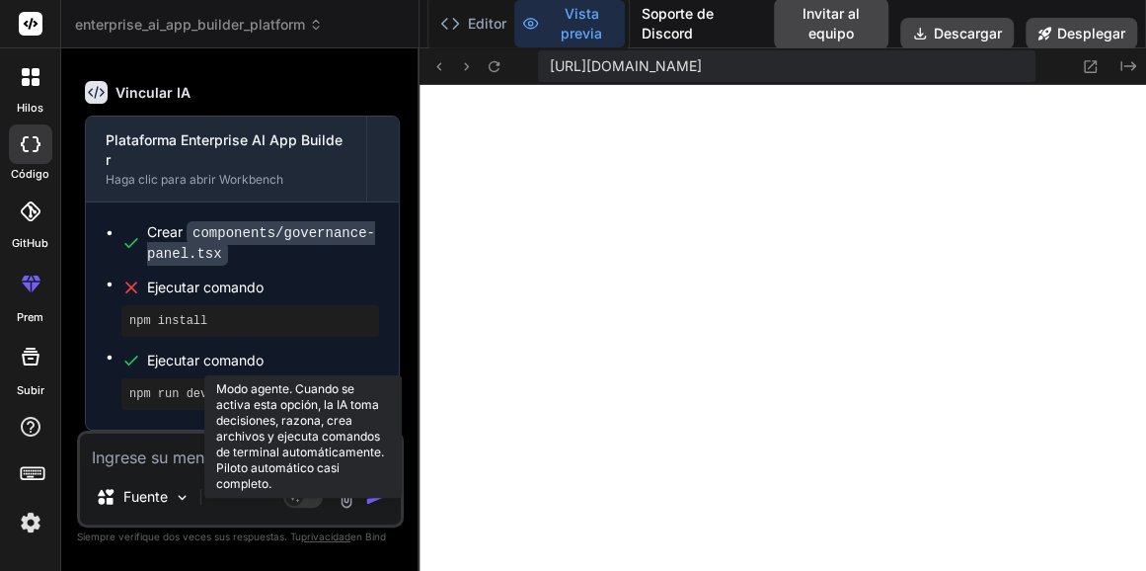
click at [293, 504] on rect at bounding box center [294, 497] width 18 height 18
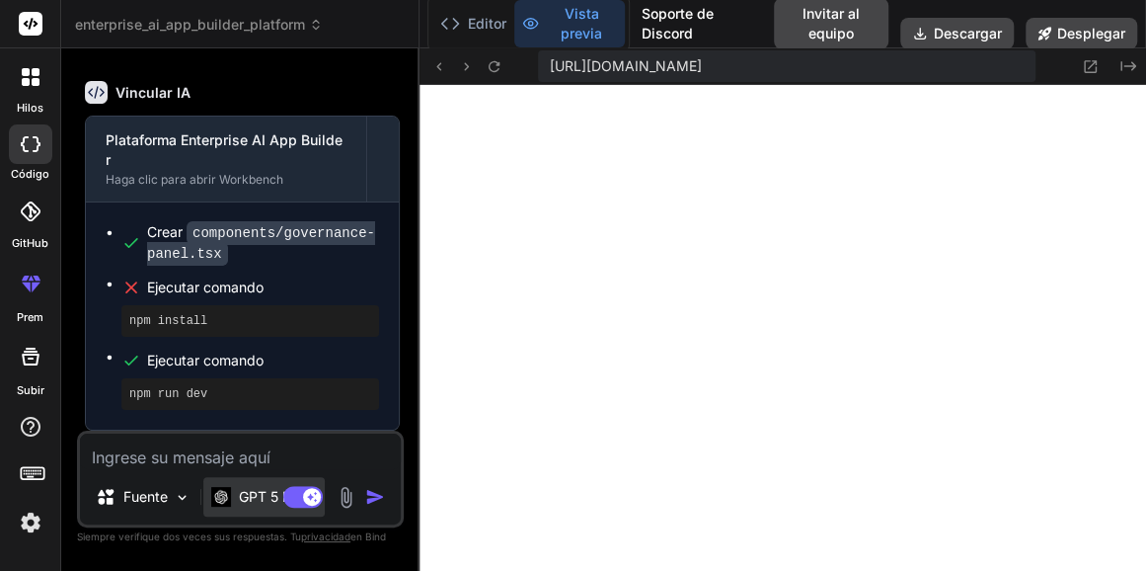
click at [229, 496] on div "GPT 5 Nano" at bounding box center [264, 497] width 106 height 20
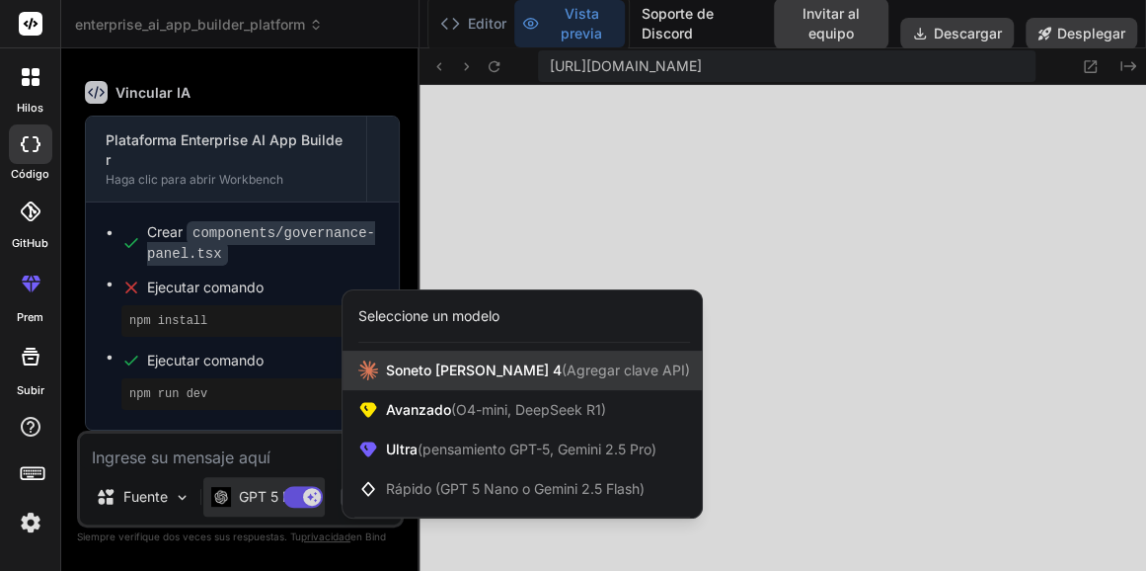
click at [408, 362] on span "Soneto de Claude 4 (Agregar clave API)" at bounding box center [538, 370] width 304 height 20
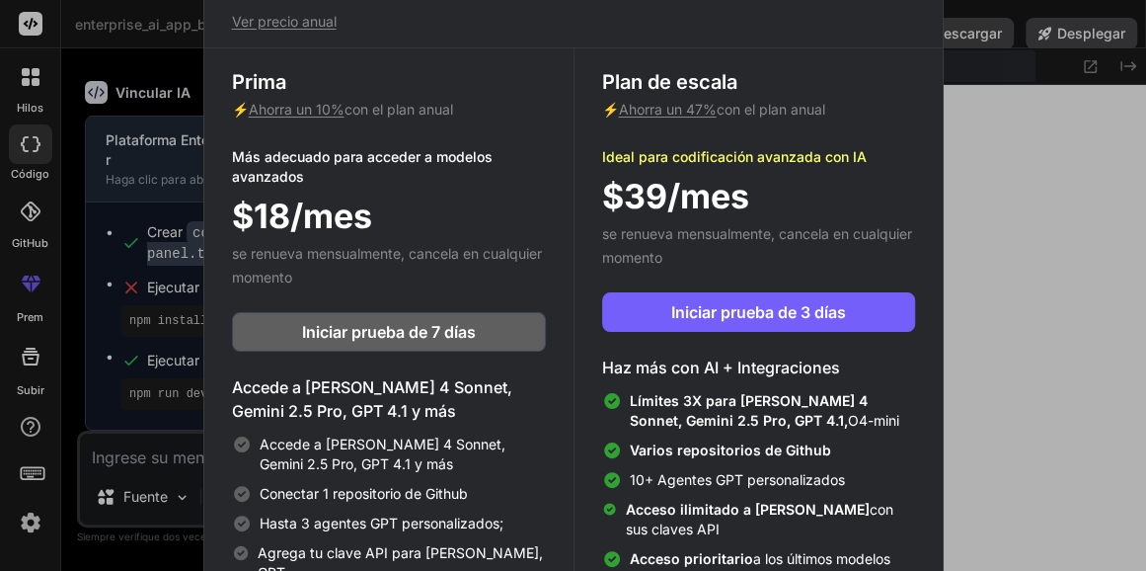
click at [129, 277] on div "Actualice para acceder a Advanced AI & Integrations Ver precio anual Prima ⚡ Ah…" at bounding box center [573, 285] width 1146 height 571
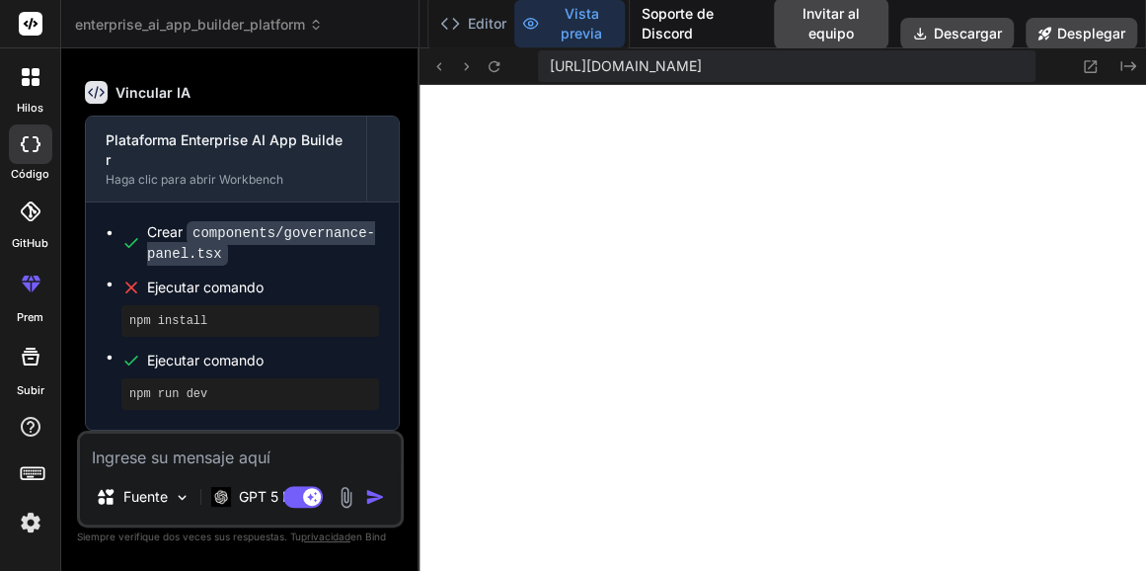
click at [365, 497] on img "button" at bounding box center [375, 497] width 20 height 20
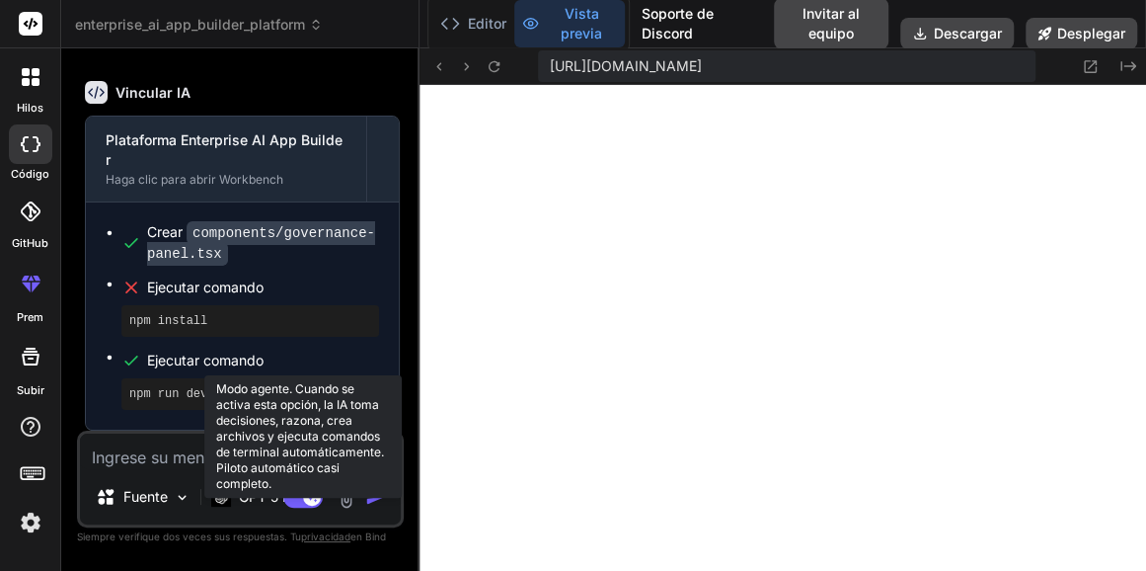
click at [305, 502] on rect at bounding box center [312, 497] width 18 height 18
click at [305, 502] on rect at bounding box center [303, 497] width 40 height 22
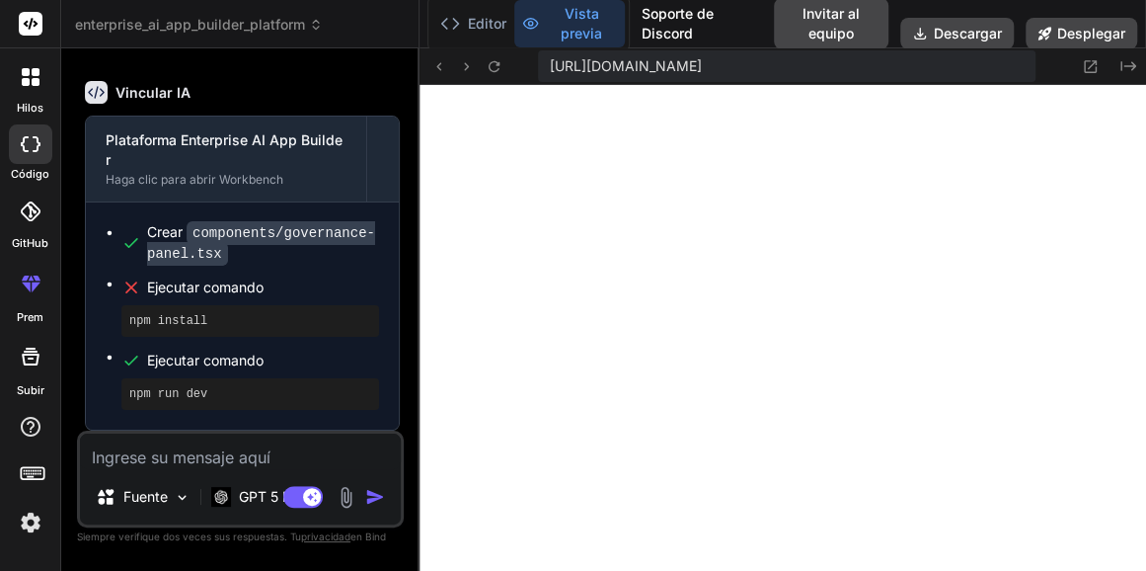
click at [279, 499] on button "Modo agente. Cuando se activa esta opción, la IA toma decisiones, razona, crea …" at bounding box center [302, 497] width 47 height 24
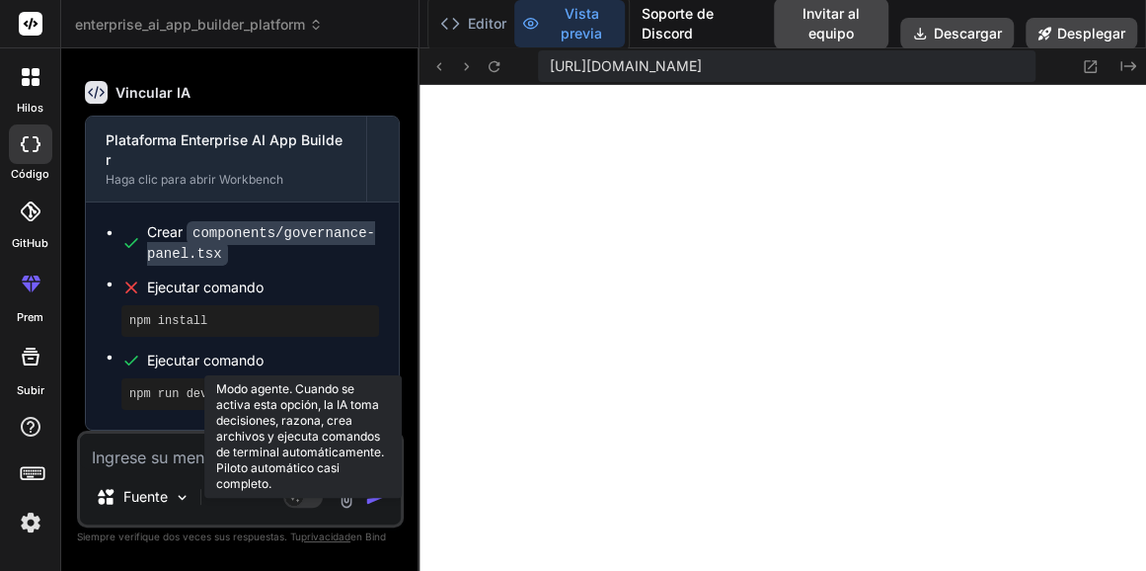
drag, startPoint x: 255, startPoint y: 492, endPoint x: 296, endPoint y: 503, distance: 42.9
click at [296, 503] on div "Fuente Modo agente. Cuando se activa esta opción, la IA toma decisiones, razona…" at bounding box center [240, 479] width 327 height 97
drag, startPoint x: 296, startPoint y: 503, endPoint x: 312, endPoint y: 498, distance: 16.6
click at [312, 498] on rect at bounding box center [303, 497] width 40 height 22
click at [312, 498] on rect at bounding box center [312, 497] width 18 height 18
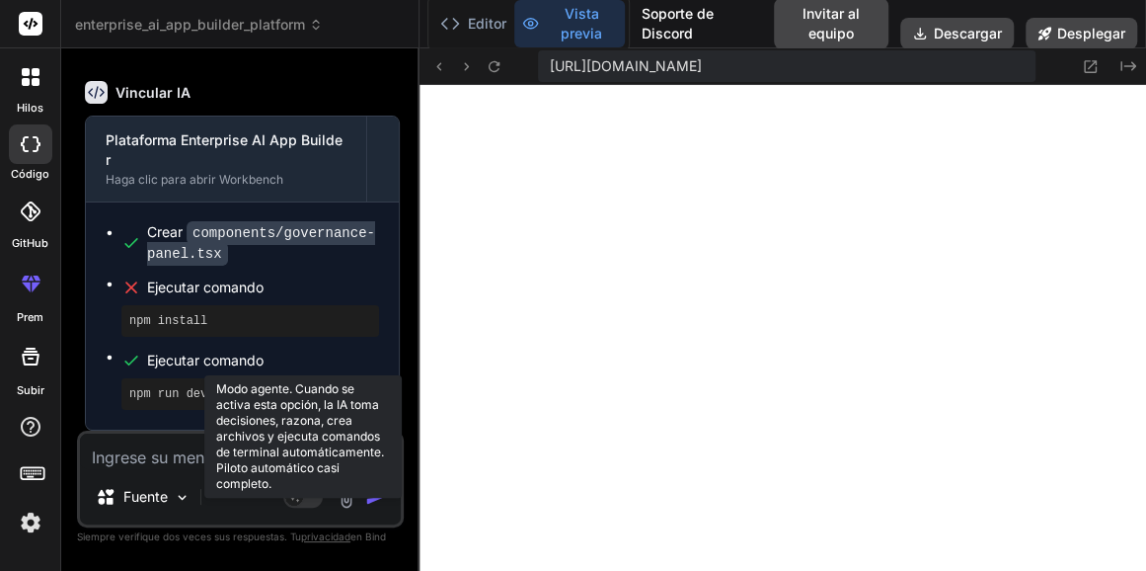
click at [312, 498] on rect at bounding box center [303, 497] width 40 height 22
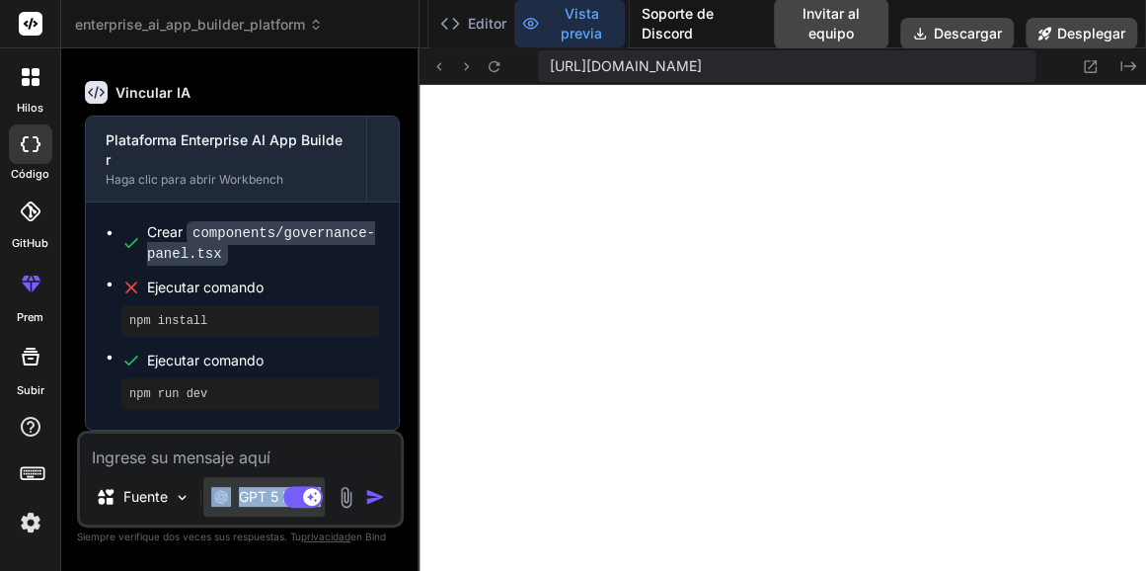
click at [253, 502] on font "GPT 5 Nano" at bounding box center [278, 496] width 78 height 17
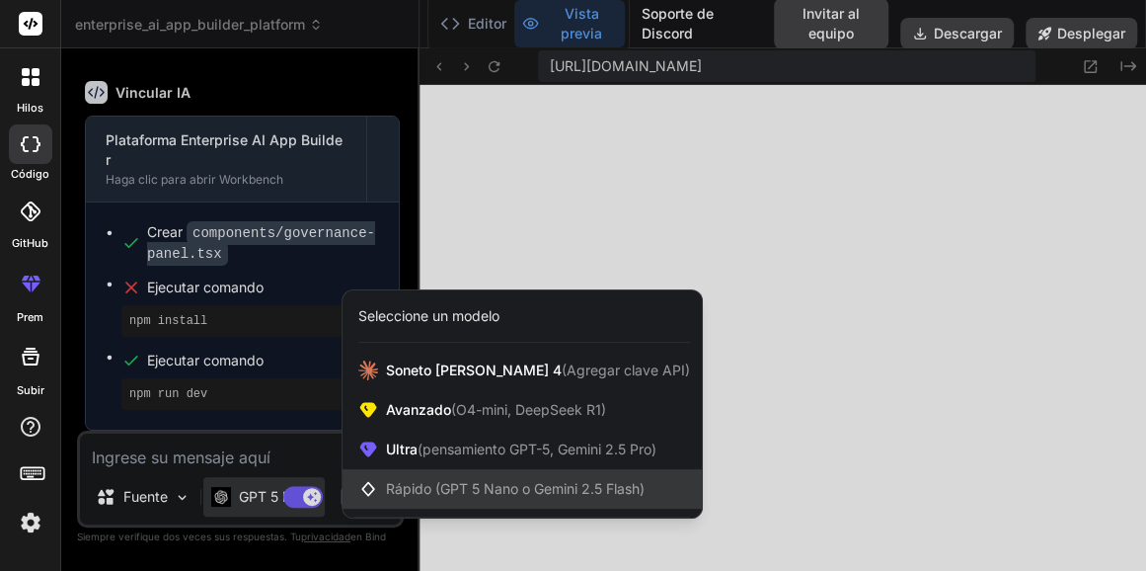
click at [436, 483] on span "Rápido (GPT 5 Nano o Gemini 2.5 Flash)" at bounding box center [515, 488] width 259 height 17
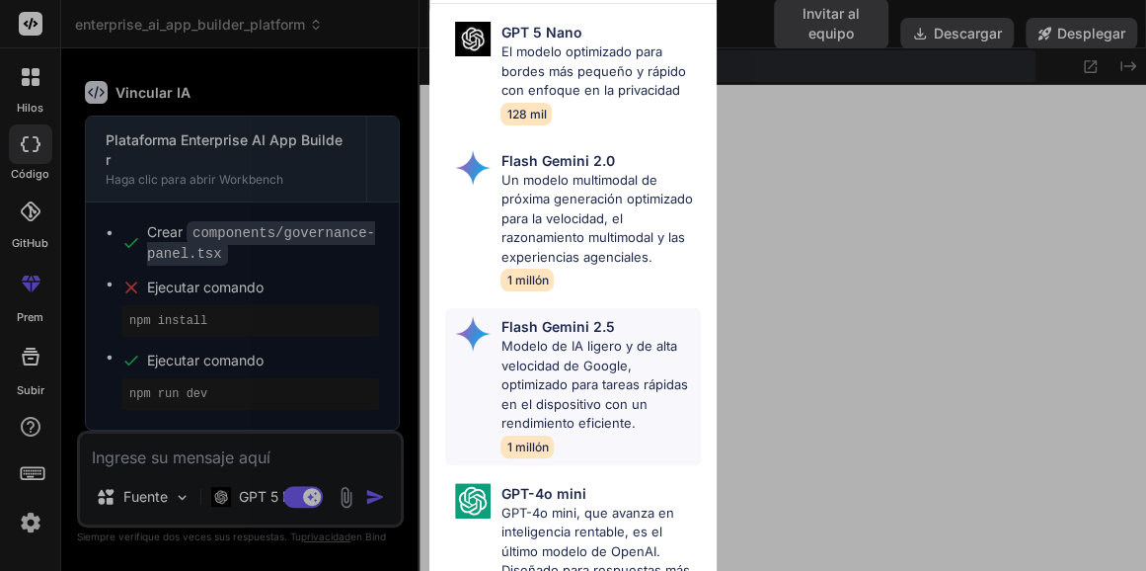
scroll to position [0, 0]
click at [569, 168] on p "Flash Gemini 2.0" at bounding box center [558, 160] width 114 height 21
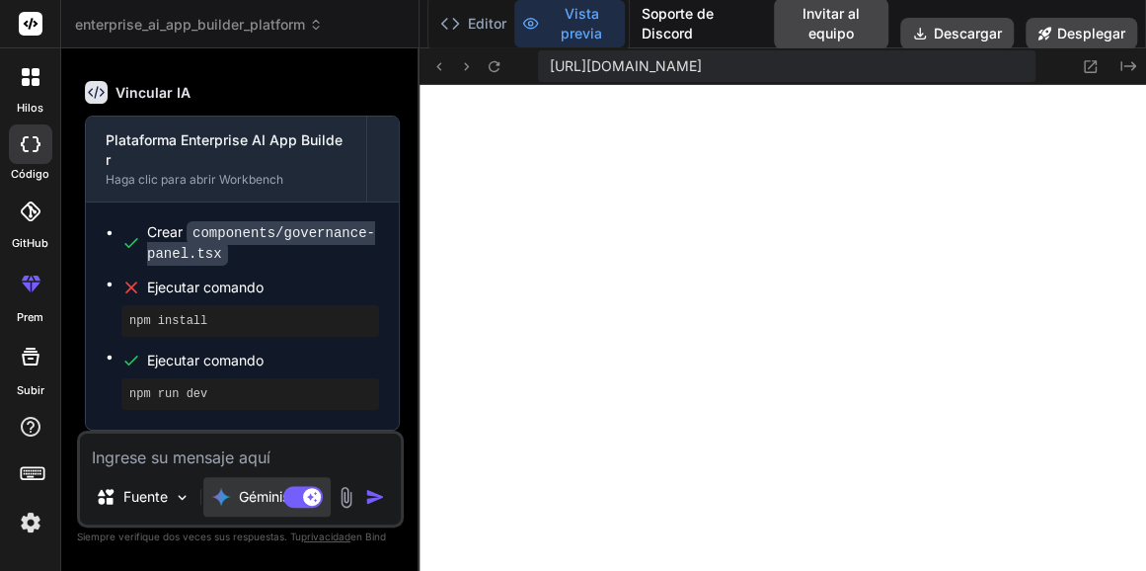
click at [251, 497] on font "Géminis 2.0.." at bounding box center [281, 496] width 84 height 17
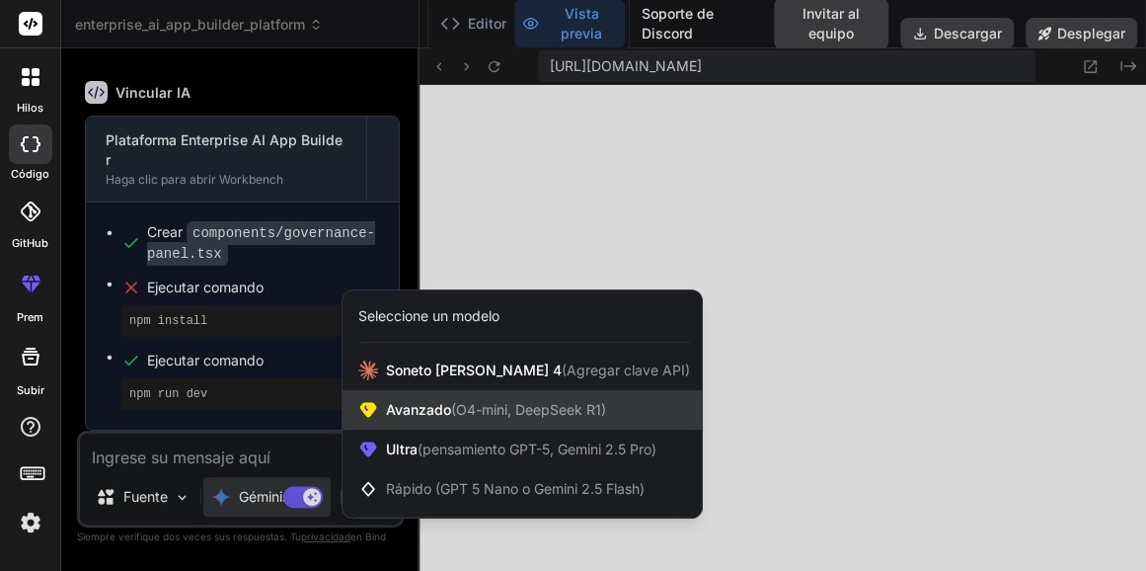
click at [423, 420] on span "Avanzado (O4-mini, DeepSeek R1)" at bounding box center [496, 410] width 220 height 20
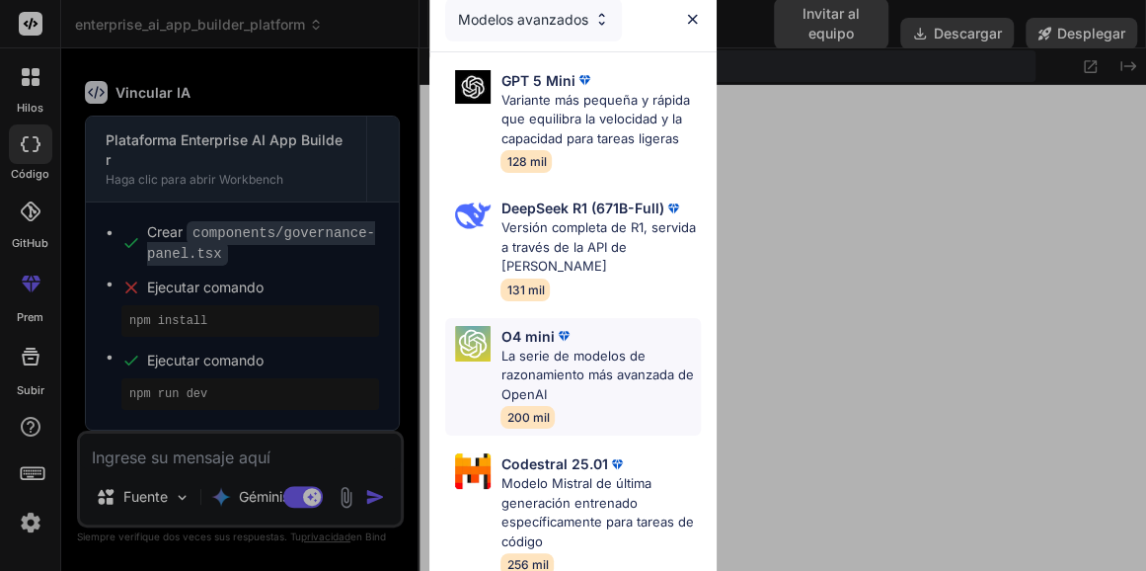
click at [559, 373] on p "La serie de modelos de razonamiento más avanzada de OpenAI" at bounding box center [600, 376] width 199 height 58
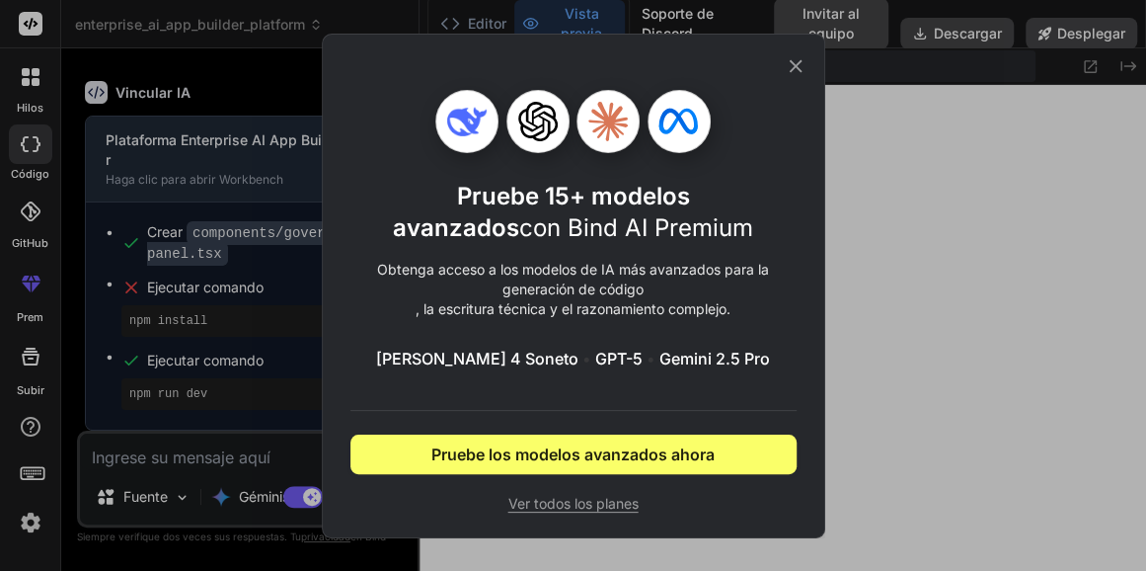
click at [448, 349] on span "Claude 4 Soneto" at bounding box center [477, 359] width 202 height 24
click at [845, 502] on div "Pruebe 15+ modelos avanzados con Bind AI Premium Obtenga acceso a los modelos d…" at bounding box center [573, 285] width 1146 height 571
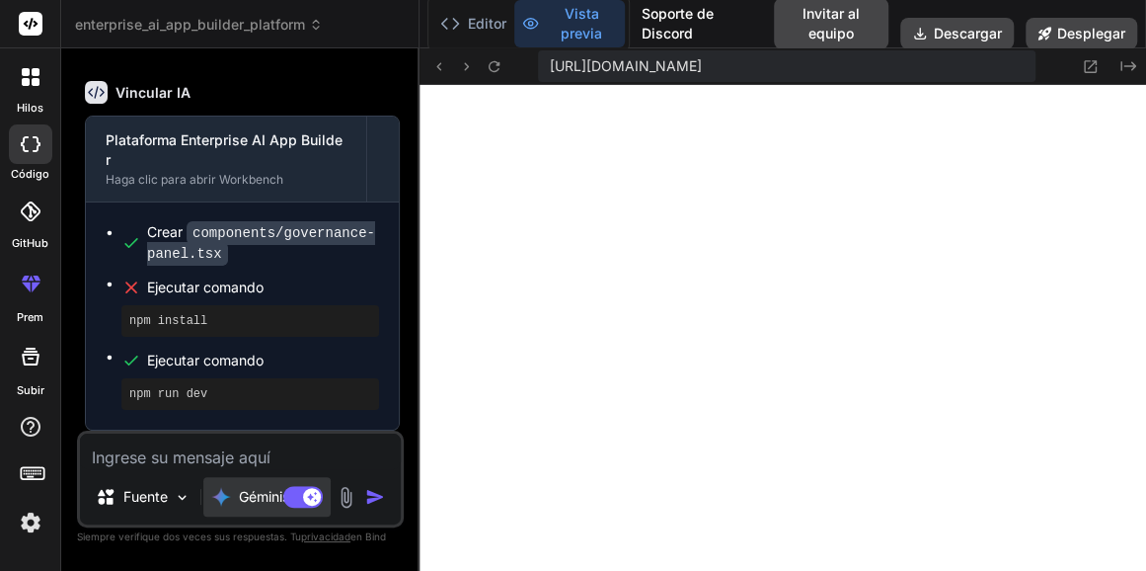
click at [264, 491] on font "Géminis 2.0.." at bounding box center [281, 496] width 84 height 17
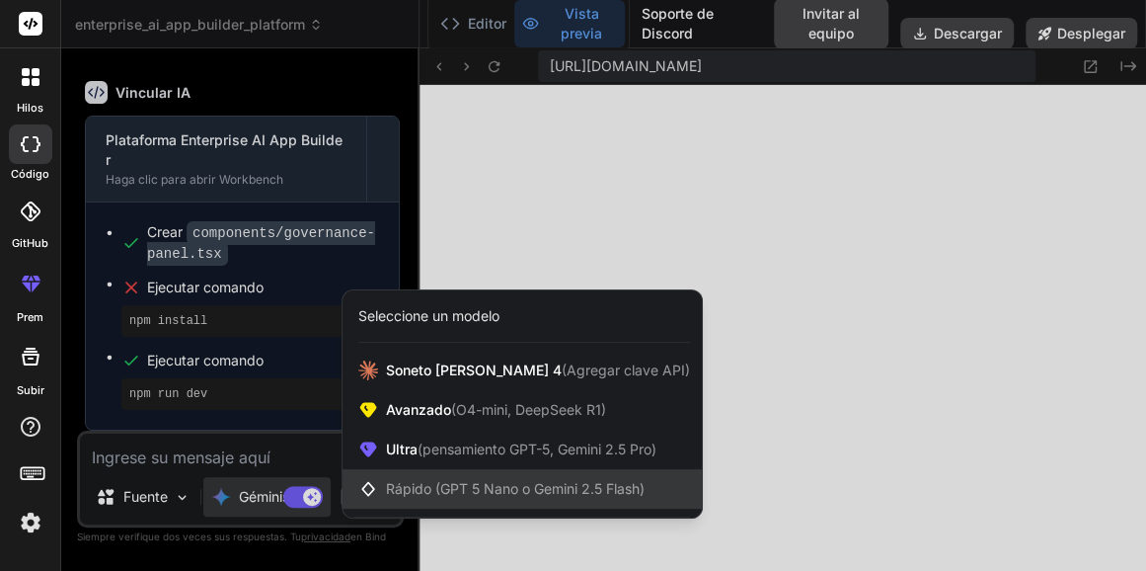
click at [460, 479] on span "Rápido (GPT 5 Nano o Gemini 2.5 Flash)" at bounding box center [515, 489] width 259 height 20
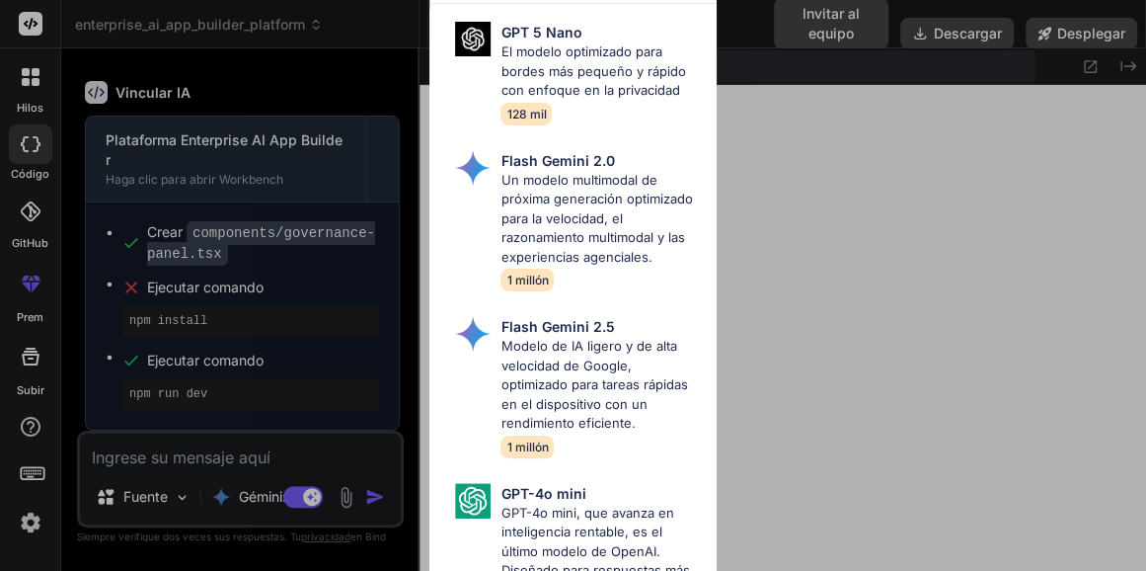
click at [243, 489] on div "Fast Models GPT 5 Nano El modelo optimizado para bordes más pequeño y rápido co…" at bounding box center [573, 285] width 1146 height 571
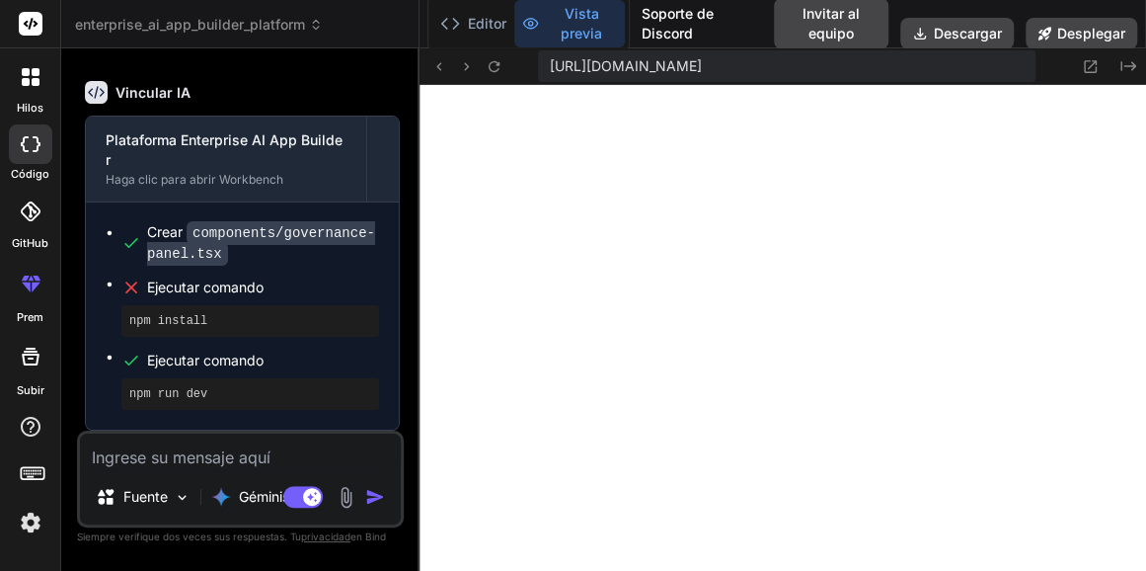
click at [243, 489] on font "Géminis 2.0.." at bounding box center [281, 496] width 84 height 17
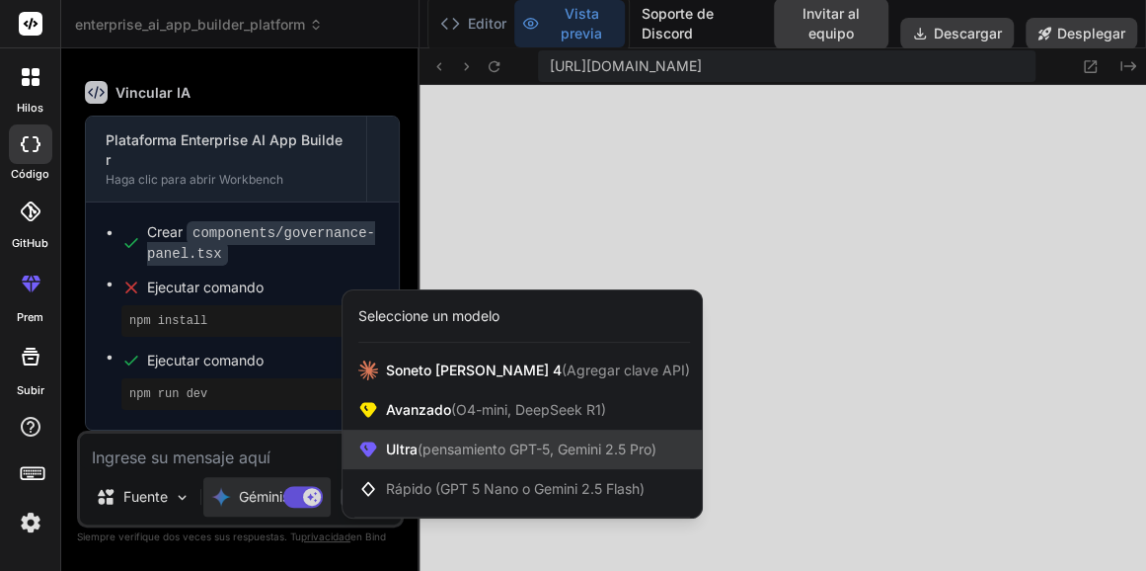
click at [486, 457] on span "Ultra (pensamiento GPT-5, Gemini 2.5 Pro)" at bounding box center [521, 449] width 271 height 20
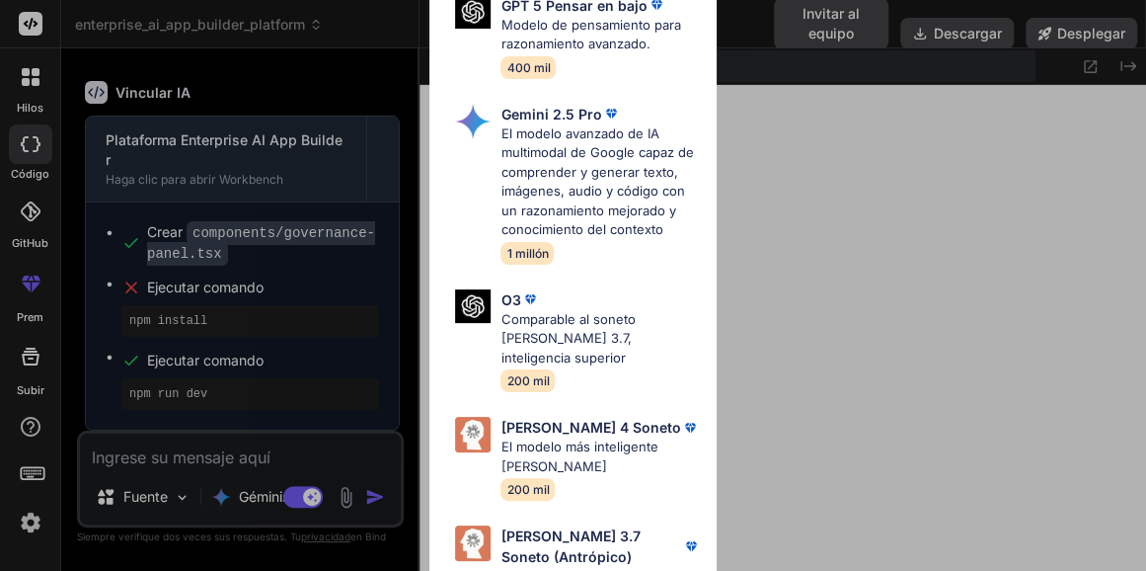
scroll to position [290, 0]
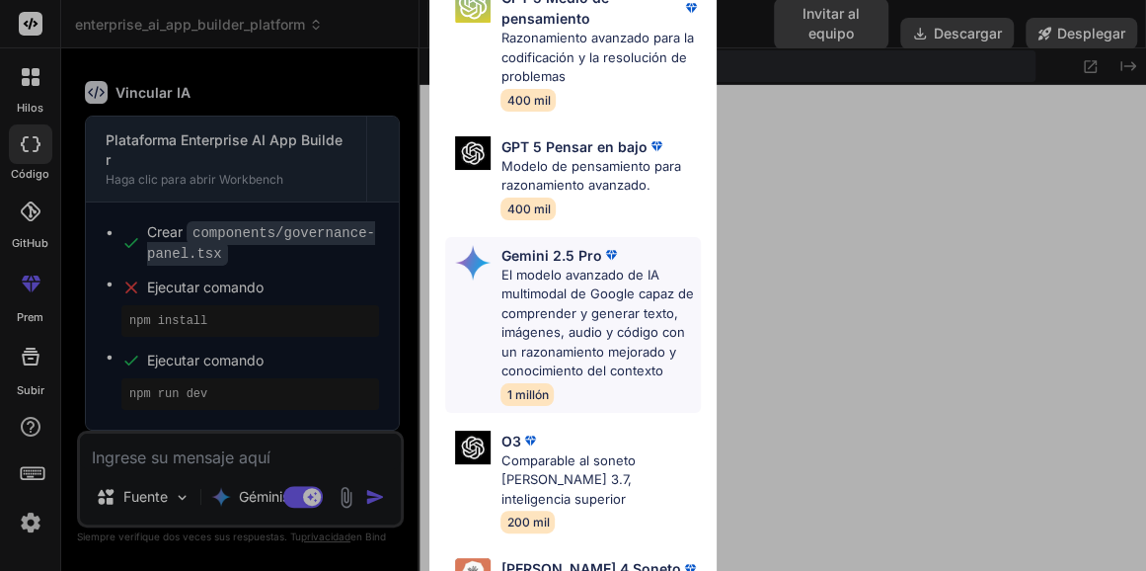
click at [521, 288] on p "El modelo avanzado de IA multimodal de Google capaz de comprender y generar tex…" at bounding box center [600, 324] width 199 height 116
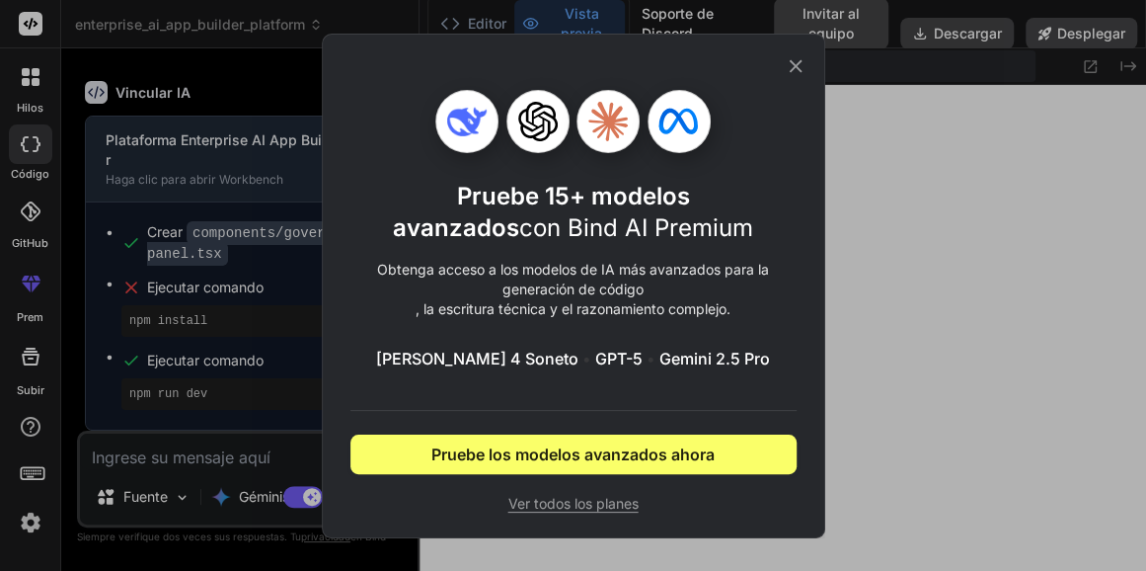
scroll to position [0, 0]
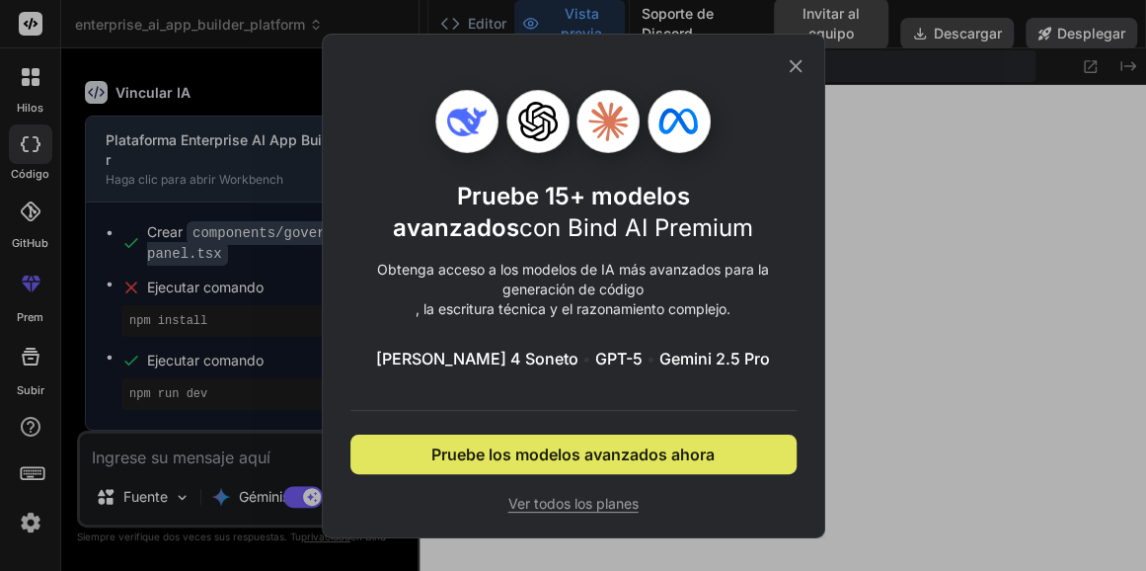
click at [551, 455] on span "Pruebe los modelos avanzados ahora" at bounding box center [573, 454] width 283 height 24
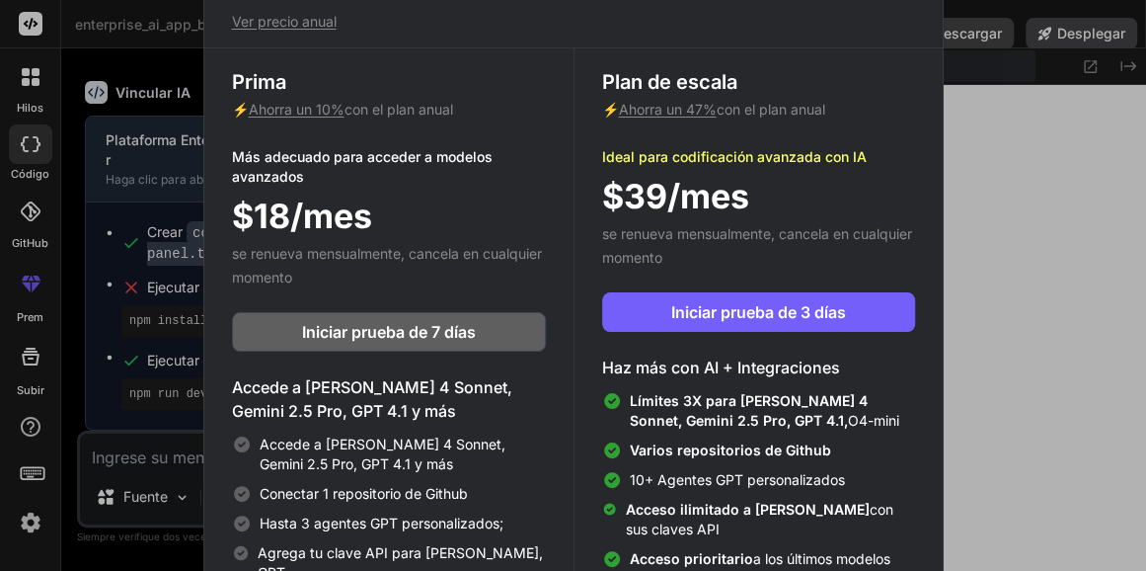
click at [1050, 248] on div "Actualice para acceder a Advanced AI & Integrations Ver precio anual Prima ⚡ Ah…" at bounding box center [573, 285] width 1146 height 571
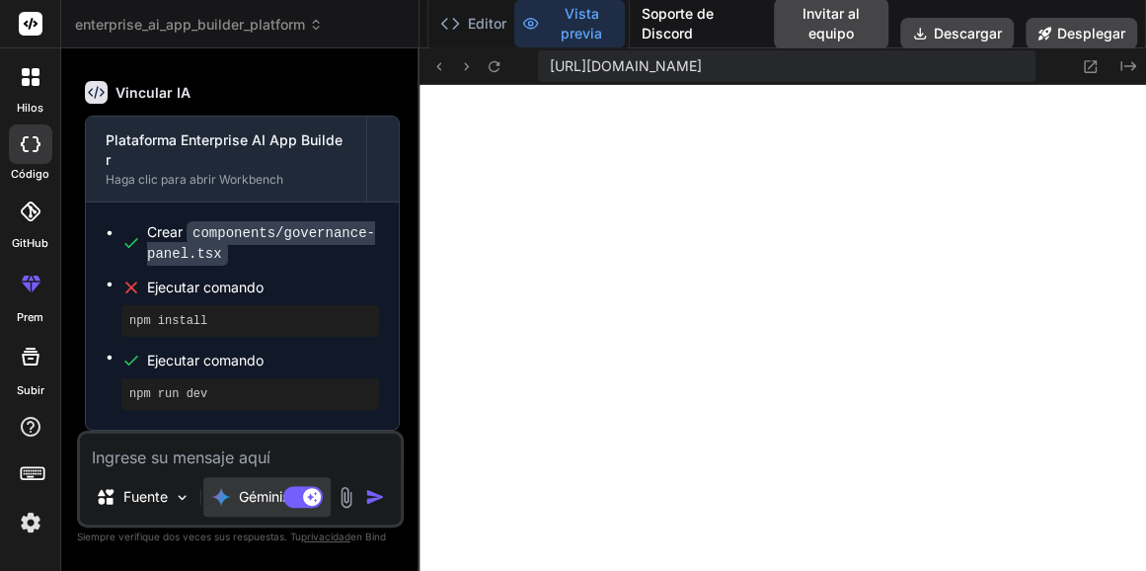
click at [243, 498] on font "Géminis 2.0.." at bounding box center [281, 496] width 84 height 17
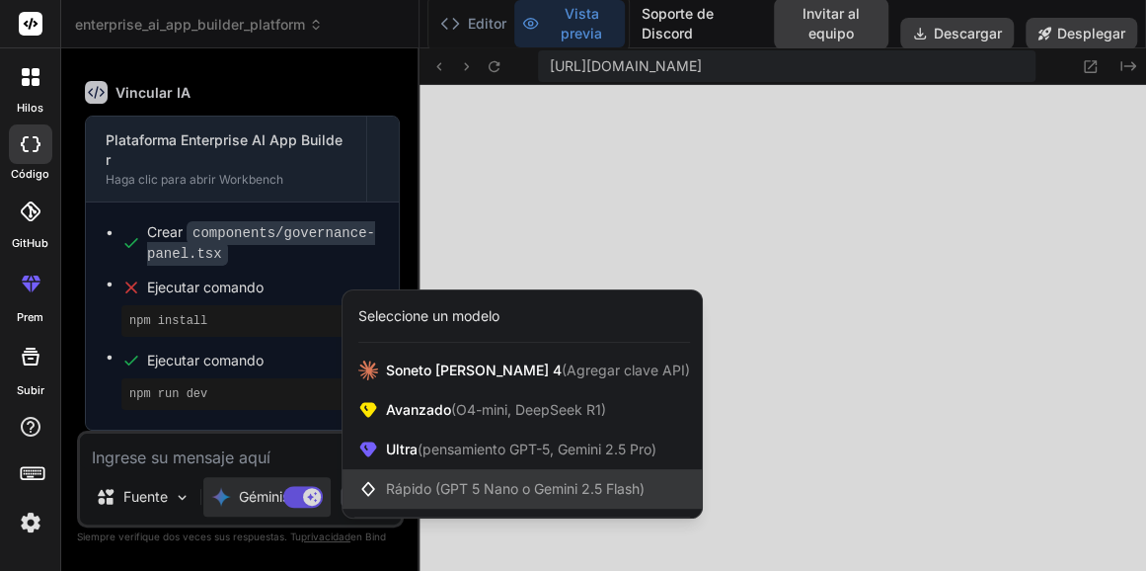
click at [388, 493] on span "Rápido (GPT 5 Nano o Gemini 2.5 Flash)" at bounding box center [515, 488] width 259 height 17
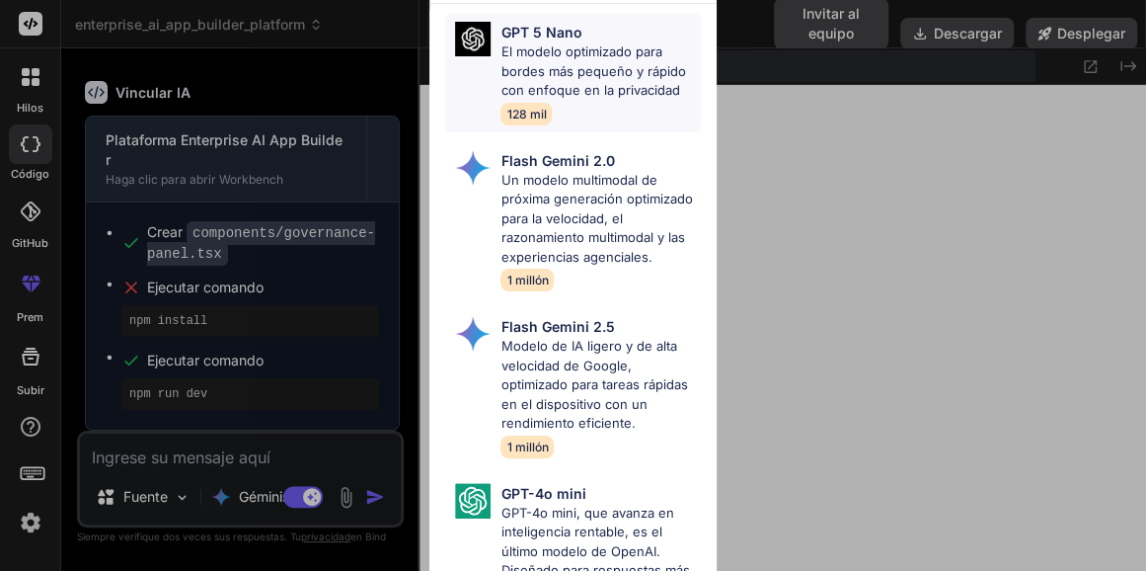
click at [551, 67] on p "El modelo optimizado para bordes más pequeño y rápido con enfoque en la privaci…" at bounding box center [600, 71] width 199 height 58
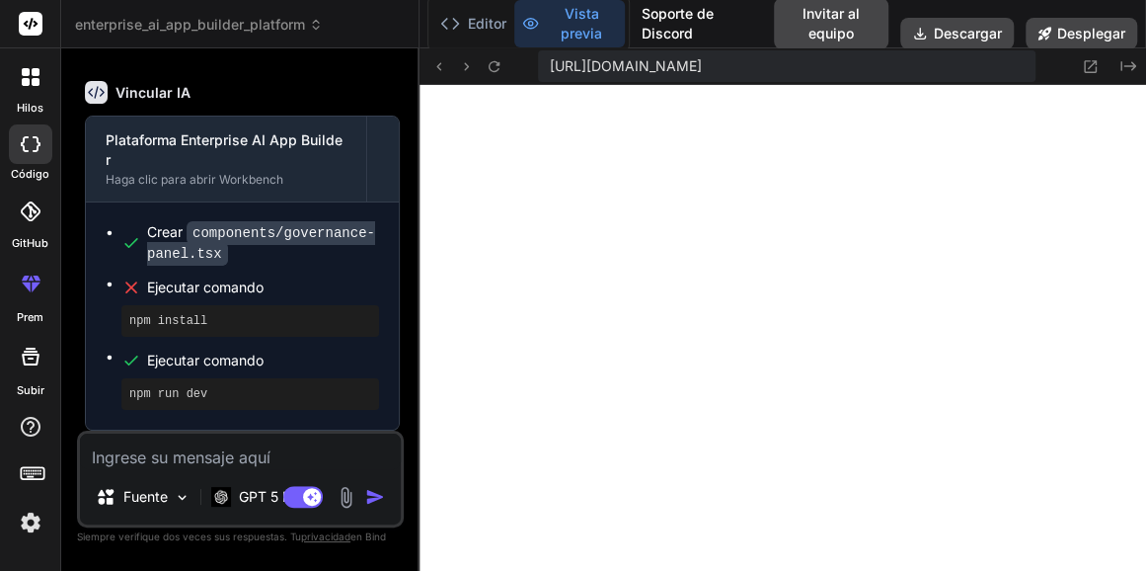
click at [210, 464] on textarea at bounding box center [240, 452] width 321 height 36
click at [176, 500] on img at bounding box center [182, 497] width 17 height 17
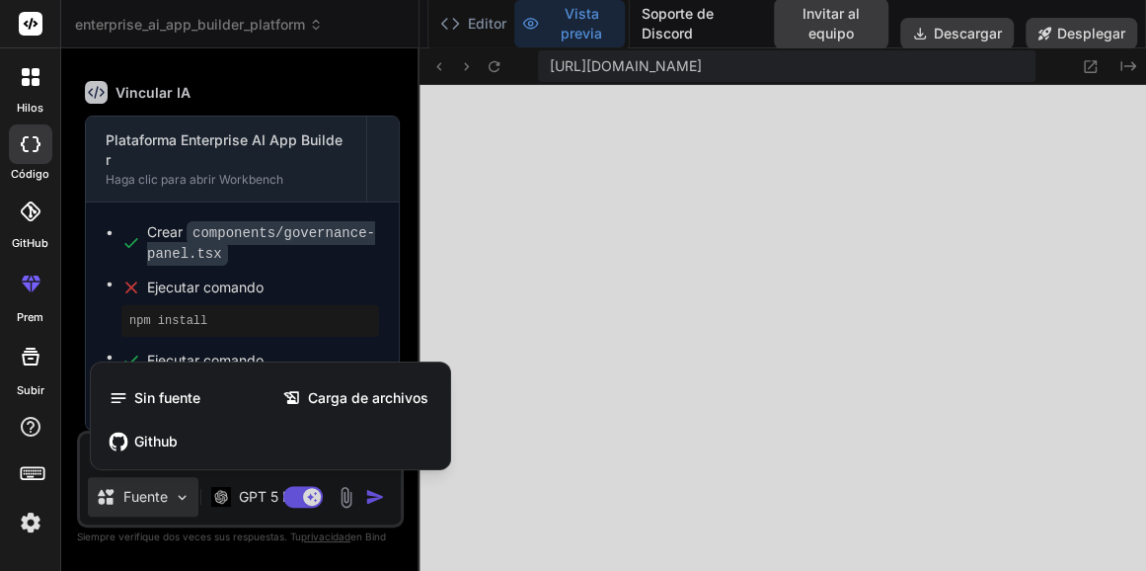
click at [176, 500] on div at bounding box center [573, 285] width 1146 height 571
type textarea "x"
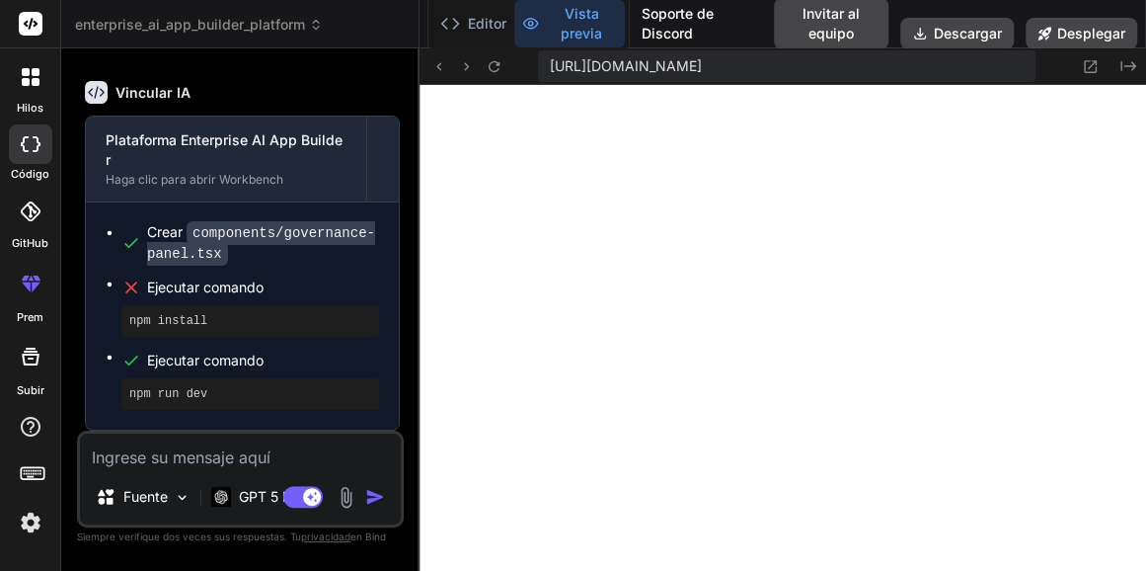
click at [244, 458] on textarea at bounding box center [240, 452] width 321 height 36
paste textarea "Analiza y describe de forma técnica, directa y detallada cómo sería la utilizac…"
type textarea "Analiza y describe de forma técnica, directa y detallada cómo sería la utilizac…"
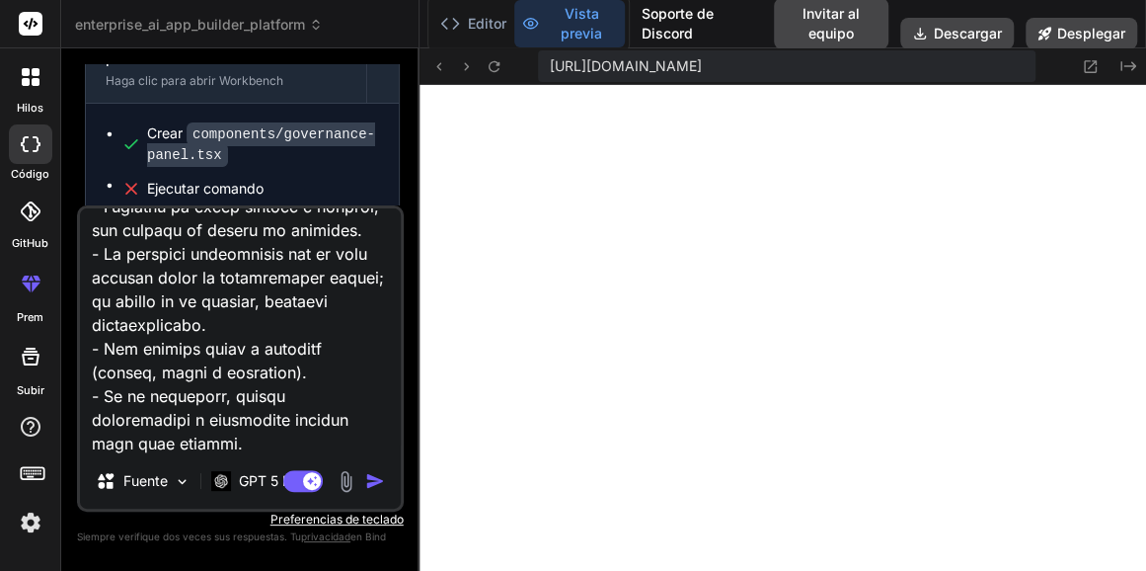
scroll to position [998, 0]
click at [262, 445] on textarea at bounding box center [240, 330] width 321 height 245
type textarea "x"
type textarea "Analiza y describe de forma técnica, directa y detallada cómo sería la utilizac…"
type textarea "x"
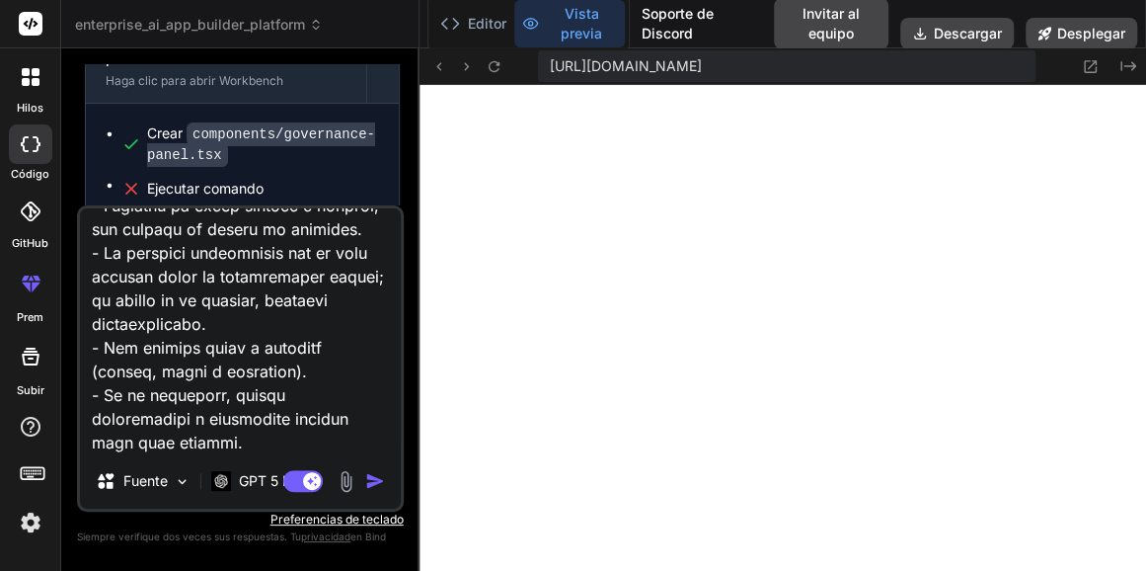
click at [256, 446] on textarea at bounding box center [240, 330] width 321 height 245
type textarea "Analiza y describe de forma técnica, directa y detallada cómo sería la utilizac…"
type textarea "x"
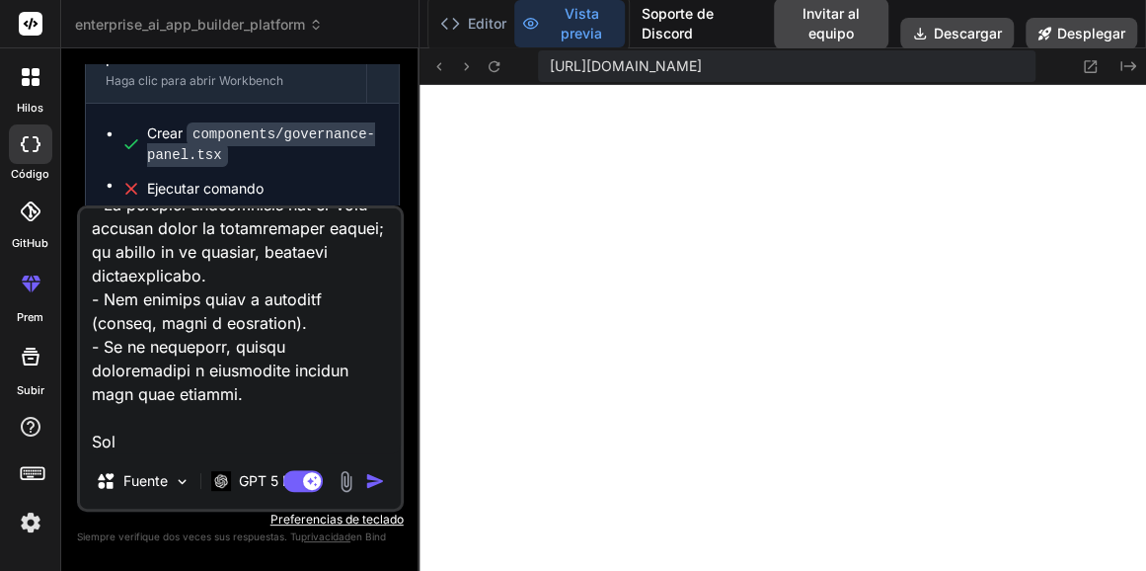
type textarea "Analiza y describe de forma técnica, directa y detallada cómo sería la utilizac…"
type textarea "x"
type textarea "Analiza y describe de forma técnica, directa y detallada cómo sería la utilizac…"
type textarea "x"
type textarea "Analiza y describe de forma técnica, directa y detallada cómo sería la utilizac…"
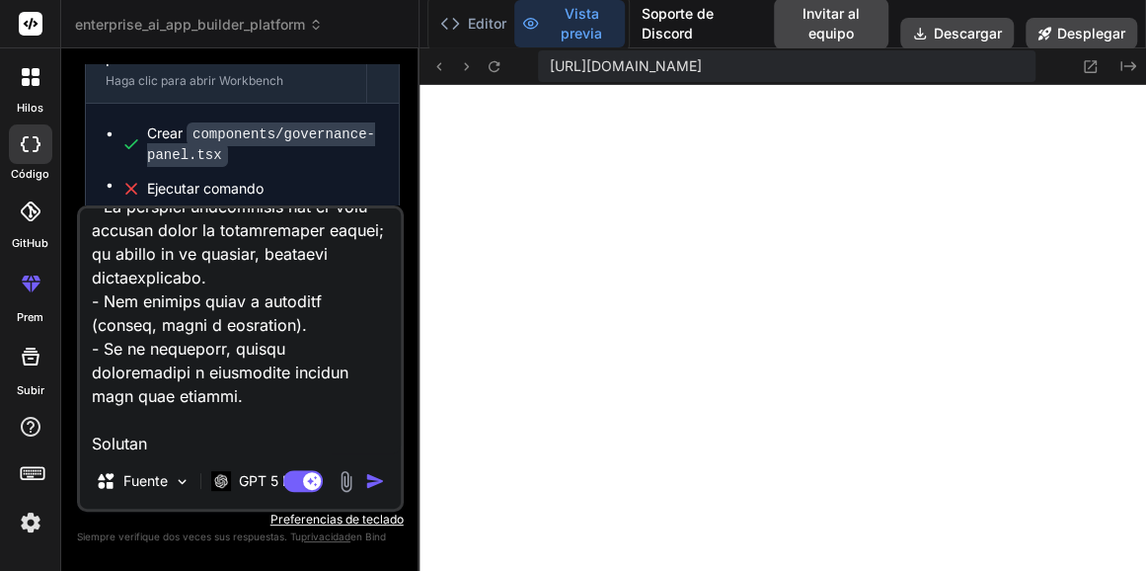
type textarea "x"
type textarea "Analiza y describe de forma técnica, directa y detallada cómo sería la utilizac…"
type textarea "x"
type textarea "Analiza y describe de forma técnica, directa y detallada cómo sería la utilizac…"
type textarea "x"
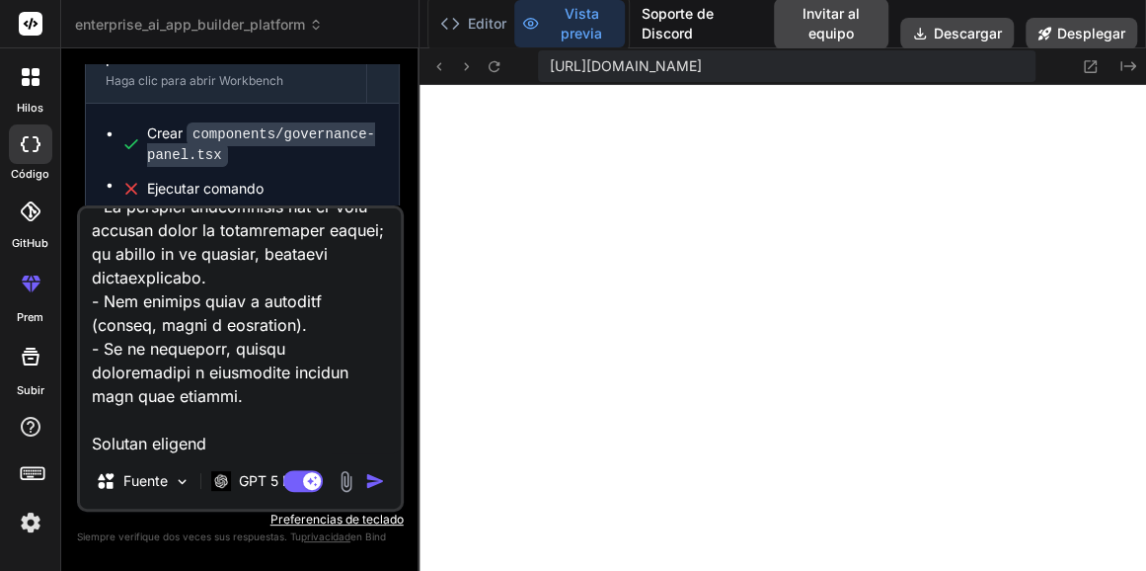
type textarea "Analiza y describe de forma técnica, directa y detallada cómo sería la utilizac…"
type textarea "x"
type textarea "Analiza y describe de forma técnica, directa y detallada cómo sería la utilizac…"
type textarea "x"
type textarea "Analiza y describe de forma técnica, directa y detallada cómo sería la utilizac…"
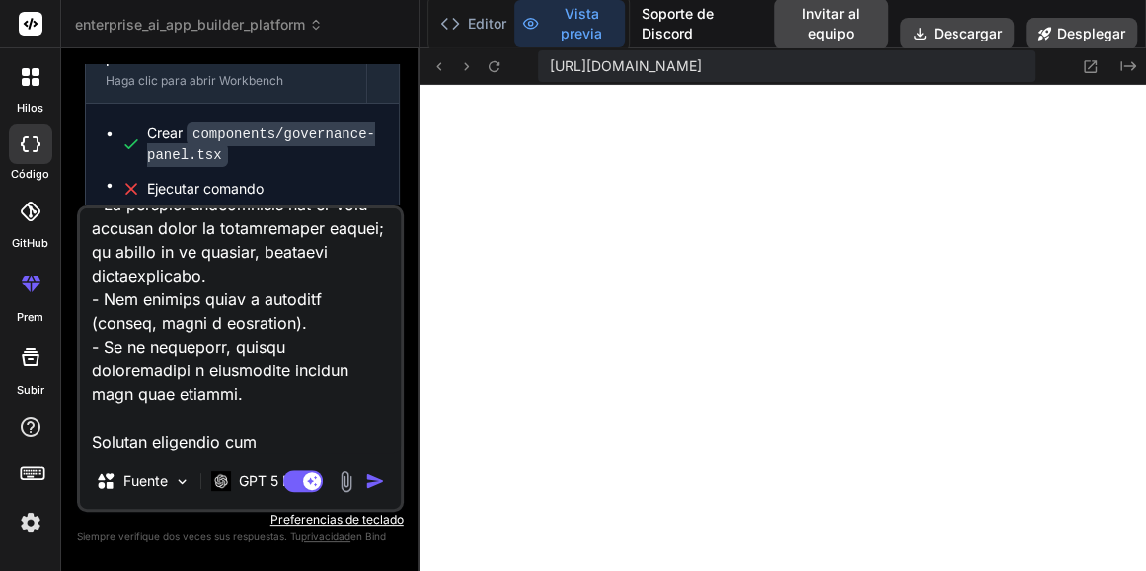
type textarea "x"
type textarea "Analiza y describe de forma técnica, directa y detallada cómo sería la utilizac…"
type textarea "x"
type textarea "Analiza y describe de forma técnica, directa y detallada cómo sería la utilizac…"
type textarea "x"
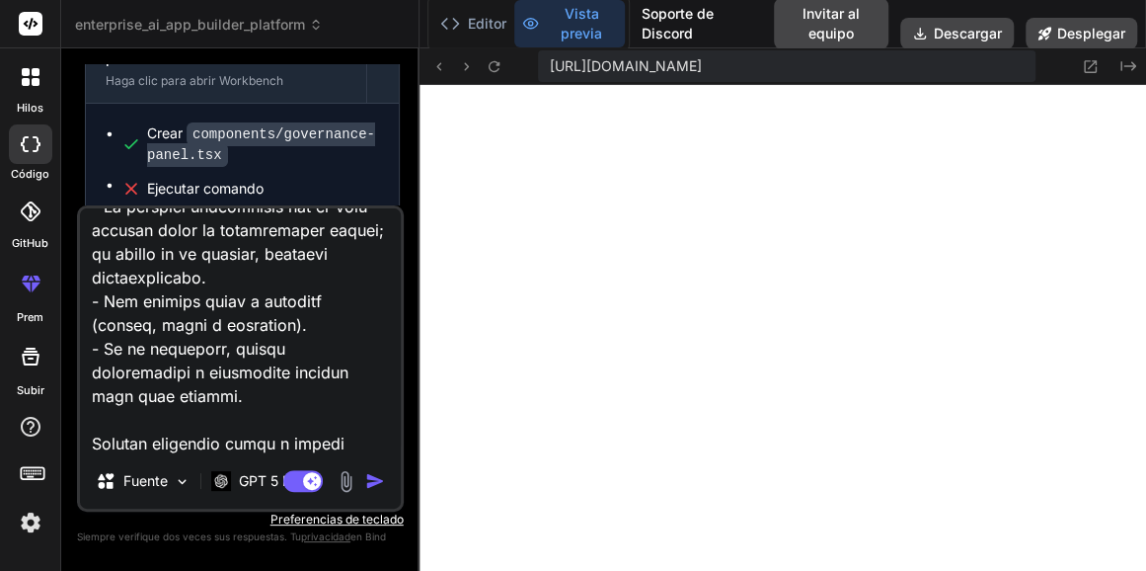
type textarea "Analiza y describe de forma técnica, directa y detallada cómo sería la utilizac…"
type textarea "x"
type textarea "Analiza y describe de forma técnica, directa y detallada cómo sería la utilizac…"
type textarea "x"
type textarea "Analiza y describe de forma técnica, directa y detallada cómo sería la utilizac…"
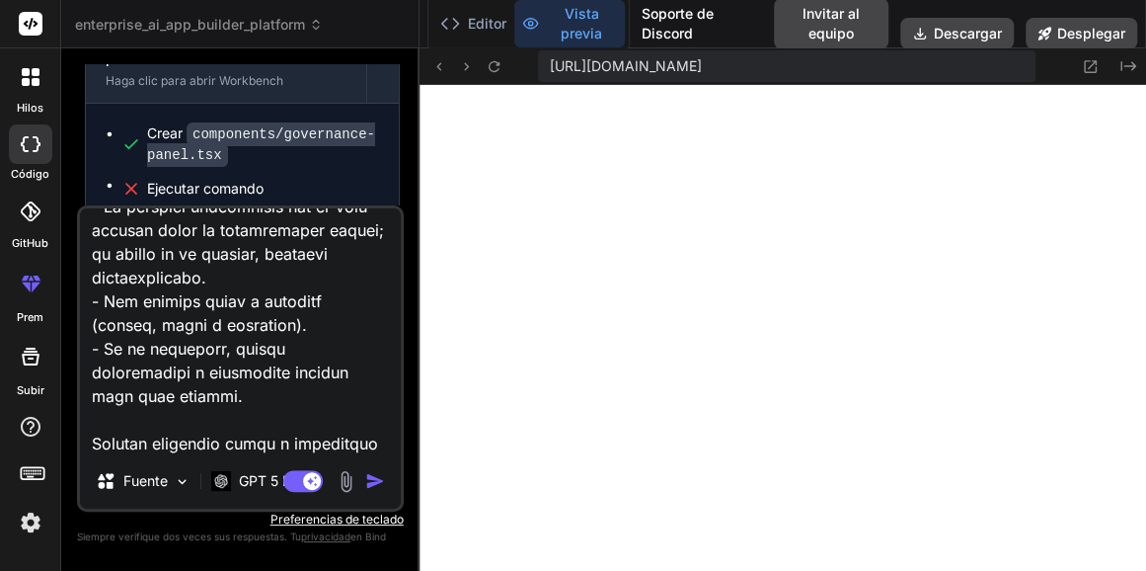
type textarea "x"
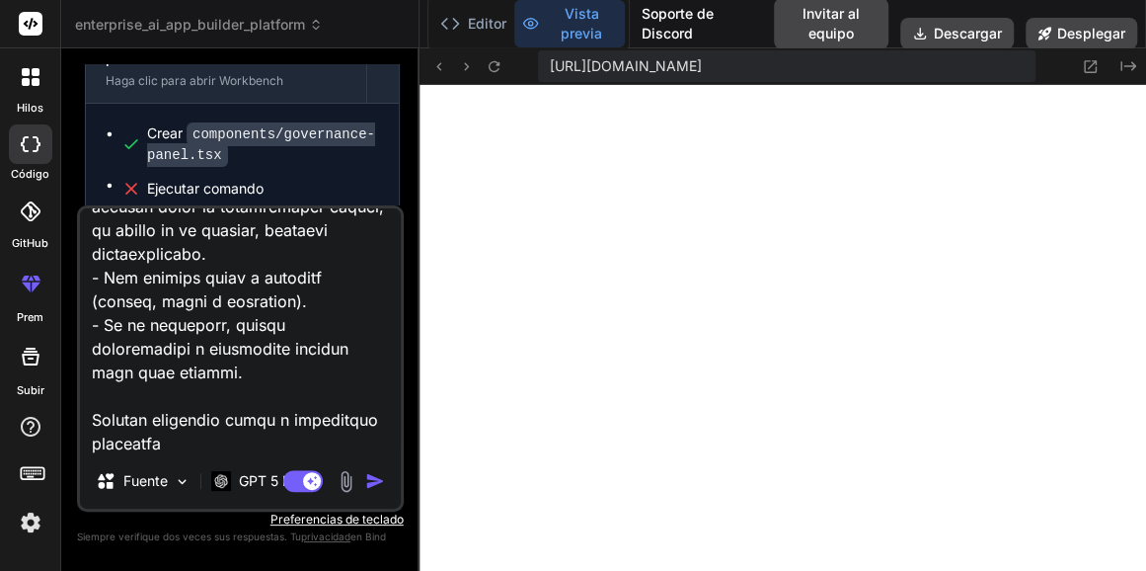
scroll to position [1068, 0]
type textarea "Analiza y describe de forma técnica, directa y detallada cómo sería la utilizac…"
type textarea "x"
type textarea "Analiza y describe de forma técnica, directa y detallada cómo sería la utilizac…"
type textarea "x"
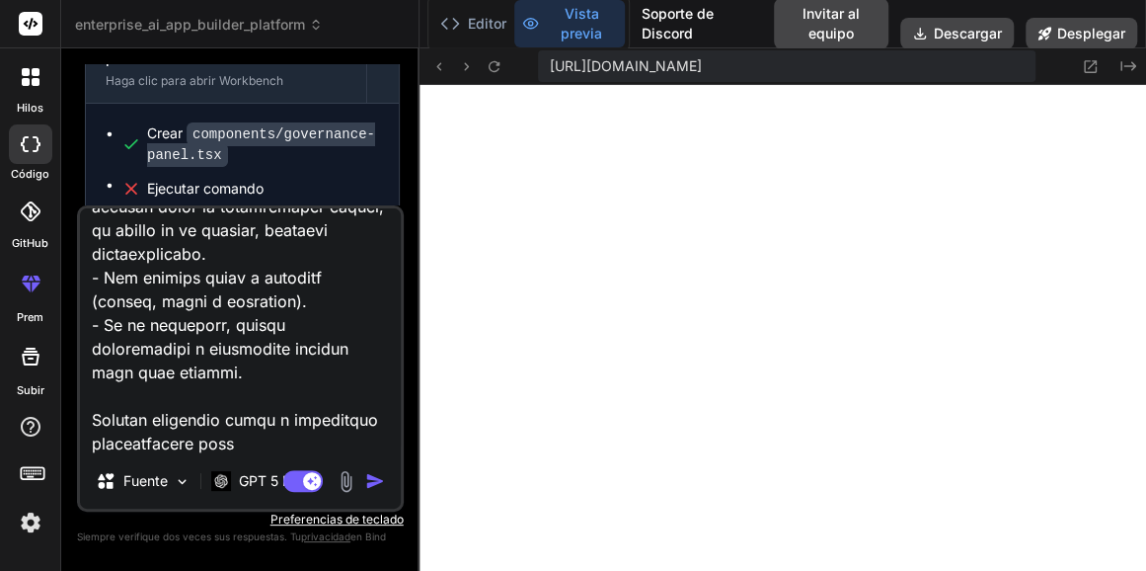
type textarea "Analiza y describe de forma técnica, directa y detallada cómo sería la utilizac…"
type textarea "x"
type textarea "Analiza y describe de forma técnica, directa y detallada cómo sería la utilizac…"
type textarea "x"
type textarea "Analiza y describe de forma técnica, directa y detallada cómo sería la utilizac…"
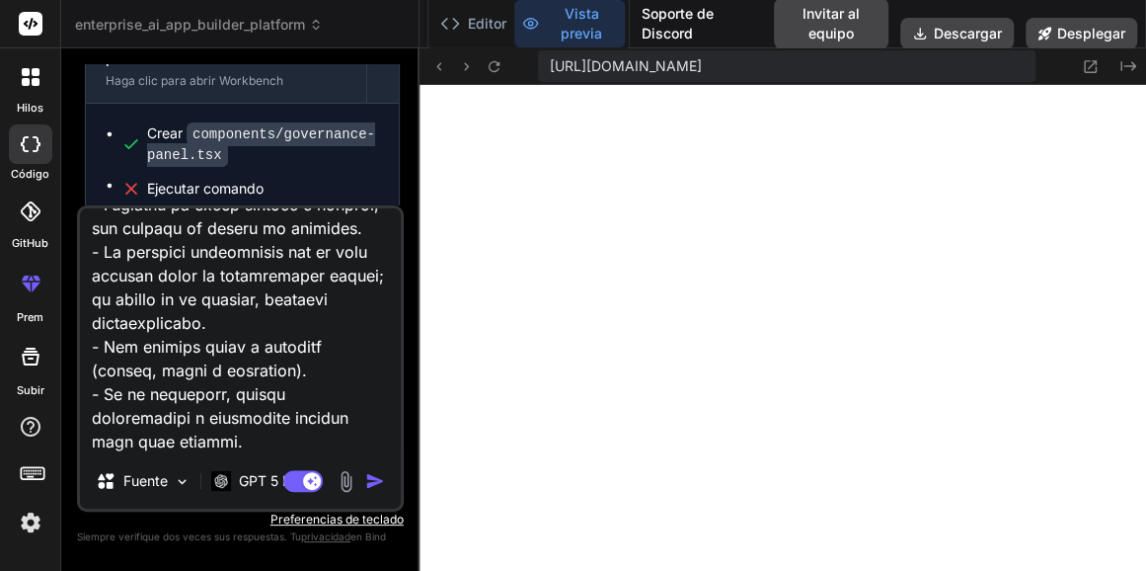
scroll to position [1046, 0]
click at [374, 487] on img "button" at bounding box center [375, 481] width 20 height 20
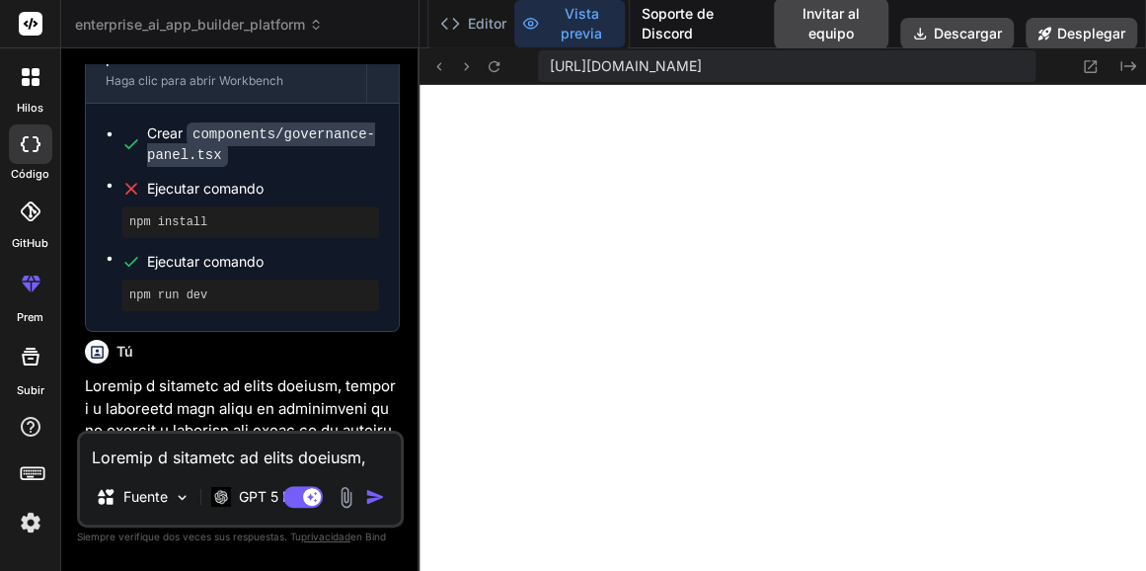
scroll to position [14682, 0]
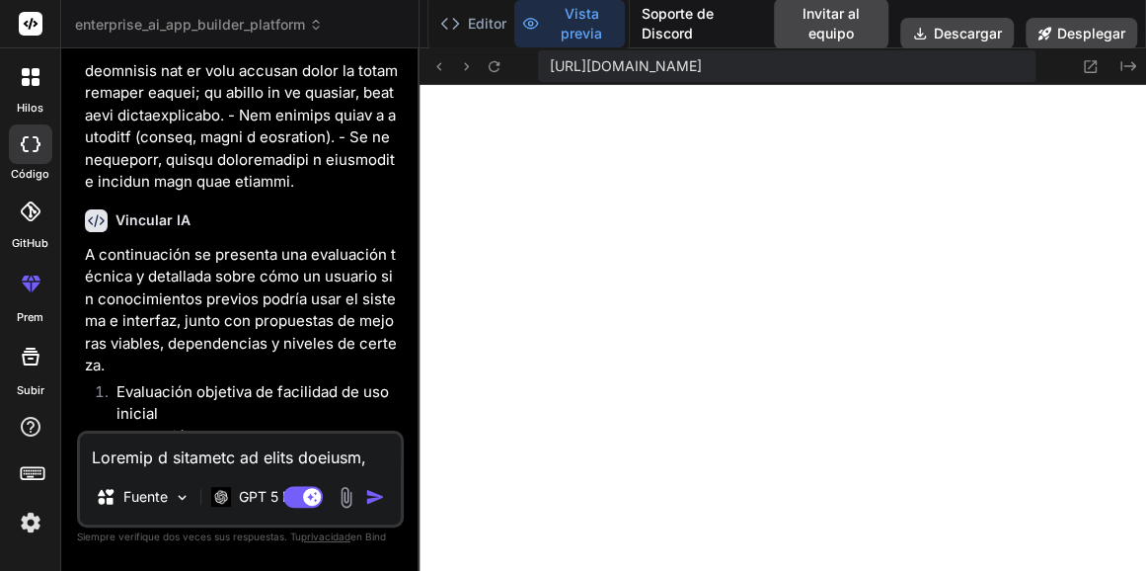
type textarea "x"
click at [225, 450] on textarea at bounding box center [240, 452] width 321 height 36
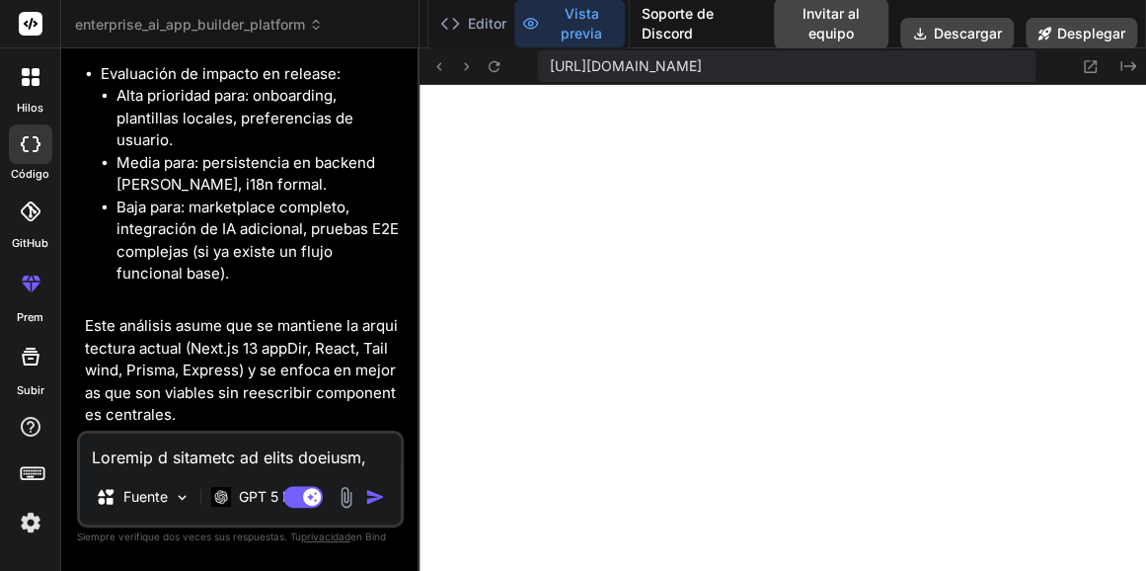
scroll to position [25216, 0]
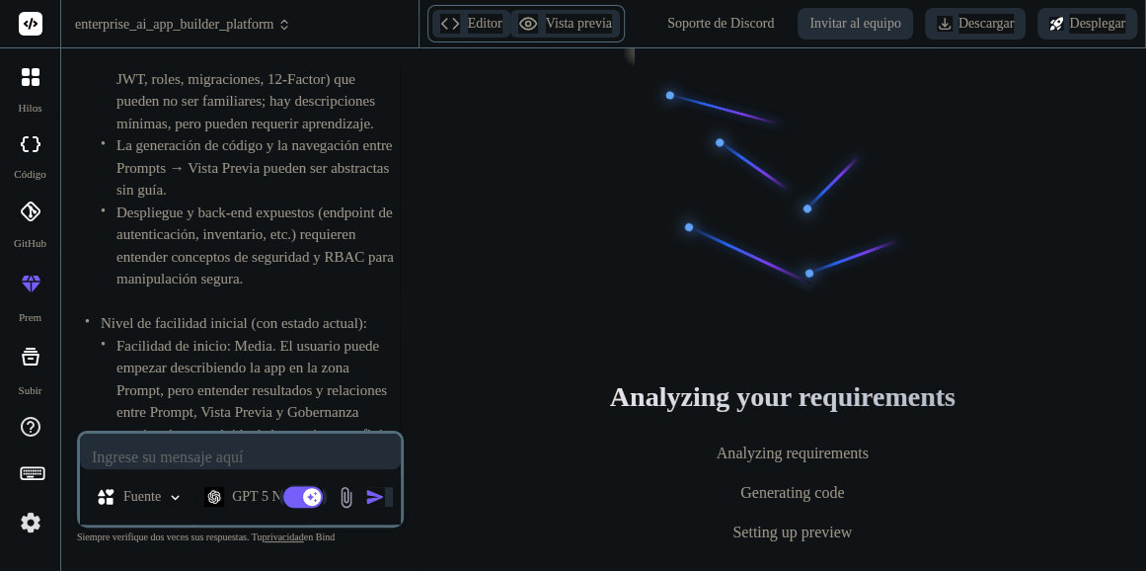
scroll to position [81, 0]
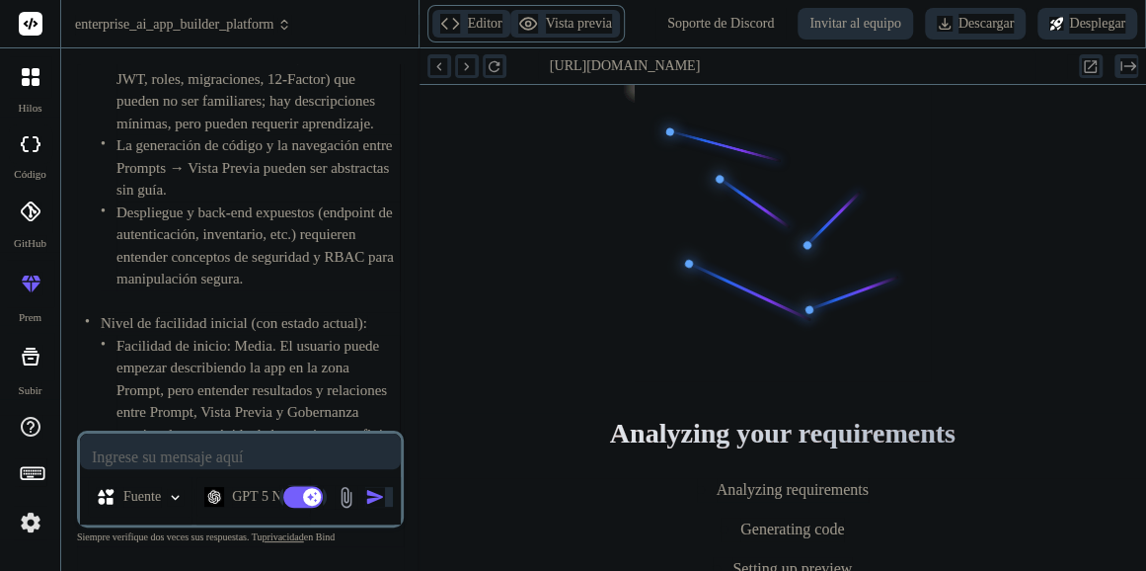
type textarea "x"
